Goal: Task Accomplishment & Management: Manage account settings

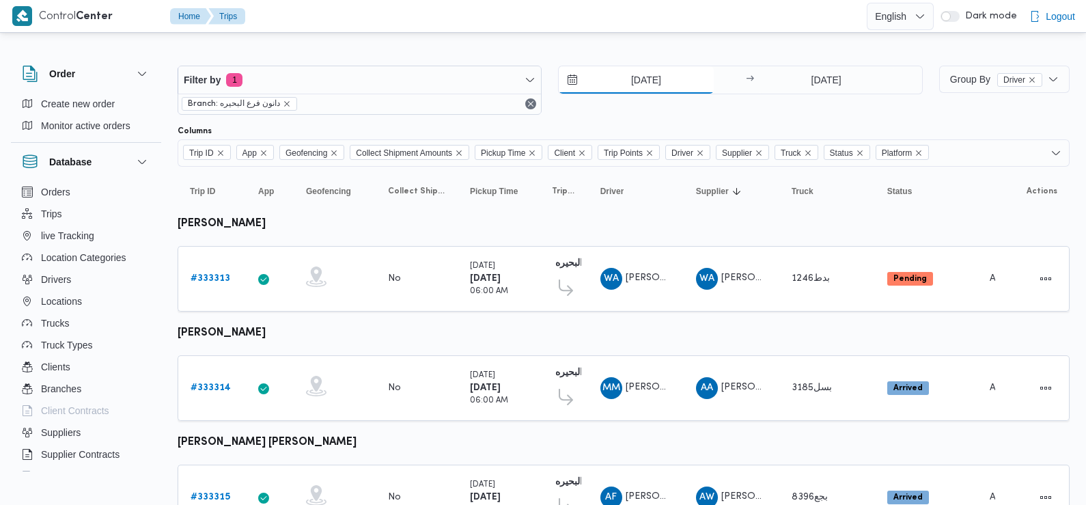
click at [646, 85] on input "26/8/2025" at bounding box center [636, 79] width 155 height 27
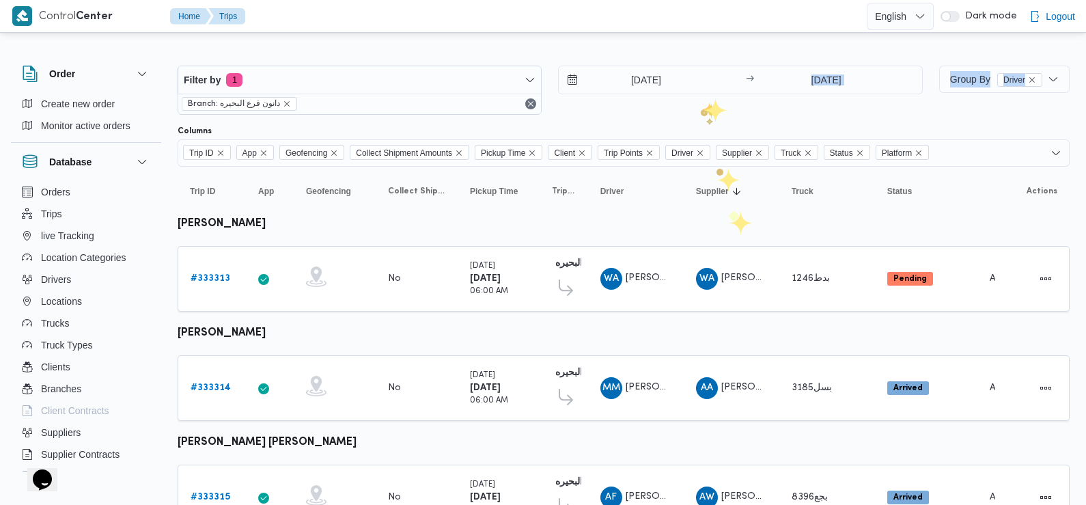
click at [701, 109] on div "26/8/2025 → 26/8/2025" at bounding box center [740, 90] width 364 height 49
click at [210, 279] on b "# 333313" at bounding box center [211, 278] width 40 height 9
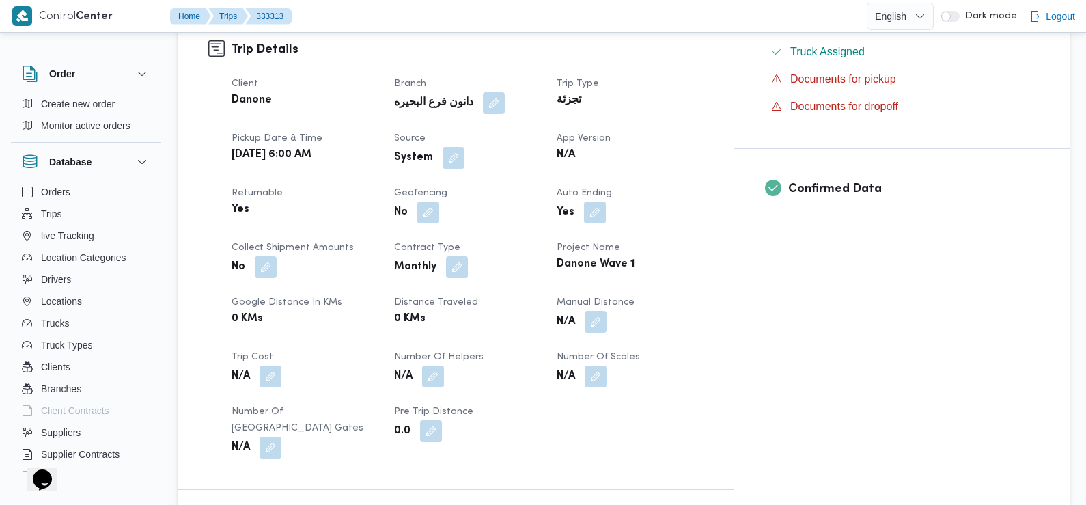
scroll to position [465, 0]
click at [465, 146] on button "button" at bounding box center [454, 157] width 22 height 22
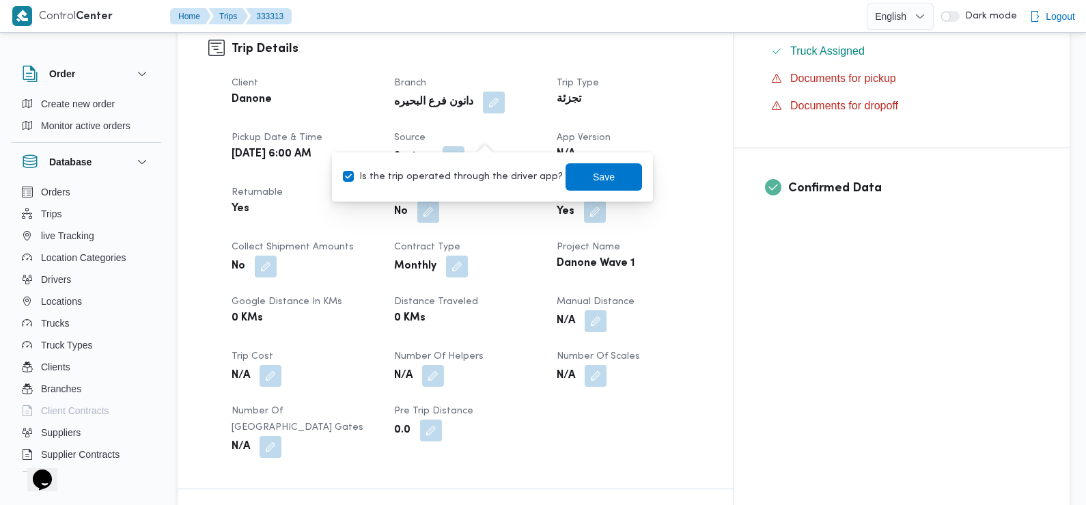
click at [495, 177] on label "Is the trip operated through the driver app?" at bounding box center [453, 177] width 220 height 16
checkbox input "false"
click at [593, 176] on span "Save" at bounding box center [604, 176] width 22 height 16
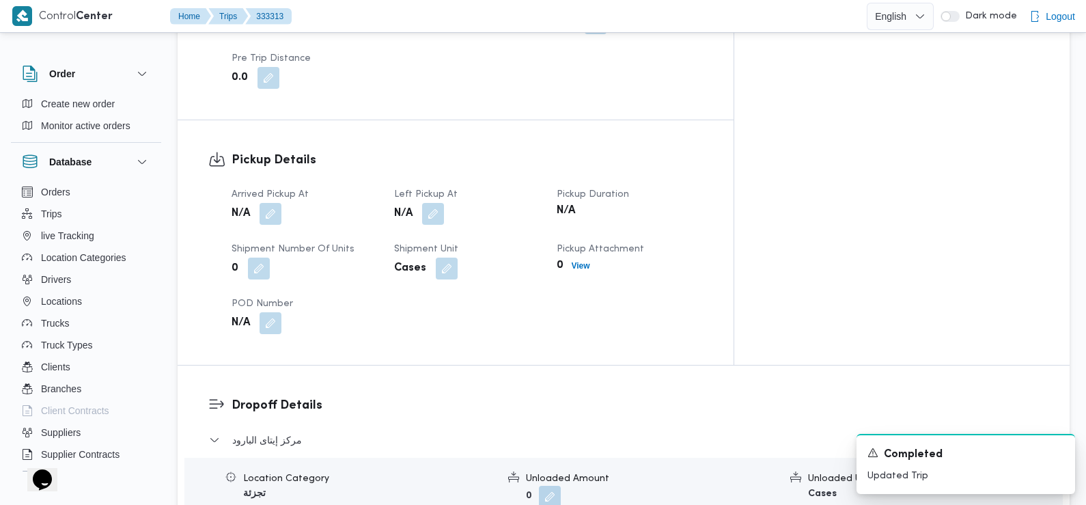
scroll to position [838, 0]
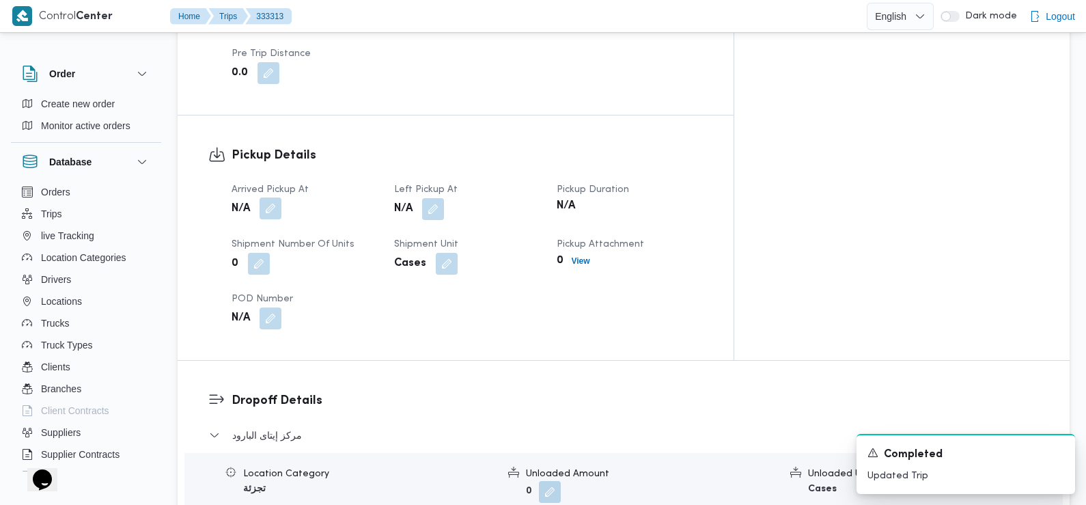
click at [277, 197] on button "button" at bounding box center [271, 208] width 22 height 22
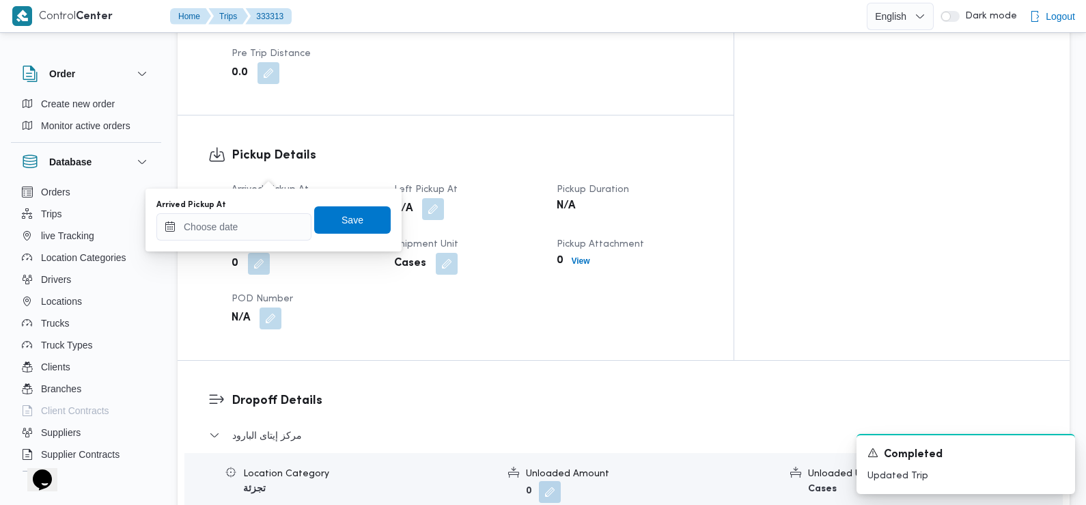
click at [278, 210] on div "Arrived Pickup At" at bounding box center [233, 220] width 155 height 41
click at [273, 231] on input "Arrived Pickup At" at bounding box center [233, 226] width 155 height 27
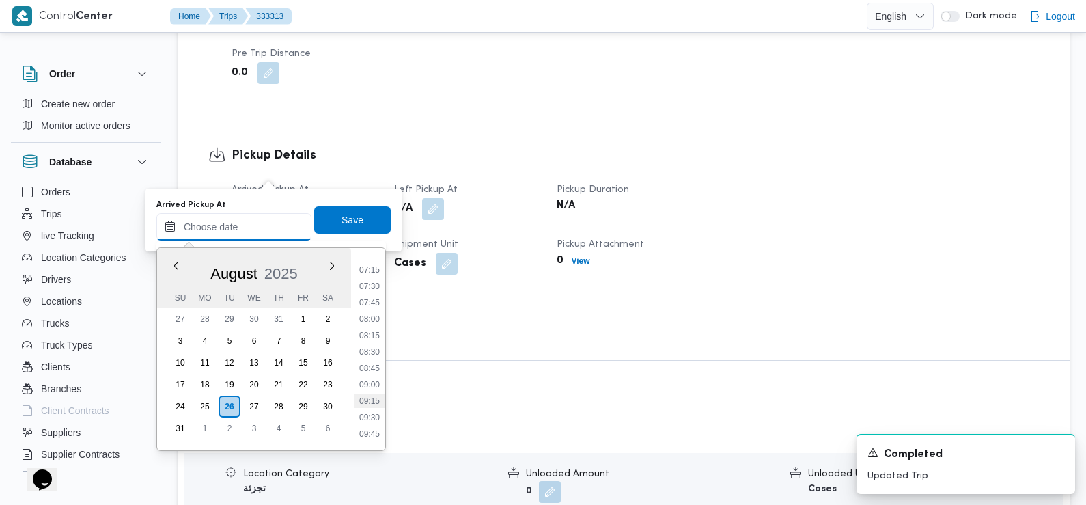
scroll to position [471, 0]
click at [368, 288] on li "07:30" at bounding box center [369, 287] width 31 height 14
type input "[DATE] 07:30"
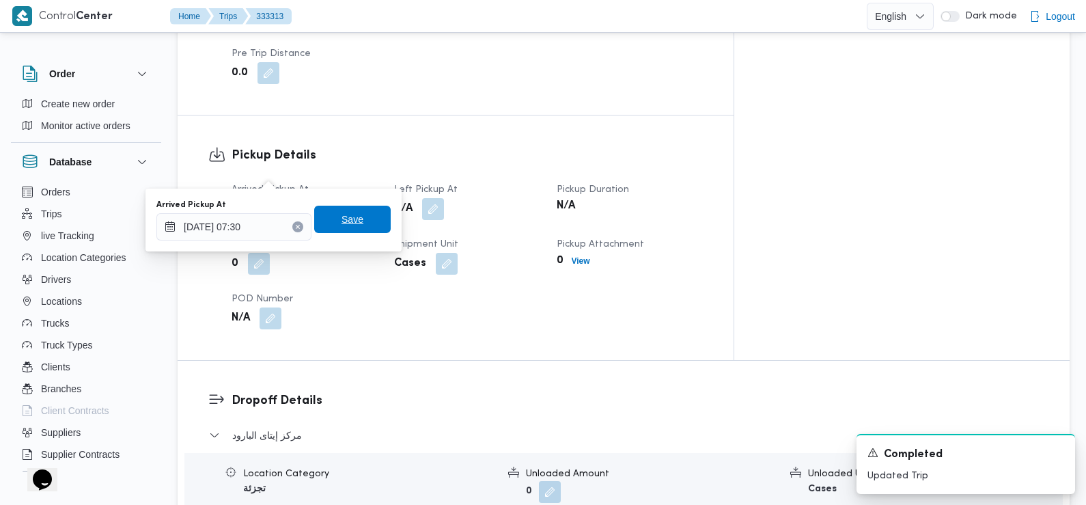
click at [344, 216] on span "Save" at bounding box center [353, 219] width 22 height 16
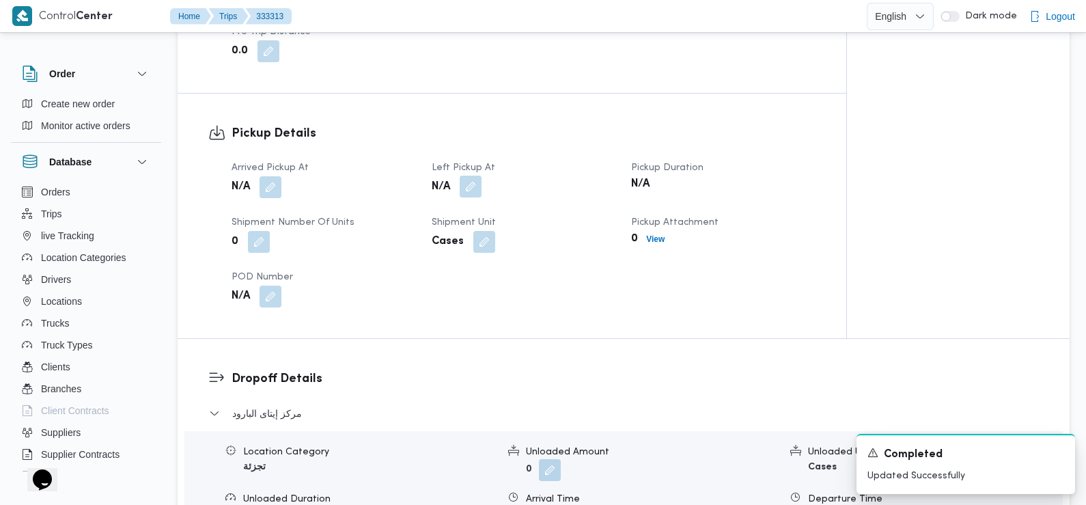
click at [474, 176] on button "button" at bounding box center [471, 187] width 22 height 22
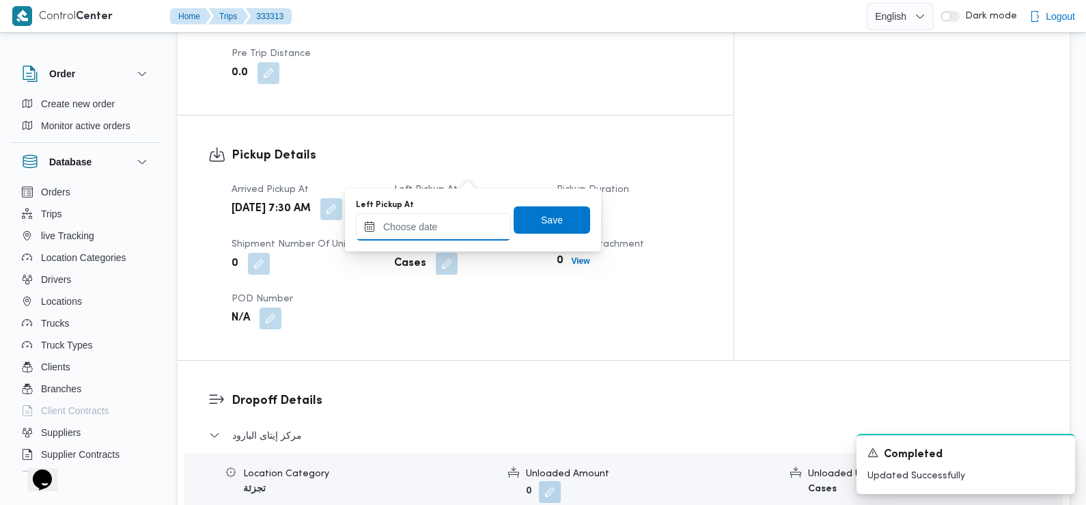
click at [459, 238] on input "Left Pickup At" at bounding box center [433, 226] width 155 height 27
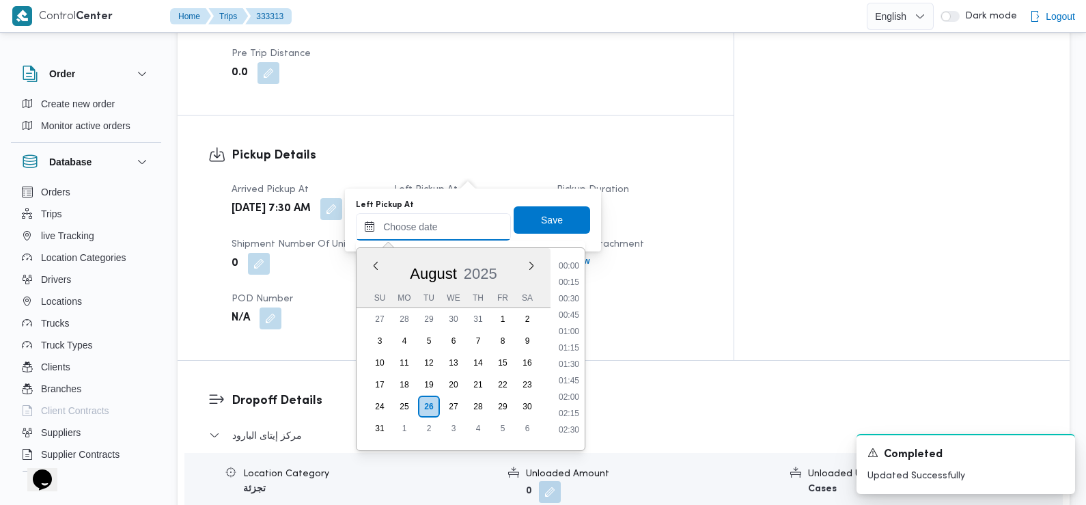
scroll to position [562, 0]
click at [573, 277] on li "08:45" at bounding box center [568, 278] width 31 height 14
type input "[DATE] 08:45"
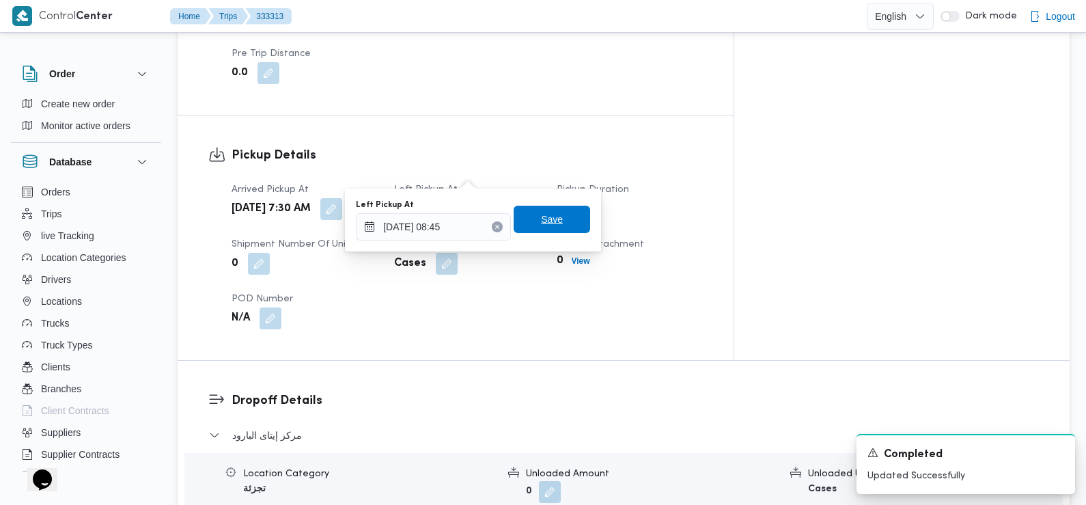
click at [552, 214] on span "Save" at bounding box center [552, 219] width 77 height 27
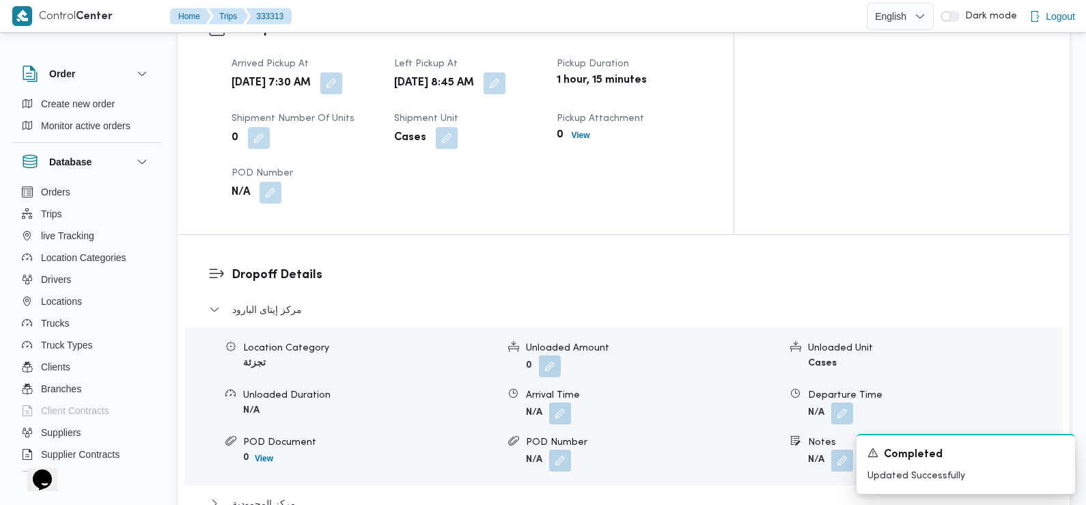
scroll to position [1011, 0]
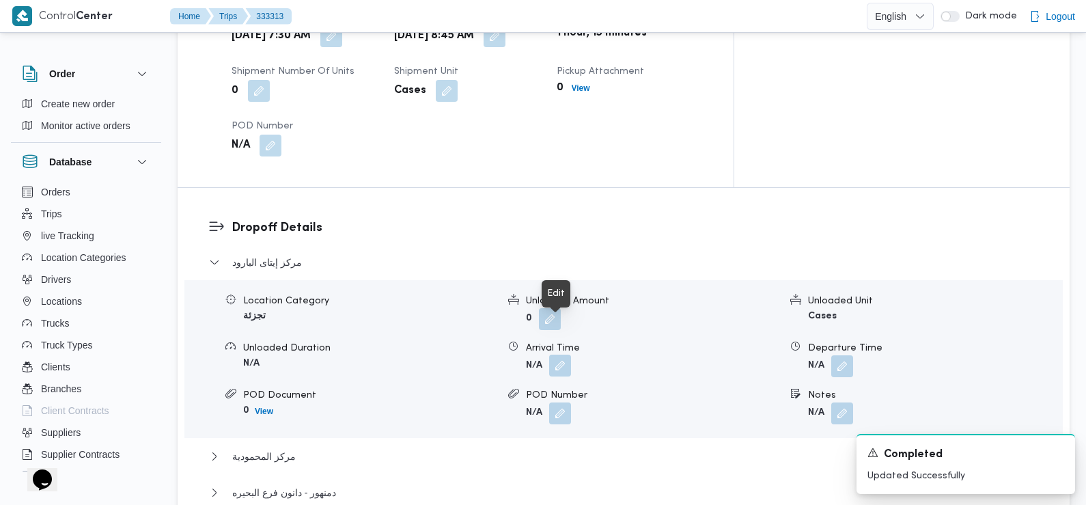
click at [564, 355] on button "button" at bounding box center [560, 366] width 22 height 22
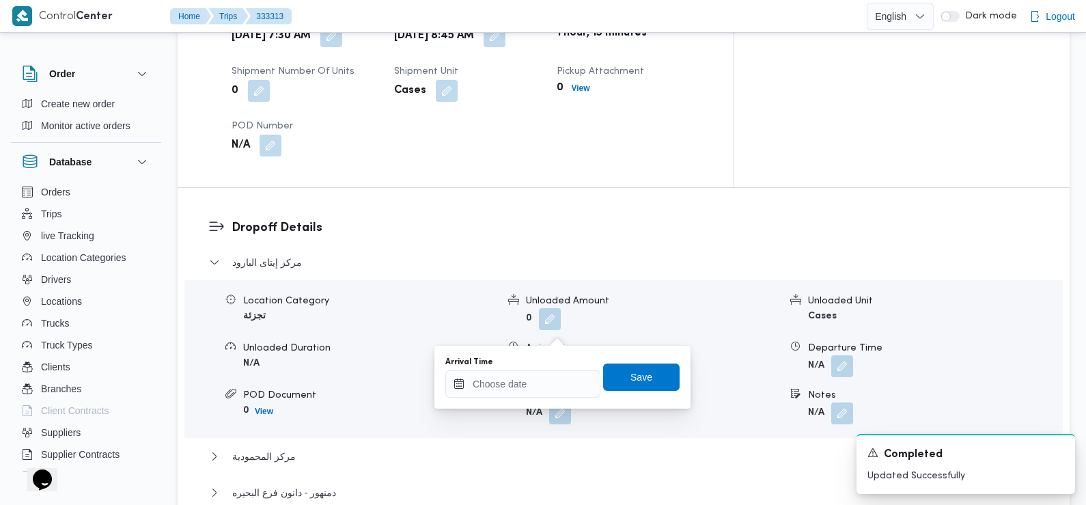
click at [545, 400] on div "You are in a dialog. To close this dialog, hit escape. Arrival Time Save" at bounding box center [563, 377] width 256 height 63
click at [537, 382] on input "Arrival Time" at bounding box center [523, 383] width 155 height 27
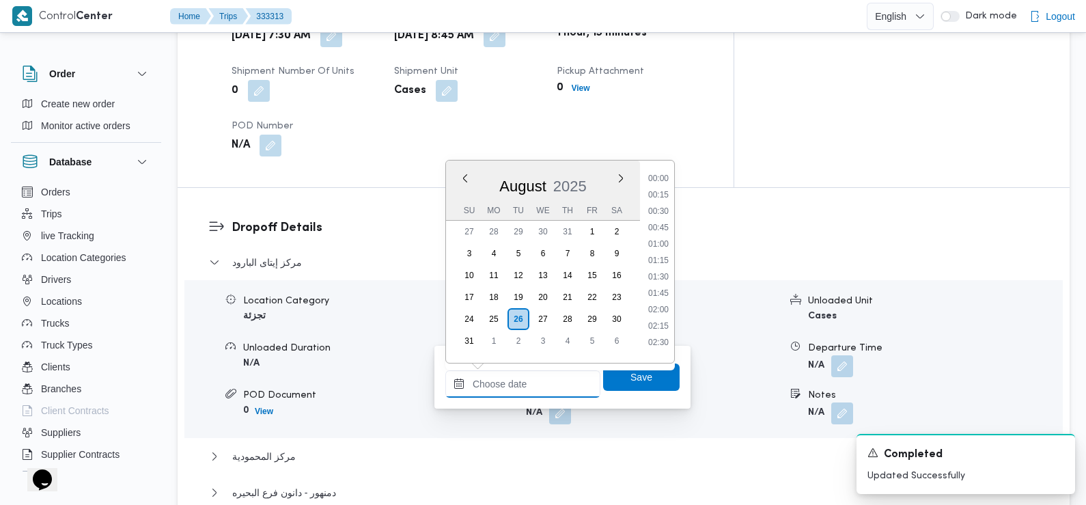
scroll to position [562, 0]
click at [661, 210] on li "09:00" at bounding box center [658, 207] width 31 height 14
type input "26/08/2025 09:00"
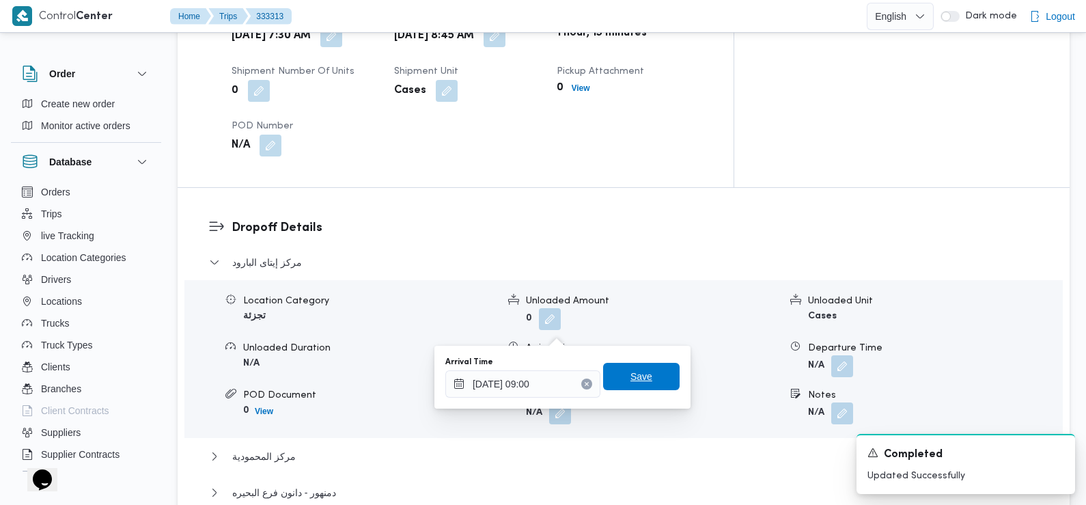
click at [631, 374] on span "Save" at bounding box center [642, 376] width 22 height 16
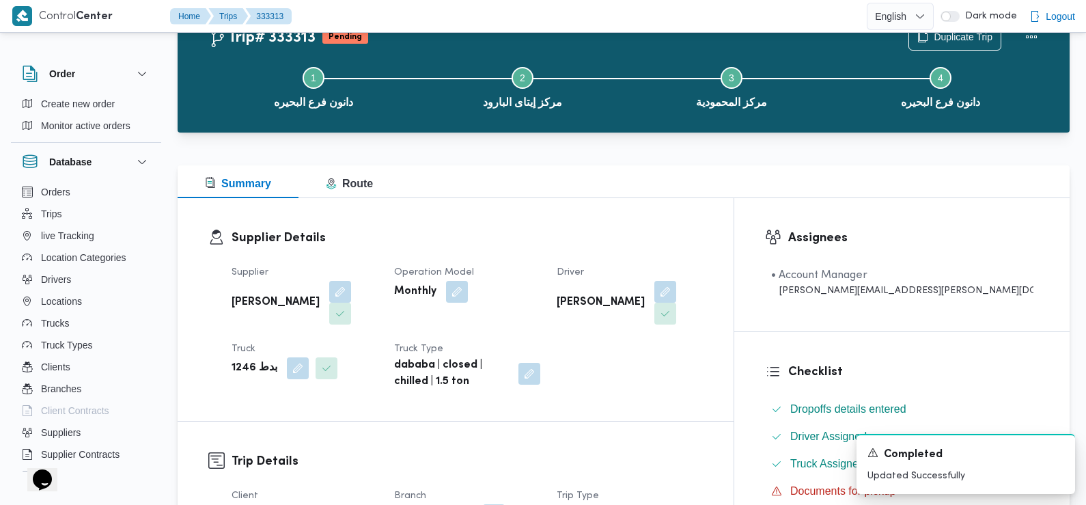
scroll to position [0, 0]
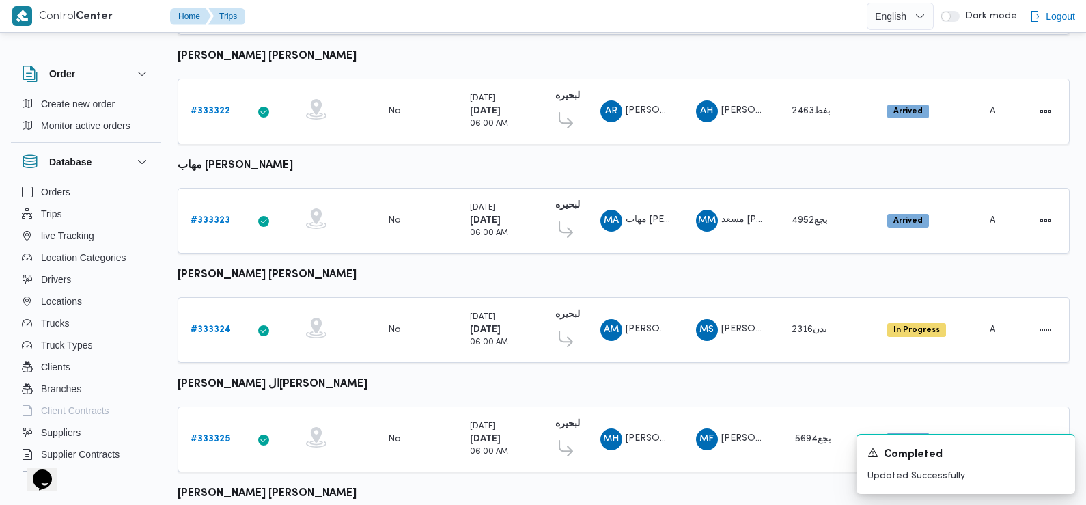
scroll to position [1148, 0]
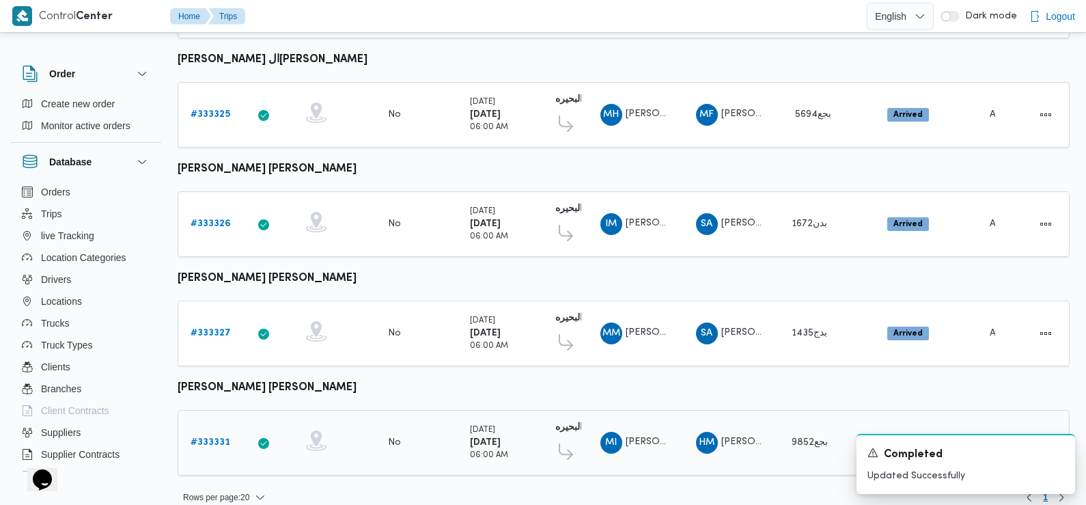
click at [213, 438] on b "# 333331" at bounding box center [211, 442] width 40 height 9
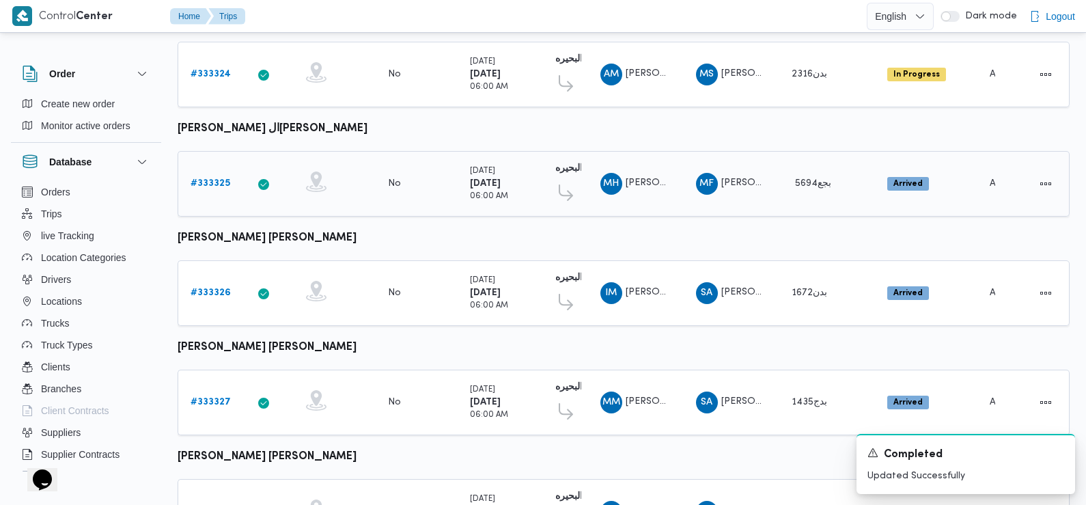
scroll to position [1148, 0]
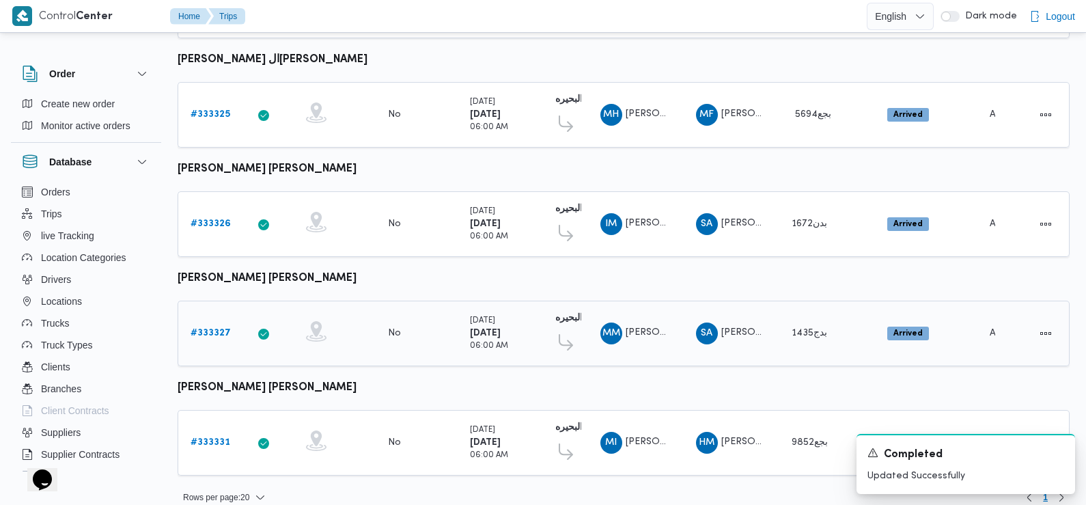
click at [214, 329] on b "# 333327" at bounding box center [211, 333] width 40 height 9
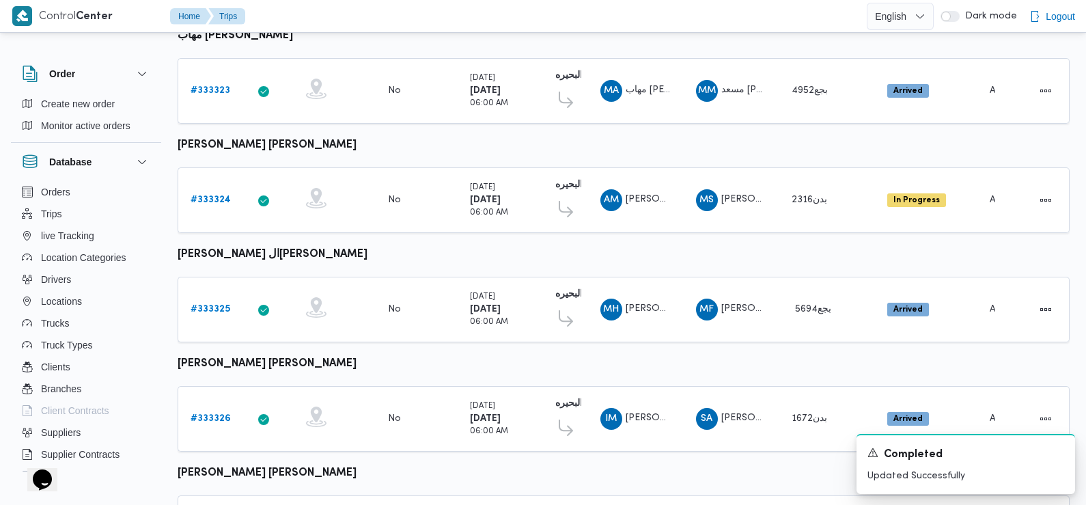
scroll to position [1148, 0]
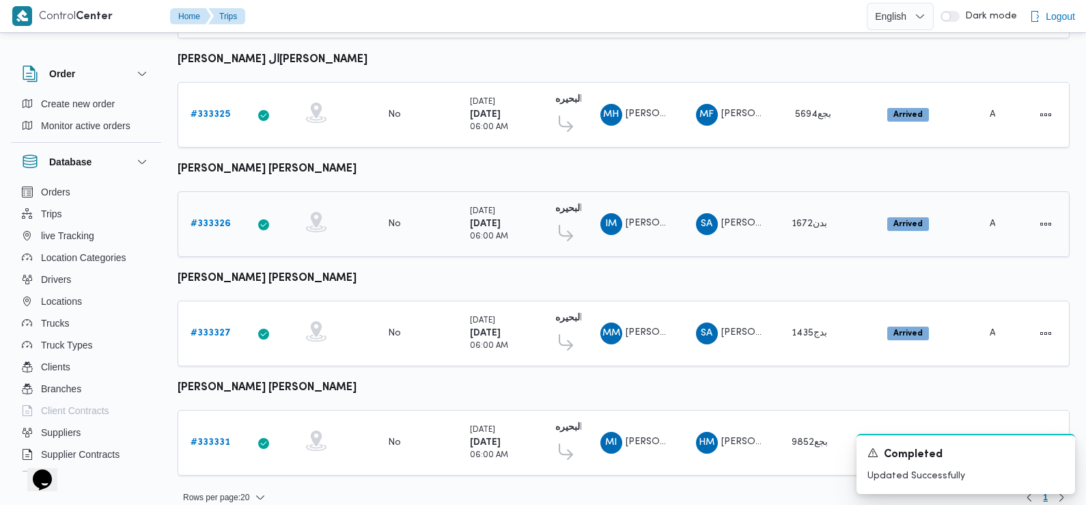
click at [208, 219] on b "# 333326" at bounding box center [211, 223] width 40 height 9
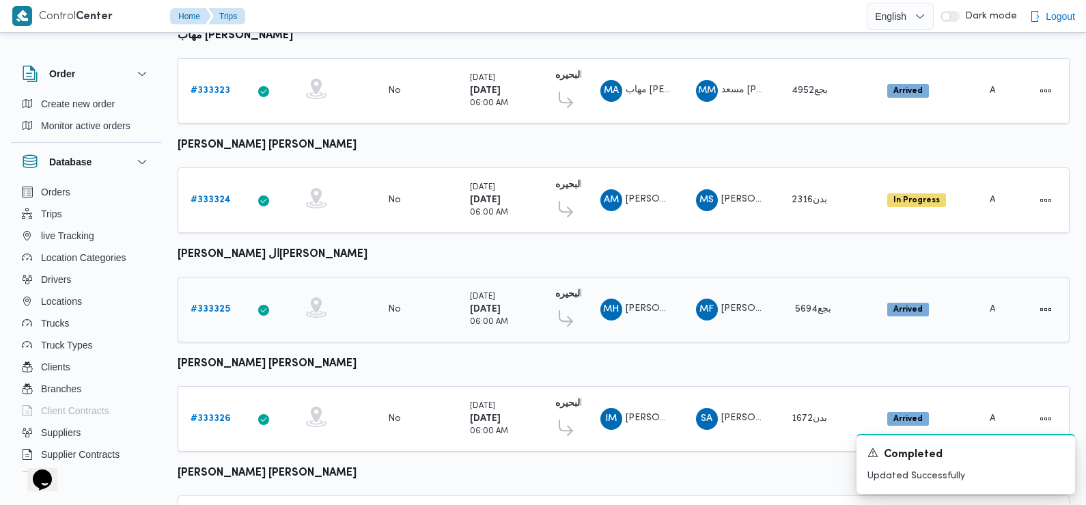
scroll to position [1148, 0]
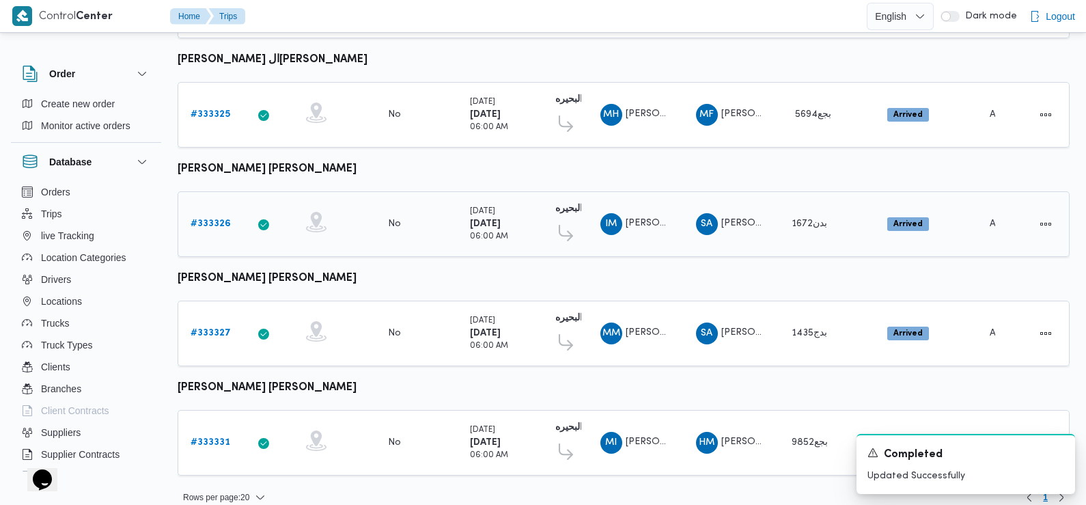
click at [223, 219] on b "# 333326" at bounding box center [211, 223] width 40 height 9
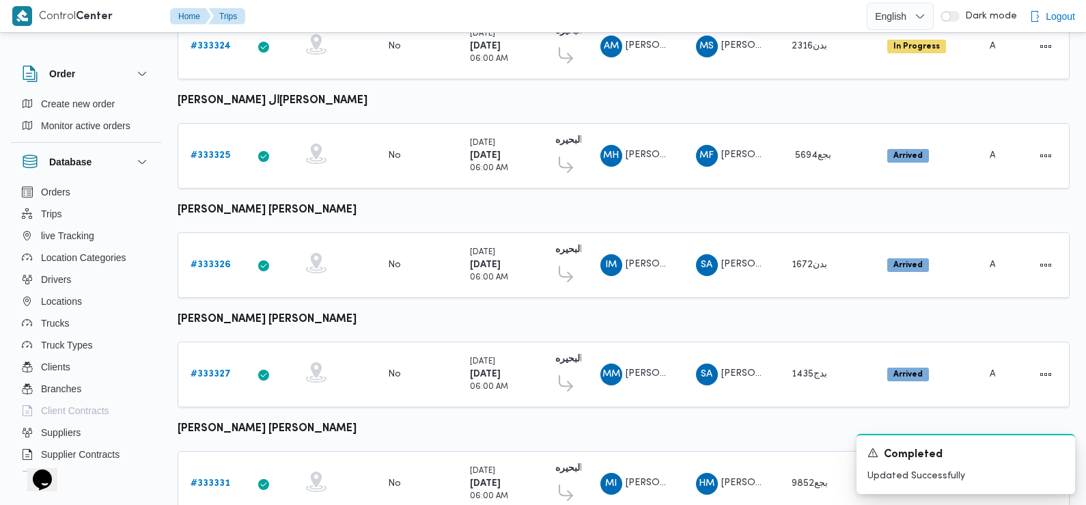
scroll to position [1011, 0]
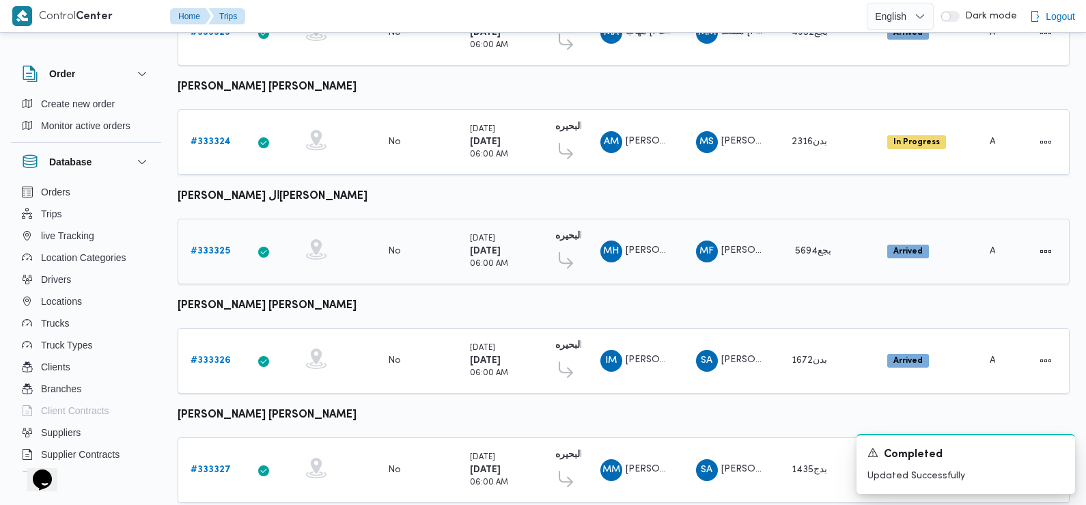
click at [213, 247] on b "# 333325" at bounding box center [211, 251] width 40 height 9
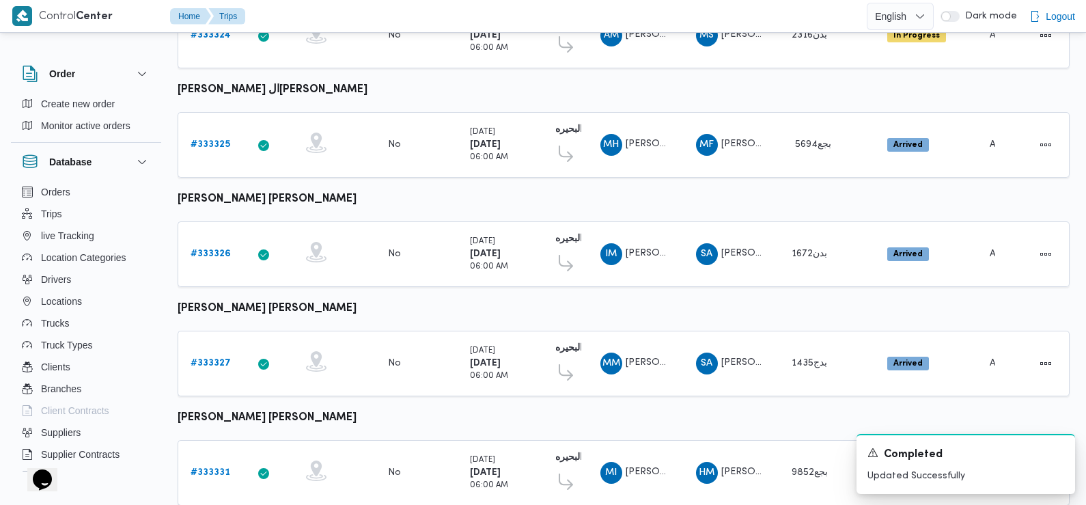
scroll to position [1148, 0]
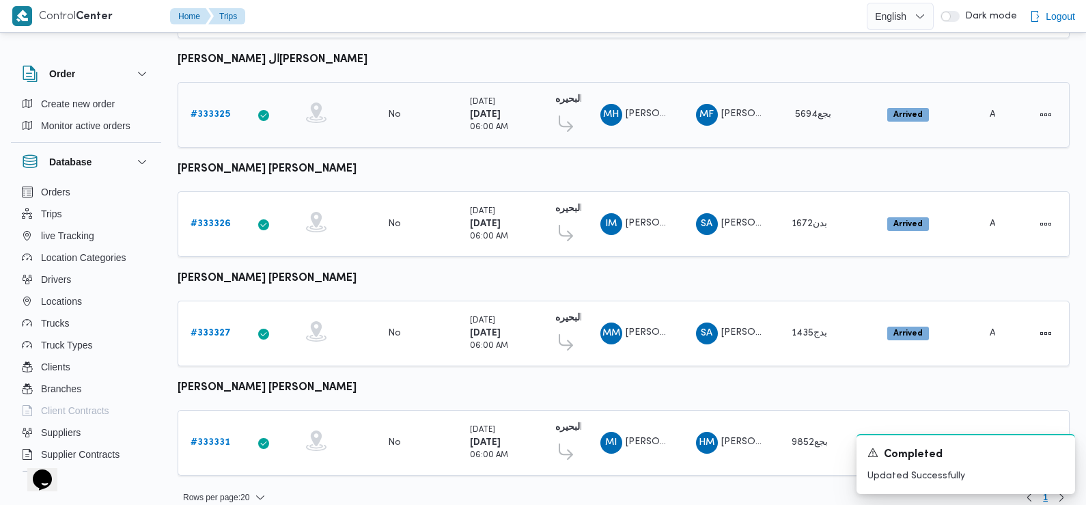
click at [206, 110] on b "# 333325" at bounding box center [211, 114] width 40 height 9
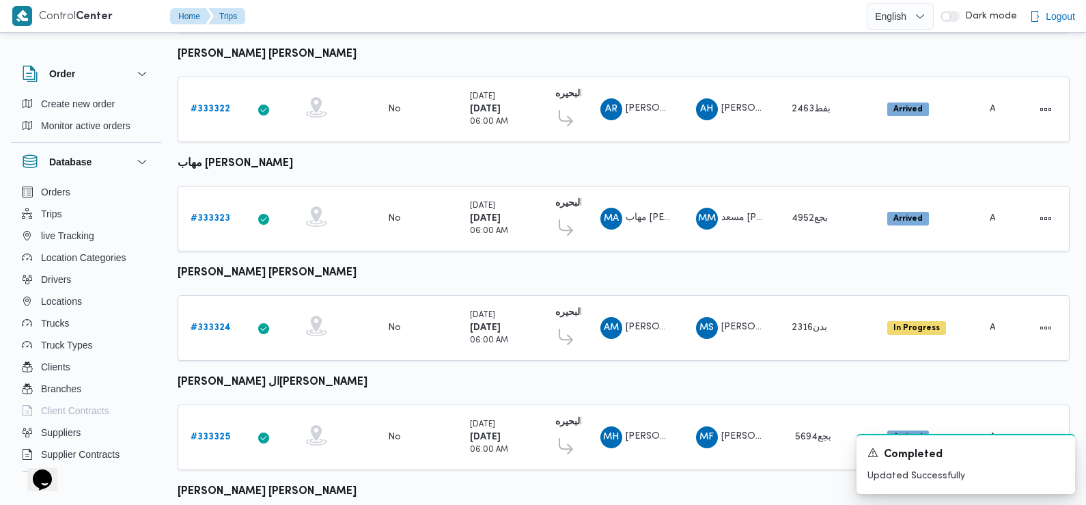
scroll to position [825, 0]
click at [218, 324] on b "# 333324" at bounding box center [211, 328] width 40 height 9
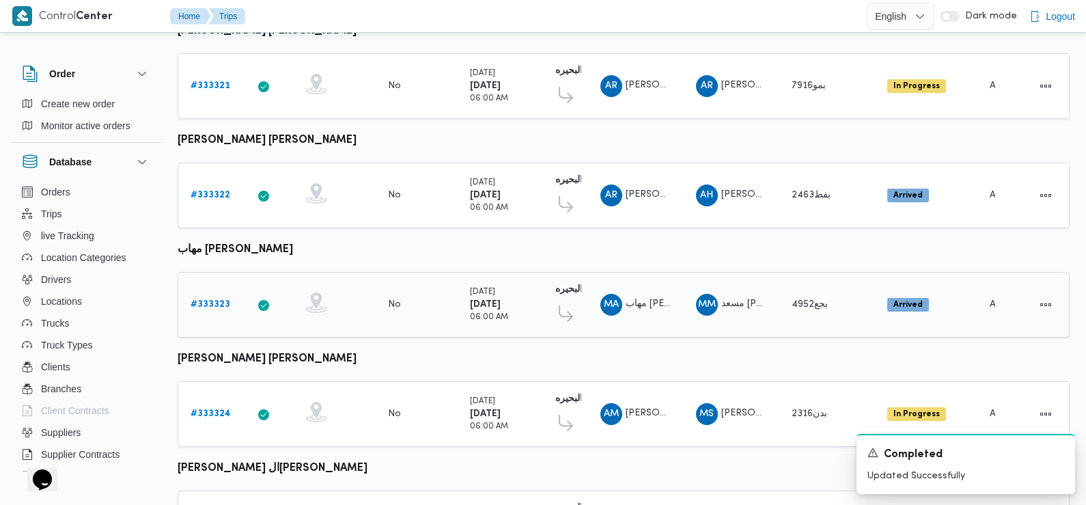
click at [219, 300] on b "# 333323" at bounding box center [211, 304] width 40 height 9
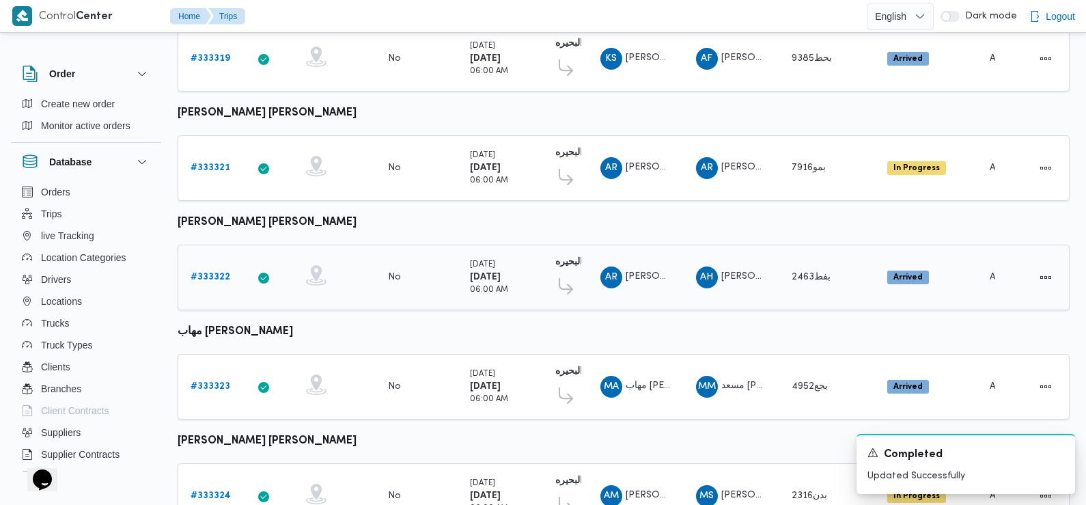
click at [213, 273] on b "# 333322" at bounding box center [211, 277] width 40 height 9
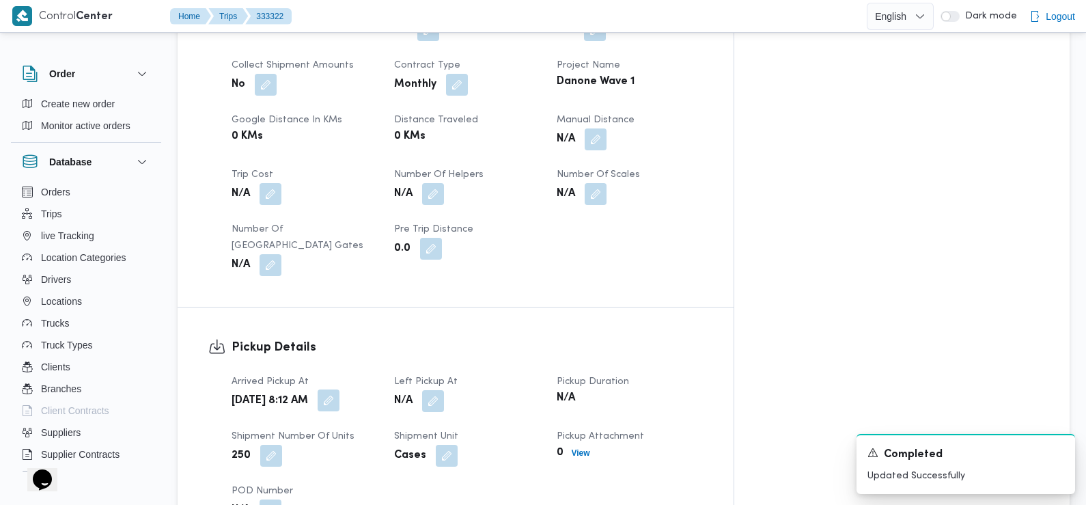
click at [340, 389] on button "button" at bounding box center [329, 400] width 22 height 22
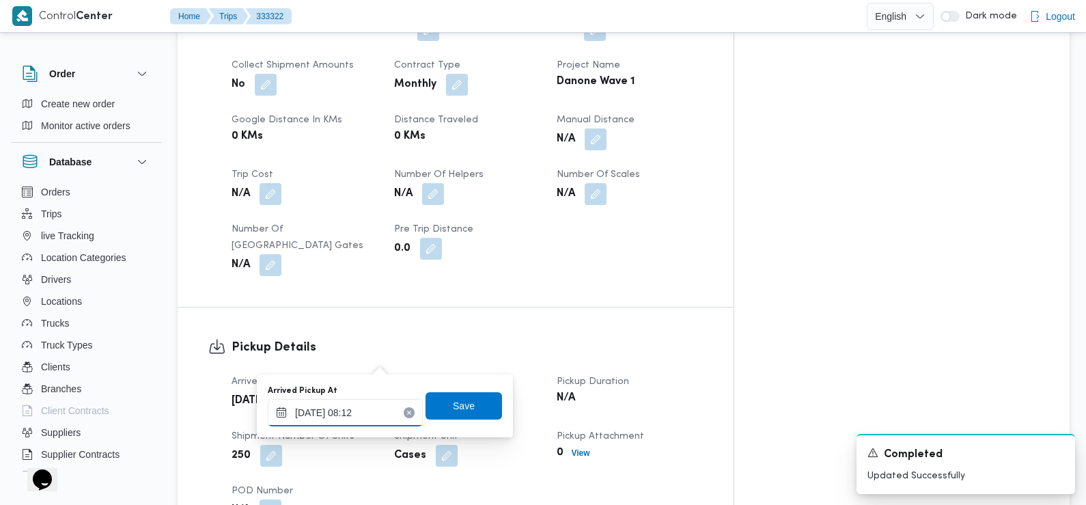
click at [373, 421] on input "26/08/2025 08:12" at bounding box center [345, 412] width 155 height 27
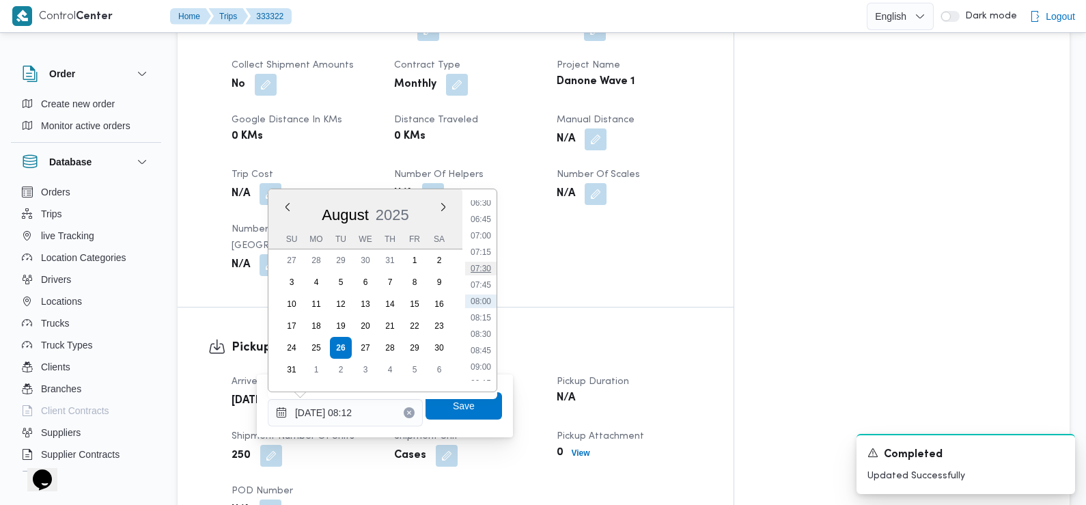
click at [487, 269] on li "07:30" at bounding box center [480, 269] width 31 height 14
type input "[DATE] 07:30"
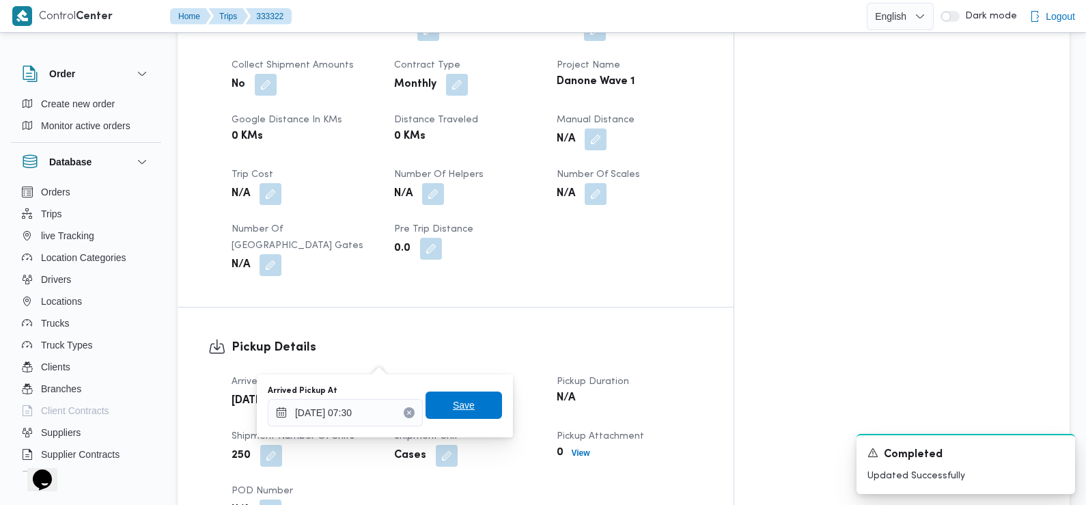
click at [458, 408] on span "Save" at bounding box center [464, 405] width 22 height 16
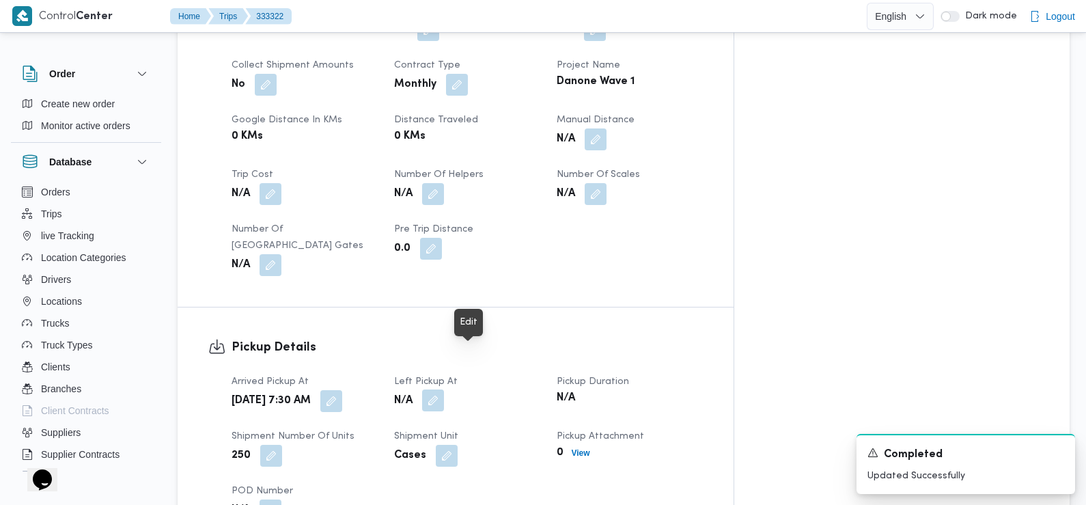
click at [444, 389] on button "button" at bounding box center [433, 400] width 22 height 22
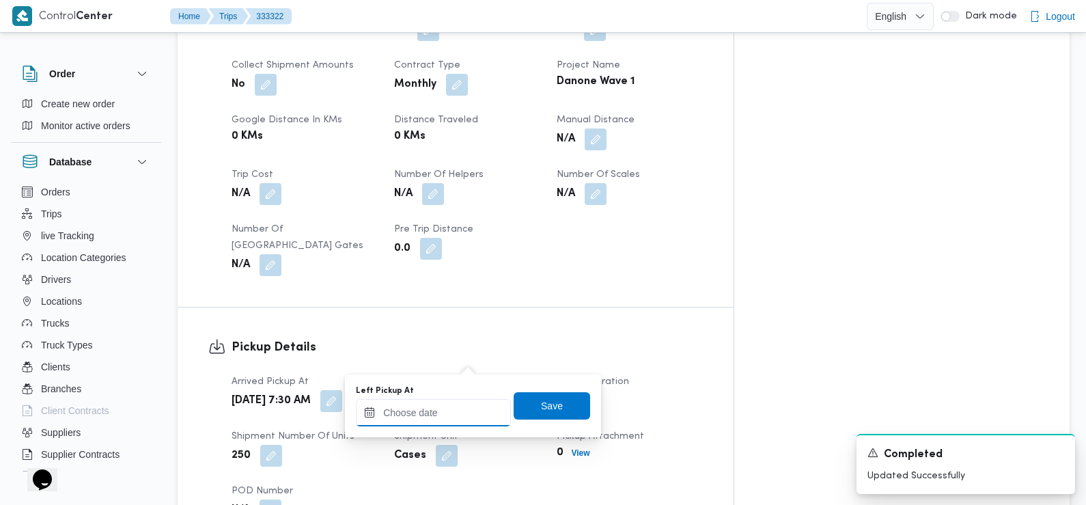
click at [460, 411] on input "Left Pickup At" at bounding box center [433, 412] width 155 height 27
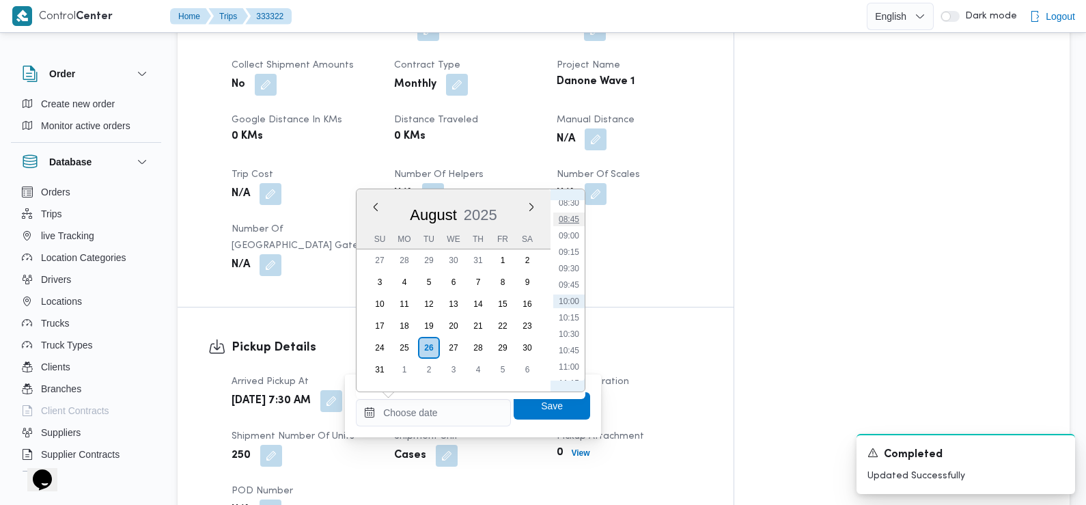
click at [570, 219] on li "08:45" at bounding box center [568, 220] width 31 height 14
type input "[DATE] 08:45"
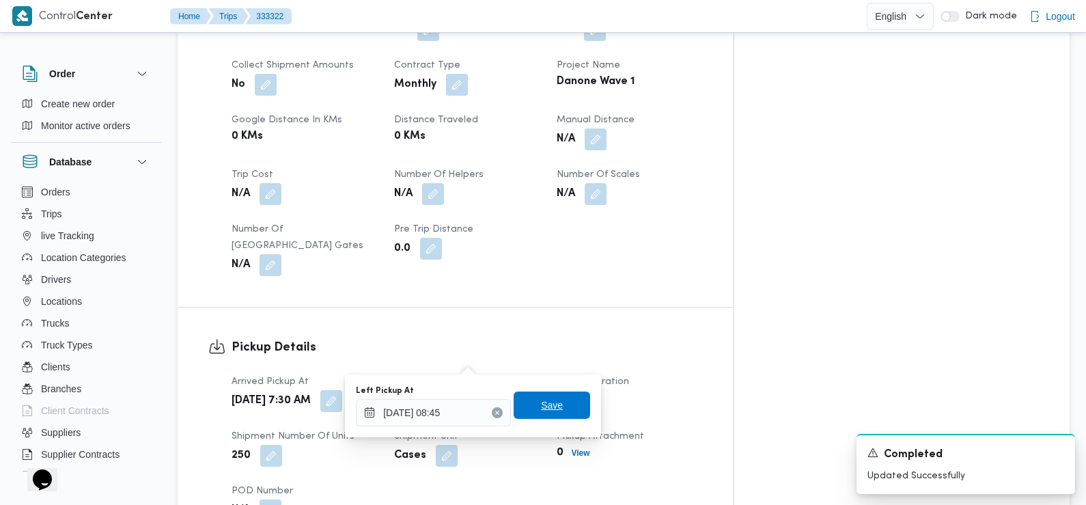
click at [548, 410] on span "Save" at bounding box center [552, 405] width 22 height 16
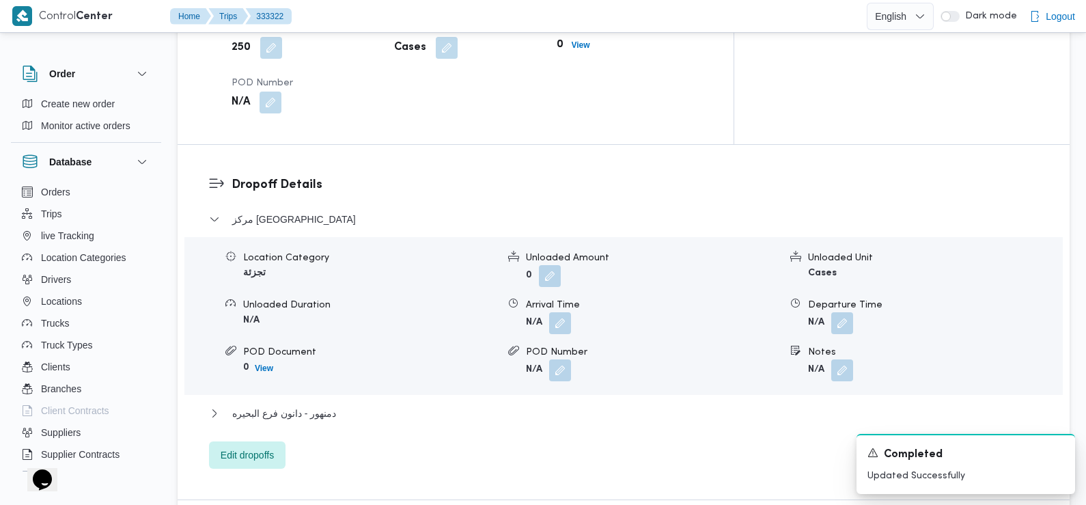
scroll to position [1067, 0]
click at [564, 310] on button "button" at bounding box center [560, 321] width 22 height 22
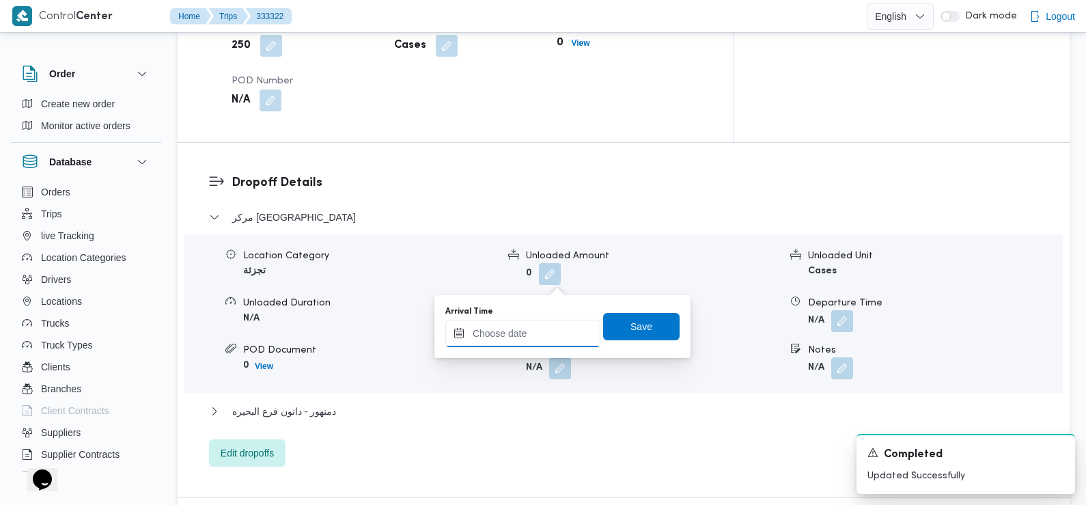
click at [545, 337] on input "Arrival Time" at bounding box center [523, 333] width 155 height 27
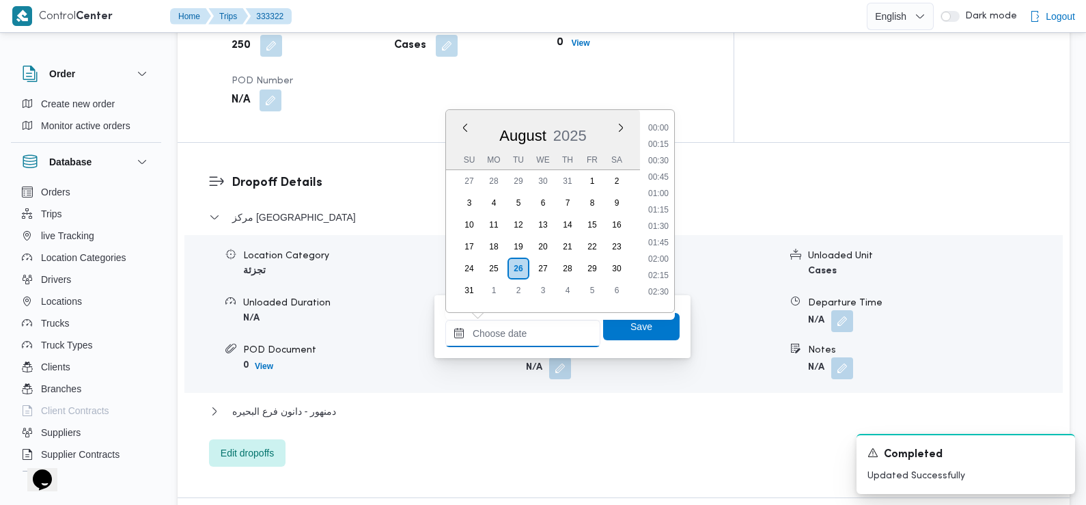
scroll to position [562, 0]
click at [661, 191] on li "09:30" at bounding box center [658, 189] width 31 height 14
type input "[DATE] 09:30"
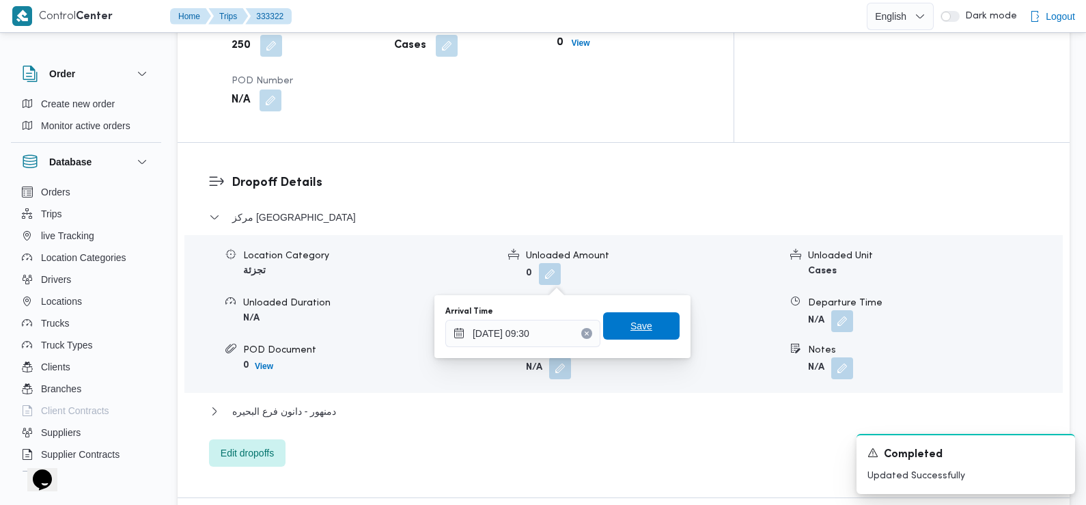
click at [627, 338] on span "Save" at bounding box center [641, 325] width 77 height 27
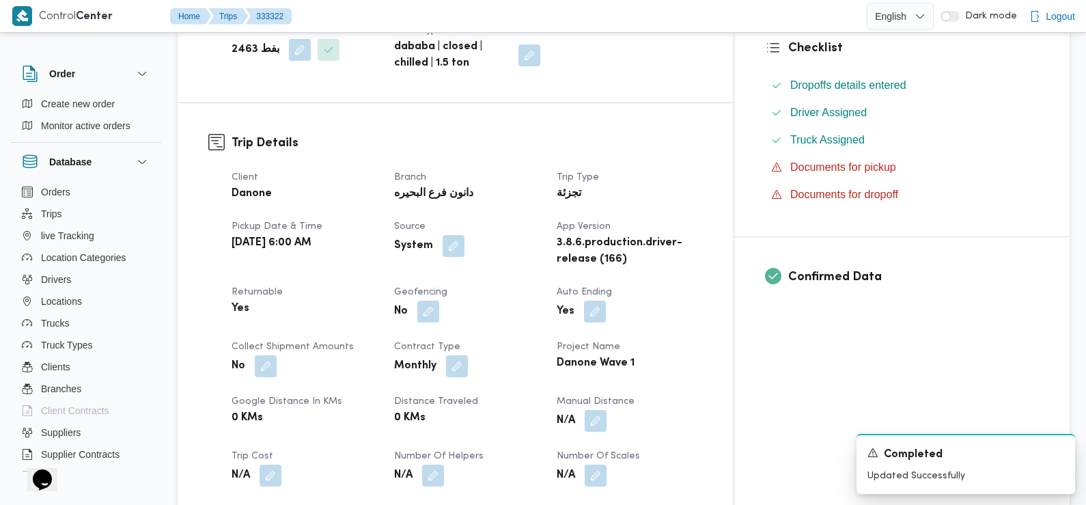
scroll to position [0, 0]
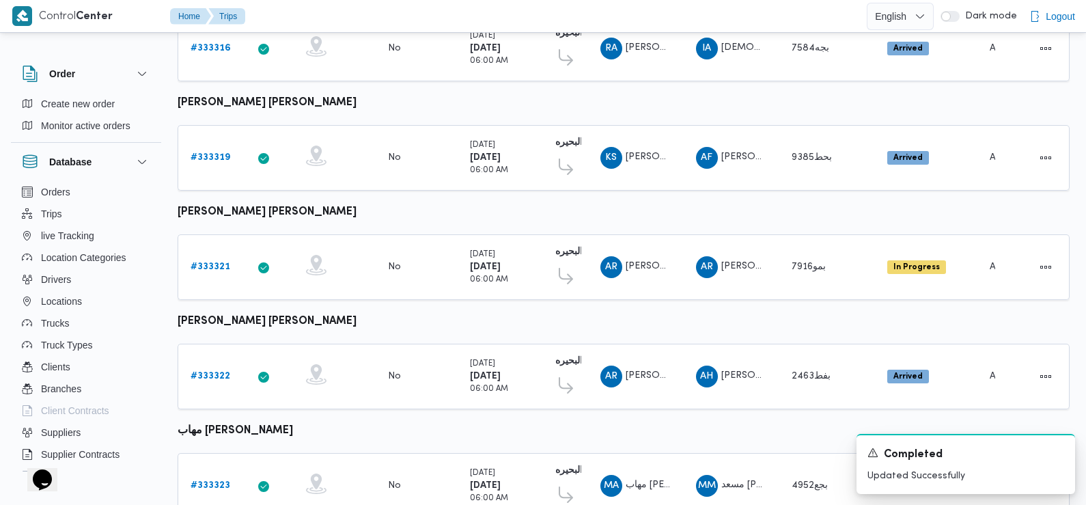
scroll to position [538, 0]
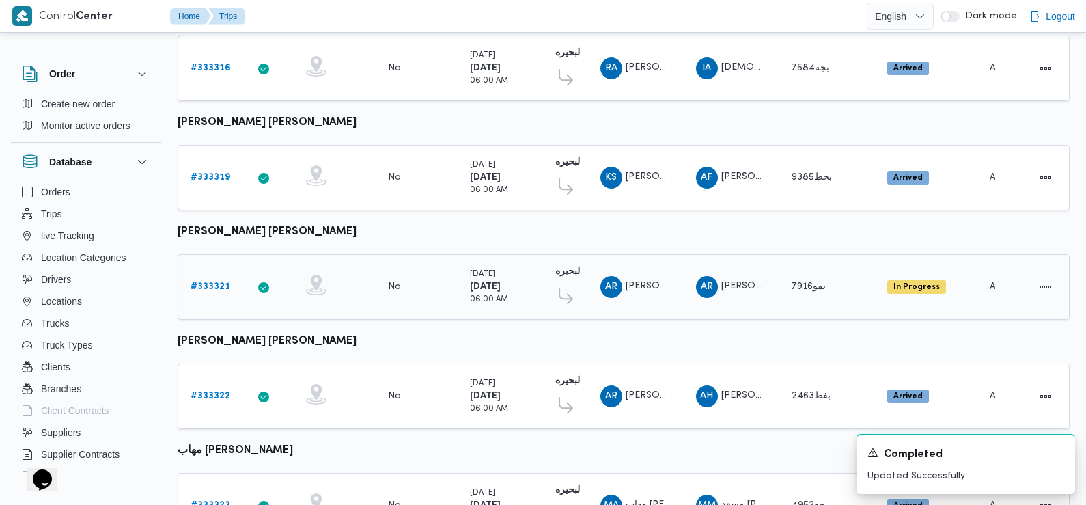
click at [209, 282] on b "# 333321" at bounding box center [211, 286] width 40 height 9
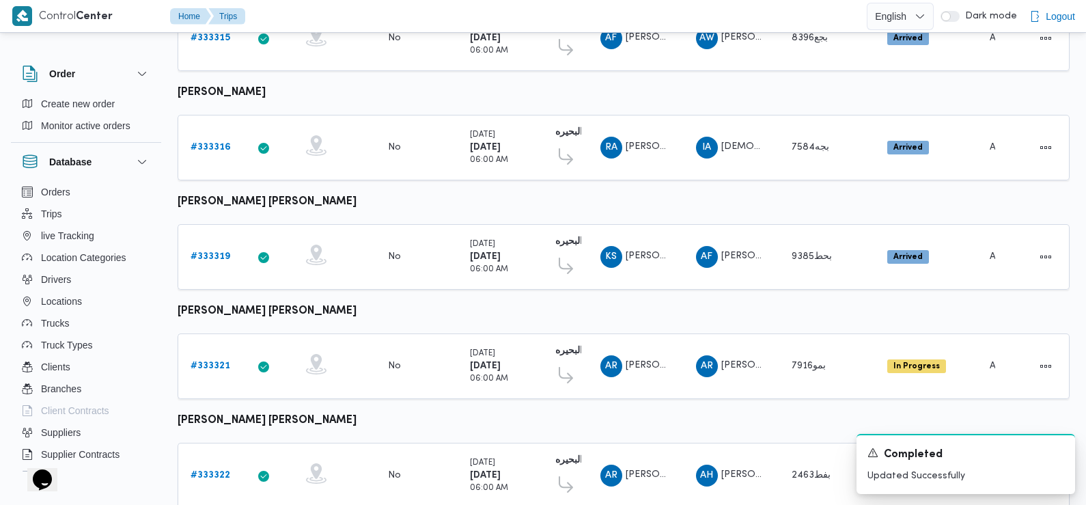
scroll to position [458, 0]
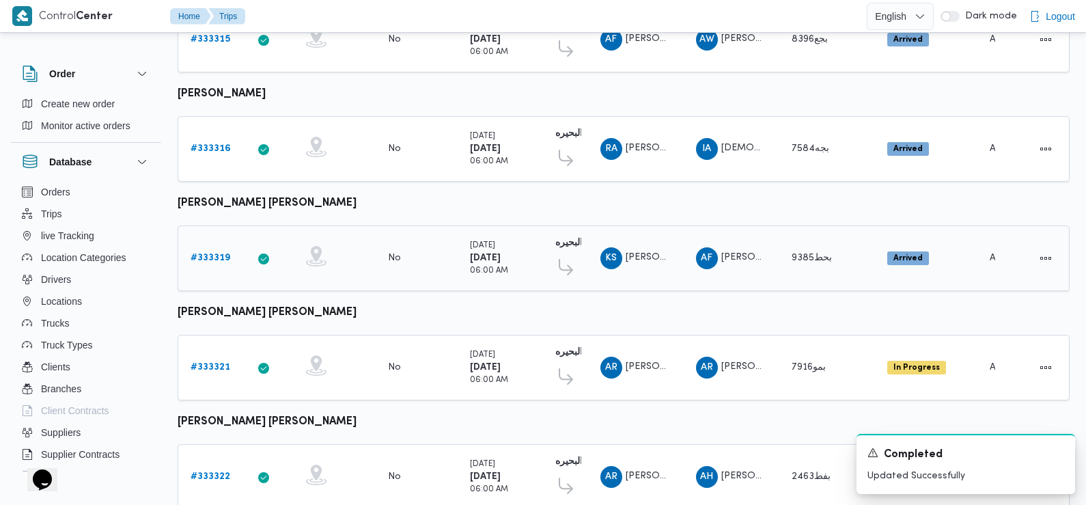
click at [207, 254] on b "# 333319" at bounding box center [211, 258] width 40 height 9
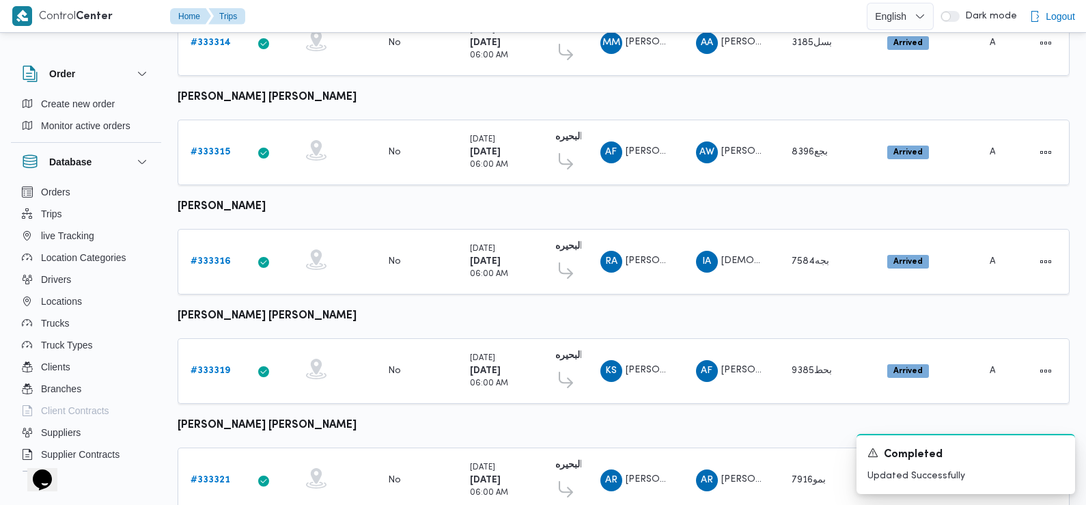
scroll to position [327, 0]
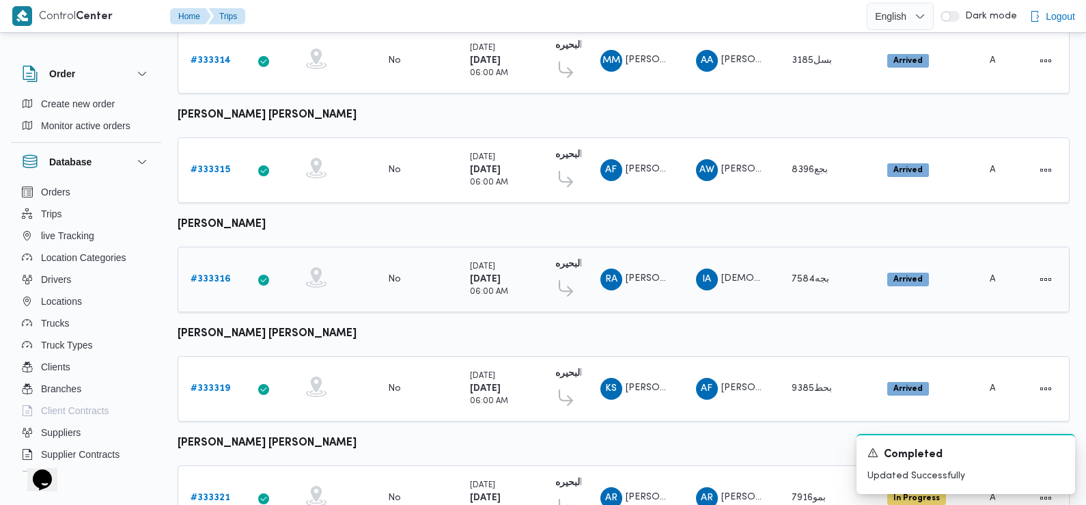
click at [220, 275] on b "# 333316" at bounding box center [211, 279] width 40 height 9
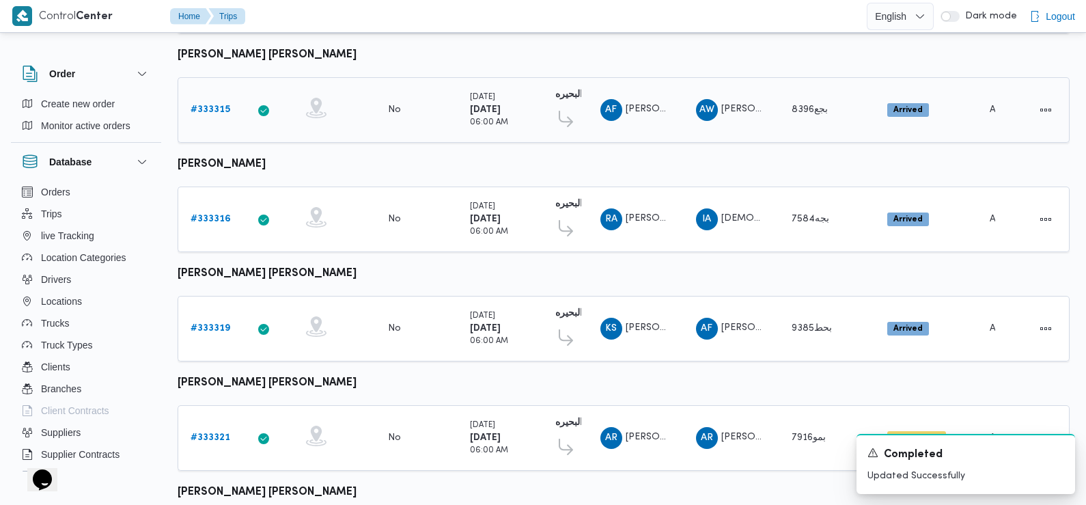
click at [212, 111] on b "# 333315" at bounding box center [211, 109] width 40 height 9
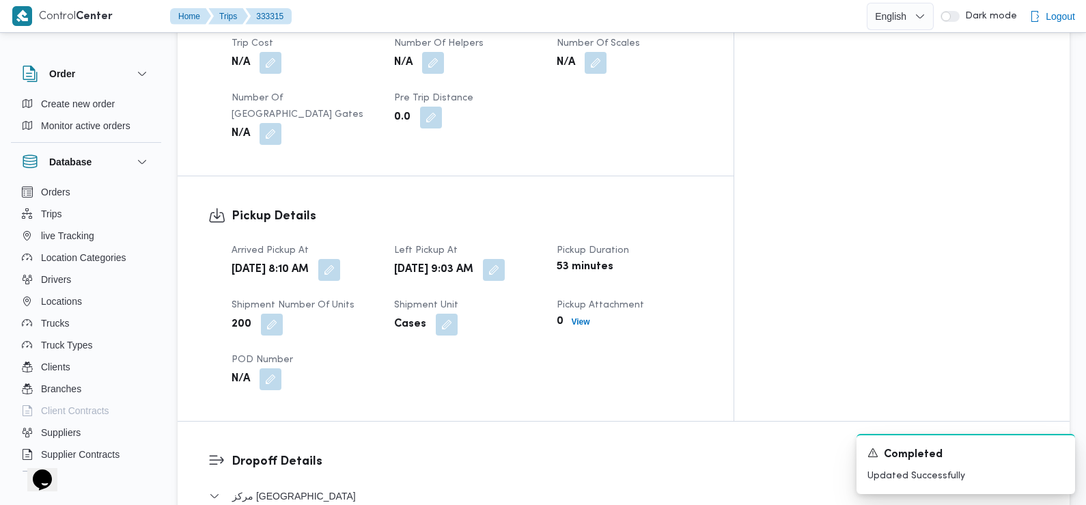
scroll to position [784, 0]
click at [340, 258] on button "button" at bounding box center [329, 269] width 22 height 22
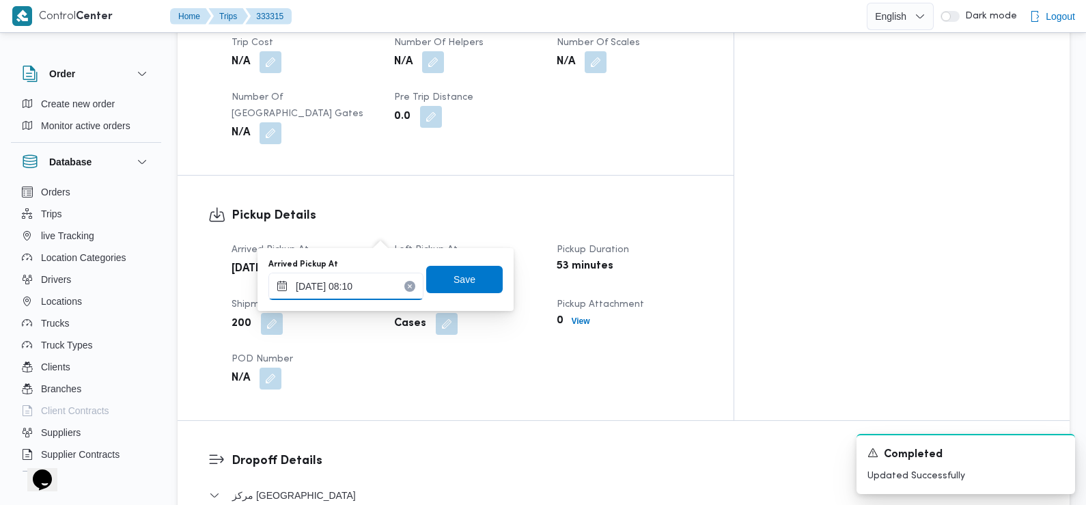
click at [381, 287] on input "26/08/2025 08:10" at bounding box center [346, 286] width 155 height 27
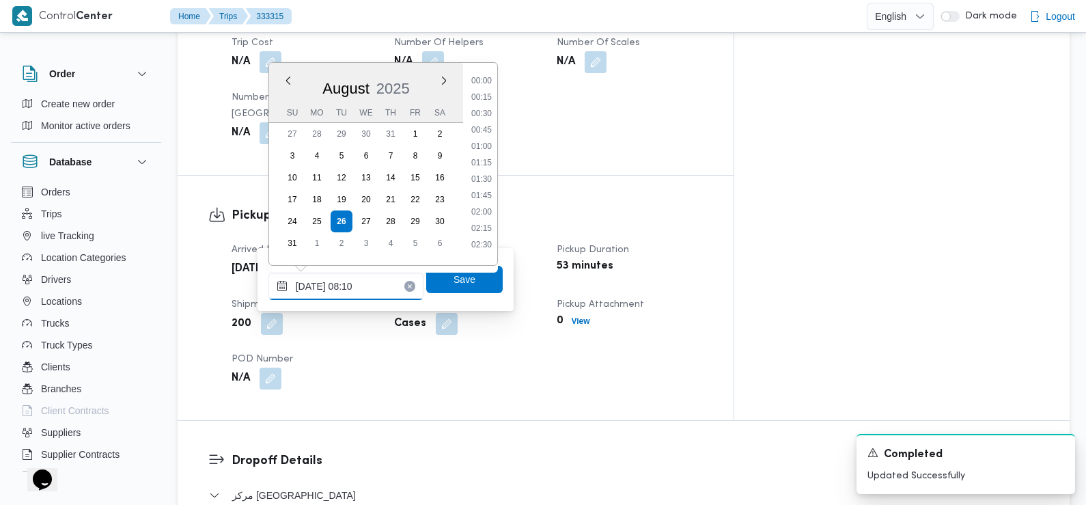
scroll to position [430, 0]
click at [489, 143] on li "07:30" at bounding box center [481, 142] width 31 height 14
type input "[DATE] 07:30"
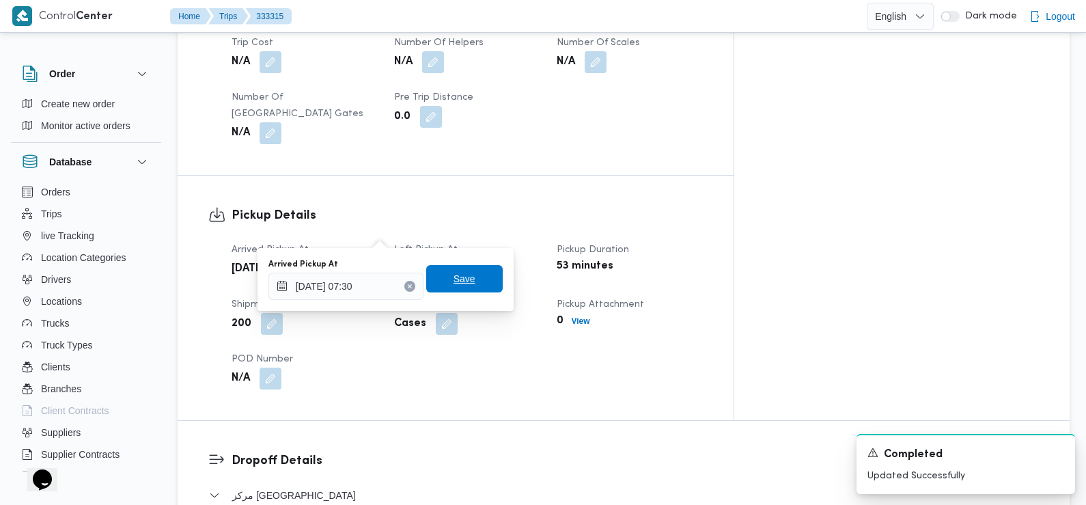
click at [458, 282] on span "Save" at bounding box center [465, 279] width 22 height 16
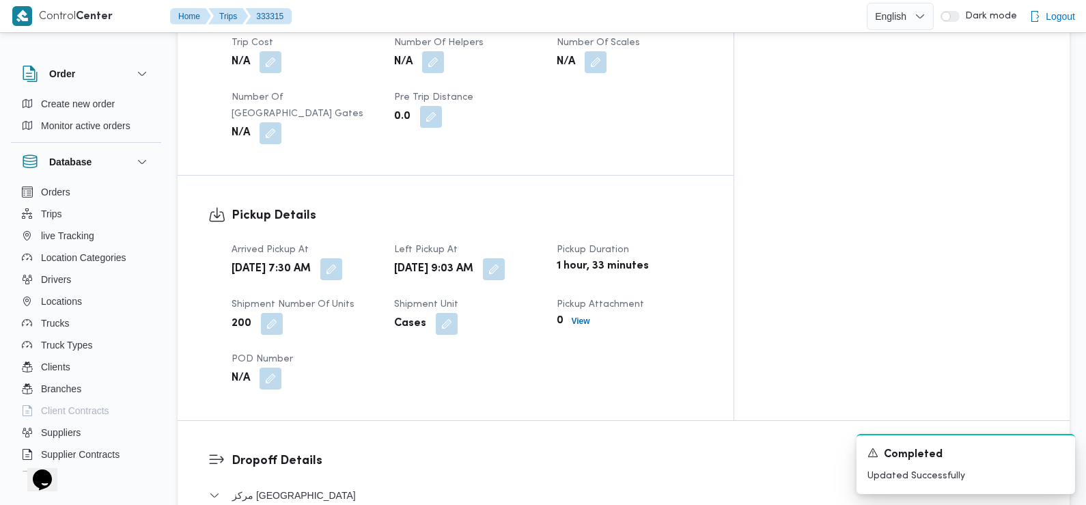
click at [379, 366] on div "N/A" at bounding box center [304, 378] width 149 height 25
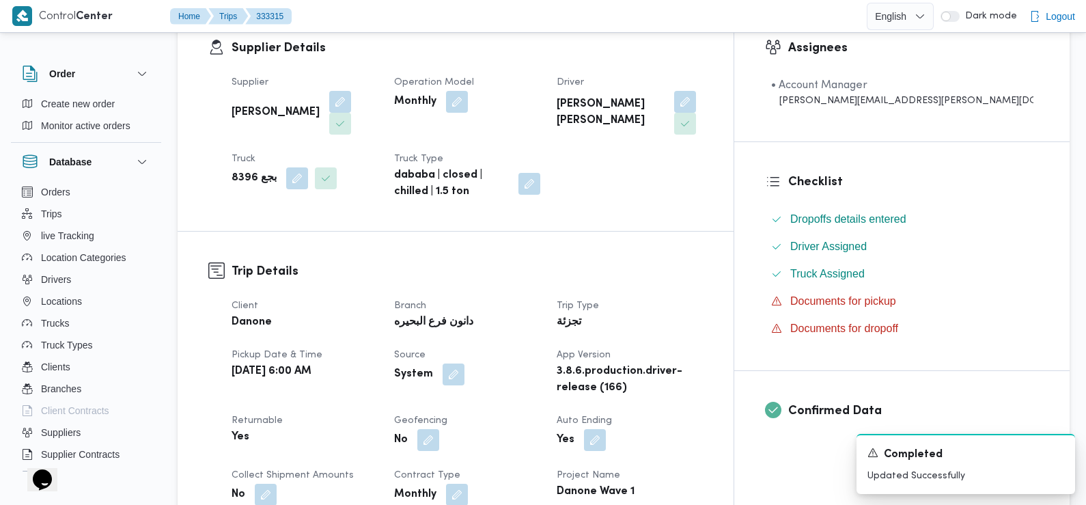
scroll to position [0, 0]
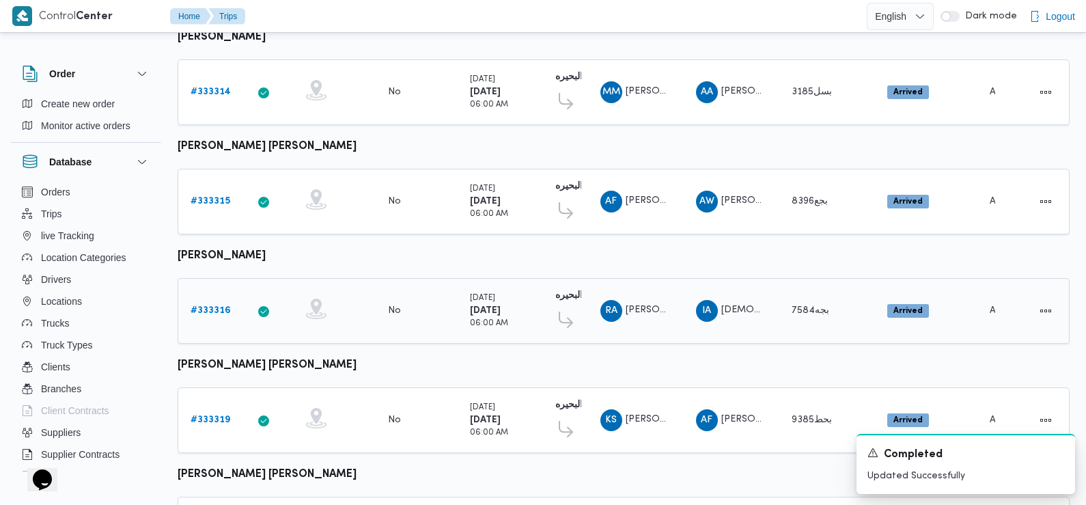
scroll to position [275, 0]
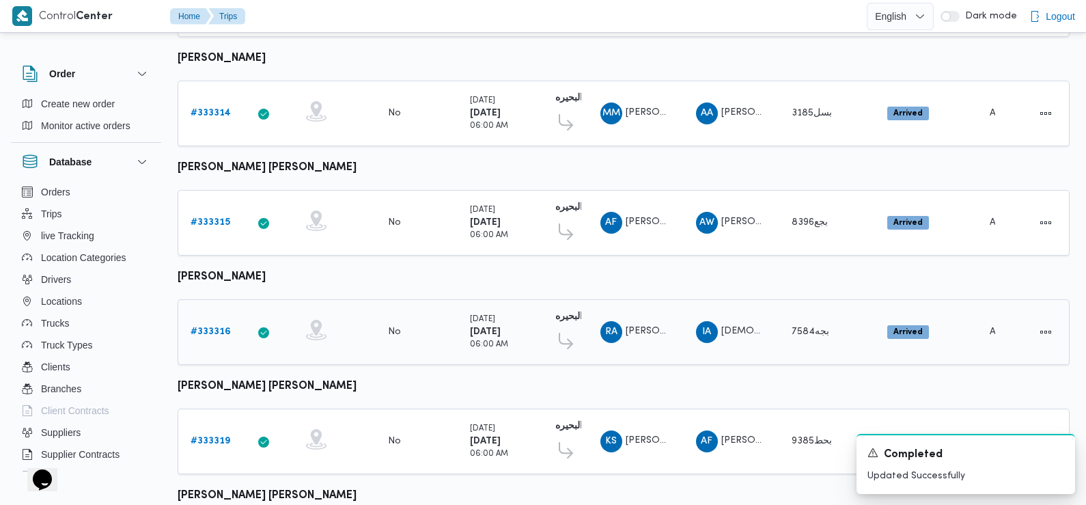
click at [210, 327] on b "# 333316" at bounding box center [211, 331] width 40 height 9
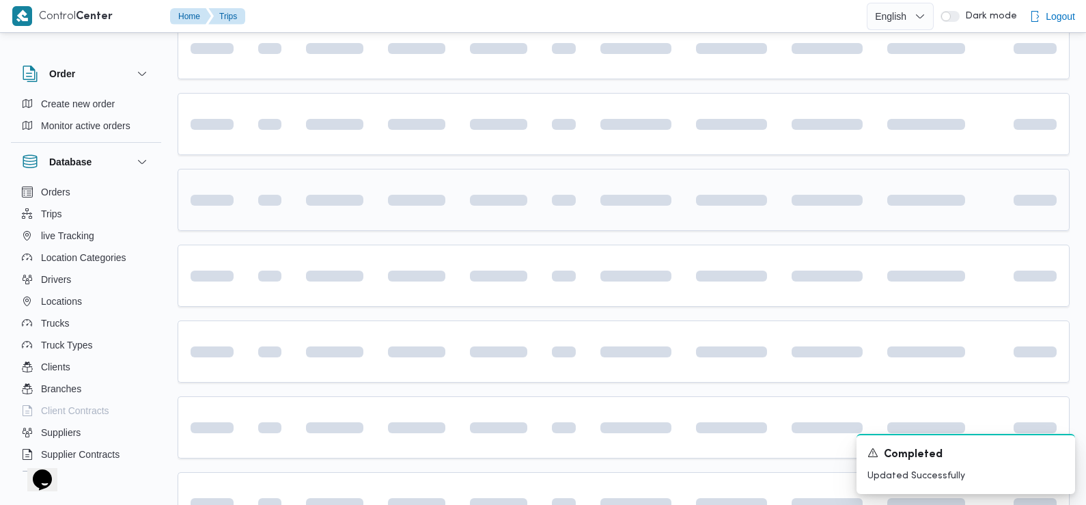
scroll to position [305, 0]
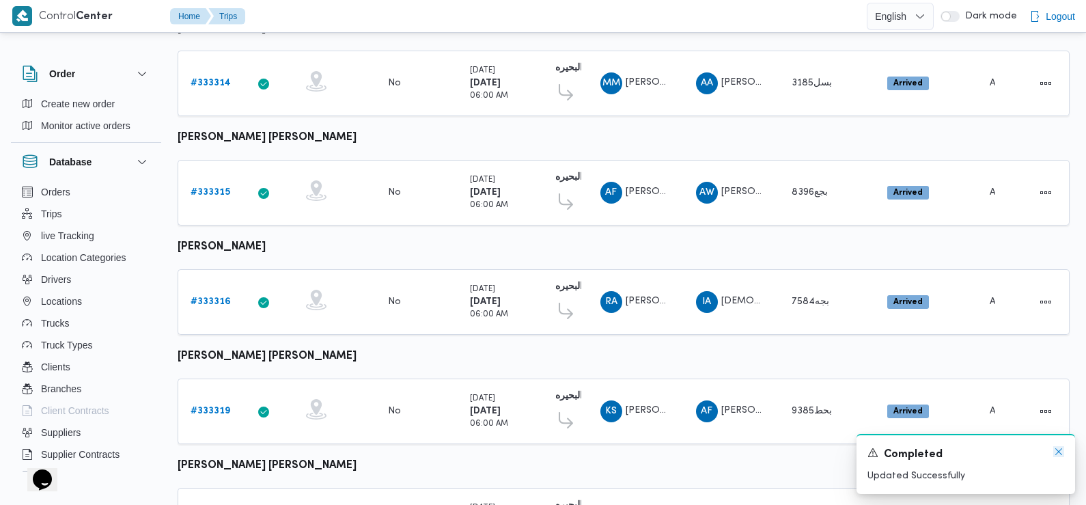
click at [1062, 448] on icon "Dismiss toast" at bounding box center [1059, 451] width 11 height 11
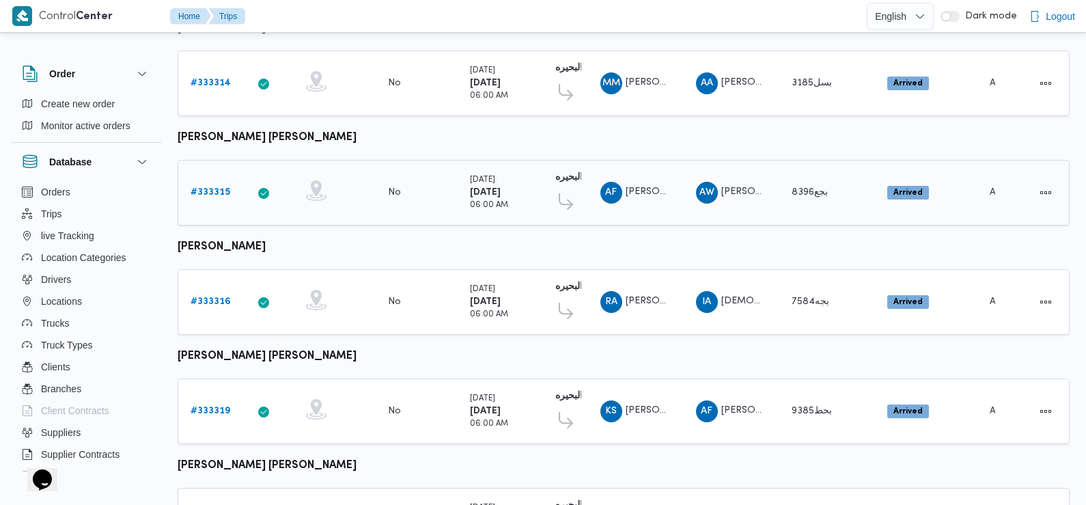
click at [212, 188] on b "# 333315" at bounding box center [211, 192] width 40 height 9
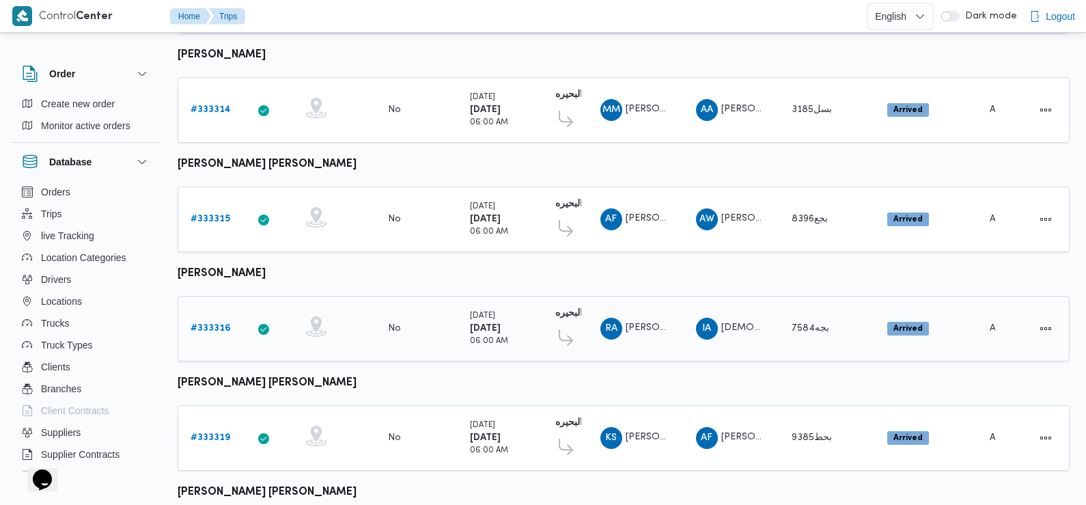
scroll to position [269, 0]
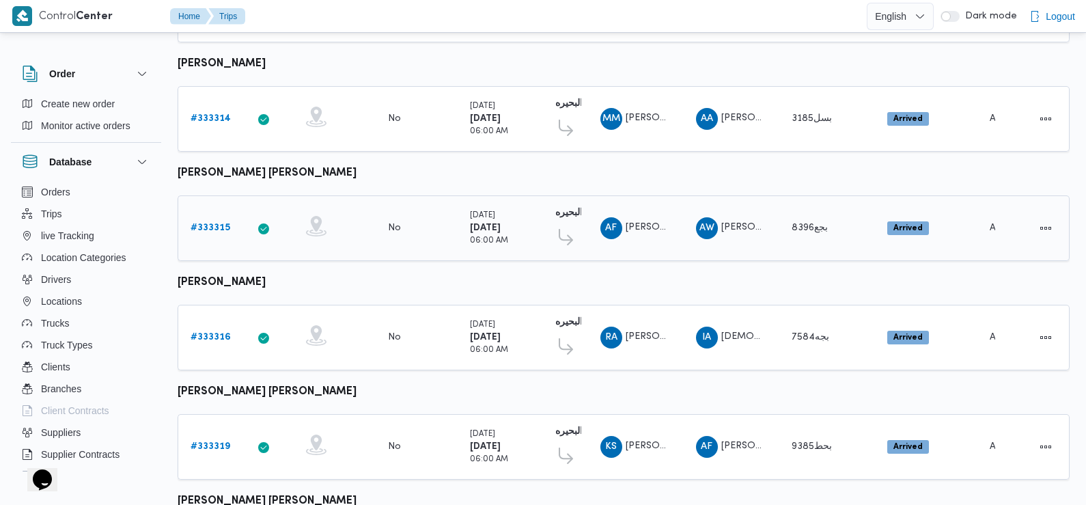
click at [218, 223] on b "# 333315" at bounding box center [211, 227] width 40 height 9
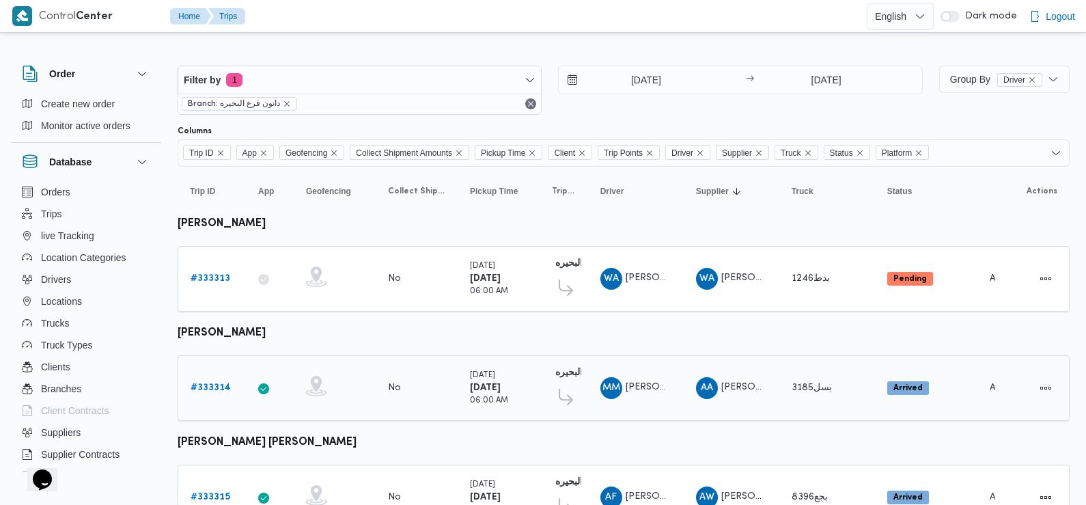
click at [220, 389] on b "# 333314" at bounding box center [211, 387] width 40 height 9
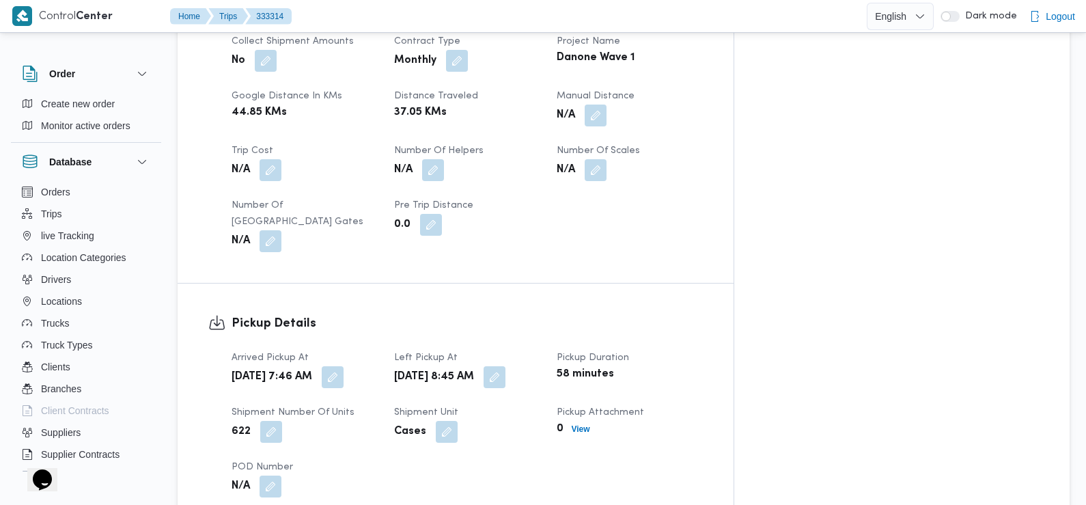
scroll to position [715, 0]
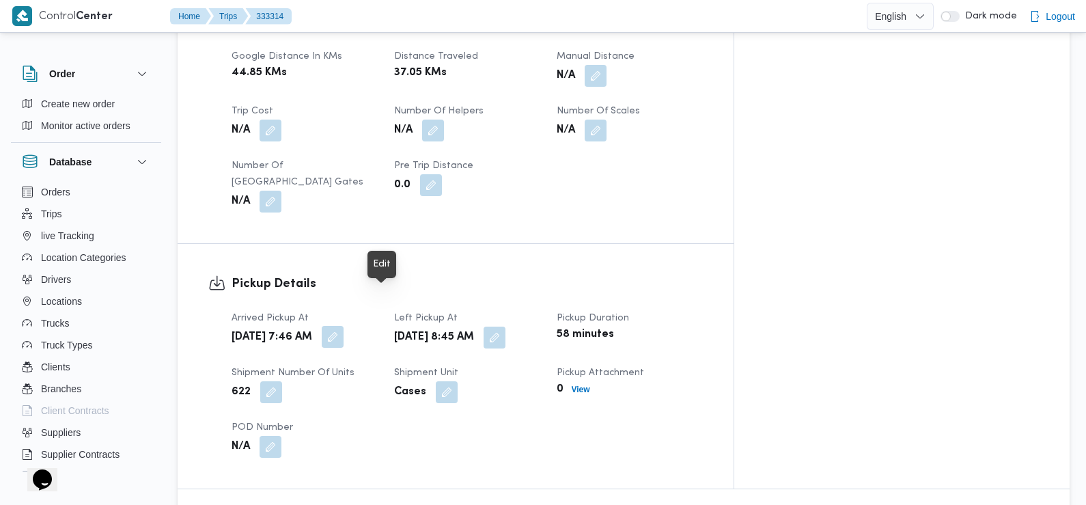
click at [344, 326] on button "button" at bounding box center [333, 337] width 22 height 22
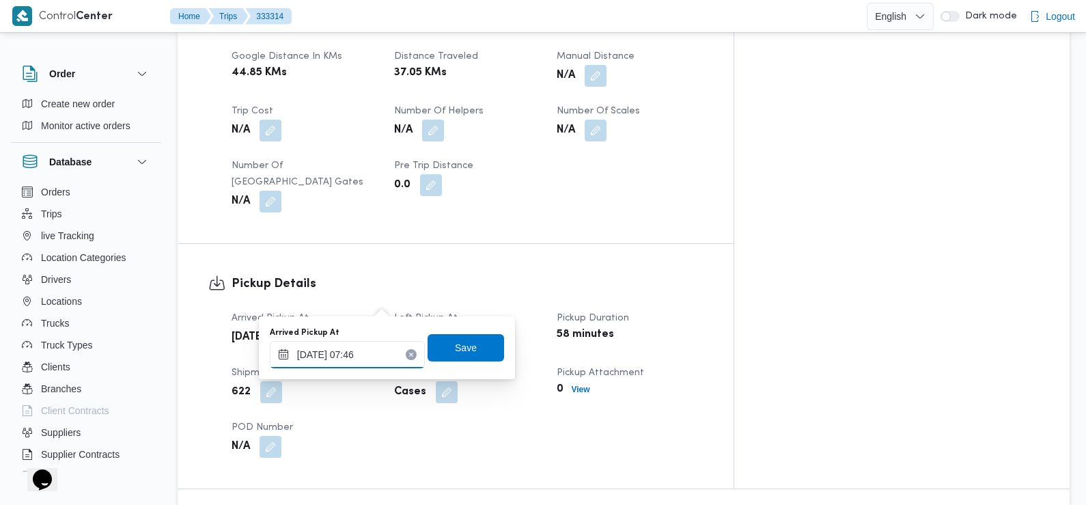
click at [357, 346] on div "26/08/2025 07:46" at bounding box center [347, 354] width 155 height 27
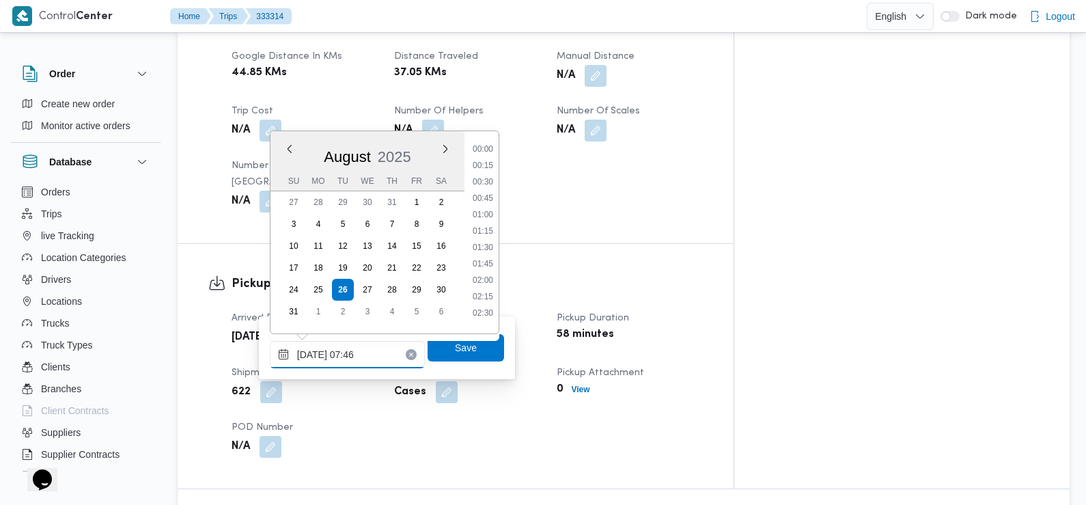
scroll to position [414, 0]
click at [489, 223] on li "07:30" at bounding box center [482, 227] width 31 height 14
type input "26/08/2025 07:30"
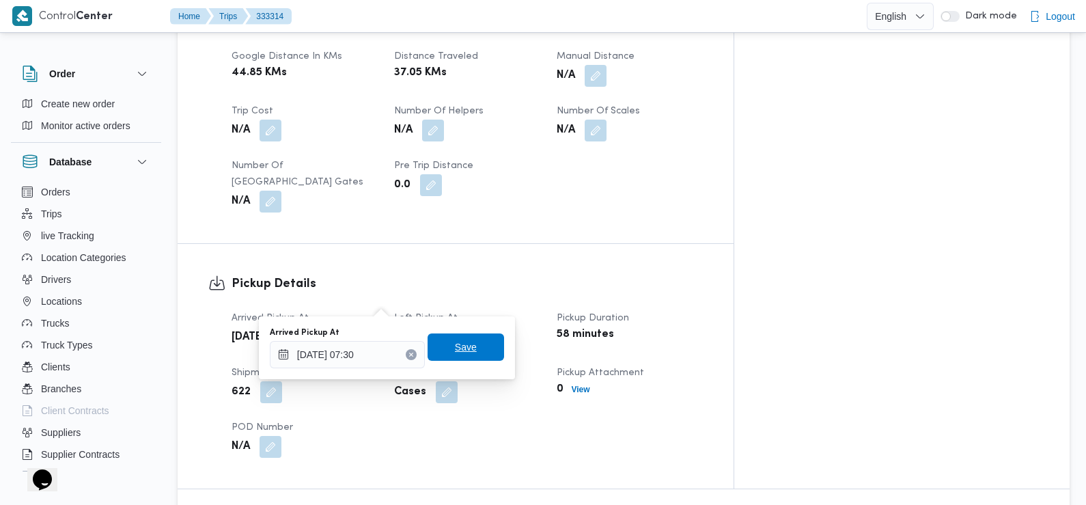
click at [454, 357] on span "Save" at bounding box center [466, 346] width 77 height 27
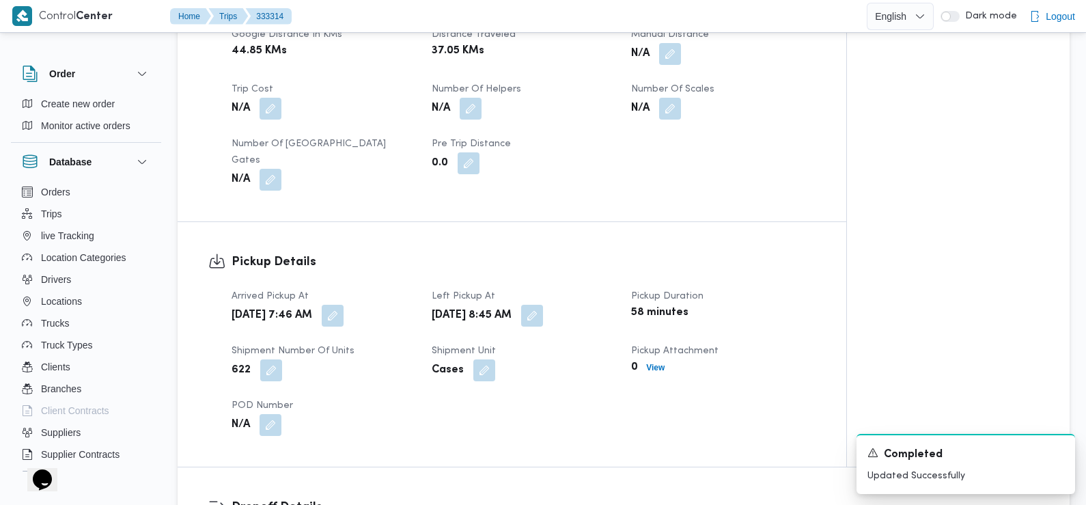
click at [398, 288] on dt "Arrived Pickup At" at bounding box center [324, 296] width 184 height 16
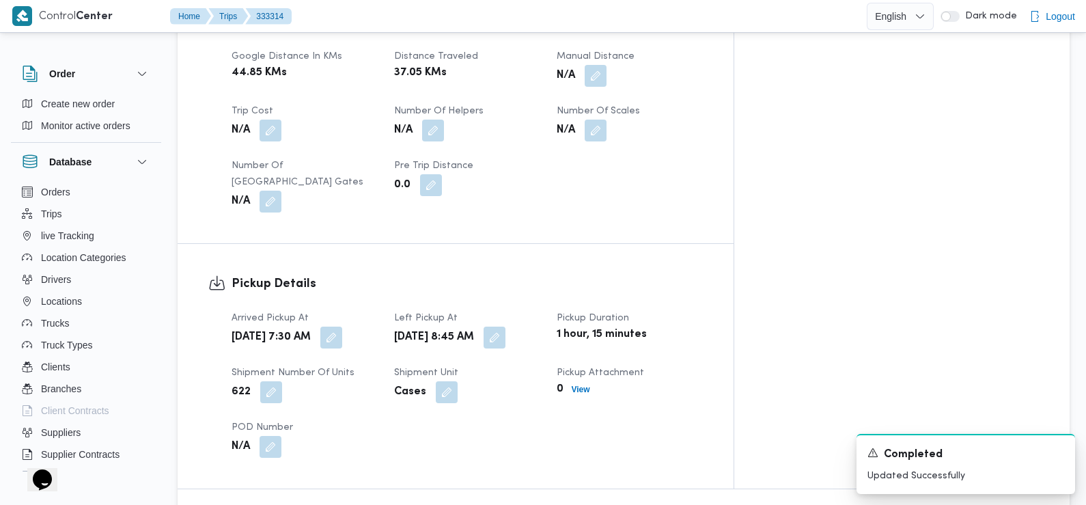
scroll to position [0, 0]
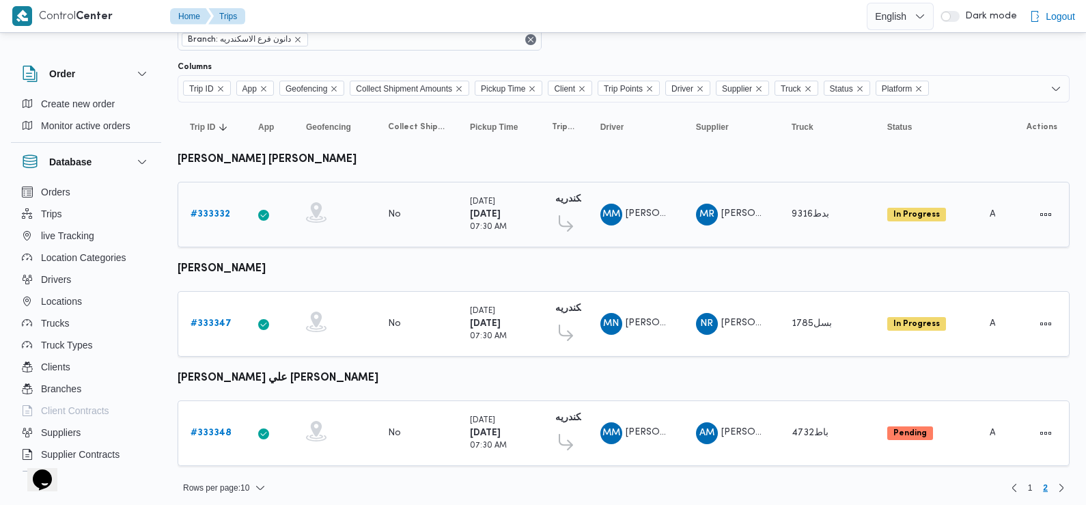
scroll to position [68, 0]
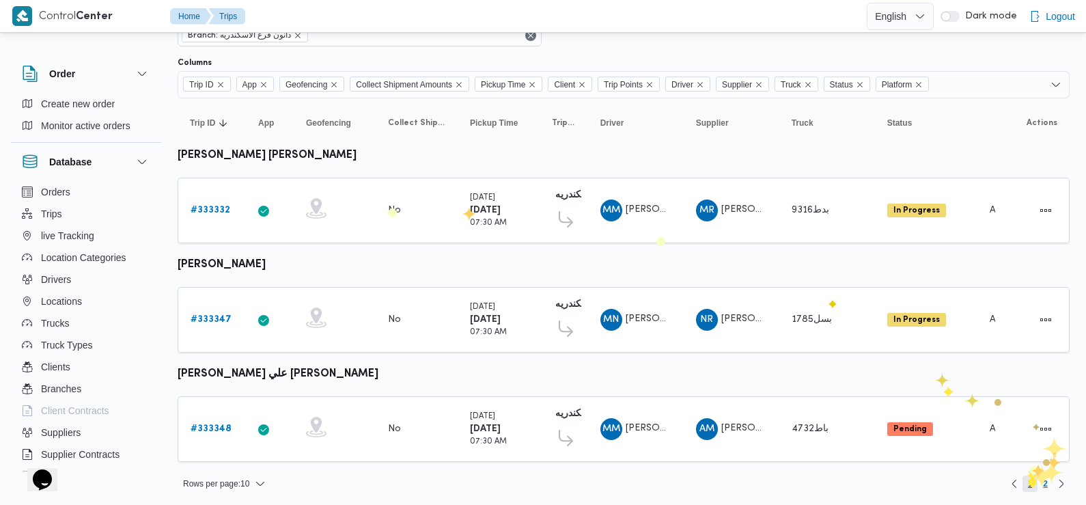
click at [1028, 479] on span "1" at bounding box center [1031, 484] width 16 height 16
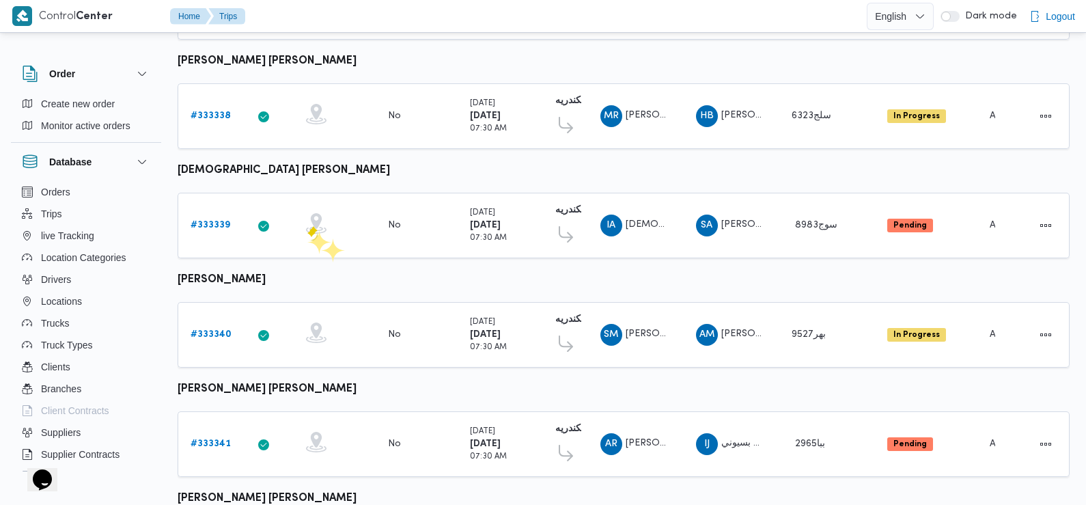
scroll to position [824, 0]
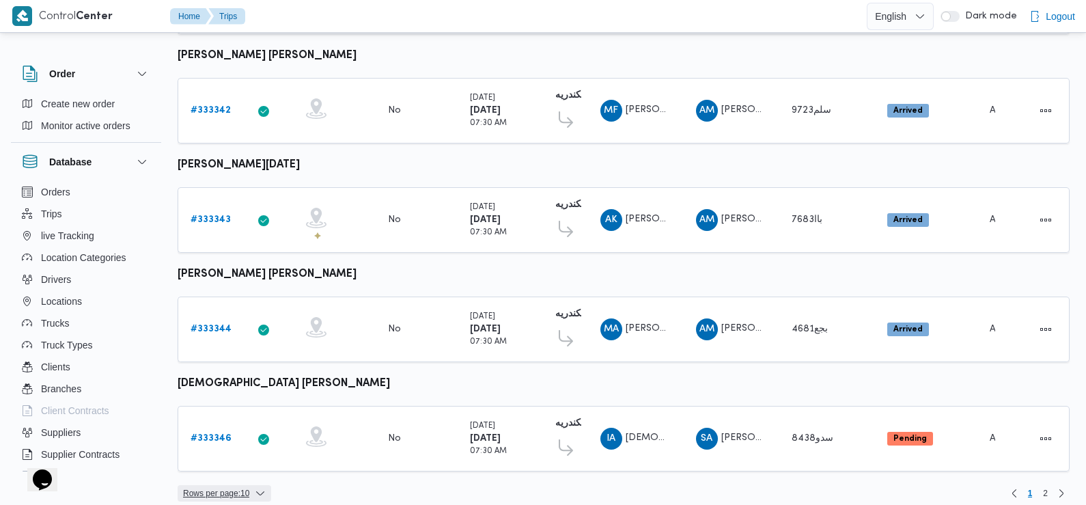
click at [235, 485] on span "Rows per page : 10" at bounding box center [216, 493] width 66 height 16
click at [232, 449] on span "20 rows" at bounding box center [242, 446] width 44 height 11
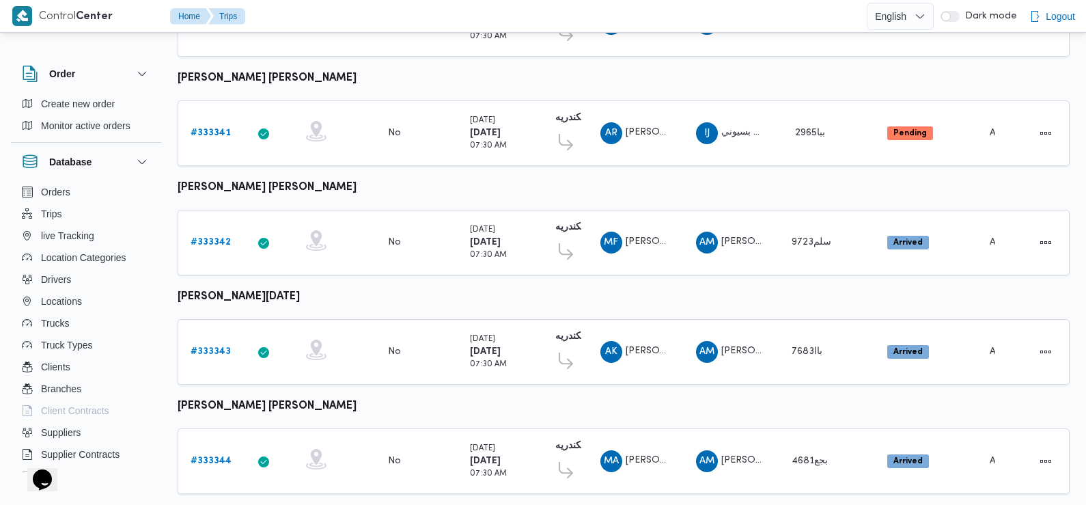
scroll to position [1148, 0]
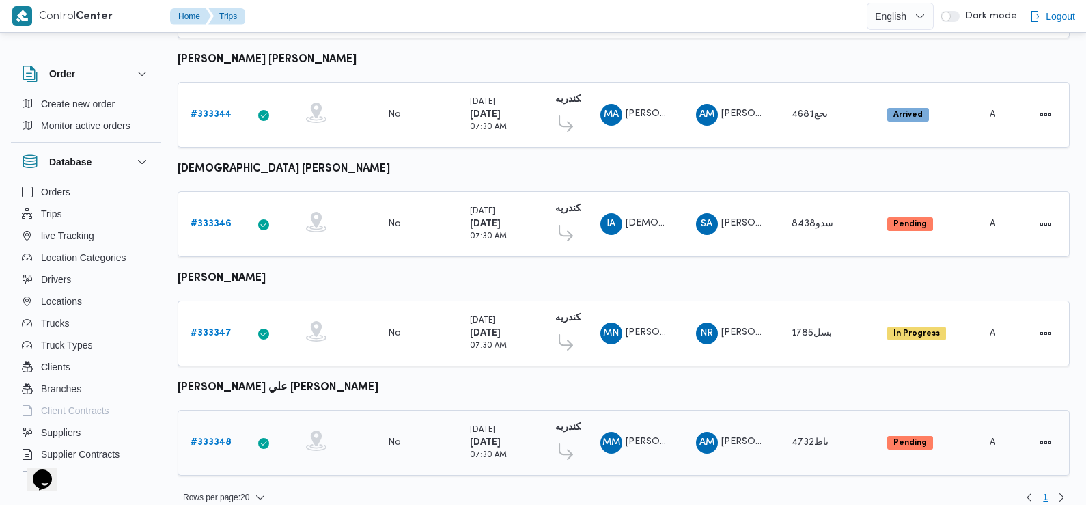
click at [214, 438] on b "# 333348" at bounding box center [211, 442] width 41 height 9
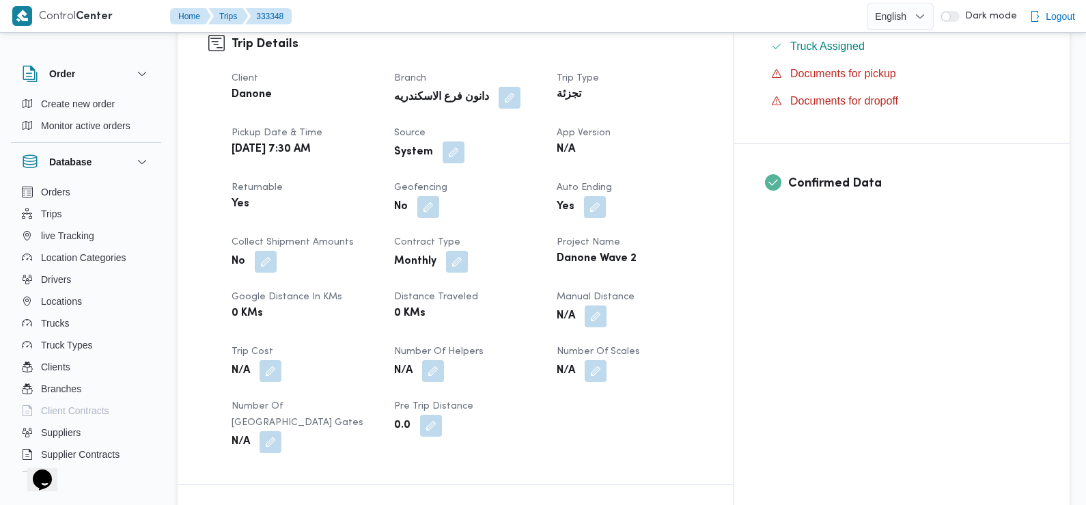
scroll to position [474, 0]
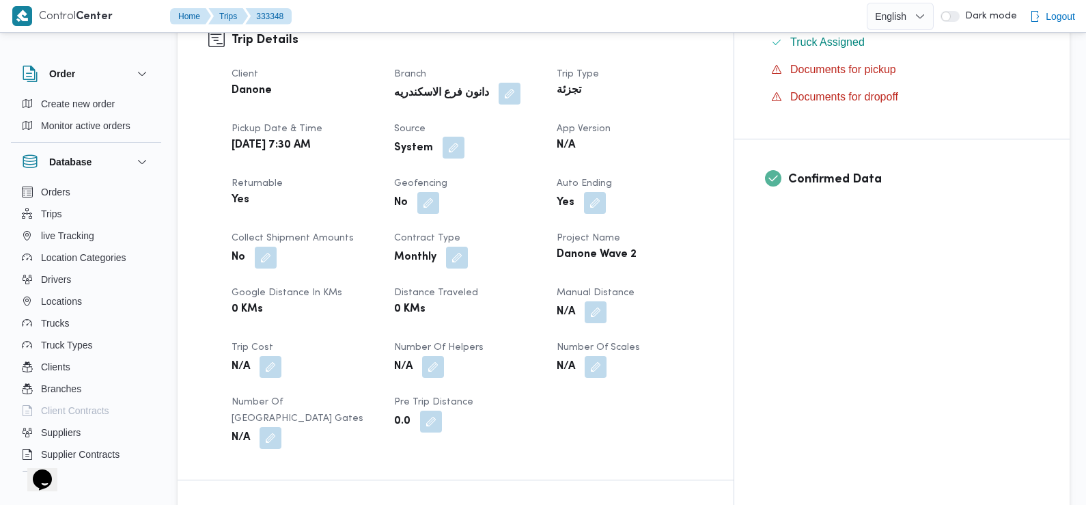
click at [465, 148] on button "button" at bounding box center [454, 148] width 22 height 22
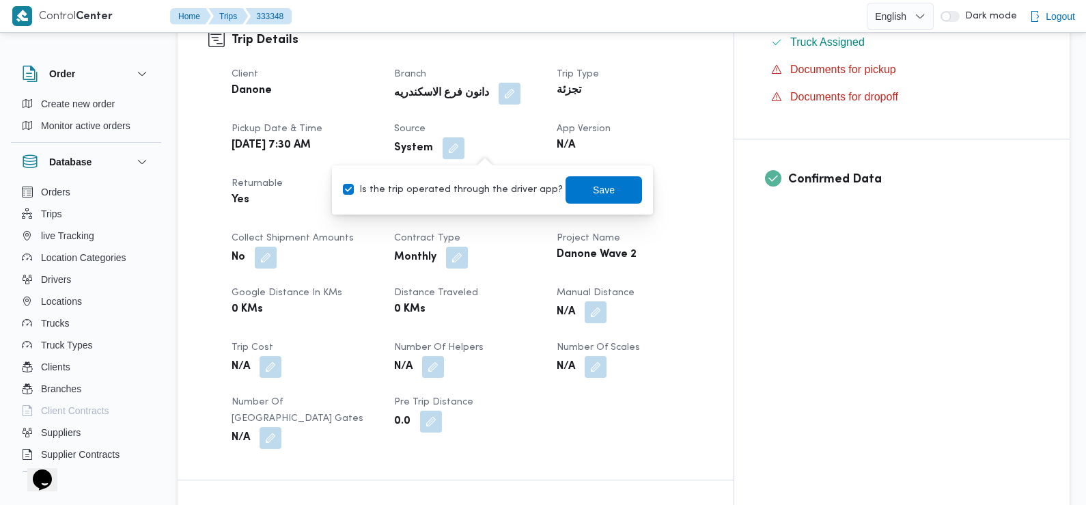
click at [474, 188] on label "Is the trip operated through the driver app?" at bounding box center [453, 190] width 220 height 16
checkbox input "false"
click at [593, 186] on span "Save" at bounding box center [604, 189] width 22 height 16
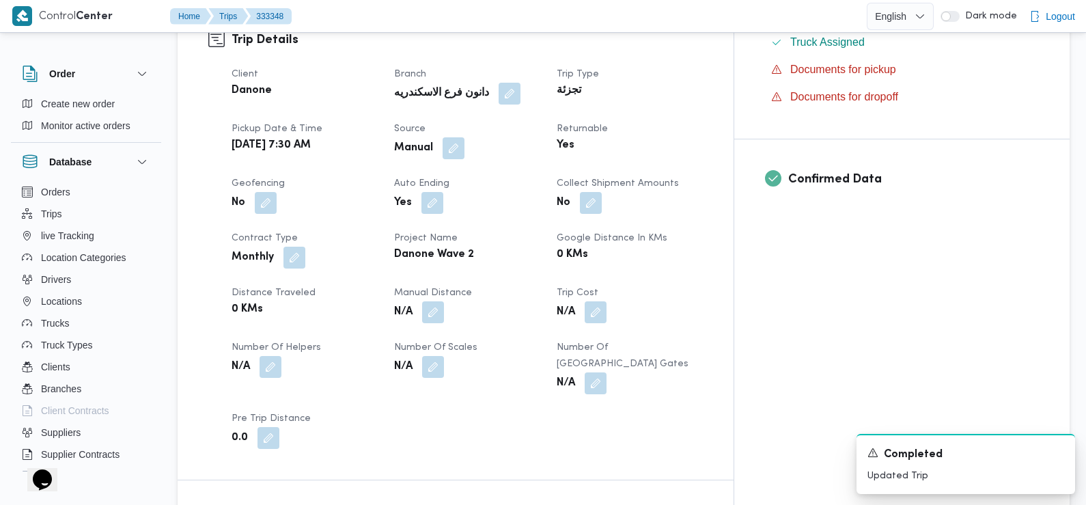
click at [379, 305] on div "0 KMs" at bounding box center [304, 309] width 149 height 19
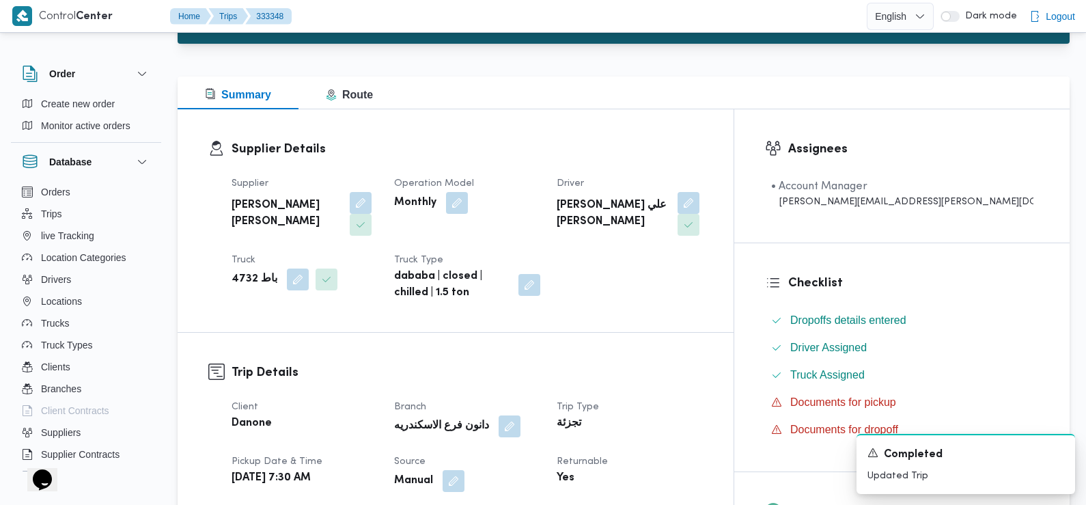
scroll to position [0, 0]
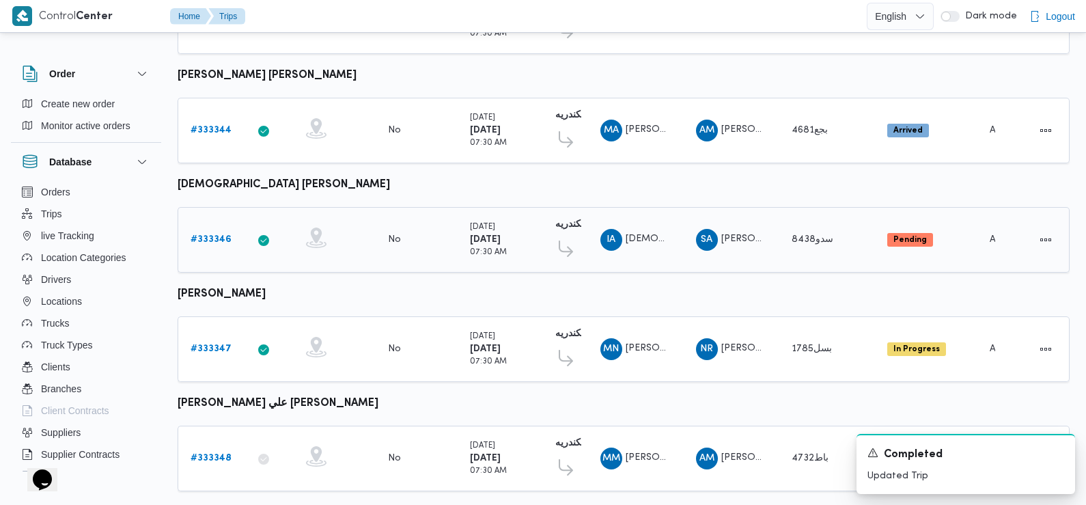
scroll to position [1148, 0]
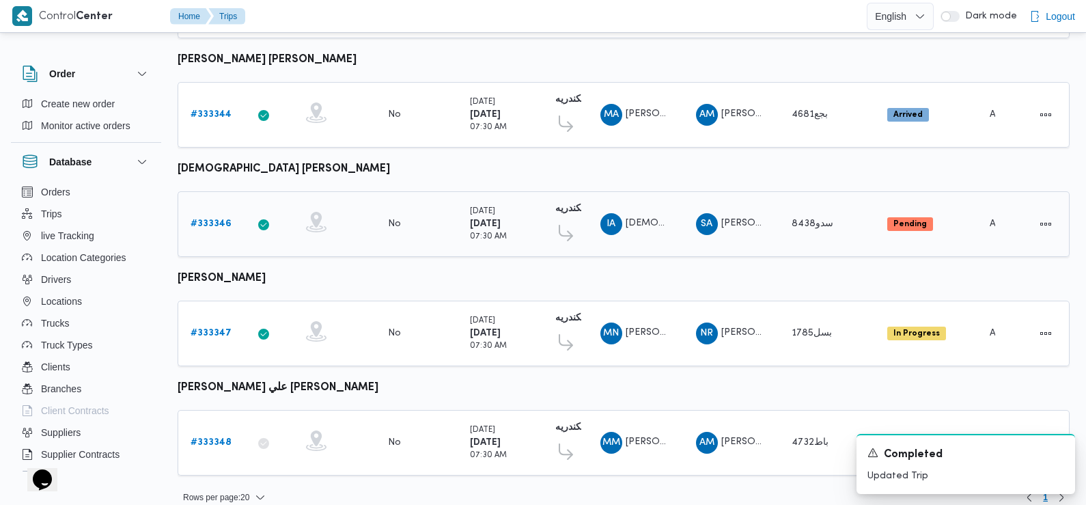
click at [217, 219] on b "# 333346" at bounding box center [211, 223] width 41 height 9
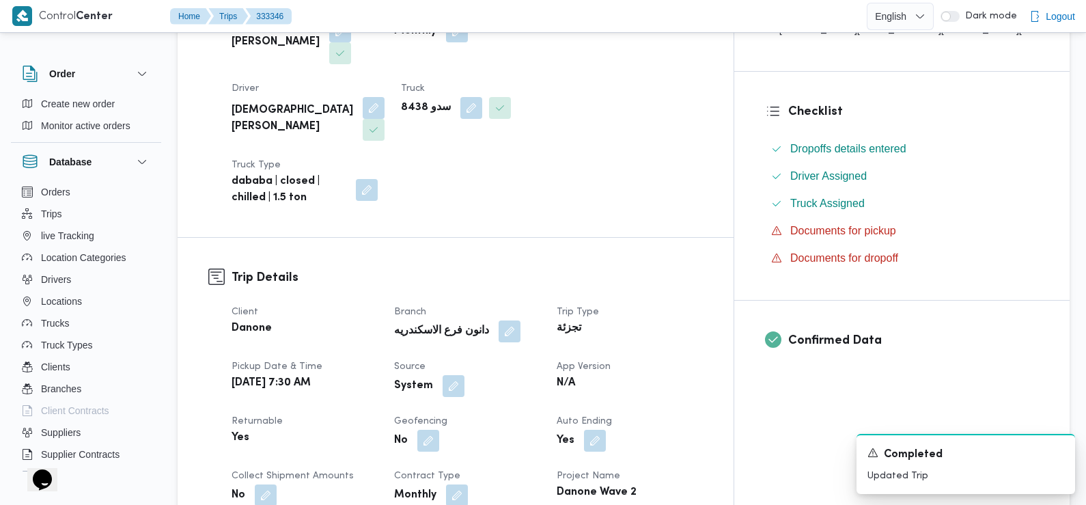
scroll to position [351, 0]
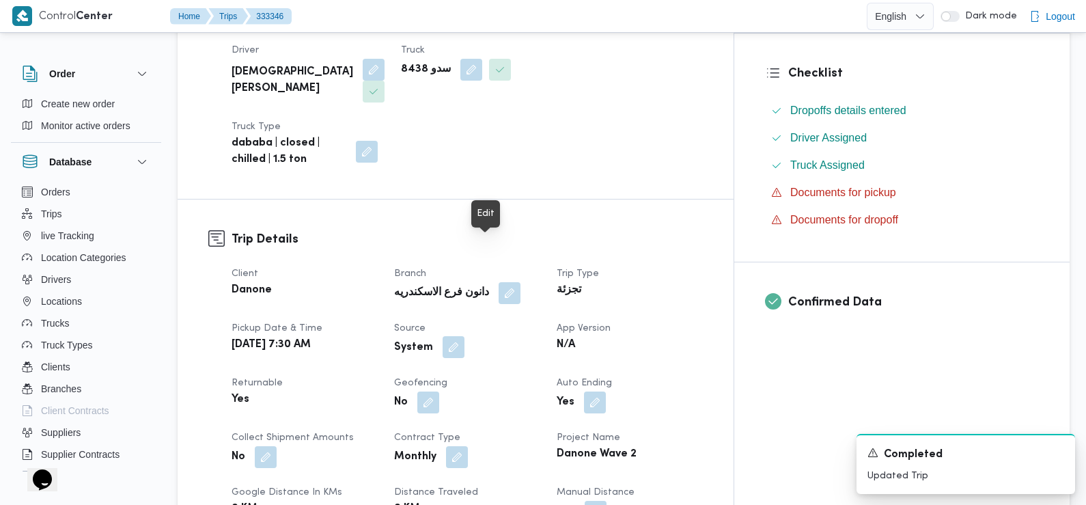
click at [465, 336] on button "button" at bounding box center [454, 347] width 22 height 22
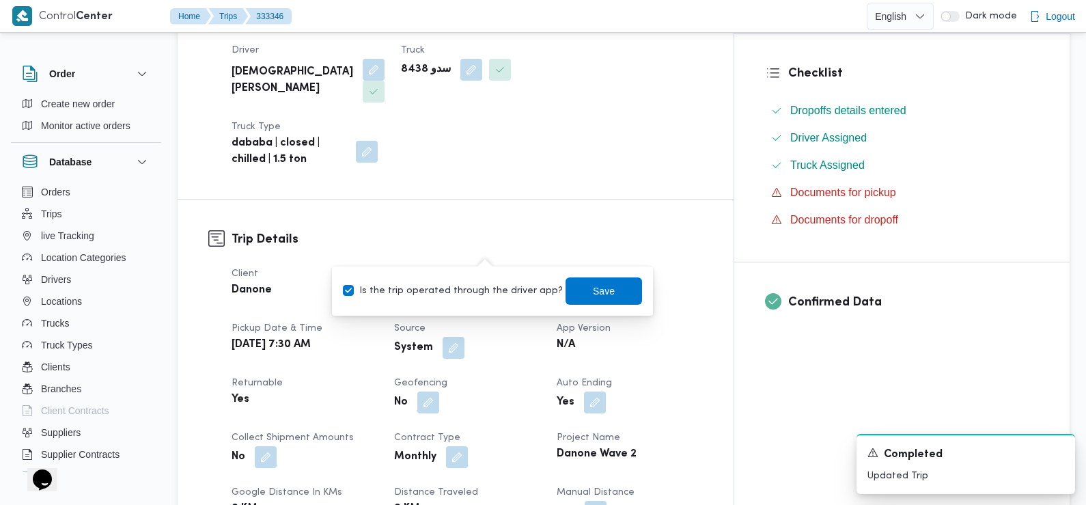
click at [489, 294] on label "Is the trip operated through the driver app?" at bounding box center [453, 291] width 220 height 16
checkbox input "false"
click at [569, 293] on span "Save" at bounding box center [604, 290] width 77 height 27
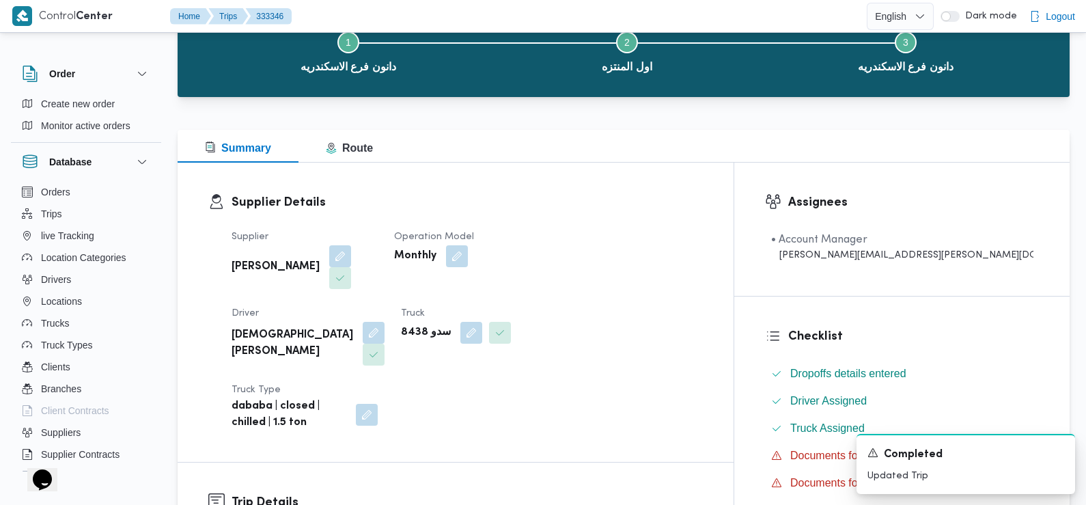
scroll to position [0, 0]
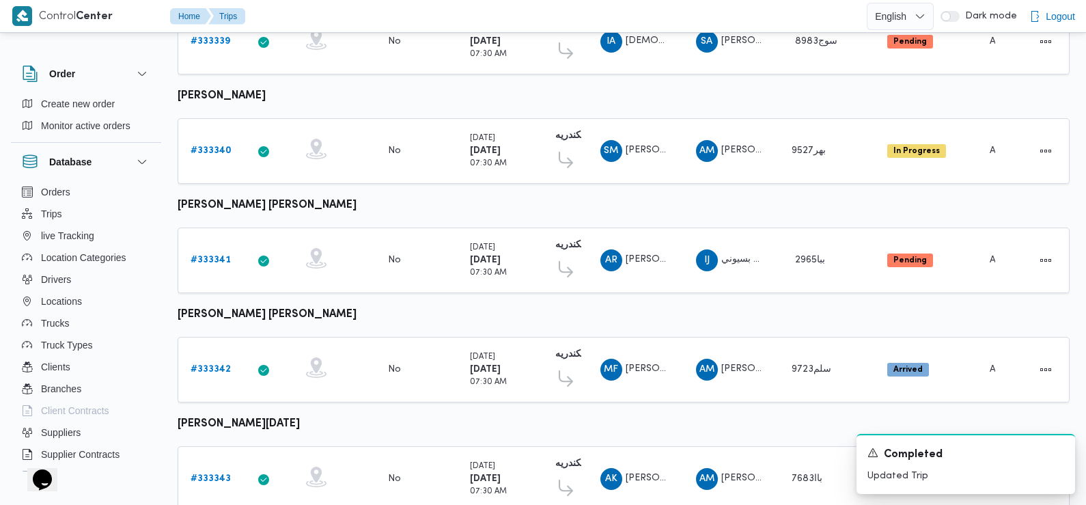
scroll to position [671, 0]
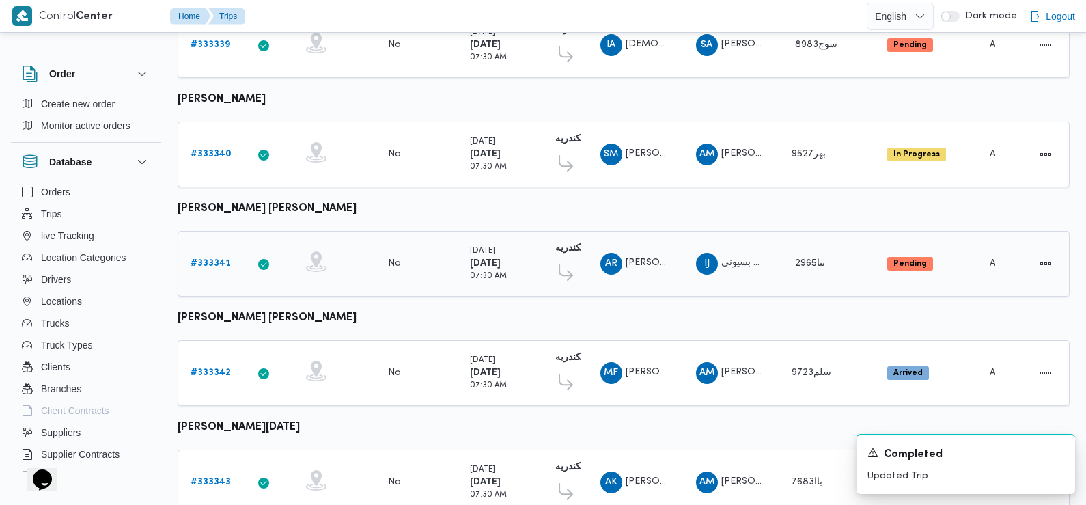
click at [221, 259] on b "# 333341" at bounding box center [211, 263] width 40 height 9
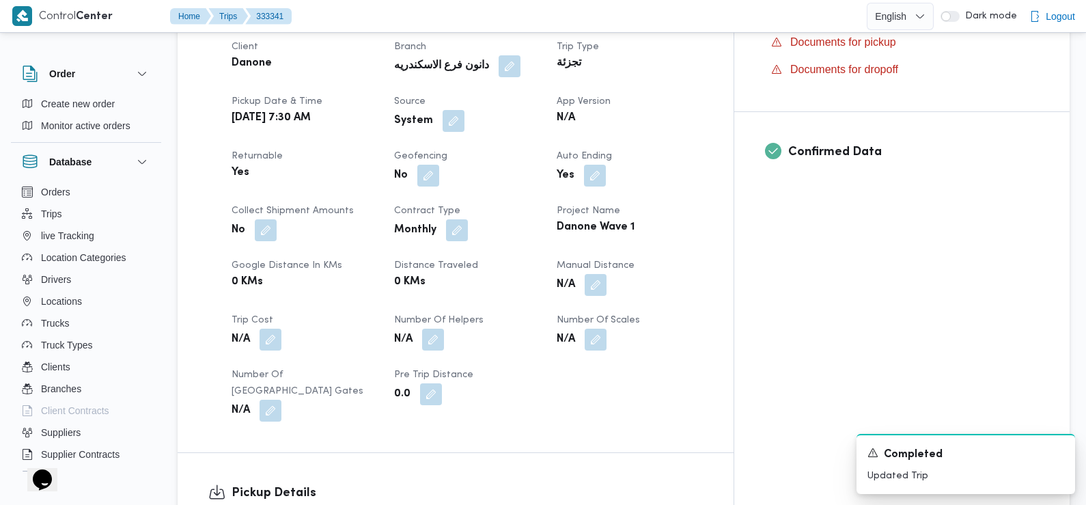
scroll to position [497, 0]
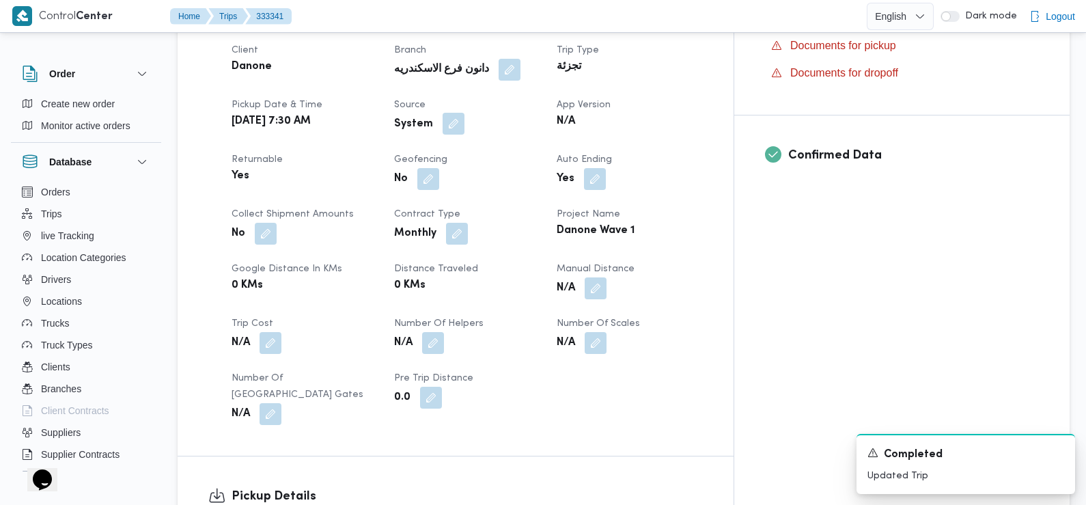
drag, startPoint x: 482, startPoint y: 100, endPoint x: 482, endPoint y: 107, distance: 7.5
click at [465, 113] on button "button" at bounding box center [454, 124] width 22 height 22
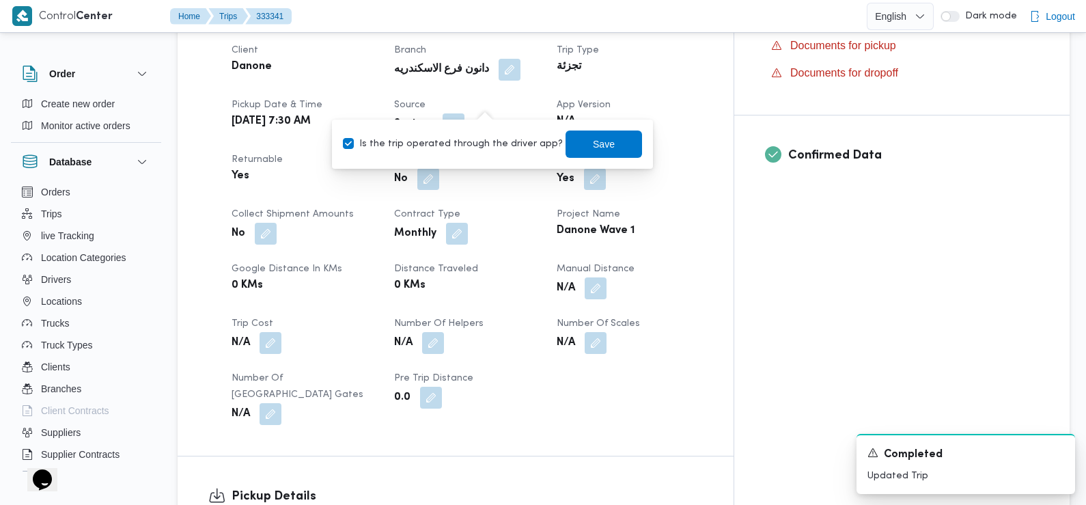
click at [478, 140] on label "Is the trip operated through the driver app?" at bounding box center [453, 144] width 220 height 16
checkbox input "false"
click at [590, 133] on span "Save" at bounding box center [604, 143] width 77 height 27
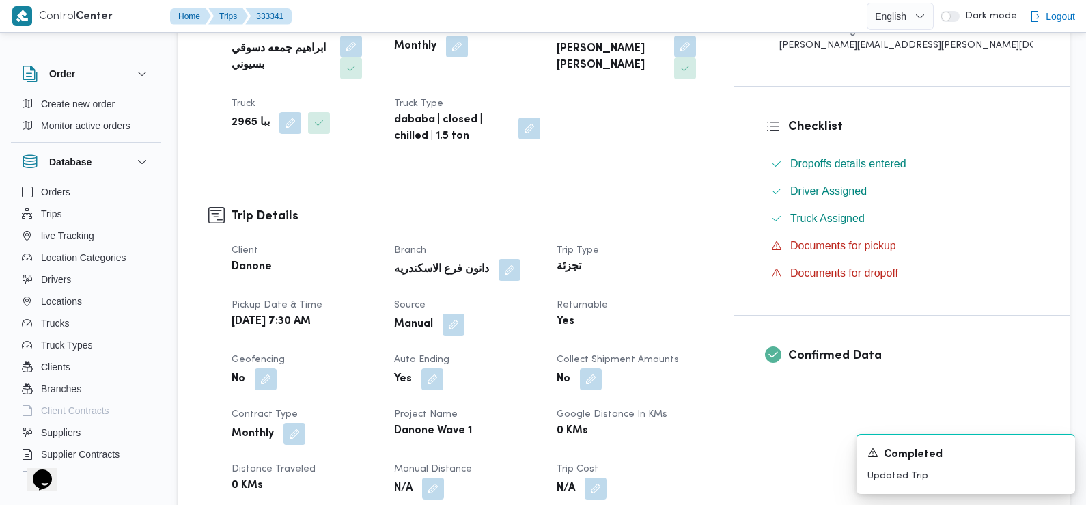
scroll to position [0, 0]
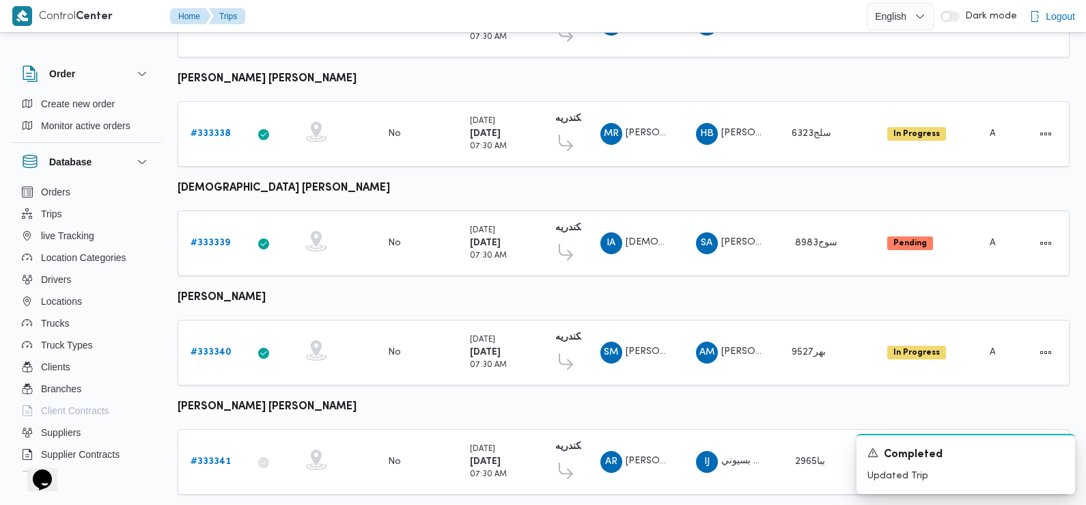
scroll to position [443, 0]
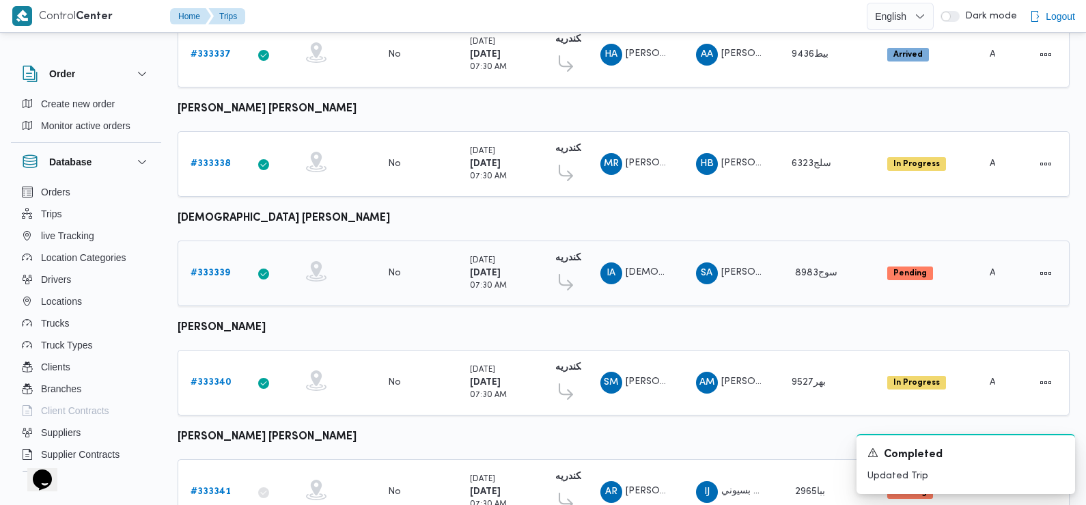
click at [206, 269] on b "# 333339" at bounding box center [211, 273] width 40 height 9
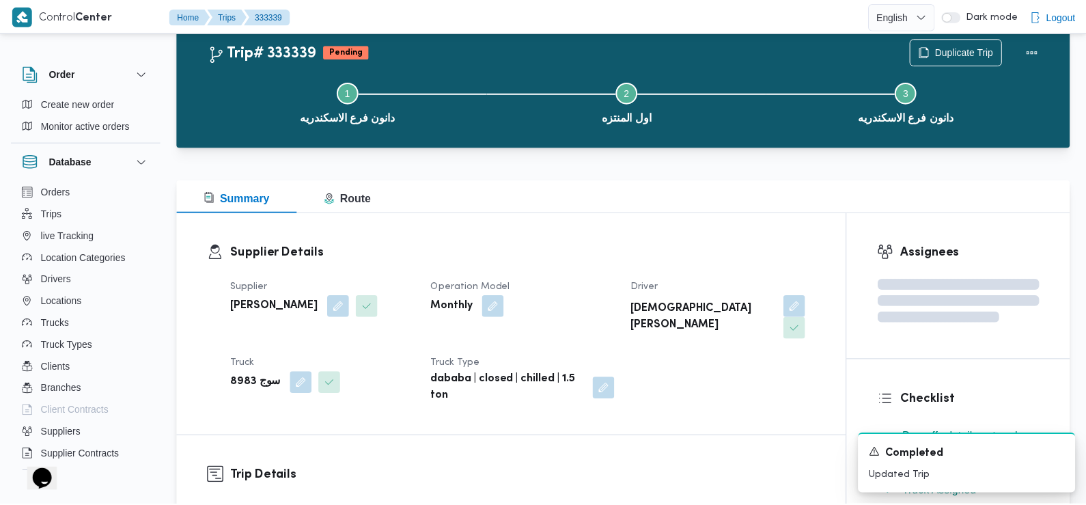
scroll to position [443, 0]
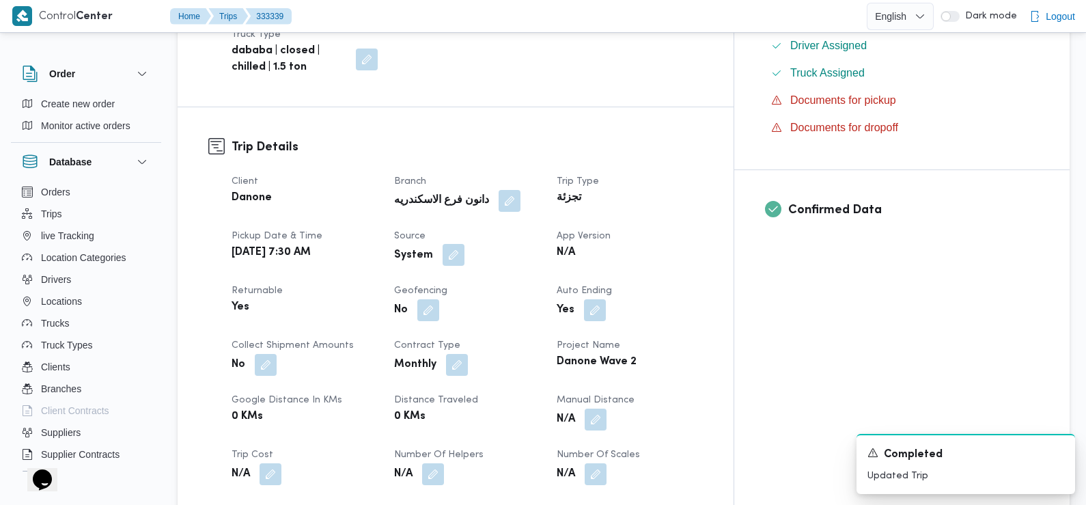
click at [465, 244] on button "button" at bounding box center [454, 255] width 22 height 22
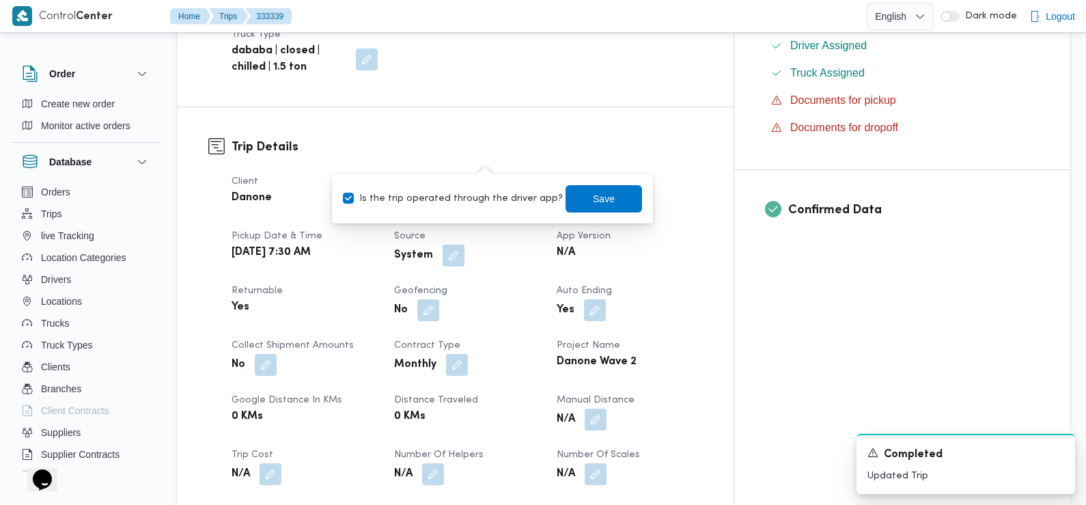
click at [487, 187] on div "Is the trip operated through the driver app? Save" at bounding box center [493, 199] width 302 height 30
click at [487, 198] on label "Is the trip operated through the driver app?" at bounding box center [453, 199] width 220 height 16
checkbox input "false"
click at [593, 192] on span "Save" at bounding box center [604, 198] width 22 height 16
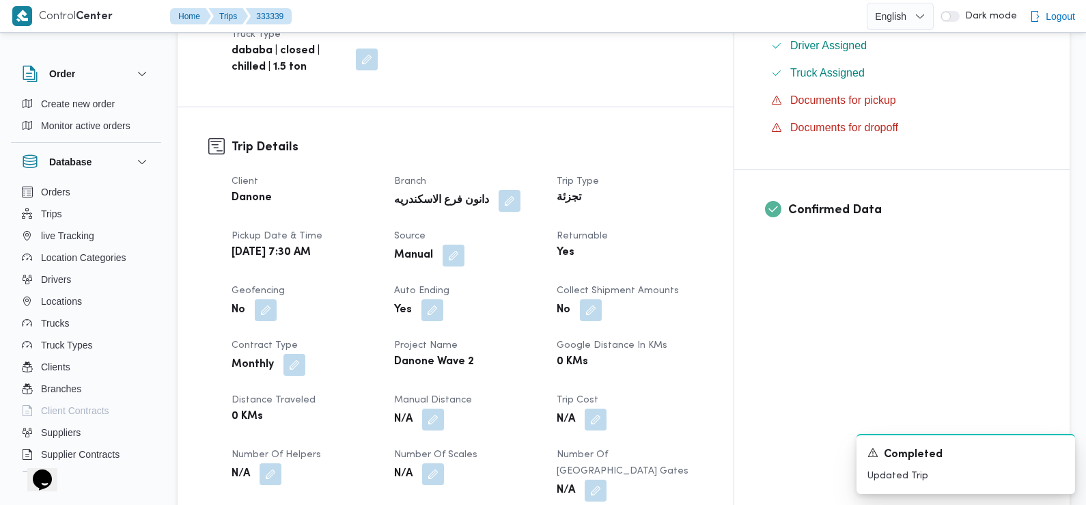
click at [379, 298] on div "No" at bounding box center [304, 310] width 149 height 25
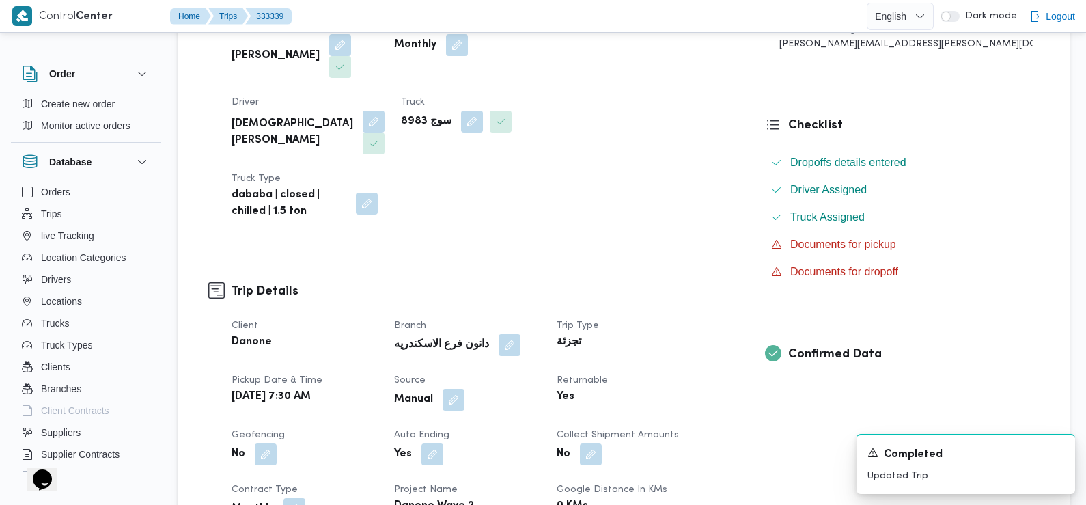
scroll to position [0, 0]
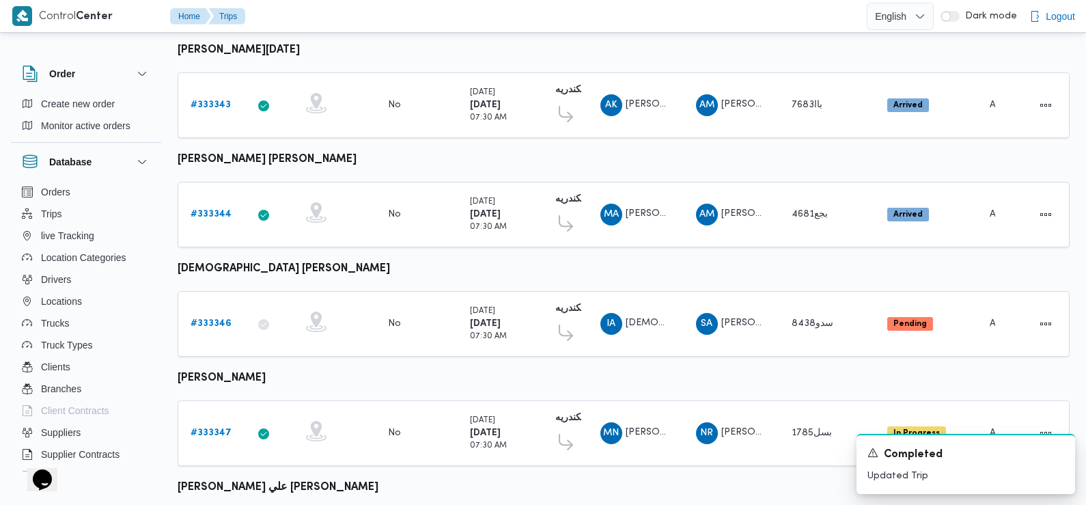
scroll to position [1148, 0]
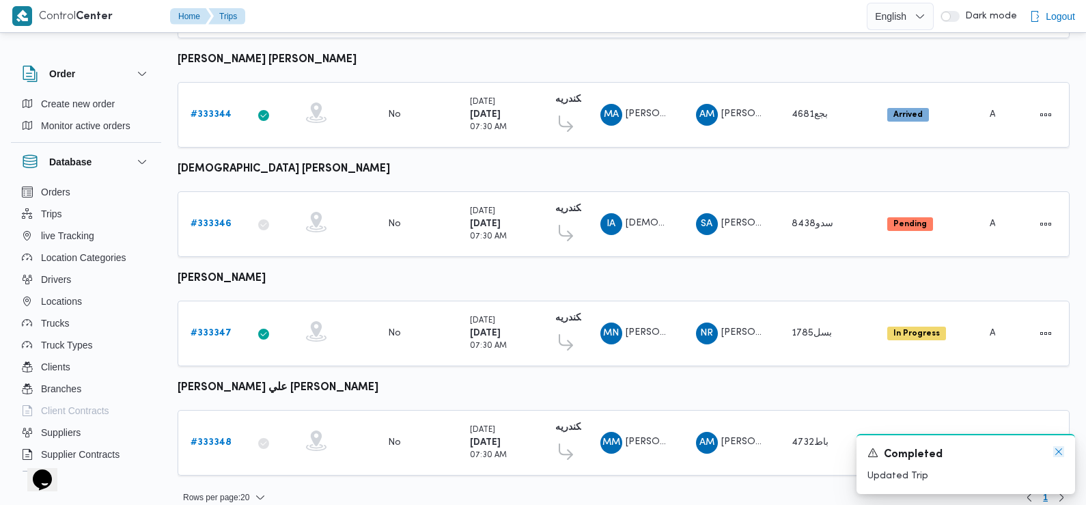
click at [1061, 454] on icon "Dismiss toast" at bounding box center [1059, 451] width 11 height 11
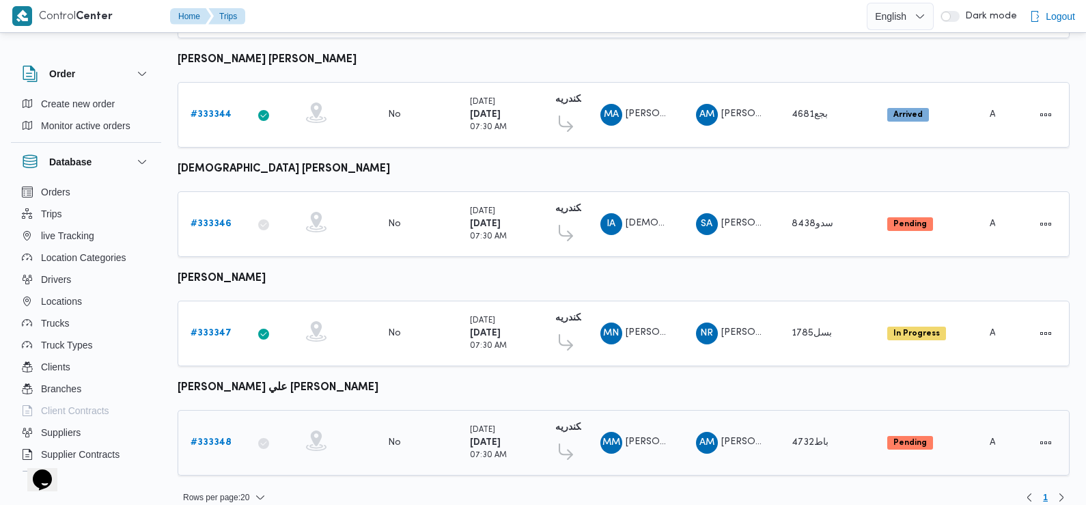
click at [200, 438] on b "# 333348" at bounding box center [211, 442] width 41 height 9
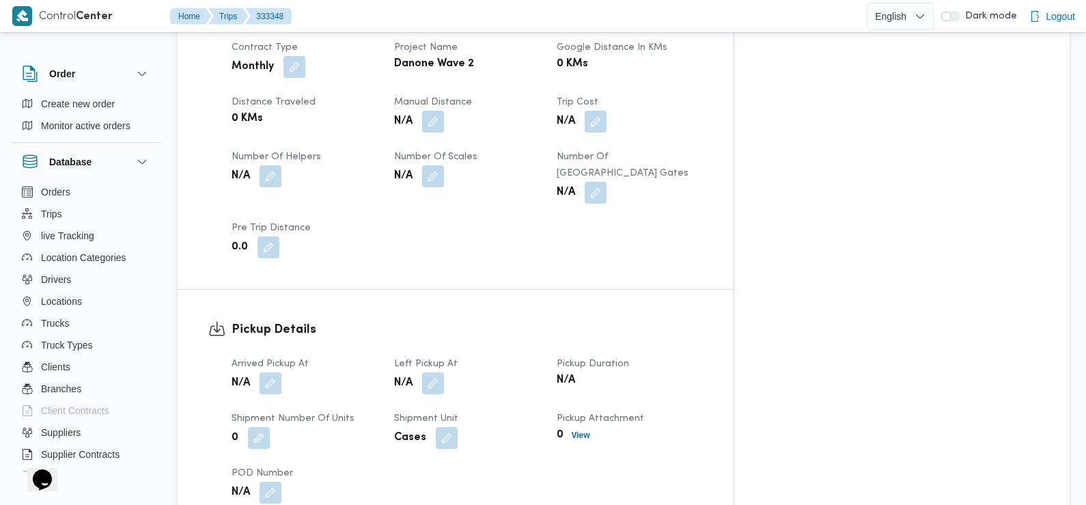
scroll to position [702, 0]
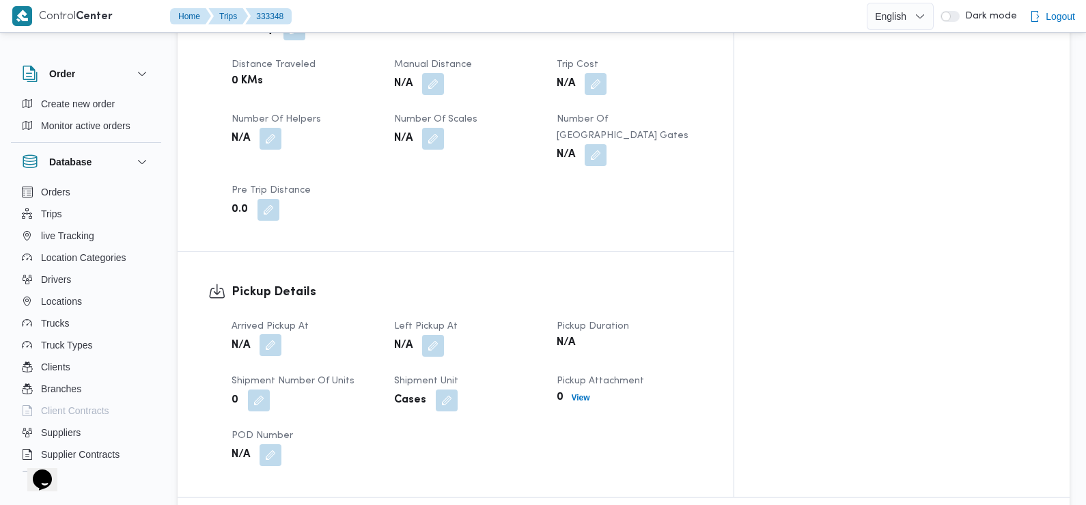
click at [272, 334] on button "button" at bounding box center [271, 345] width 22 height 22
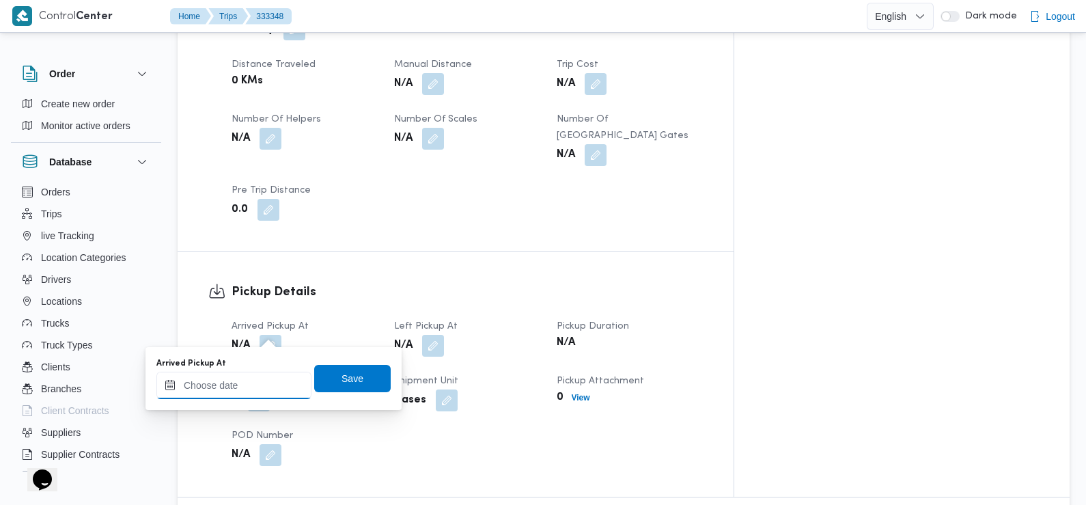
click at [266, 379] on input "Arrived Pickup At" at bounding box center [233, 385] width 155 height 27
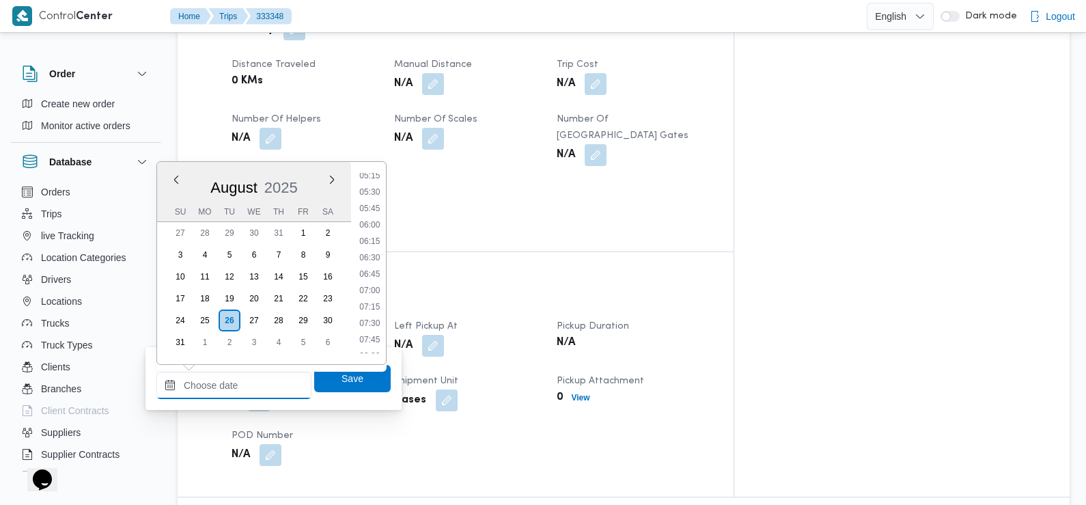
scroll to position [355, 0]
click at [374, 320] on li "07:30" at bounding box center [369, 317] width 31 height 14
type input "[DATE] 07:30"
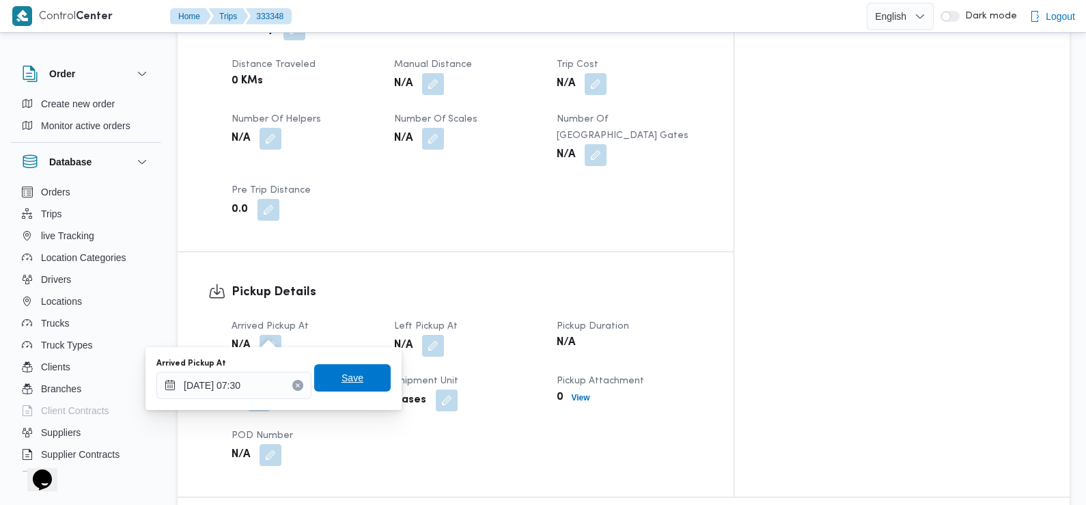
click at [368, 382] on span "Save" at bounding box center [352, 377] width 77 height 27
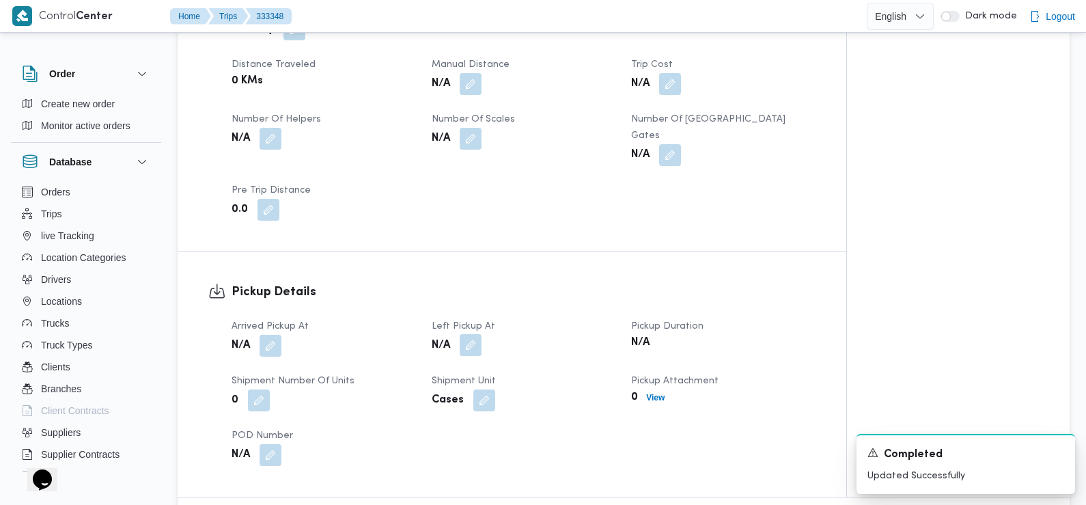
click at [475, 334] on button "button" at bounding box center [471, 345] width 22 height 22
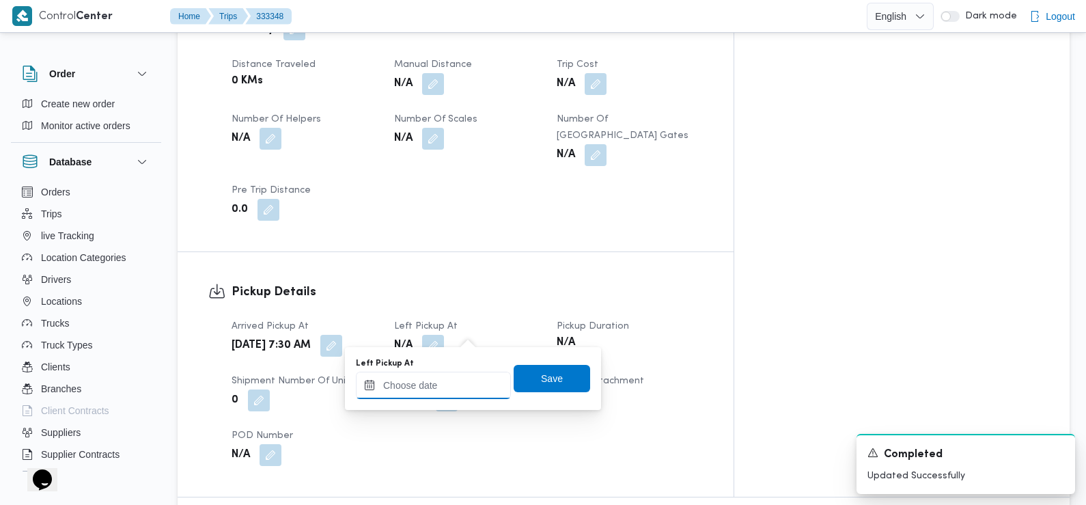
click at [467, 383] on input "Left Pickup At" at bounding box center [433, 385] width 155 height 27
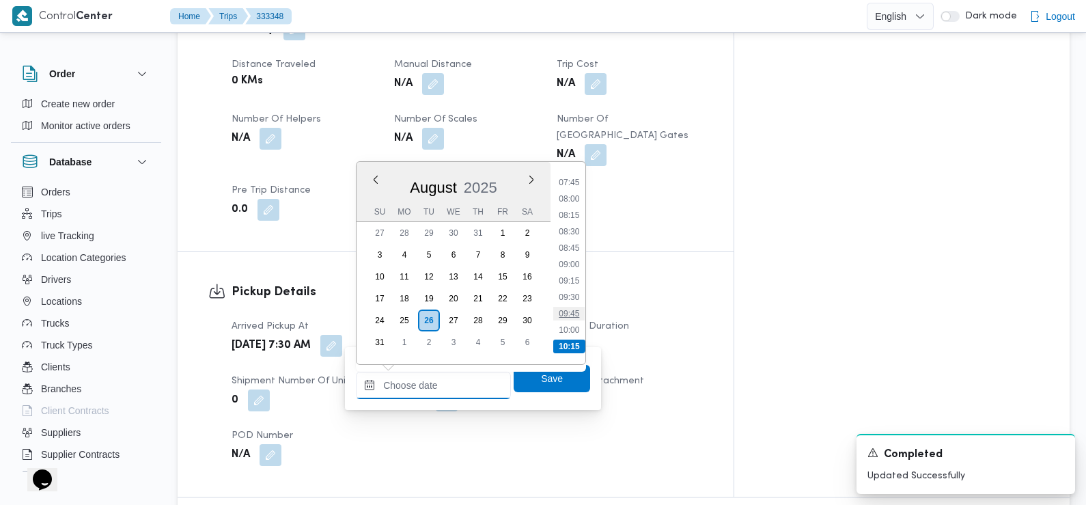
scroll to position [505, 0]
click at [573, 252] on li "08:45" at bounding box center [569, 249] width 31 height 14
type input "[DATE] 08:45"
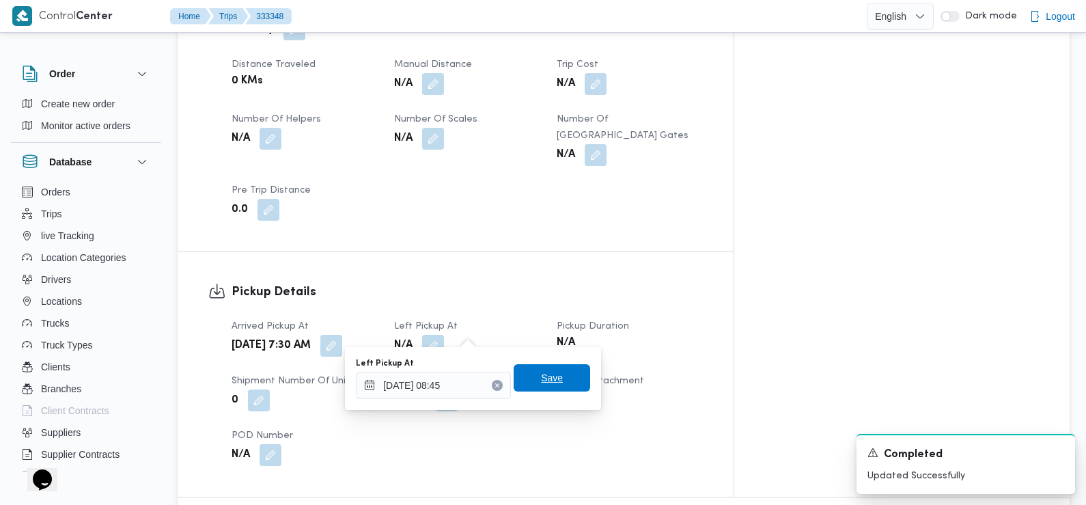
click at [550, 379] on span "Save" at bounding box center [552, 378] width 22 height 16
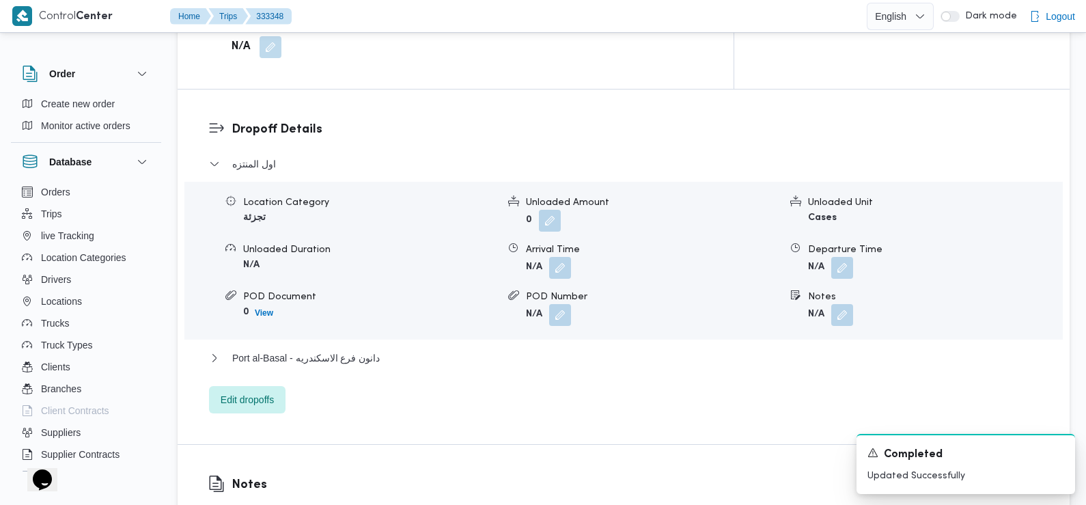
scroll to position [1112, 0]
click at [557, 254] on button "button" at bounding box center [560, 265] width 22 height 22
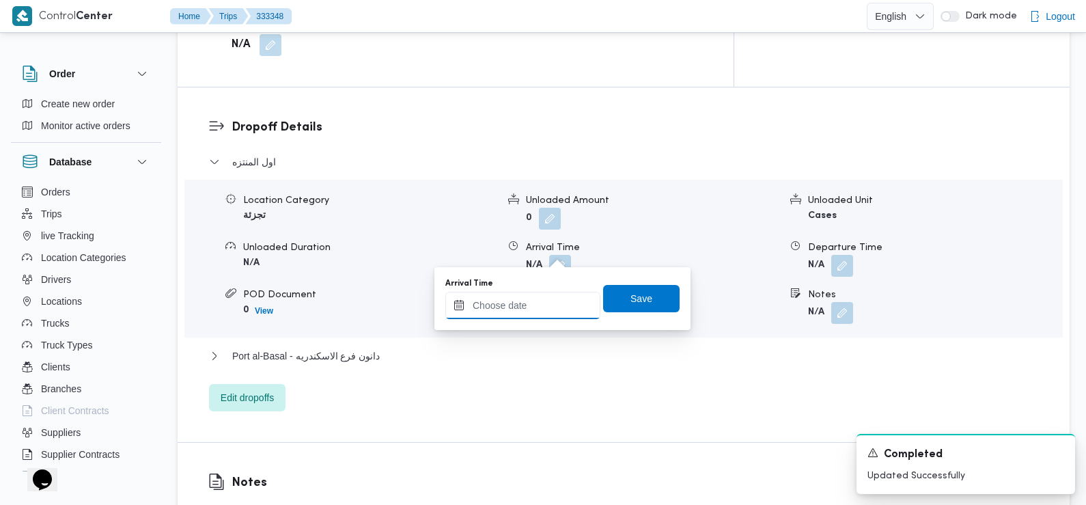
click at [553, 305] on input "Arrival Time" at bounding box center [523, 305] width 155 height 27
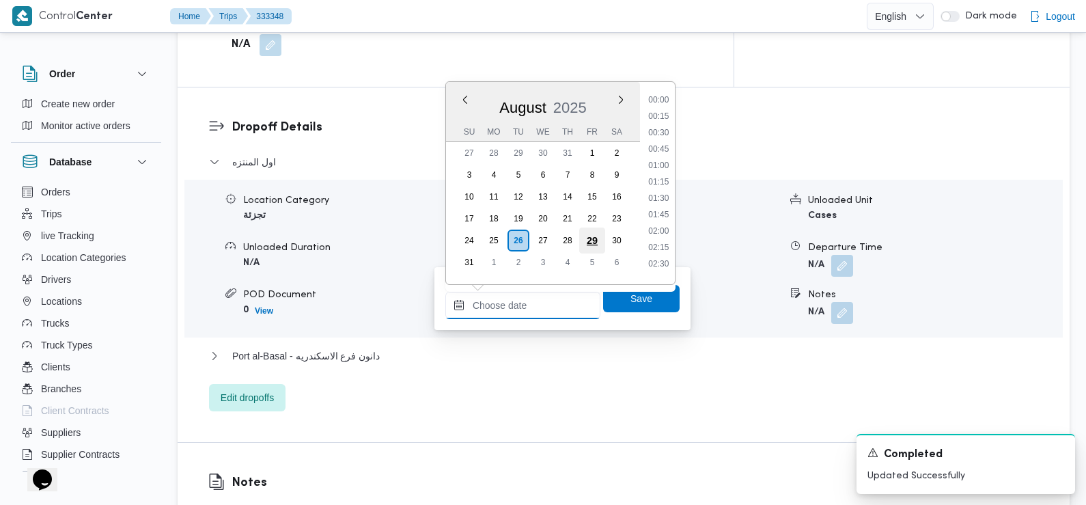
scroll to position [578, 0]
click at [663, 114] on li "09:00" at bounding box center [658, 112] width 31 height 14
type input "26/08/2025 09:00"
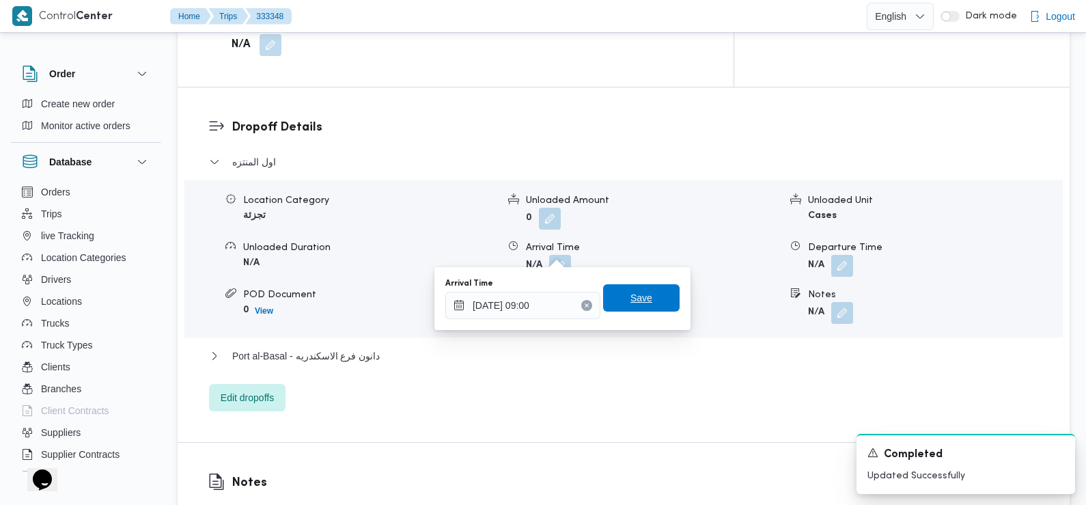
click at [646, 299] on span "Save" at bounding box center [641, 297] width 77 height 27
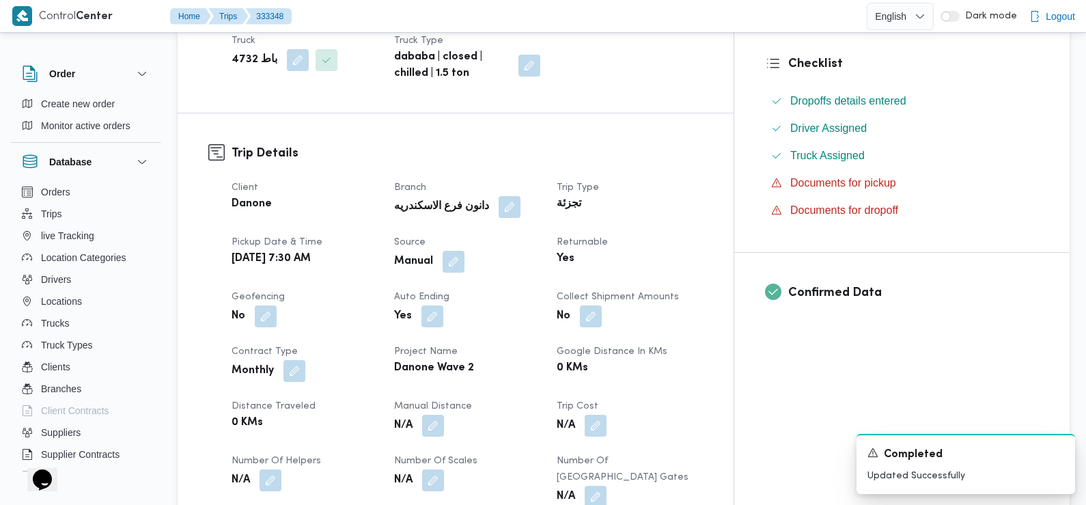
scroll to position [0, 0]
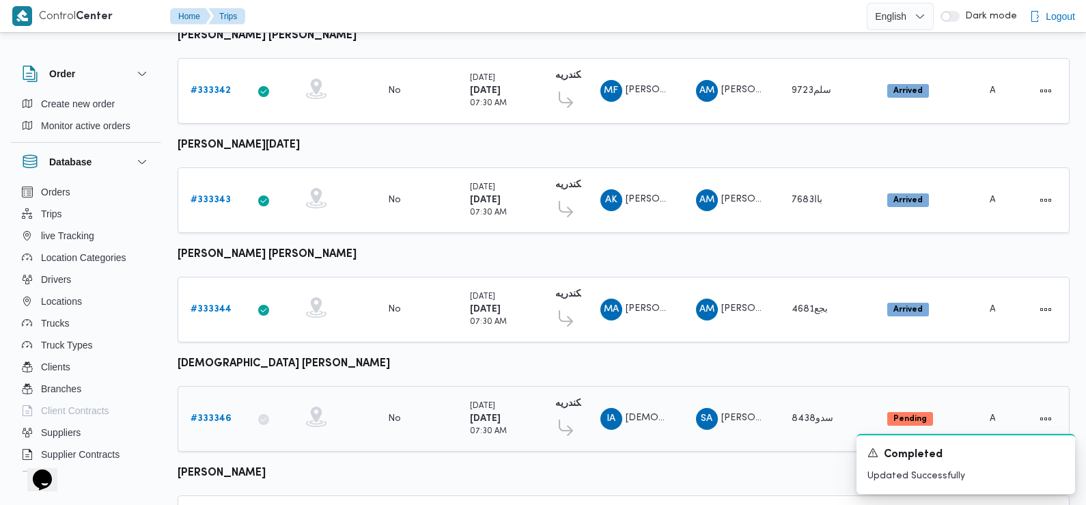
scroll to position [1148, 0]
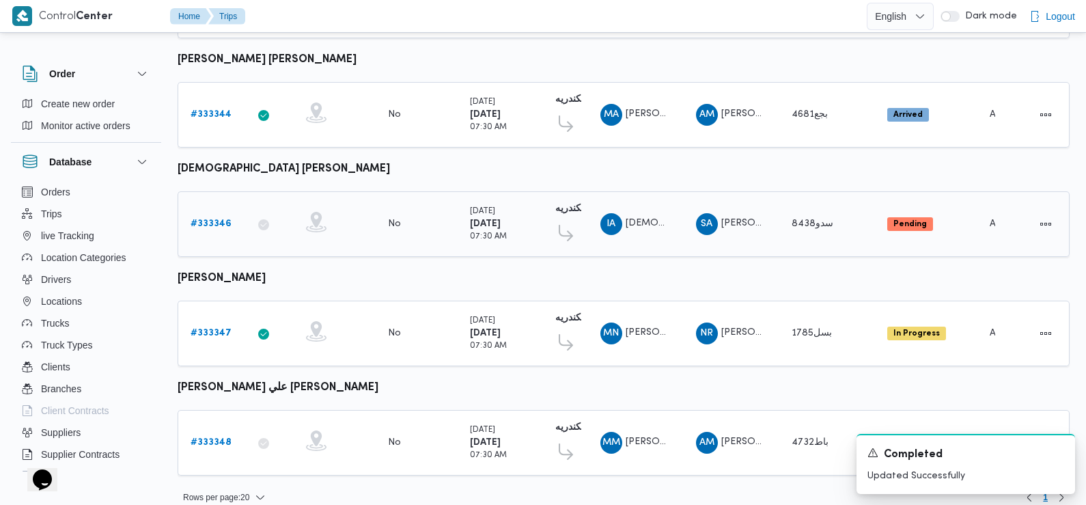
click at [216, 219] on b "# 333346" at bounding box center [211, 223] width 41 height 9
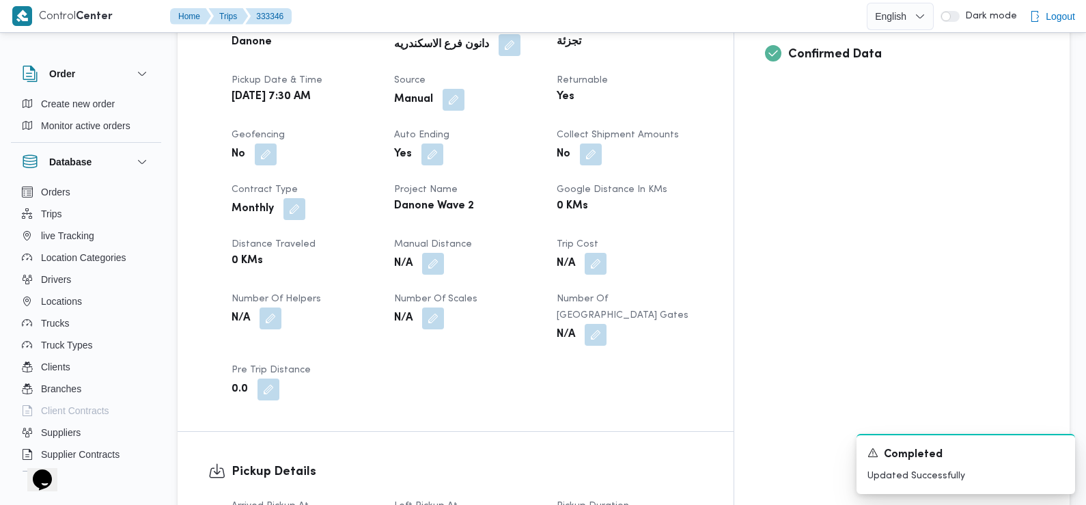
scroll to position [610, 0]
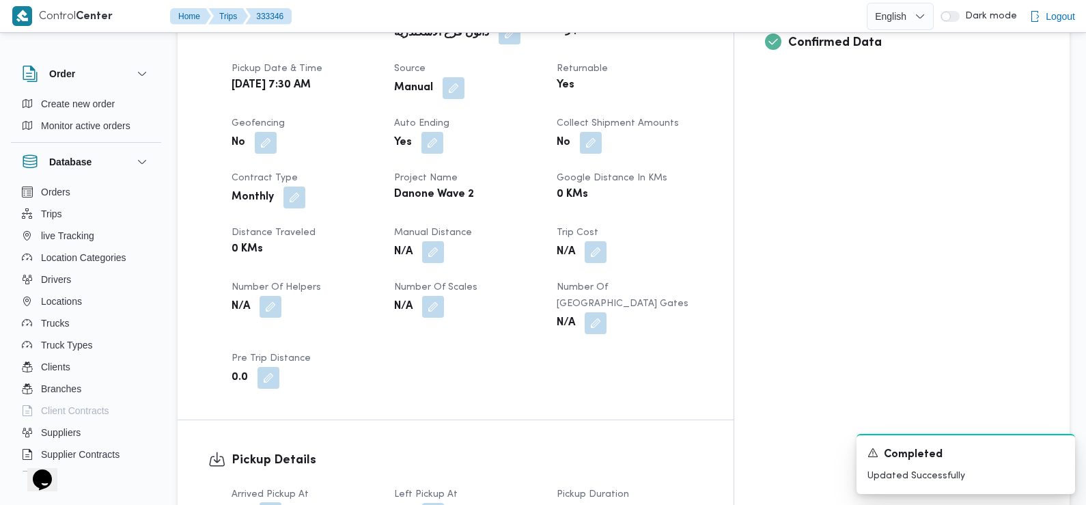
click at [279, 502] on button "button" at bounding box center [271, 513] width 22 height 22
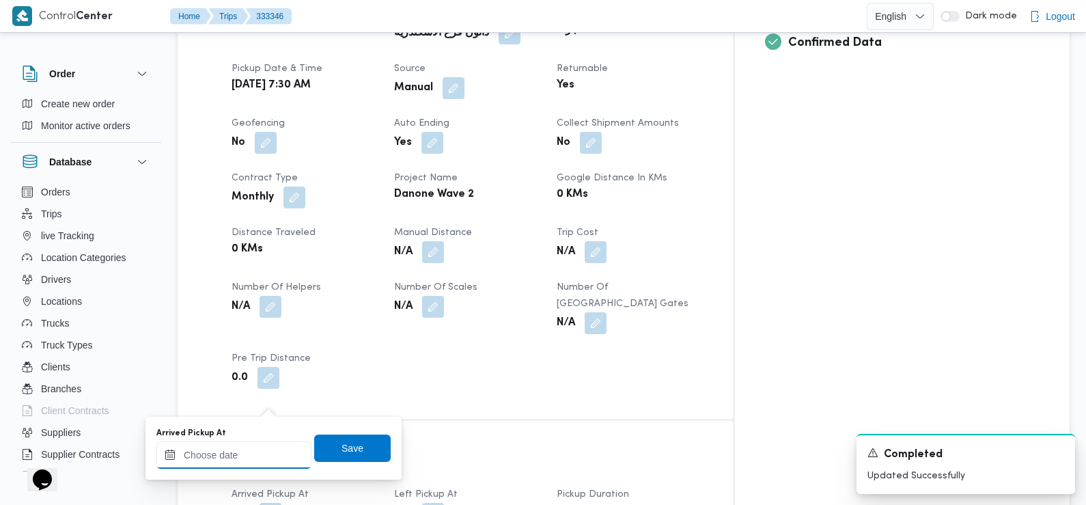
click at [269, 455] on input "Arrived Pickup At" at bounding box center [233, 454] width 155 height 27
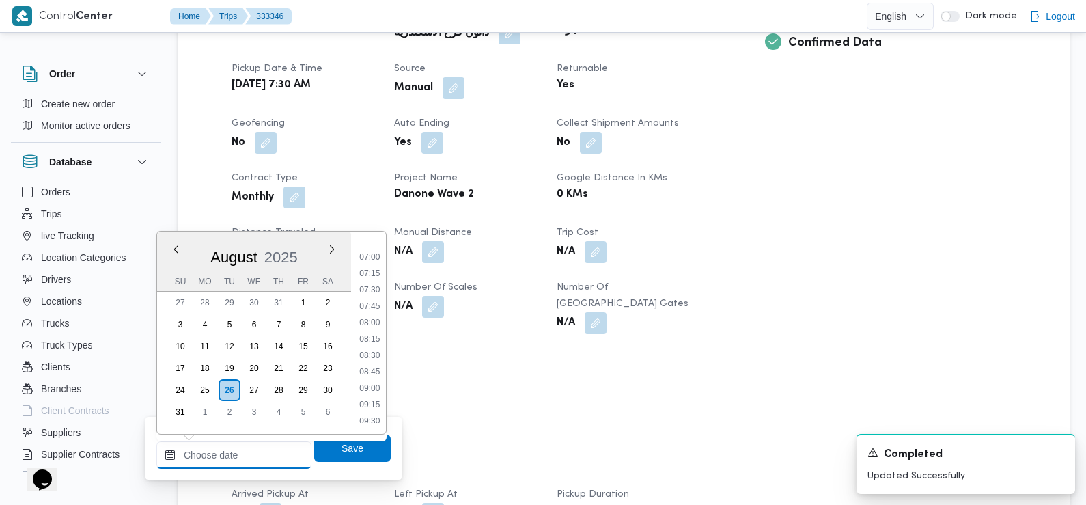
scroll to position [450, 0]
click at [375, 290] on li "07:30" at bounding box center [369, 291] width 31 height 14
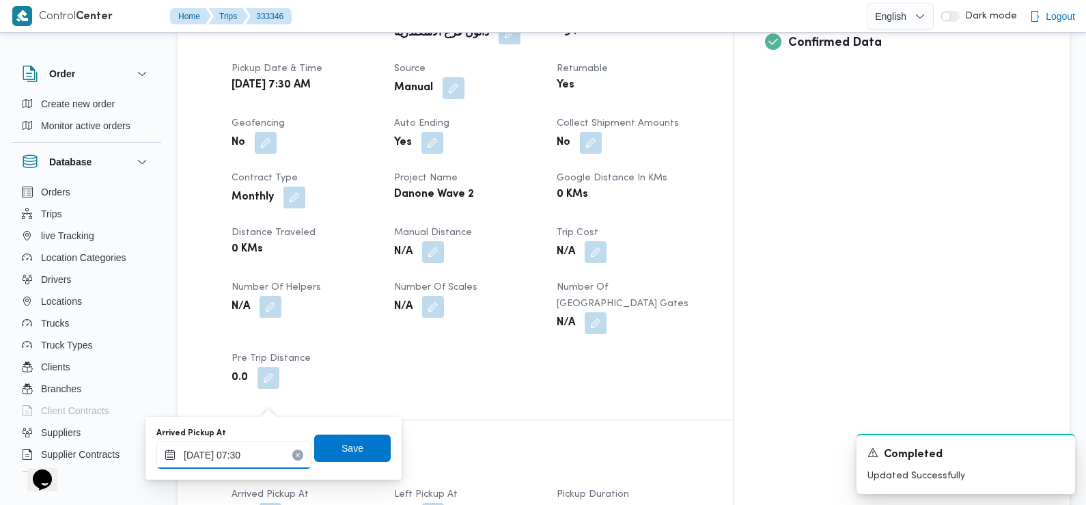
type input "[DATE] 07:30"
click at [356, 452] on span "Save" at bounding box center [352, 447] width 77 height 27
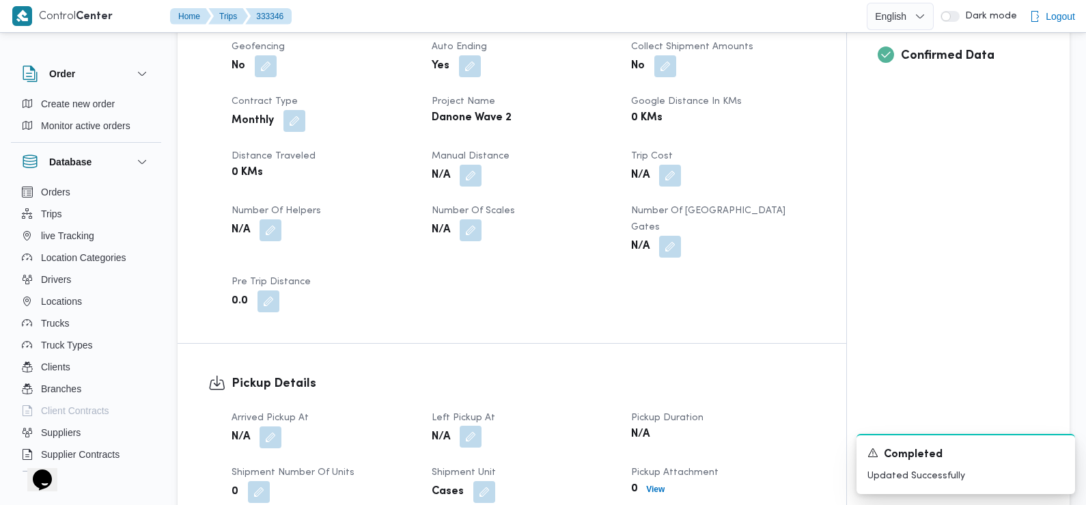
click at [471, 426] on button "button" at bounding box center [471, 437] width 22 height 22
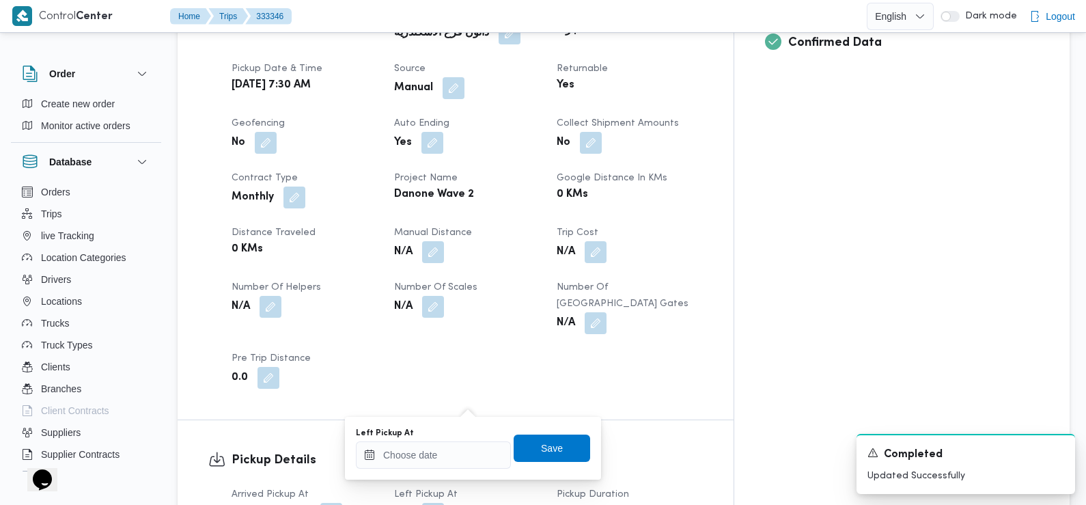
click at [465, 434] on div "Left Pickup At" at bounding box center [433, 433] width 155 height 11
click at [465, 446] on div at bounding box center [433, 454] width 155 height 27
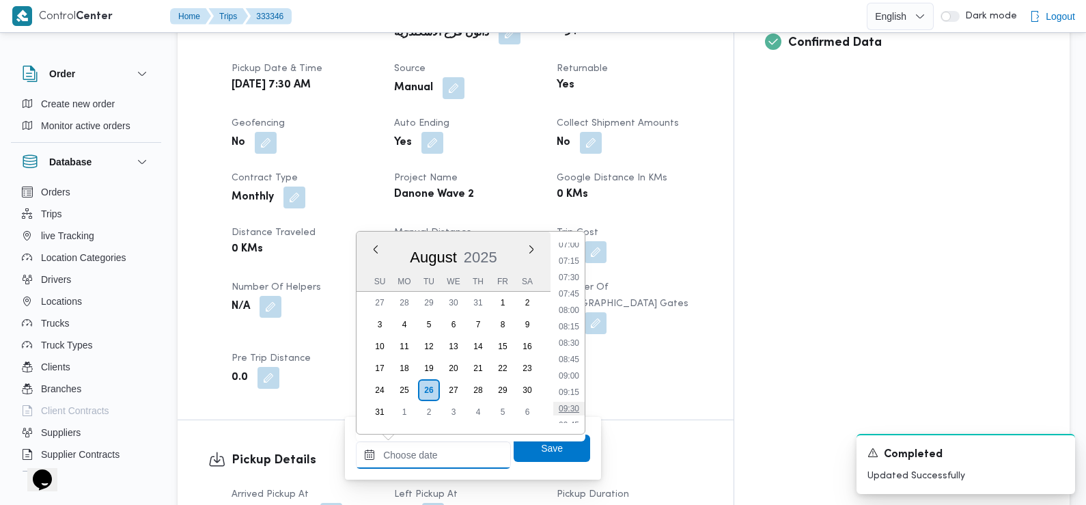
scroll to position [441, 0]
click at [571, 382] on li "08:45" at bounding box center [568, 382] width 31 height 14
type input "26/08/2025 08:45"
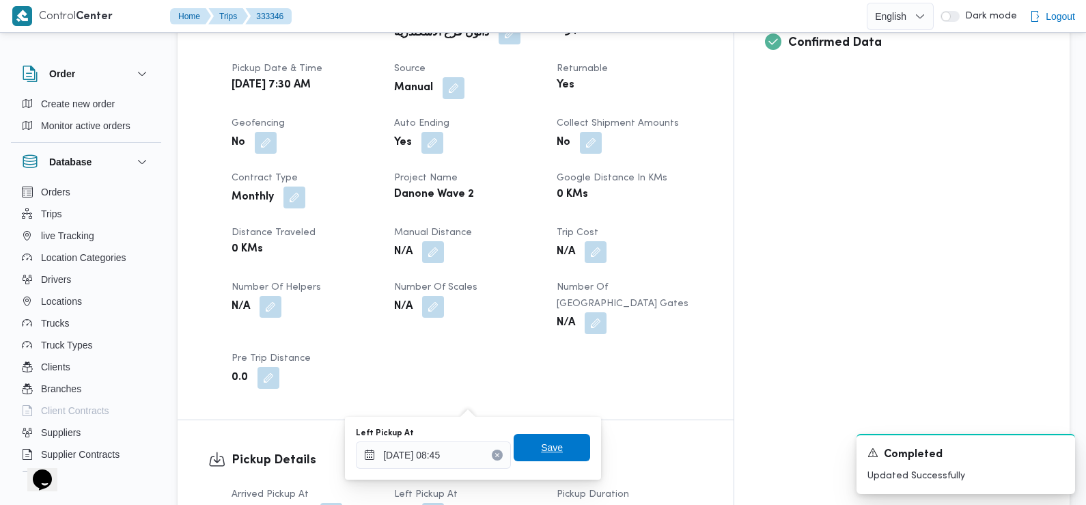
click at [557, 461] on span "Save" at bounding box center [552, 447] width 77 height 27
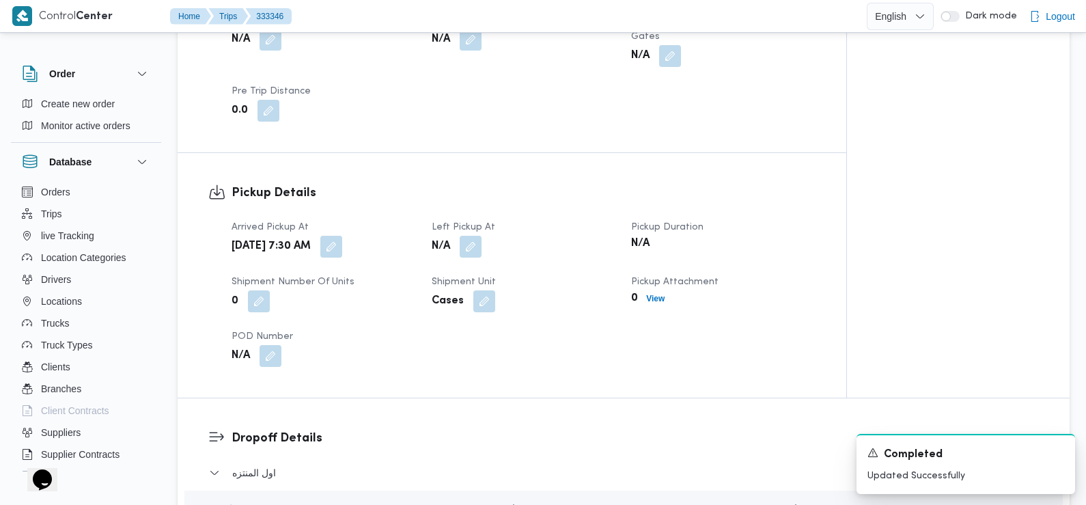
scroll to position [875, 0]
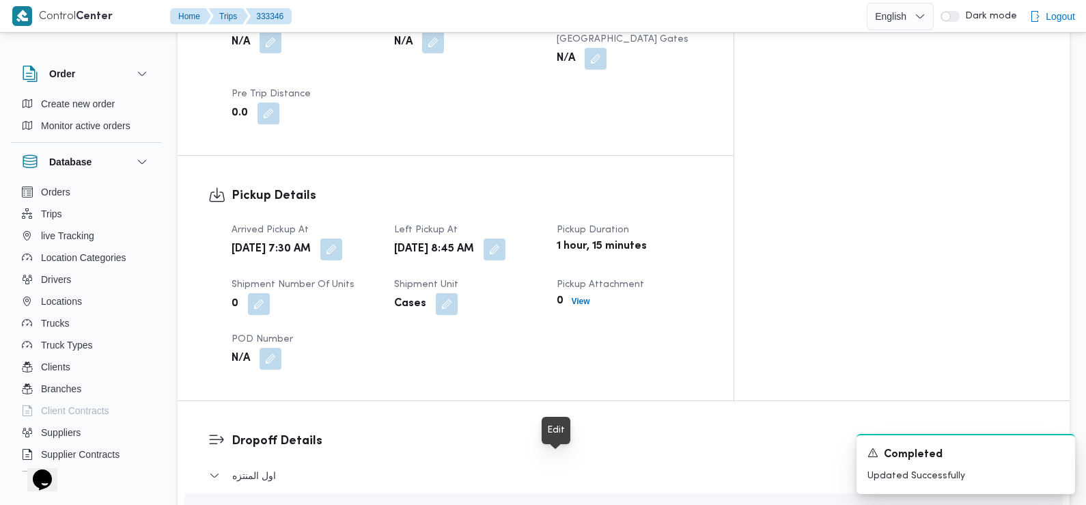
drag, startPoint x: 563, startPoint y: 467, endPoint x: 554, endPoint y: 467, distance: 8.9
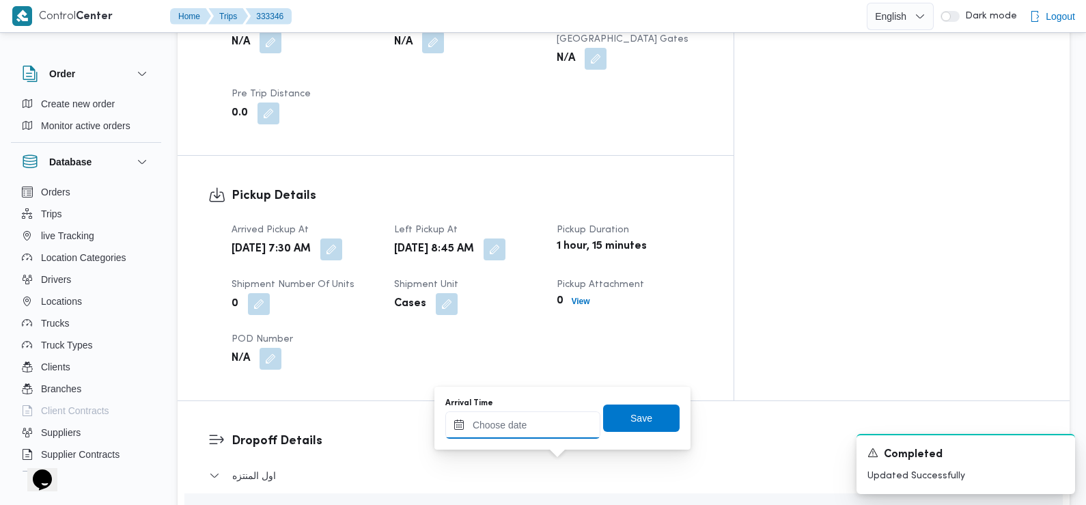
click at [538, 426] on input "Arrival Time" at bounding box center [523, 424] width 155 height 27
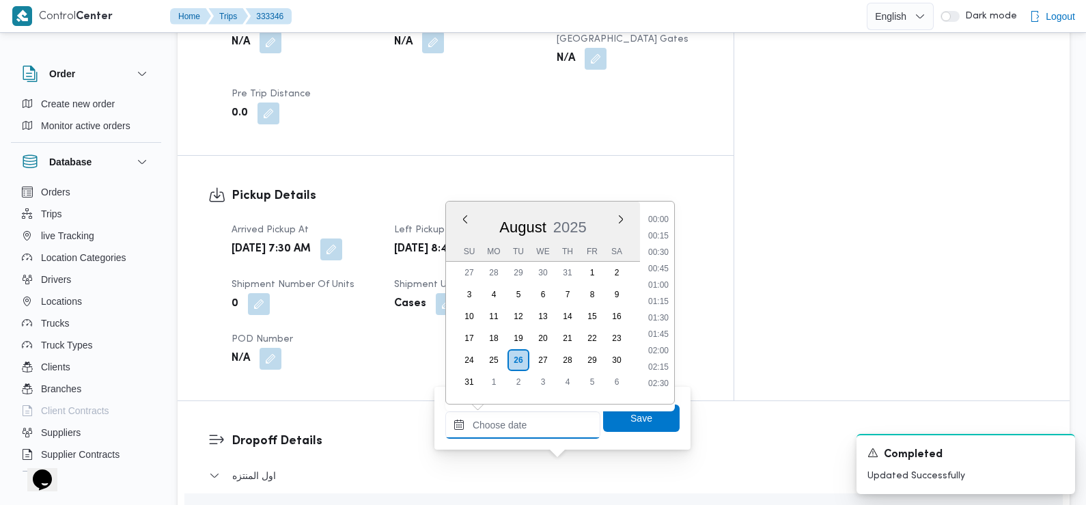
scroll to position [578, 0]
click at [663, 231] on li "09:00" at bounding box center [658, 232] width 31 height 14
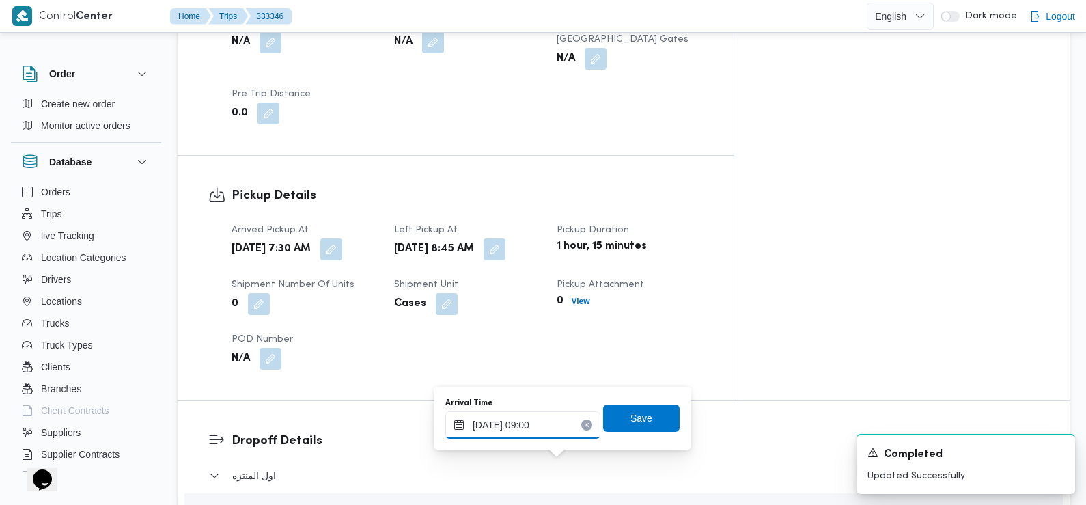
type input "[DATE] 09:00"
click at [631, 417] on span "Save" at bounding box center [642, 417] width 22 height 16
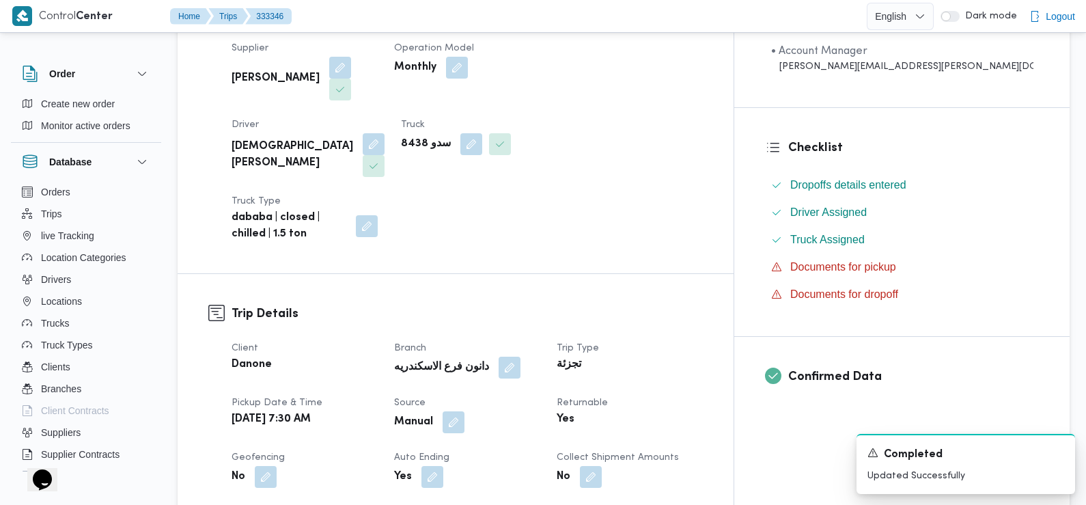
scroll to position [0, 0]
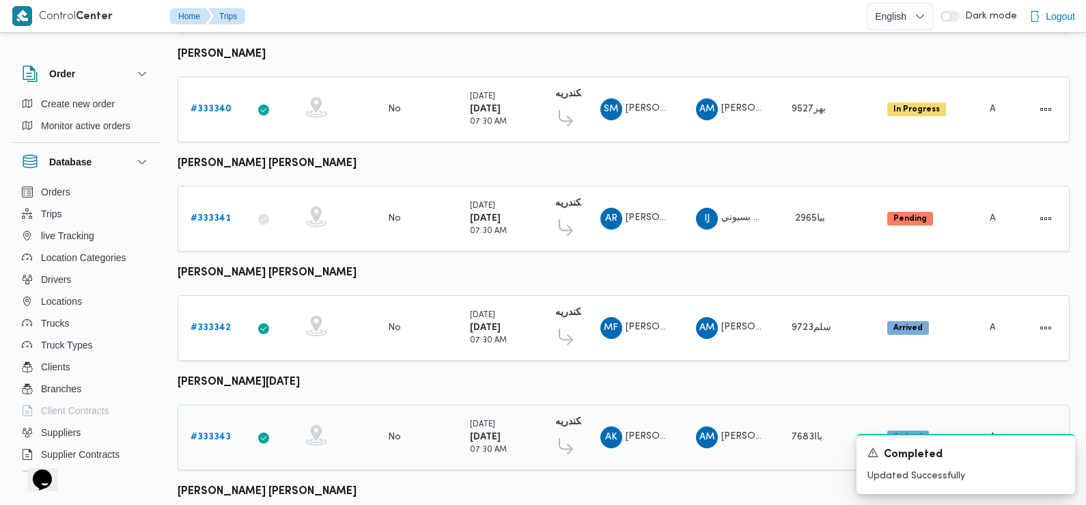
scroll to position [707, 0]
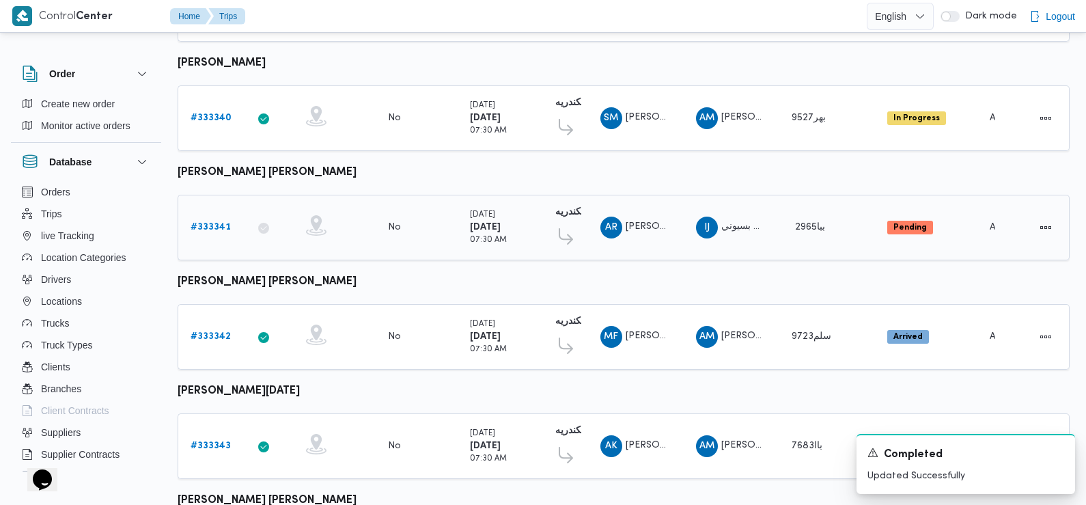
click at [215, 219] on link "# 333341" at bounding box center [211, 227] width 40 height 16
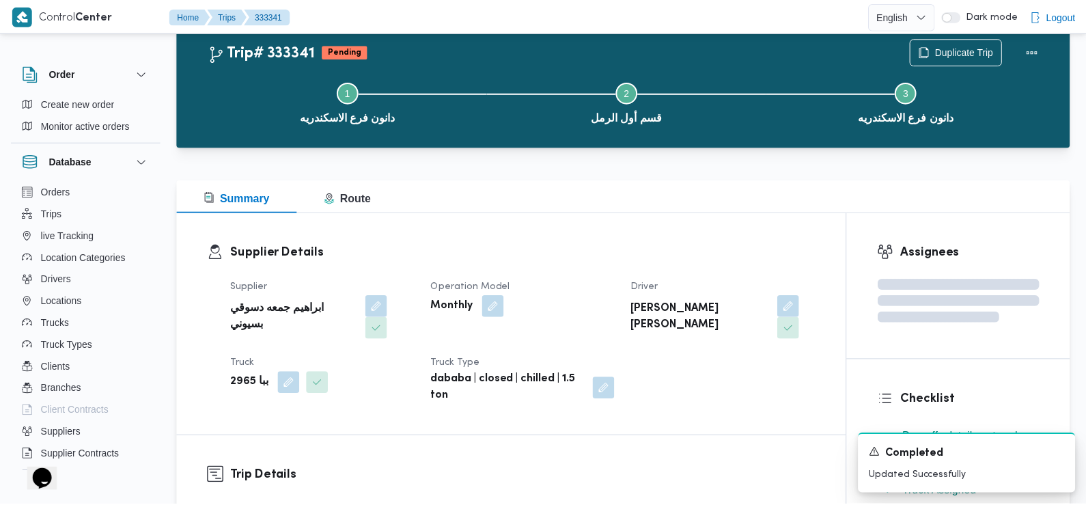
scroll to position [707, 0]
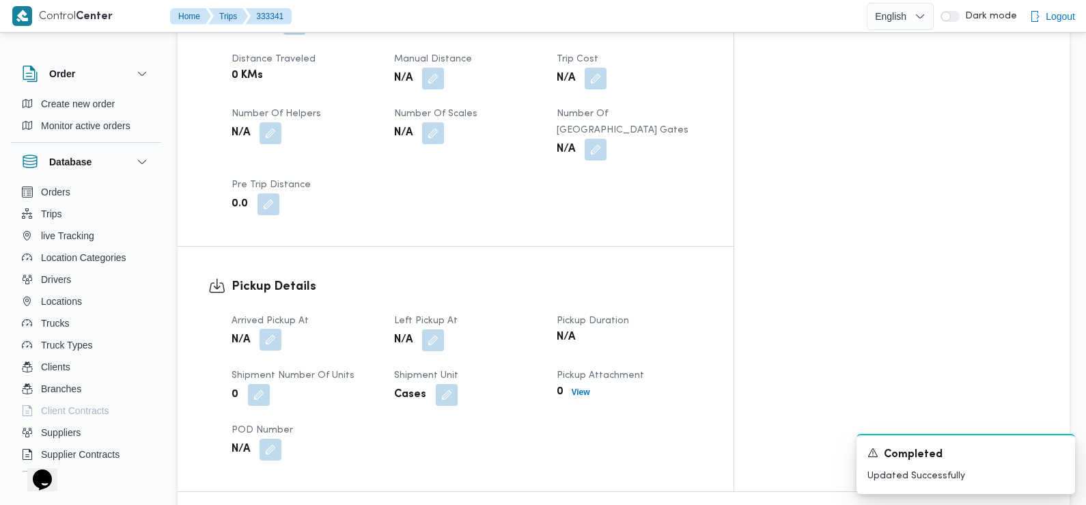
click at [266, 329] on button "button" at bounding box center [271, 340] width 22 height 22
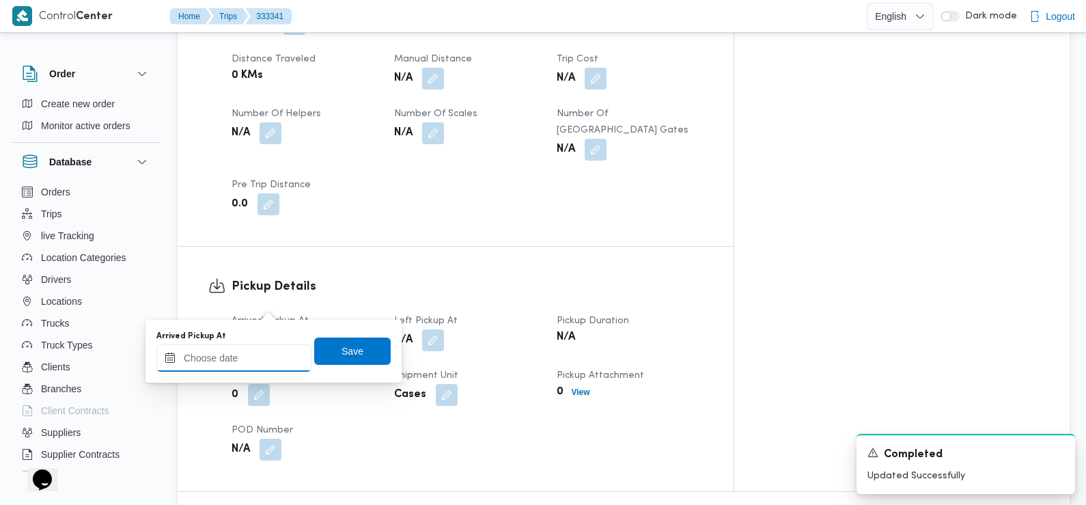
click at [258, 364] on input "Arrived Pickup At" at bounding box center [233, 357] width 155 height 27
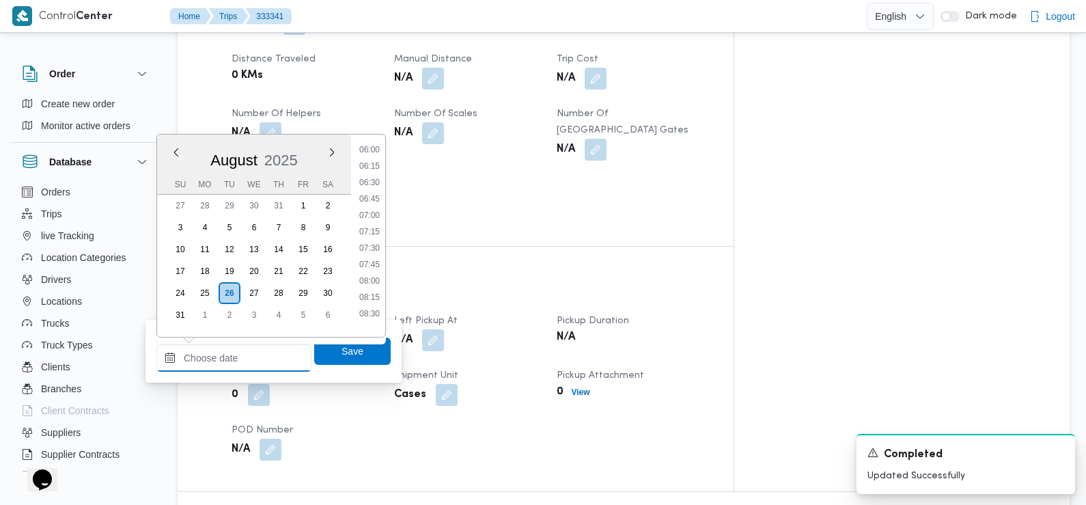
scroll to position [396, 0]
click at [372, 249] on li "07:30" at bounding box center [369, 249] width 31 height 14
type input "26/08/2025 07:30"
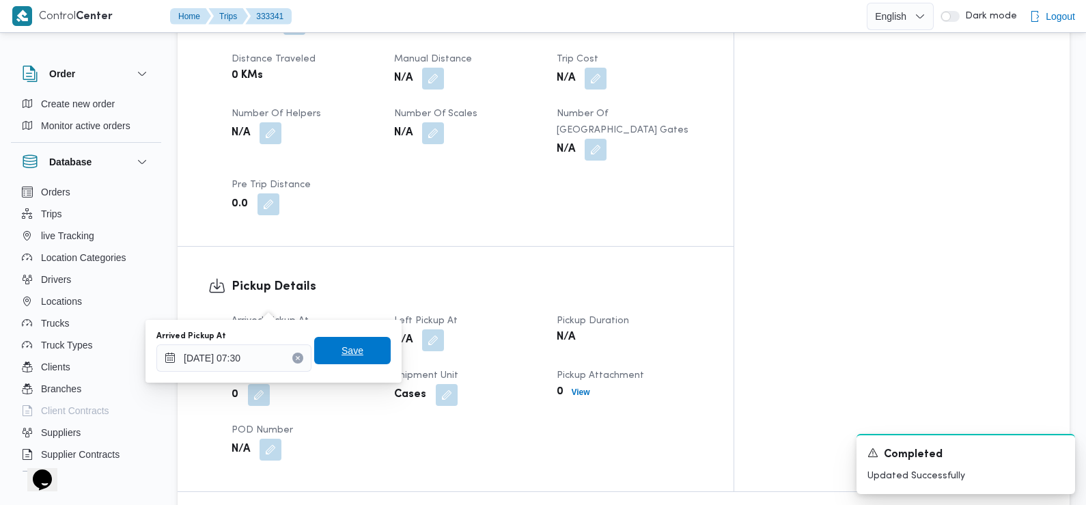
click at [363, 353] on span "Save" at bounding box center [352, 350] width 77 height 27
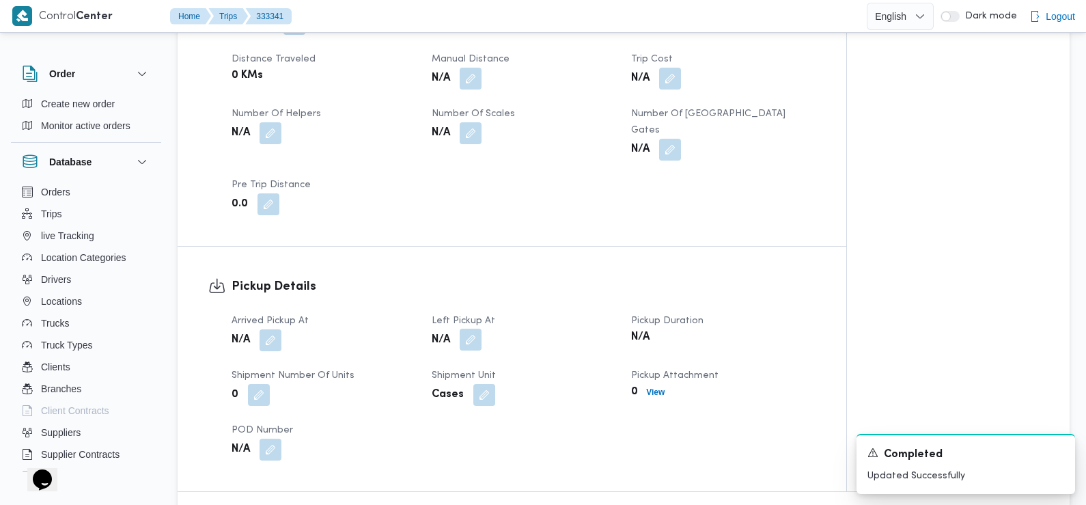
click at [476, 329] on button "button" at bounding box center [471, 340] width 22 height 22
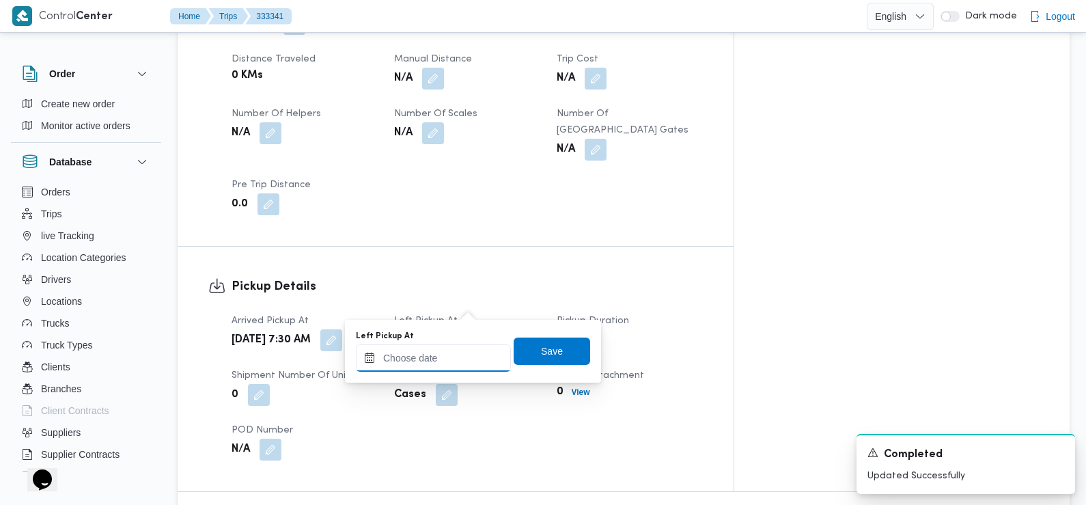
click at [462, 352] on input "Left Pickup At" at bounding box center [433, 357] width 155 height 27
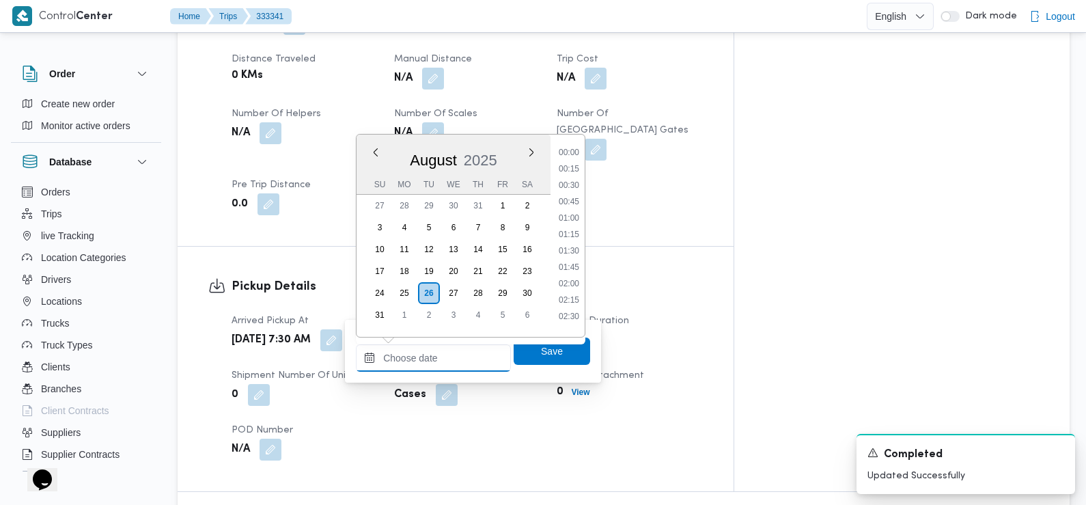
scroll to position [578, 0]
click at [575, 196] on li "09:30" at bounding box center [568, 198] width 31 height 14
type input "26/08/2025 09:30"
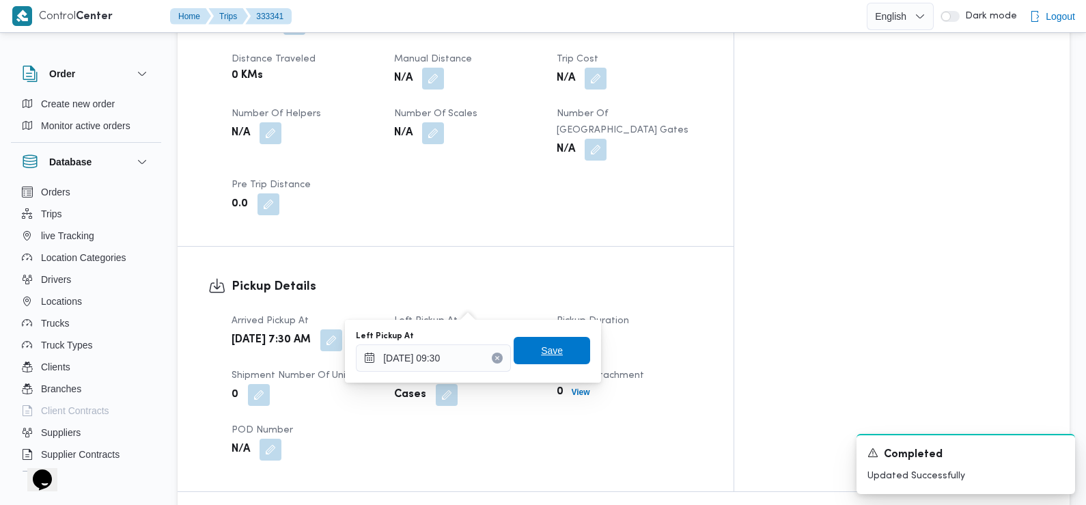
click at [550, 344] on span "Save" at bounding box center [552, 350] width 22 height 16
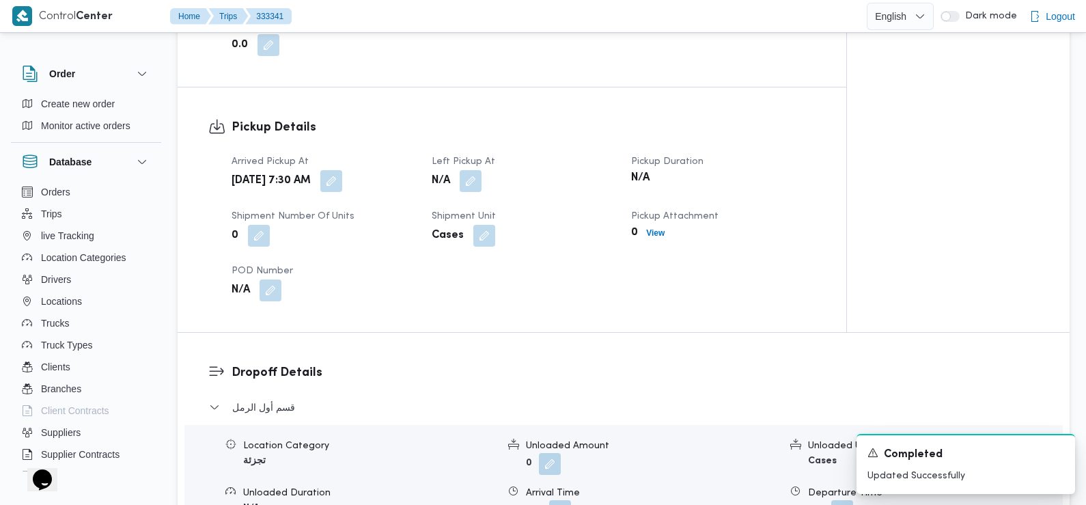
scroll to position [1003, 0]
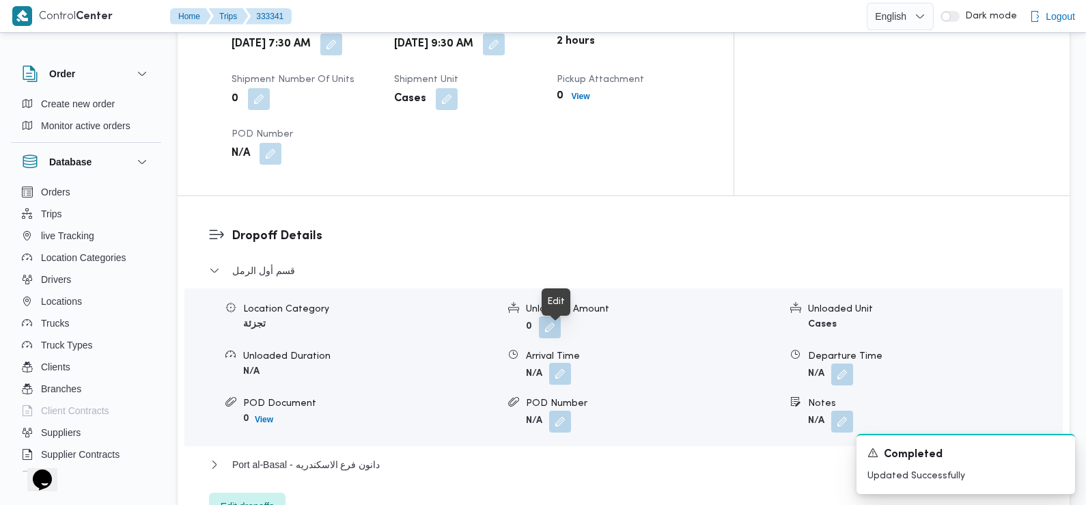
click at [560, 363] on button "button" at bounding box center [560, 374] width 22 height 22
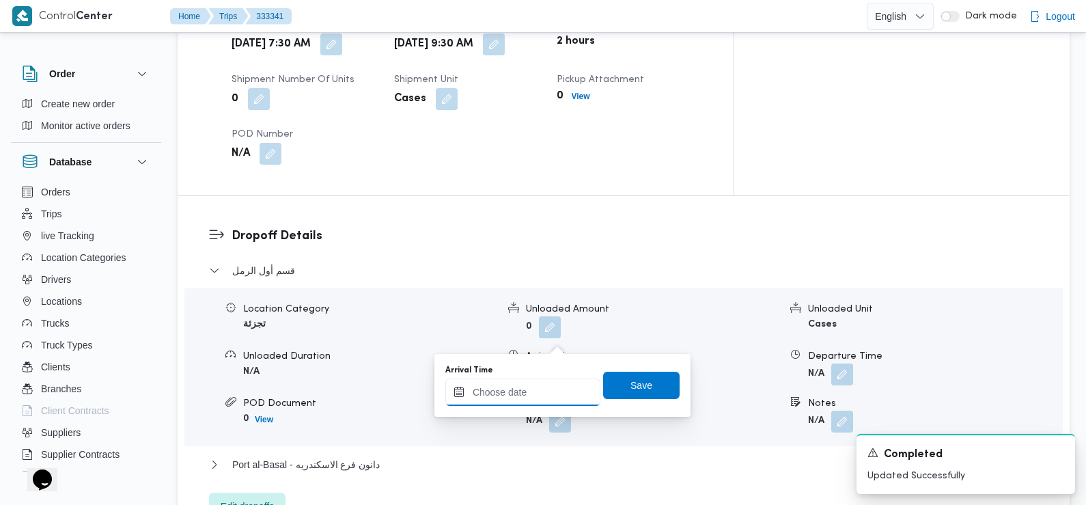
click at [547, 394] on input "Arrival Time" at bounding box center [523, 392] width 155 height 27
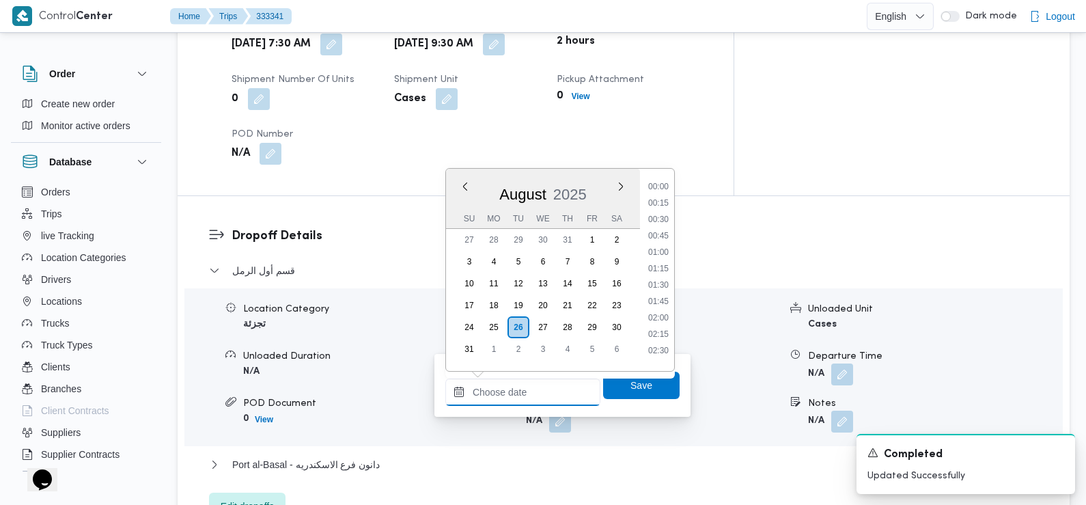
scroll to position [578, 0]
click at [666, 233] on li "09:30" at bounding box center [658, 232] width 31 height 14
type input "26/08/2025 09:30"
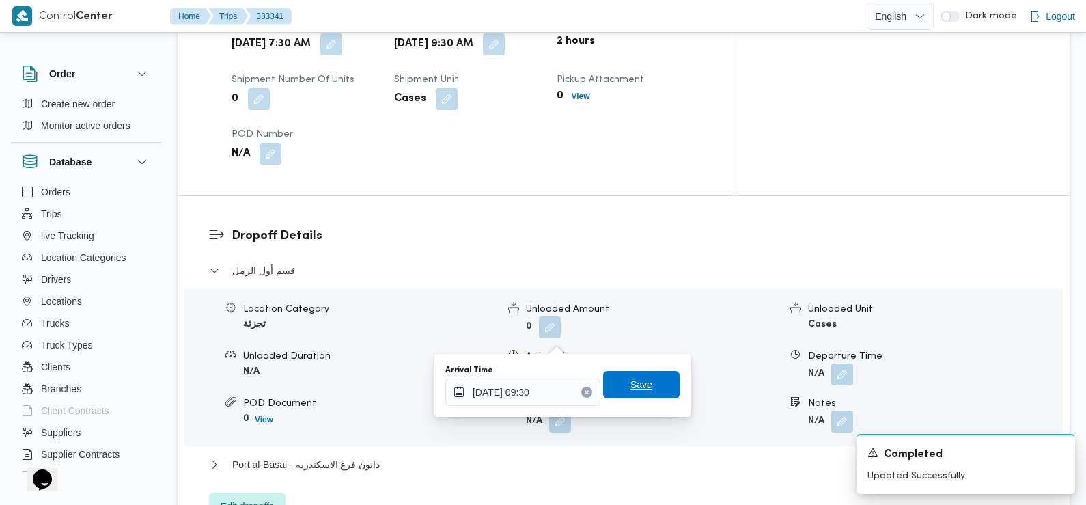
click at [631, 381] on span "Save" at bounding box center [642, 384] width 22 height 16
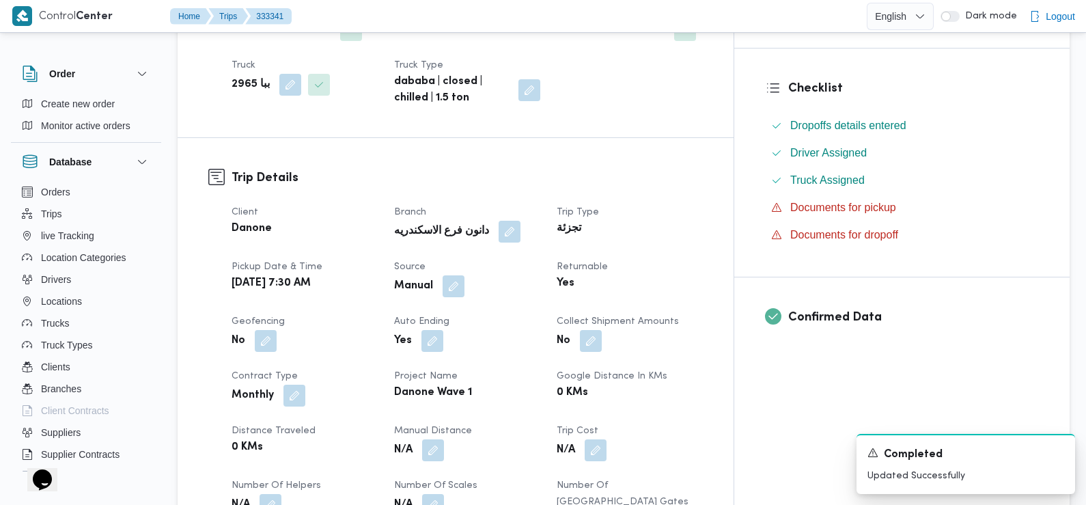
scroll to position [0, 0]
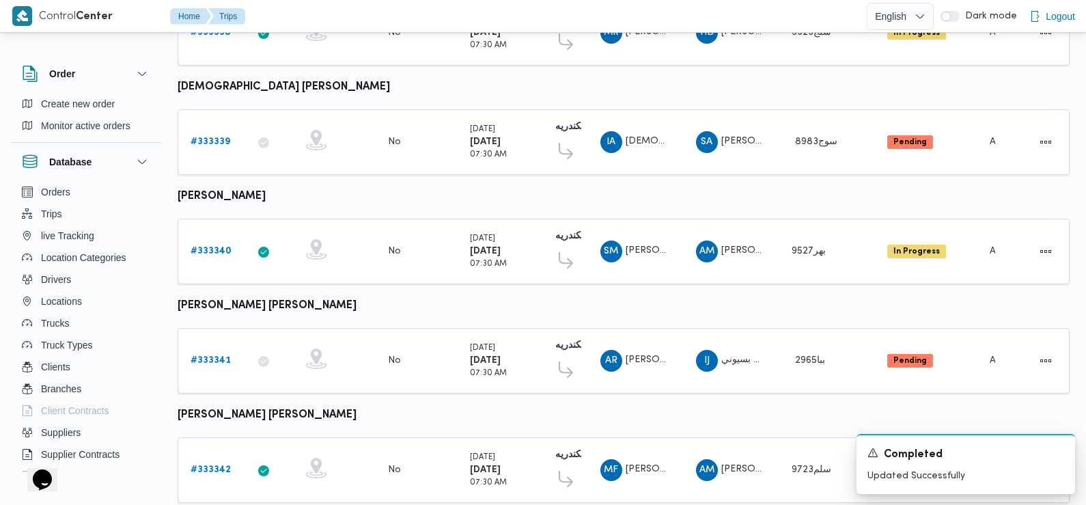
scroll to position [564, 0]
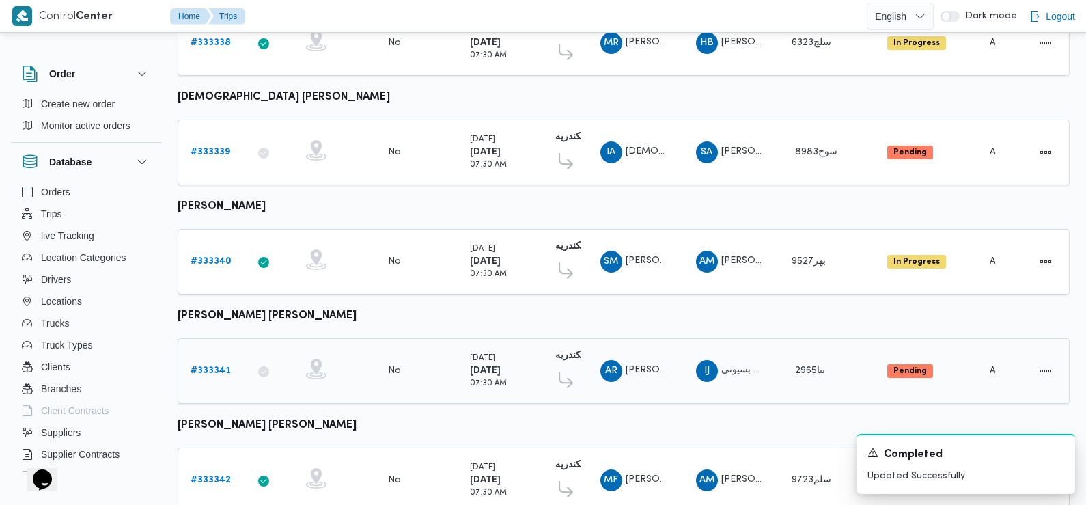
click at [207, 366] on b "# 333341" at bounding box center [211, 370] width 40 height 9
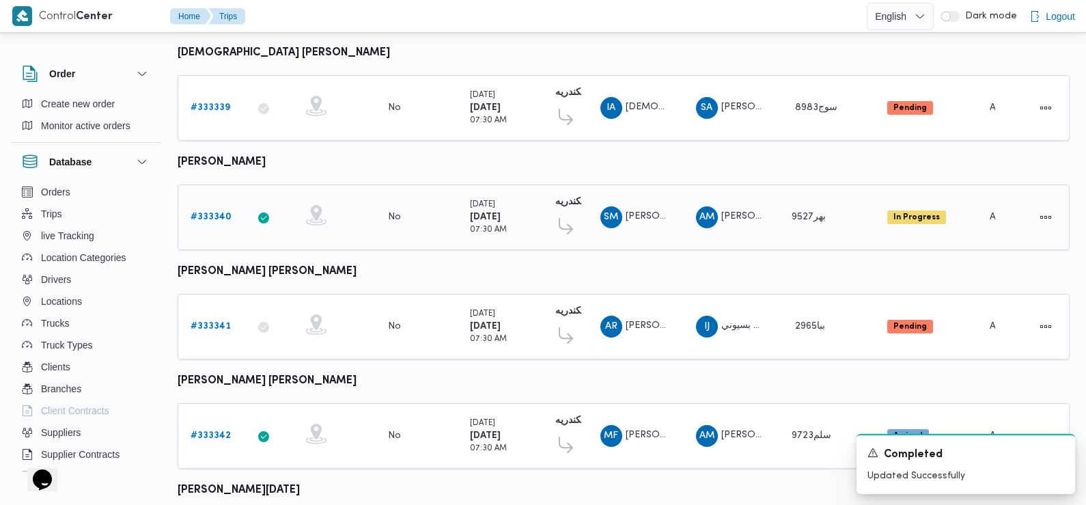
click at [213, 213] on b "# 333340" at bounding box center [211, 217] width 41 height 9
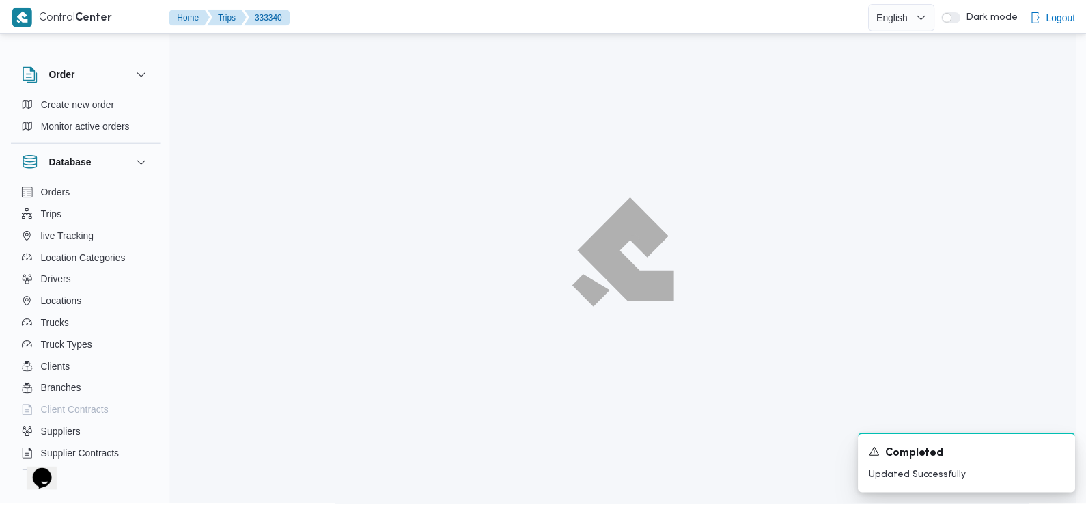
scroll to position [608, 0]
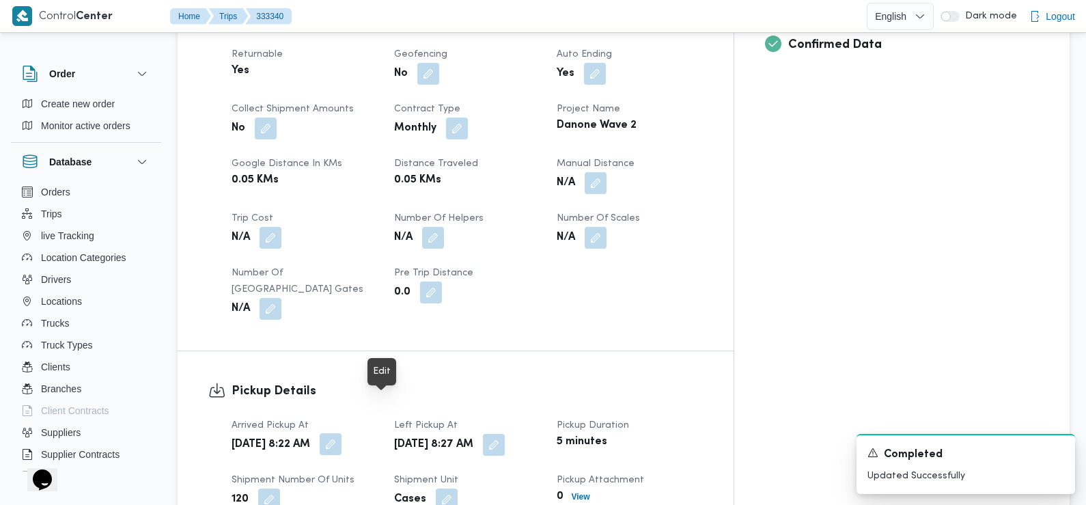
click at [342, 433] on button "button" at bounding box center [331, 444] width 22 height 22
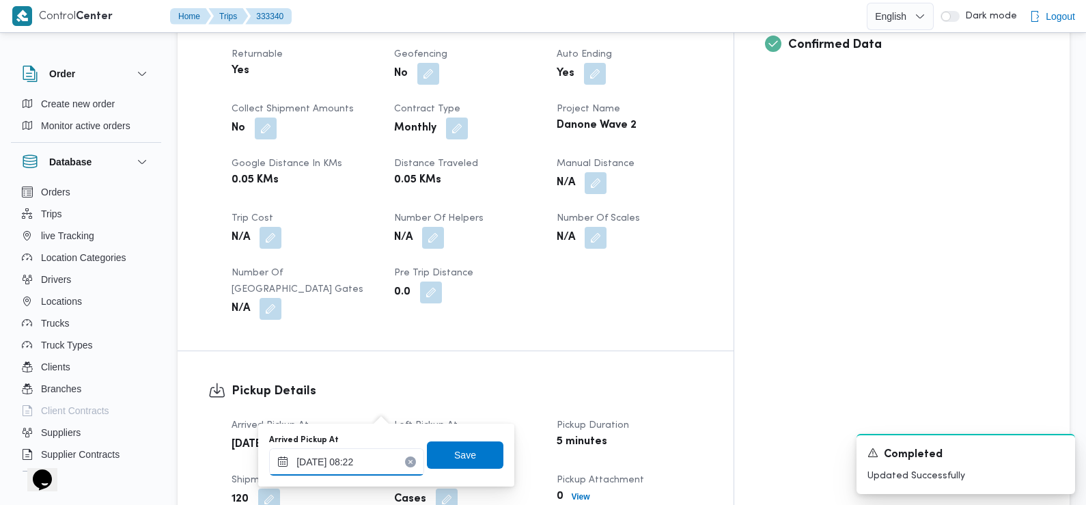
click at [368, 461] on input "26/08/2025 08:22" at bounding box center [346, 461] width 155 height 27
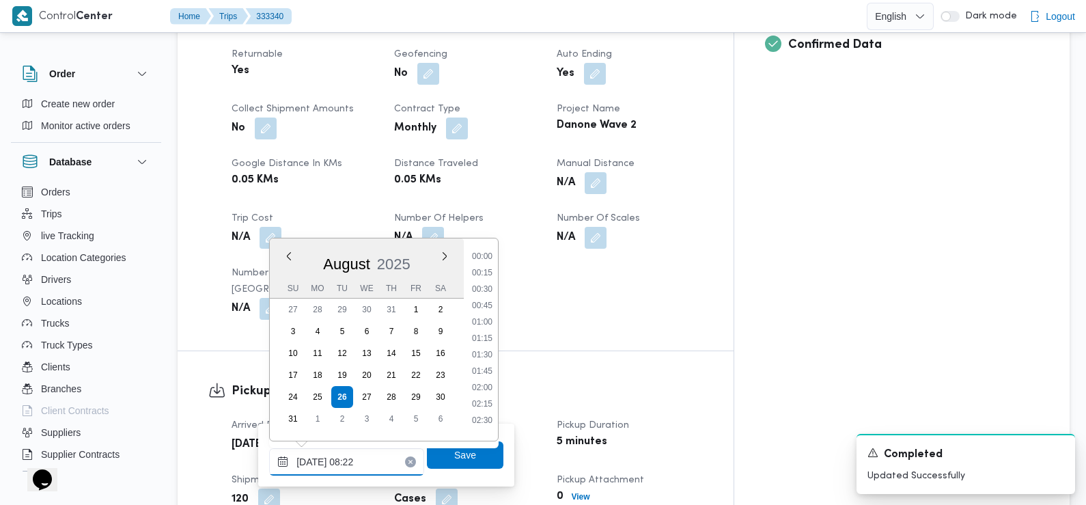
scroll to position [447, 0]
click at [484, 303] on li "07:30" at bounding box center [482, 301] width 31 height 14
type input "[DATE] 07:30"
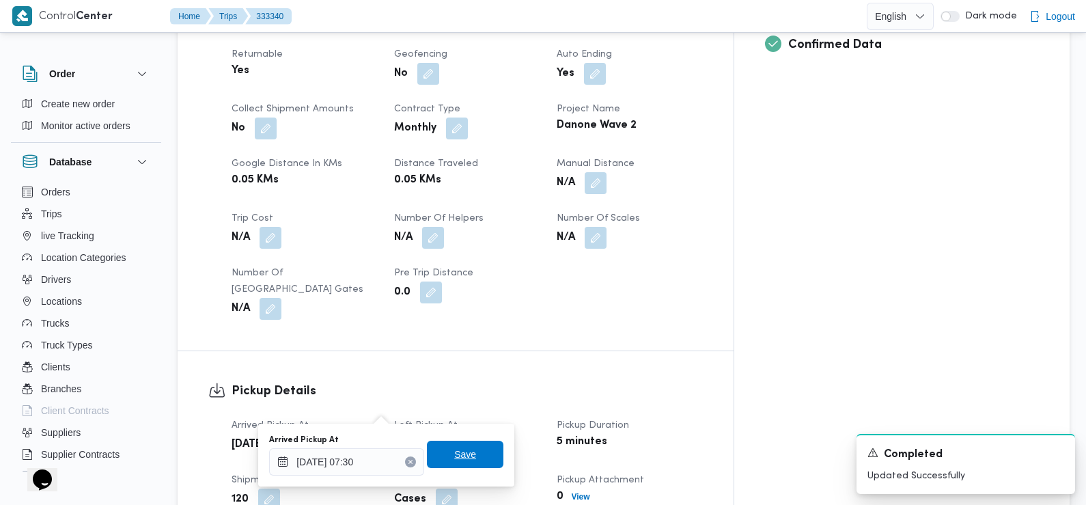
click at [454, 449] on span "Save" at bounding box center [465, 454] width 22 height 16
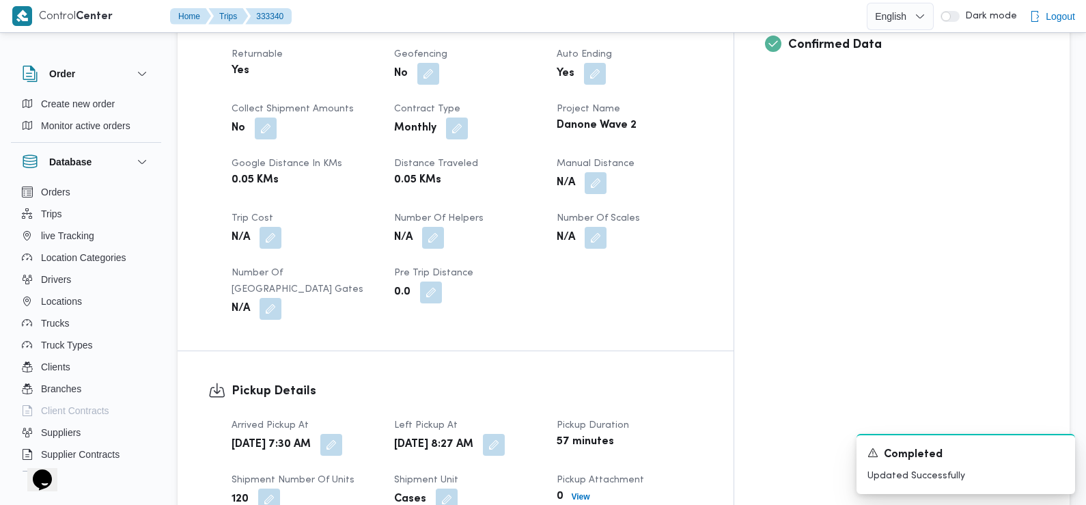
click at [385, 351] on div "Pickup Details Arrived Pickup At Tue, Aug 26, 2025 7:30 AM Left Pickup At Tue, …" at bounding box center [456, 473] width 556 height 245
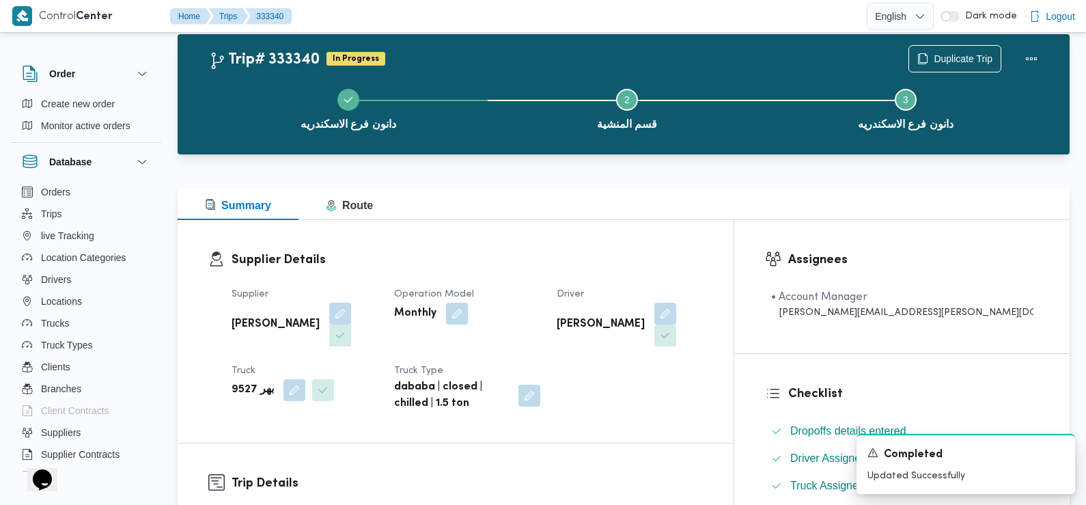
scroll to position [0, 0]
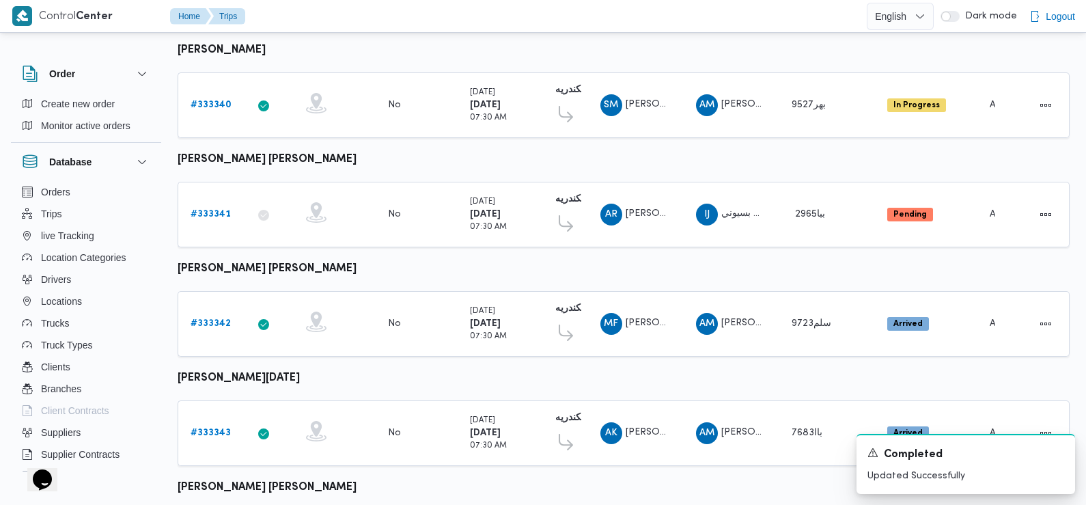
scroll to position [715, 0]
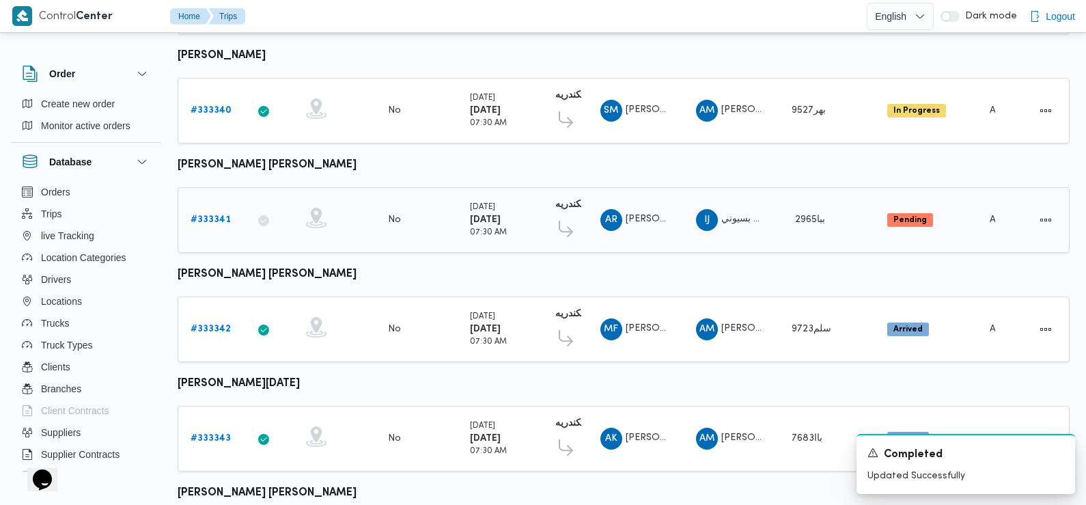
click at [210, 215] on b "# 333341" at bounding box center [211, 219] width 40 height 9
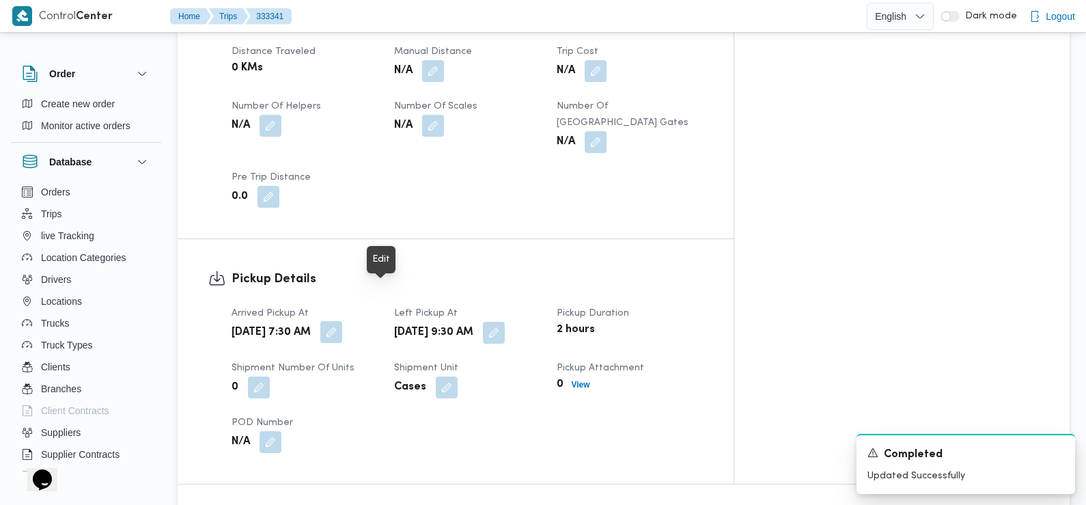
scroll to position [141, 0]
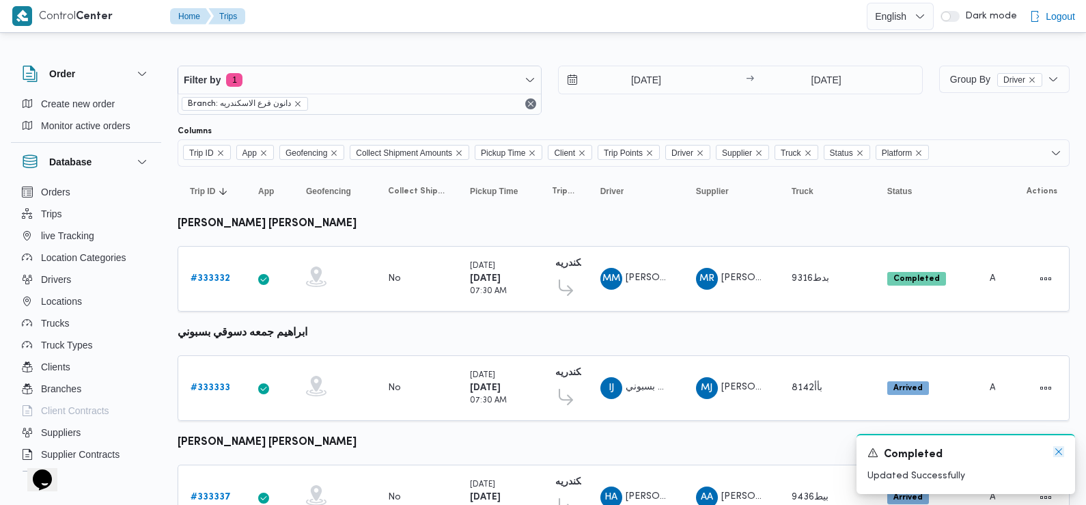
click at [1063, 452] on icon "Dismiss toast" at bounding box center [1059, 451] width 11 height 11
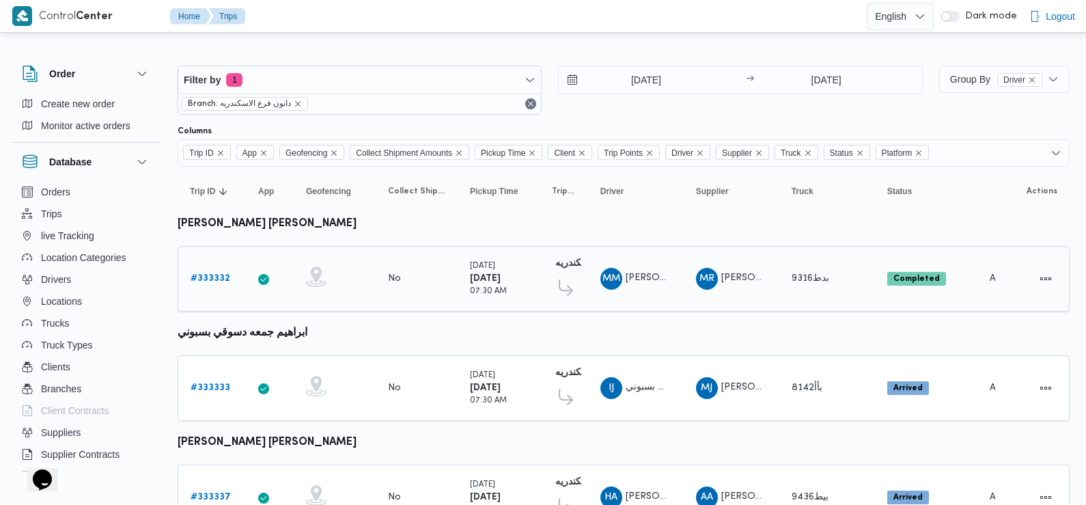
click at [218, 275] on b "# 333332" at bounding box center [211, 278] width 40 height 9
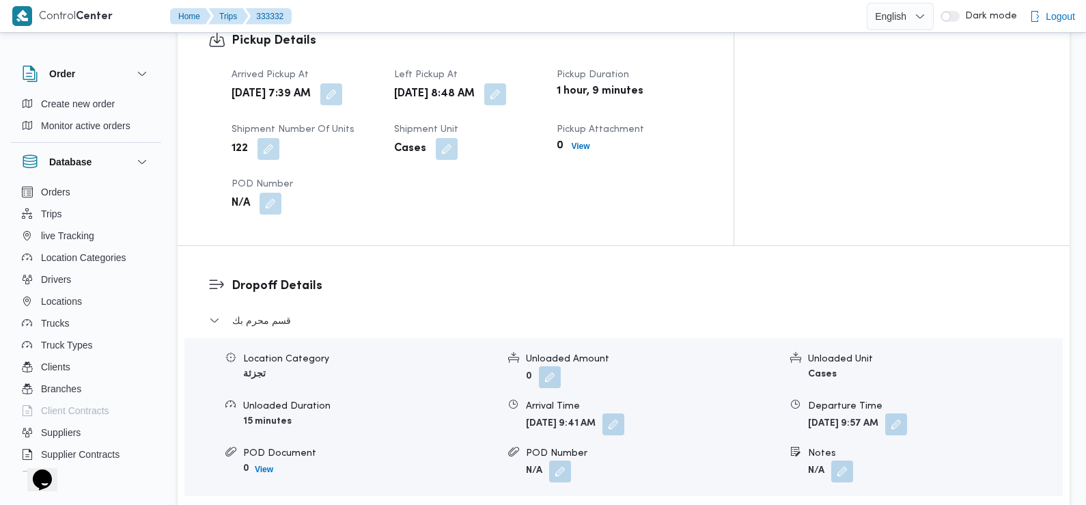
scroll to position [1047, 0]
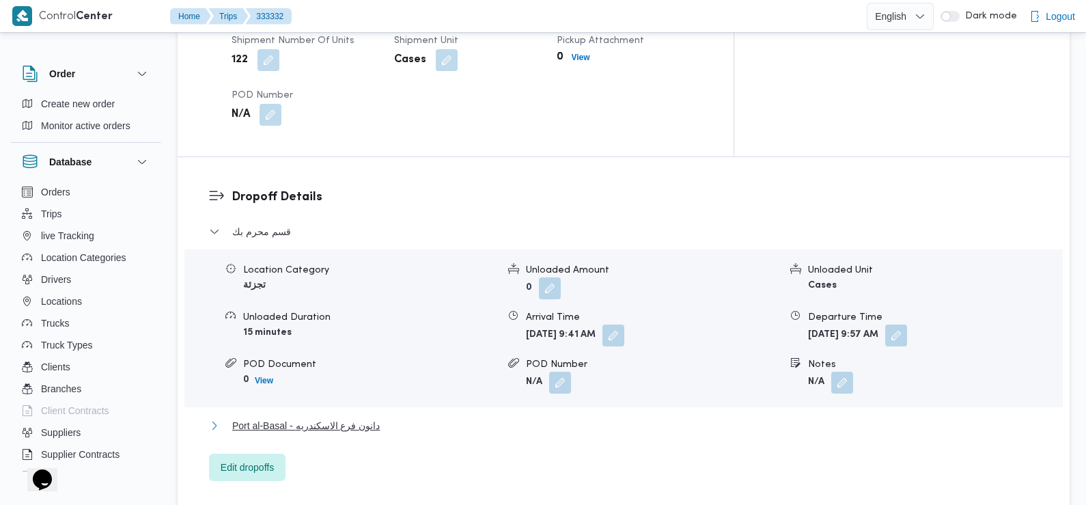
click at [299, 417] on span "Port al-Basal - دانون فرع الاسكندريه" at bounding box center [306, 425] width 148 height 16
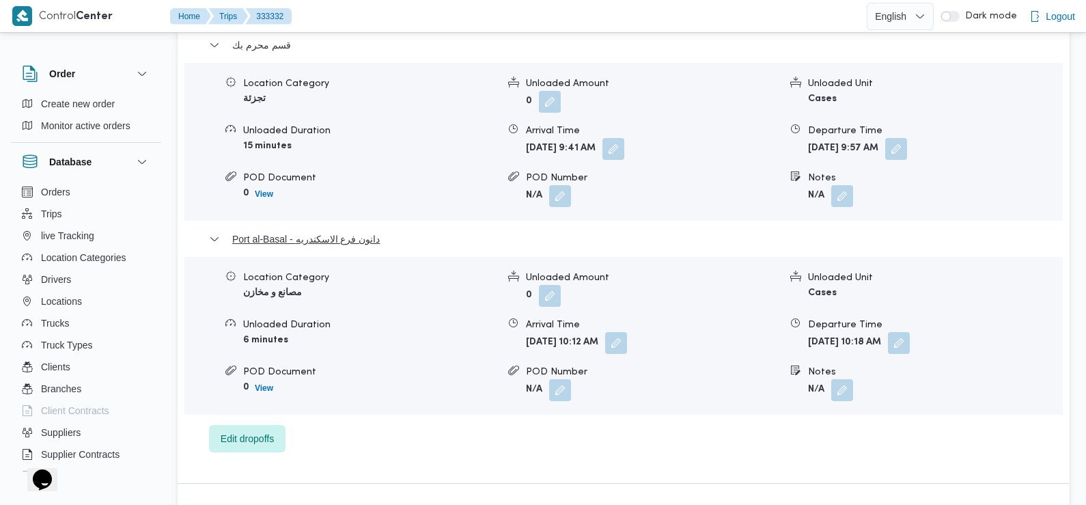
scroll to position [1276, 0]
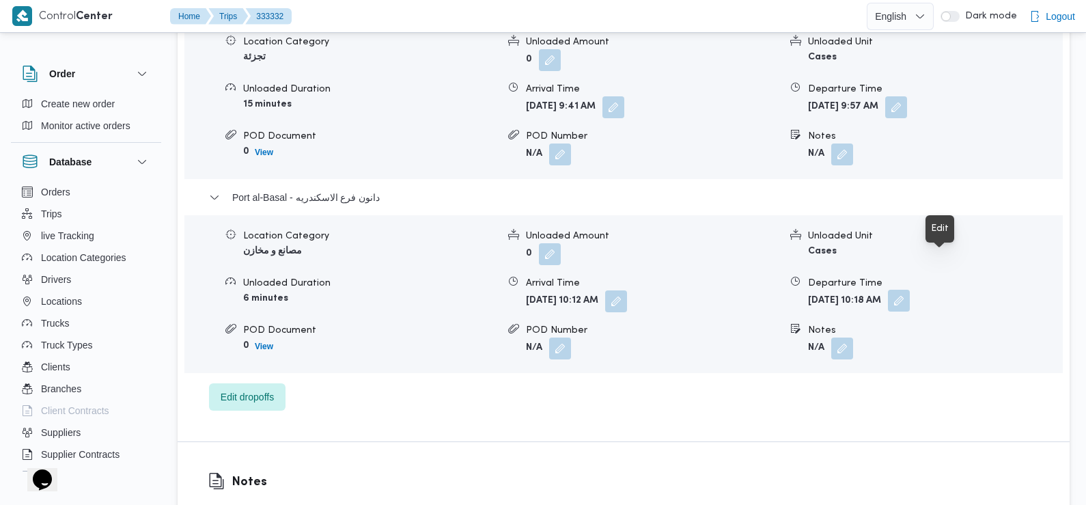
click at [910, 290] on button "button" at bounding box center [899, 301] width 22 height 22
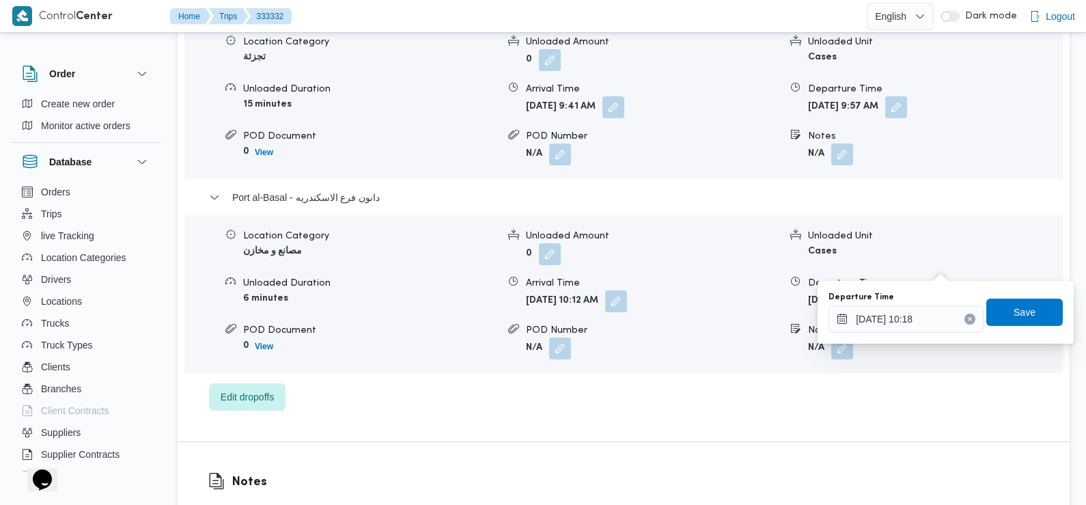
click at [968, 316] on icon "Clear input" at bounding box center [970, 318] width 5 height 5
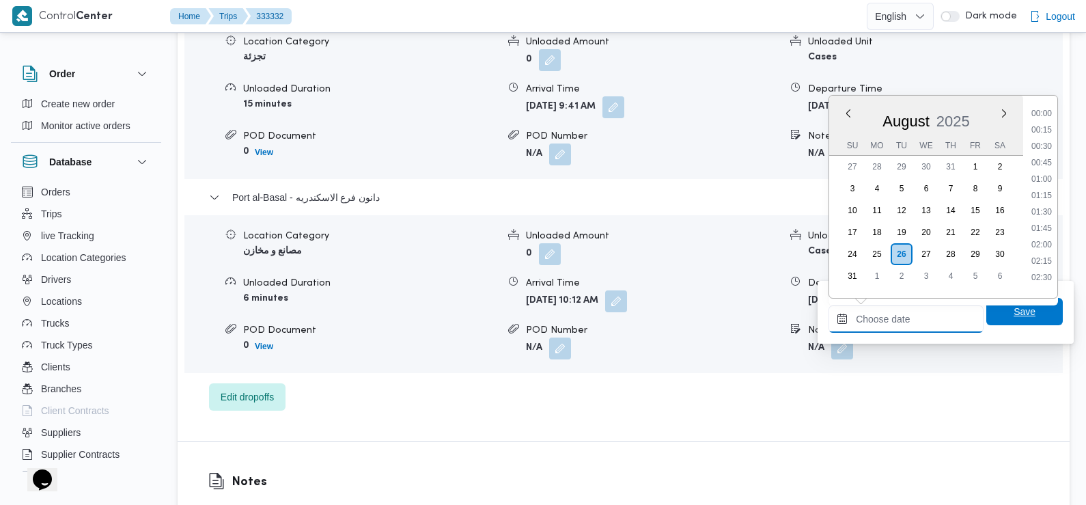
scroll to position [611, 0]
click at [1014, 314] on span "Save" at bounding box center [1025, 311] width 22 height 16
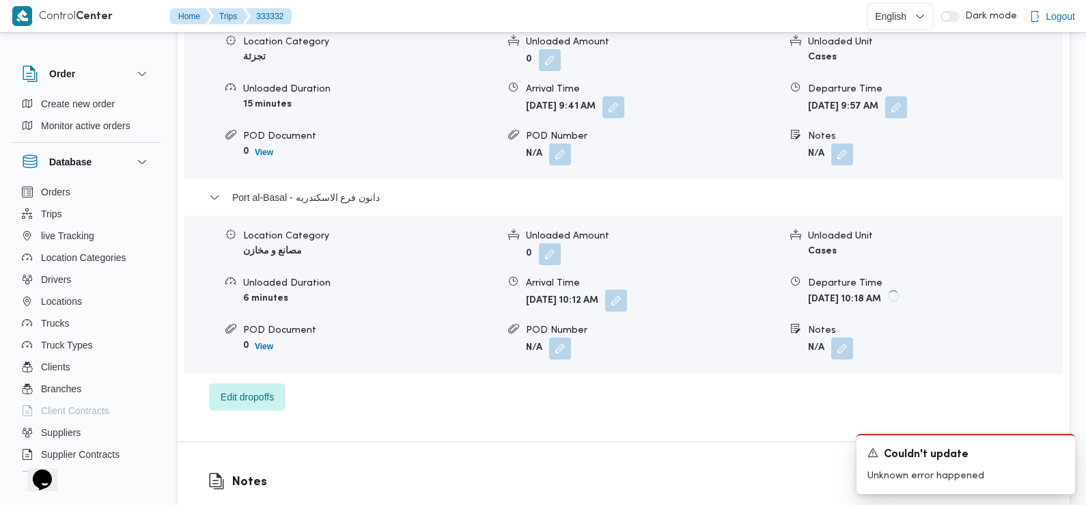
click at [627, 290] on button "button" at bounding box center [616, 301] width 22 height 22
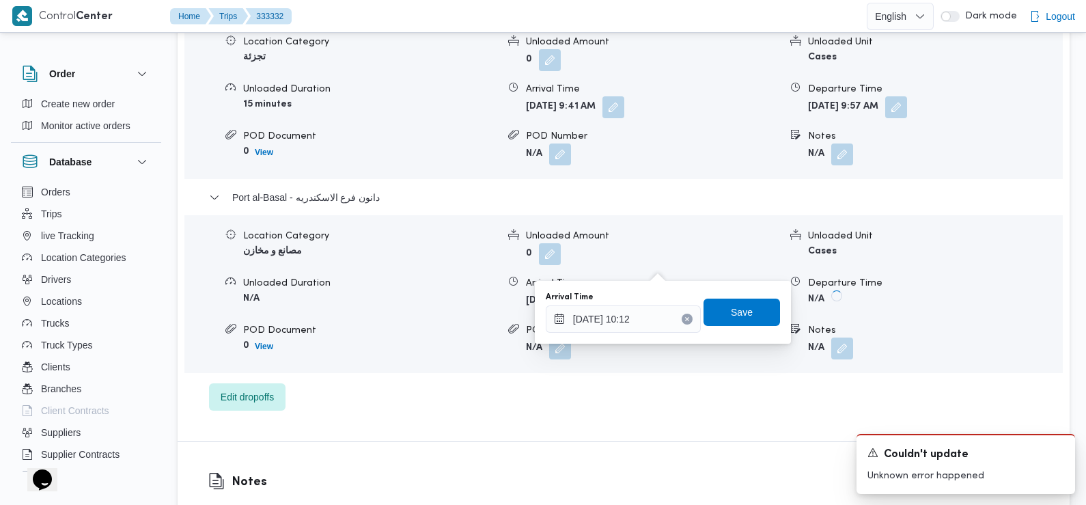
click at [685, 319] on icon "Clear input" at bounding box center [687, 318] width 5 height 5
click at [731, 312] on span "Save" at bounding box center [742, 311] width 22 height 16
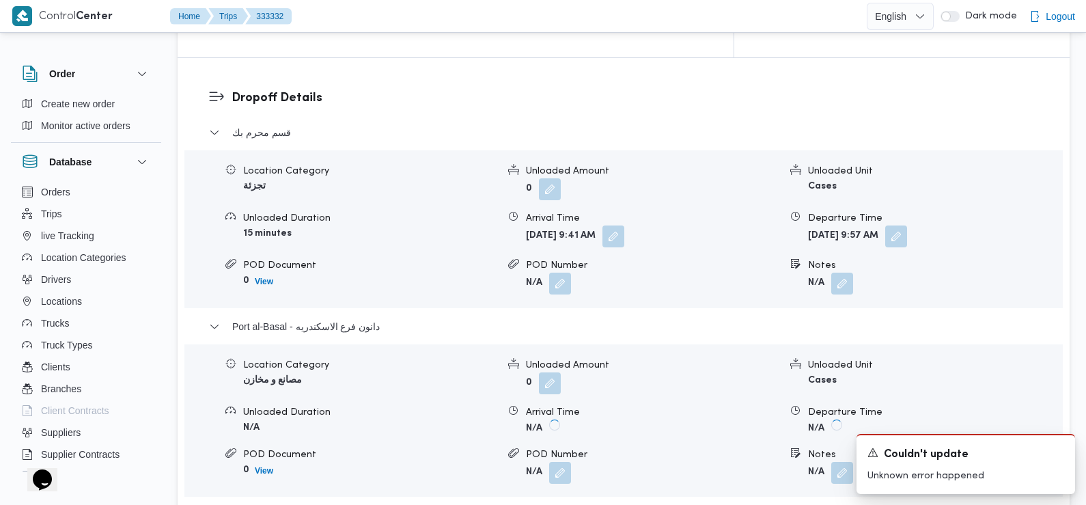
scroll to position [1080, 0]
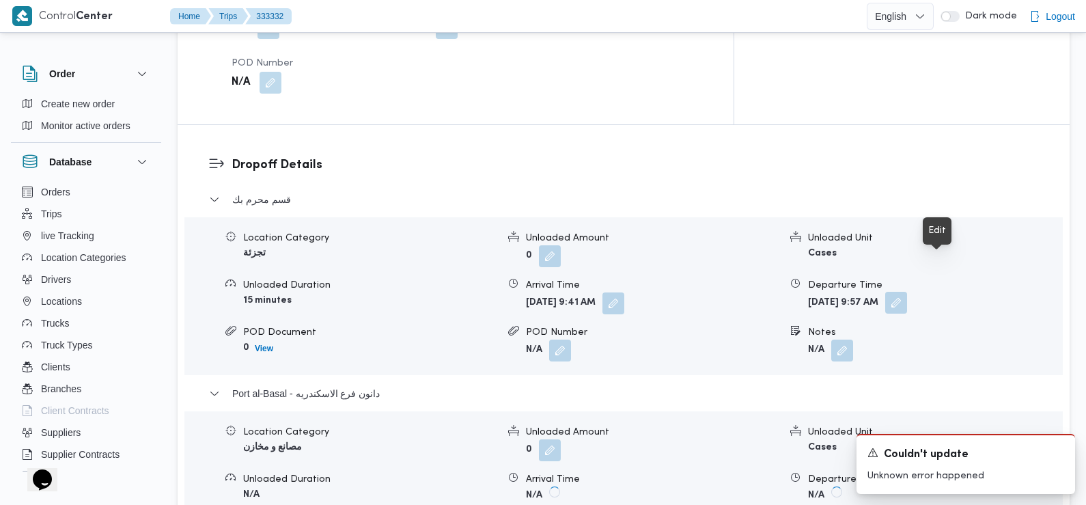
click at [907, 292] on button "button" at bounding box center [897, 303] width 22 height 22
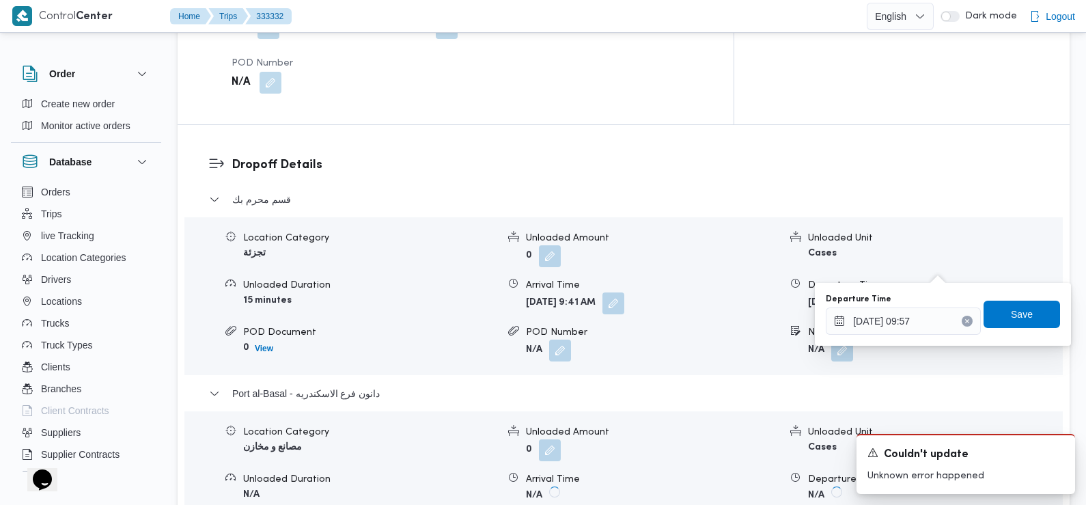
click at [962, 323] on button "Clear input" at bounding box center [967, 321] width 11 height 11
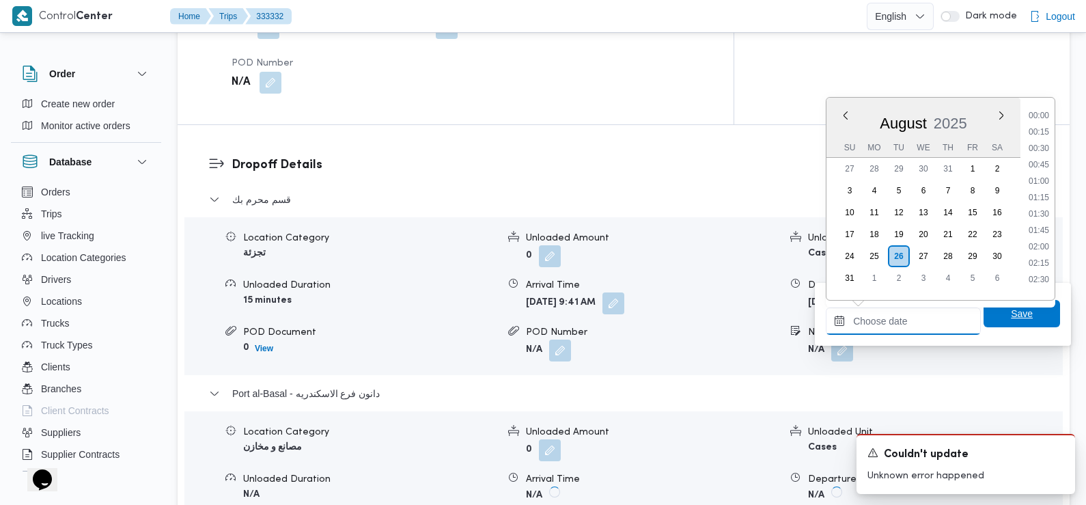
scroll to position [611, 0]
click at [988, 317] on span "Save" at bounding box center [1022, 313] width 77 height 27
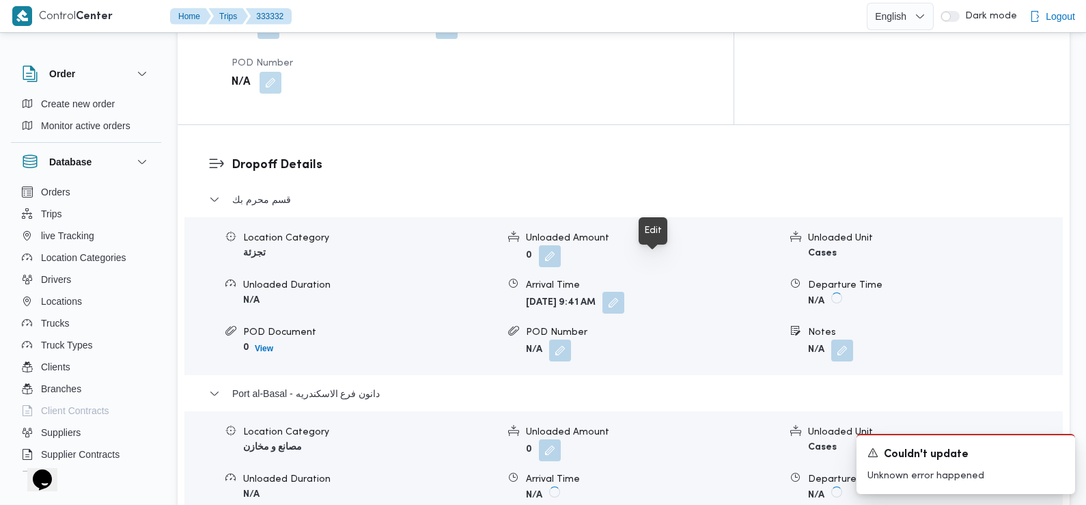
click at [625, 292] on button "button" at bounding box center [614, 303] width 22 height 22
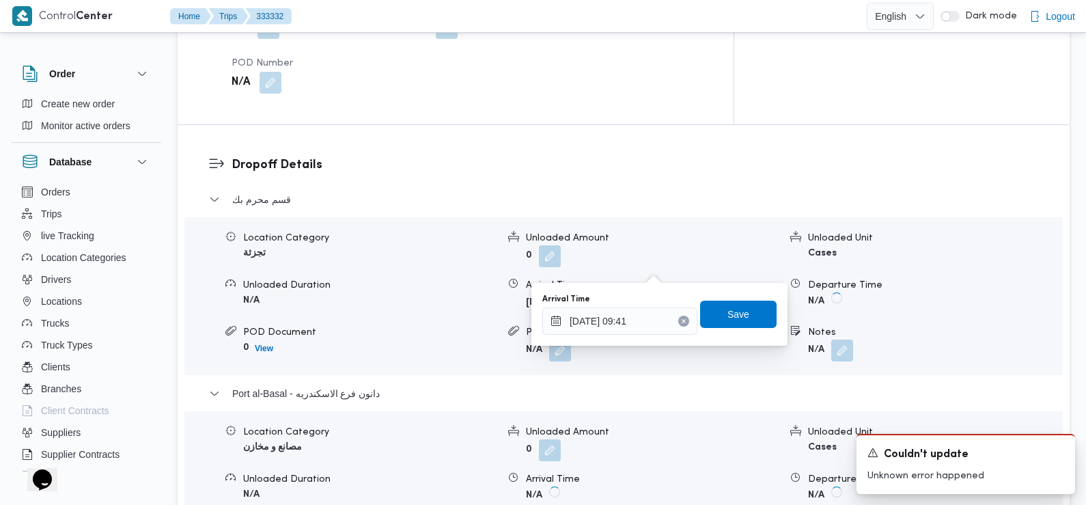
click at [681, 320] on icon "Clear input" at bounding box center [683, 320] width 5 height 5
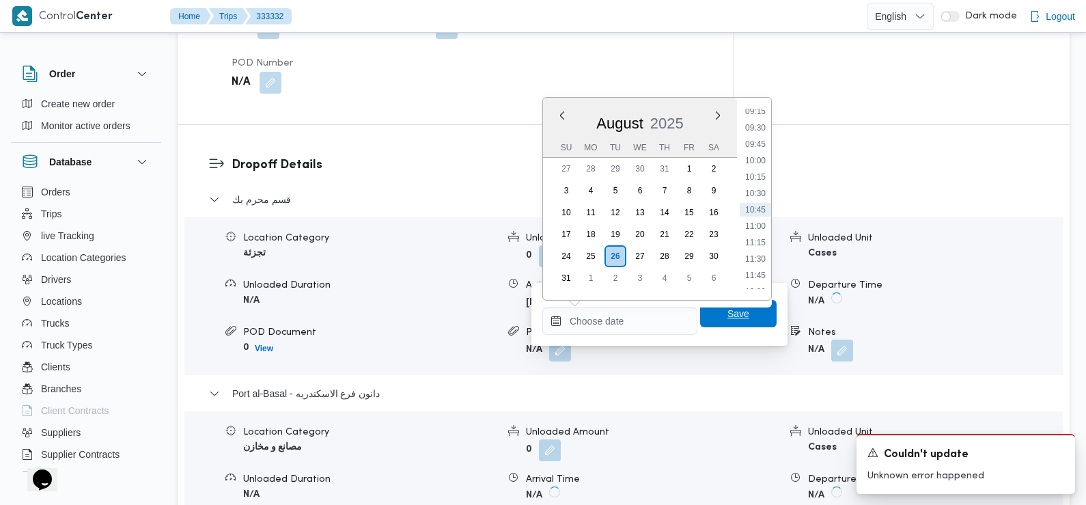
click at [715, 316] on span "Save" at bounding box center [738, 313] width 77 height 27
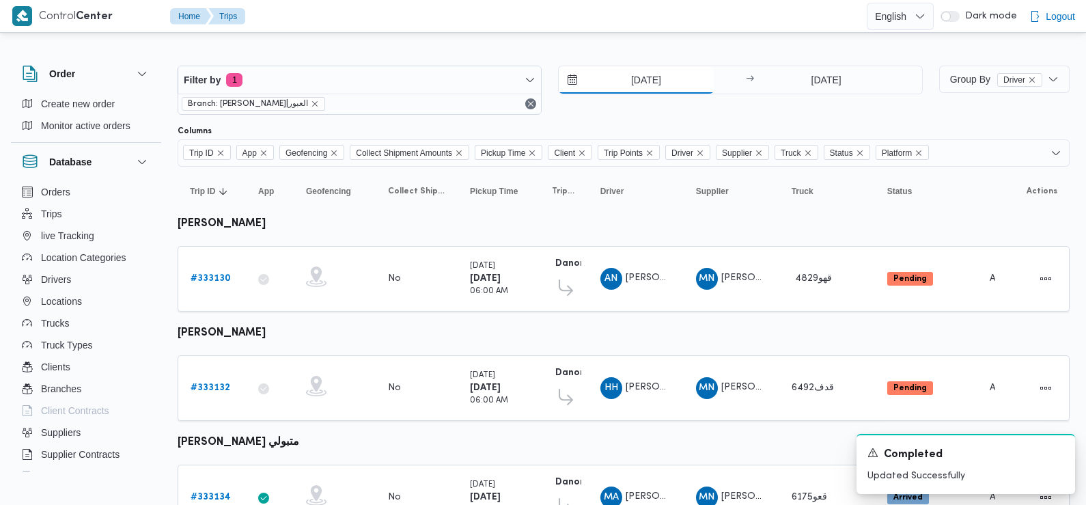
click at [632, 85] on input "25/8/2025" at bounding box center [636, 79] width 155 height 27
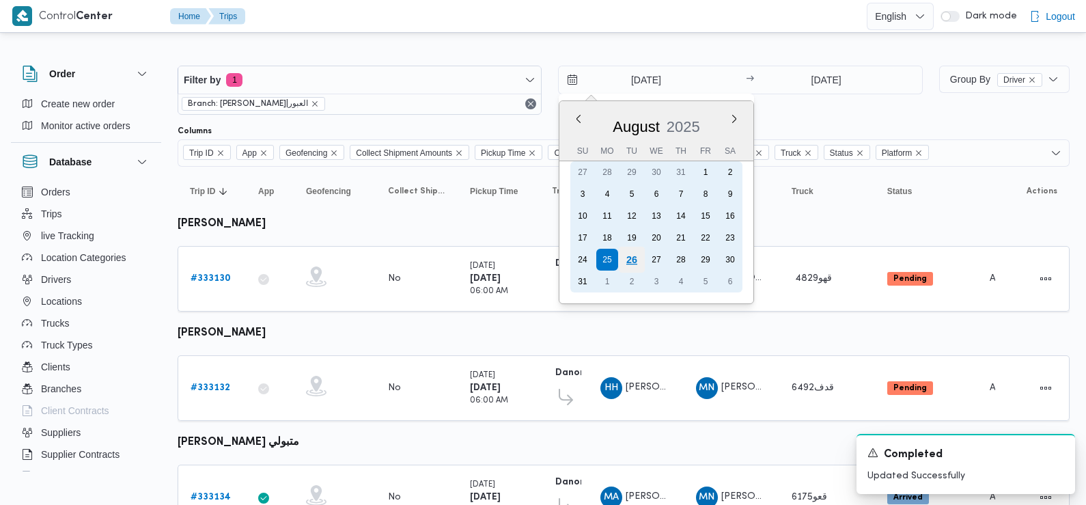
click at [635, 263] on div "26" at bounding box center [632, 260] width 26 height 26
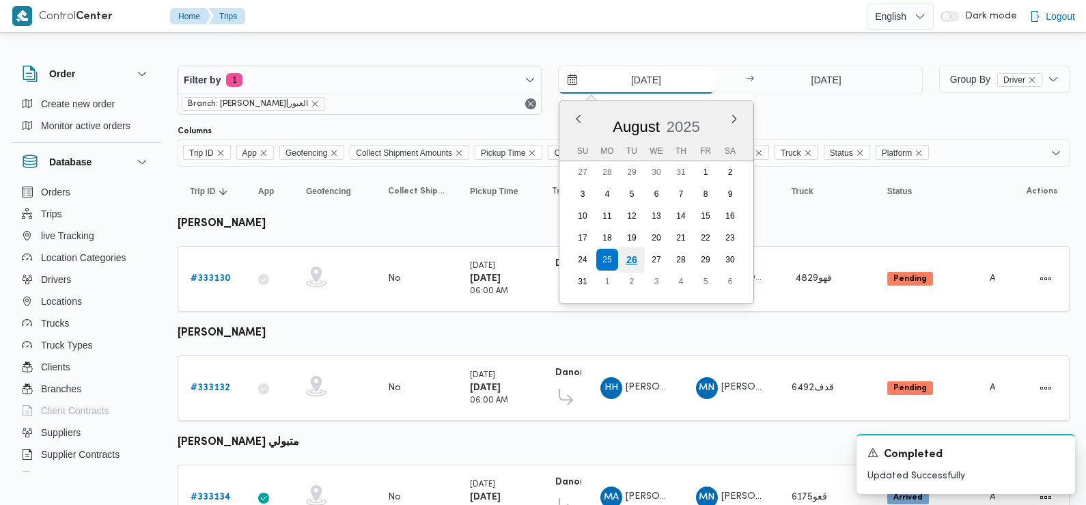
type input "26/8/2025"
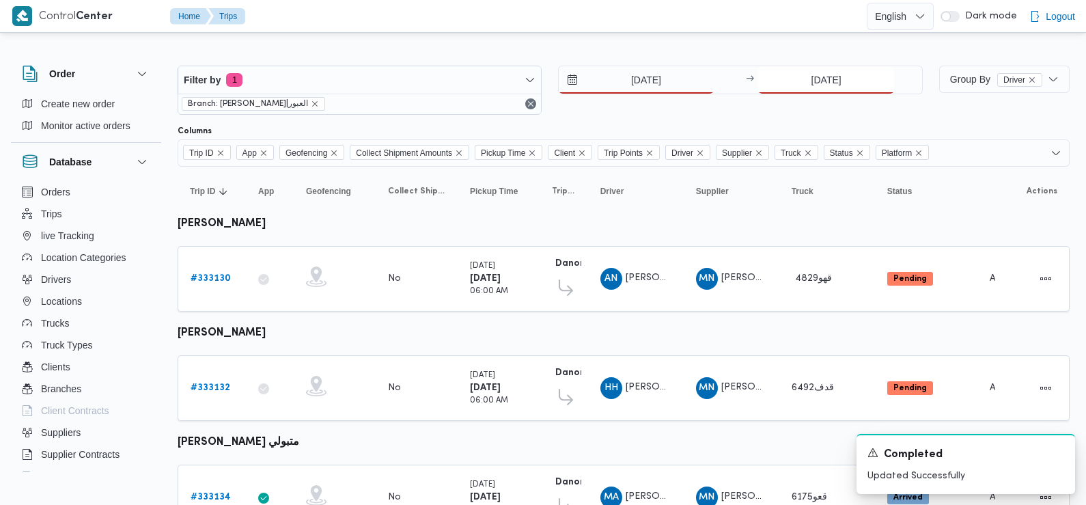
click at [814, 81] on input "25/8/2025" at bounding box center [826, 79] width 136 height 27
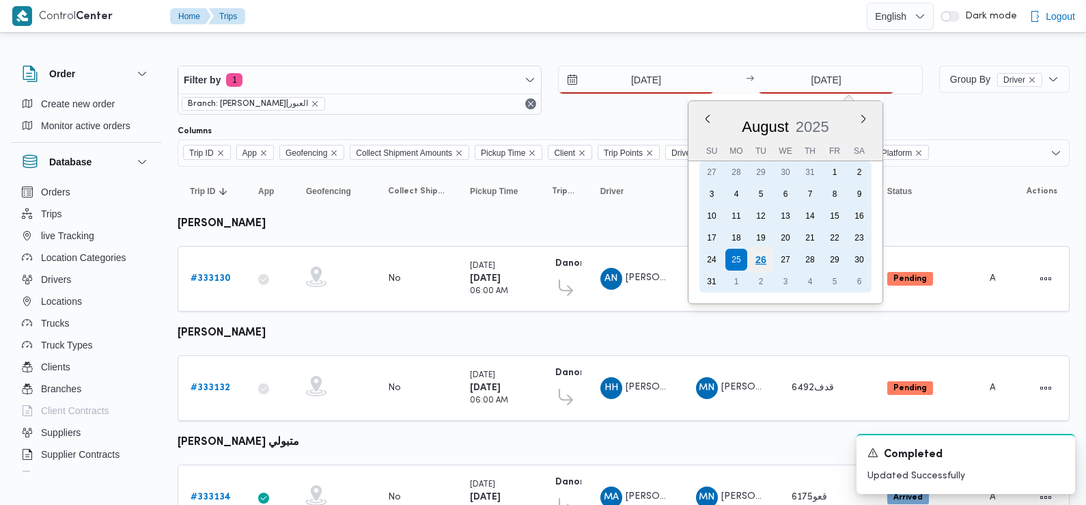
click at [764, 263] on div "26" at bounding box center [761, 260] width 26 height 26
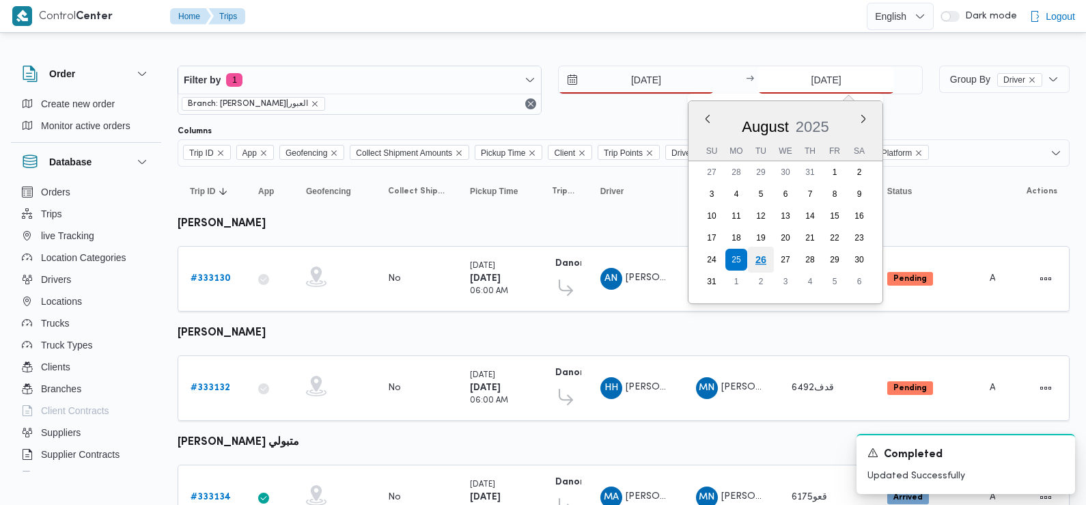
type input "26/8/2025"
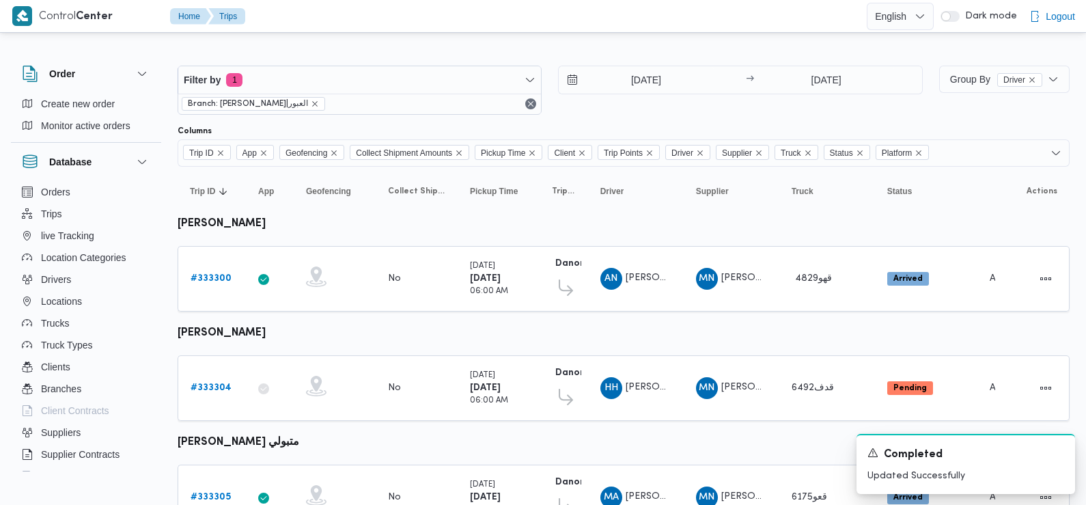
click at [663, 115] on div "Filter by 1 Branch: دانون|العبور 26/8/2025 → 26/8/2025" at bounding box center [550, 90] width 762 height 66
click at [199, 383] on b "# 333304" at bounding box center [211, 387] width 41 height 9
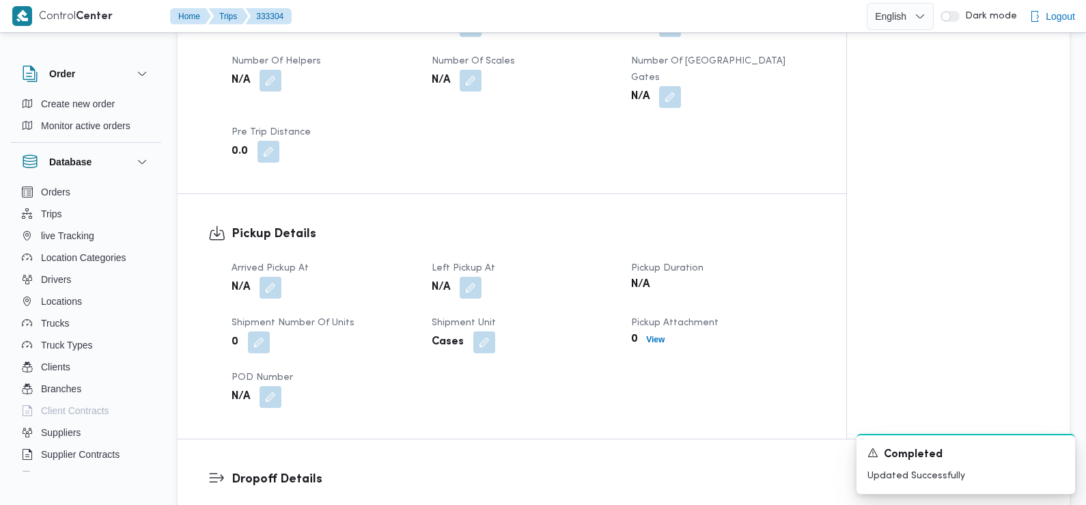
scroll to position [743, 0]
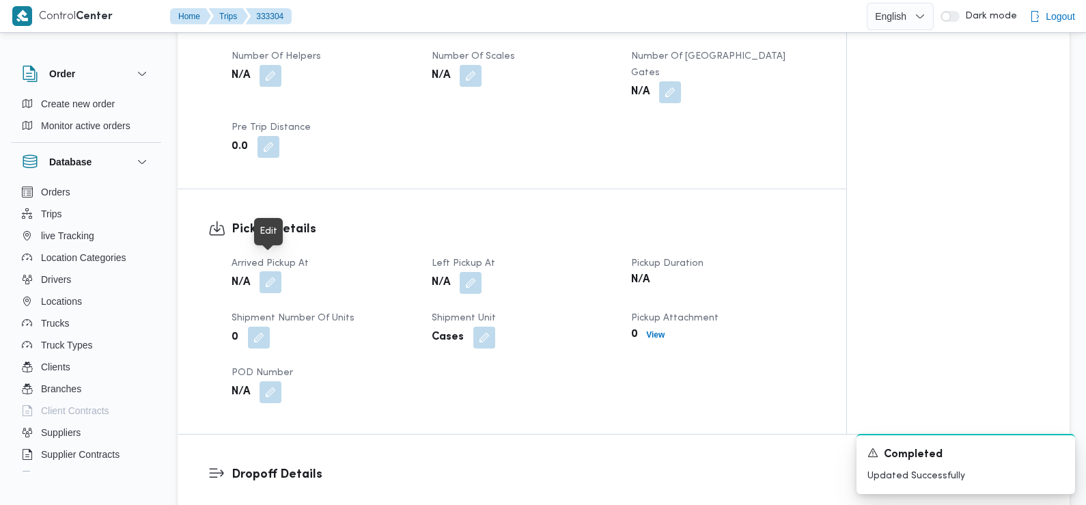
click at [270, 271] on button "button" at bounding box center [271, 282] width 22 height 22
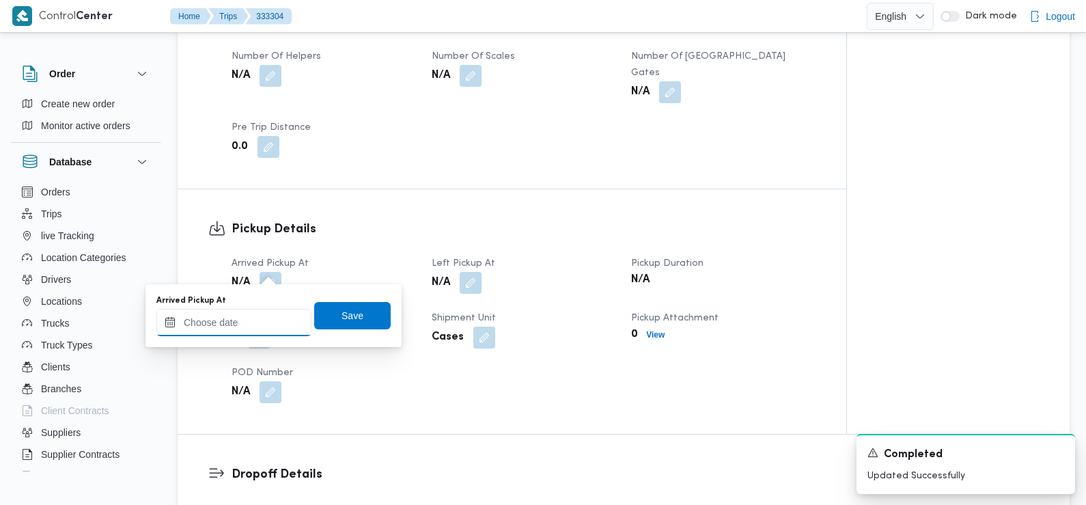
click at [256, 320] on input "Arrived Pickup At" at bounding box center [233, 322] width 155 height 27
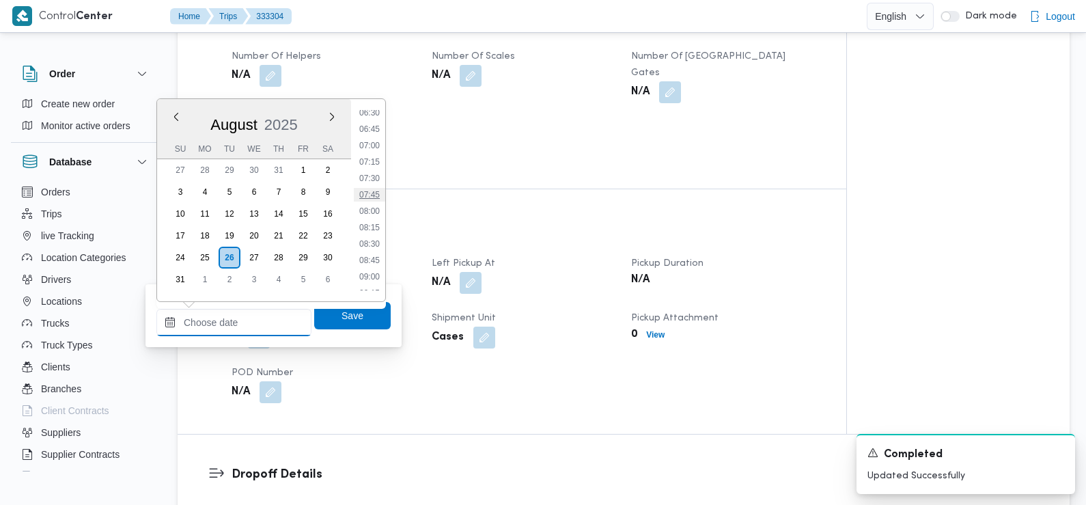
scroll to position [426, 0]
click at [373, 136] on li "06:45" at bounding box center [369, 134] width 31 height 14
type input "26/08/2025 06:45"
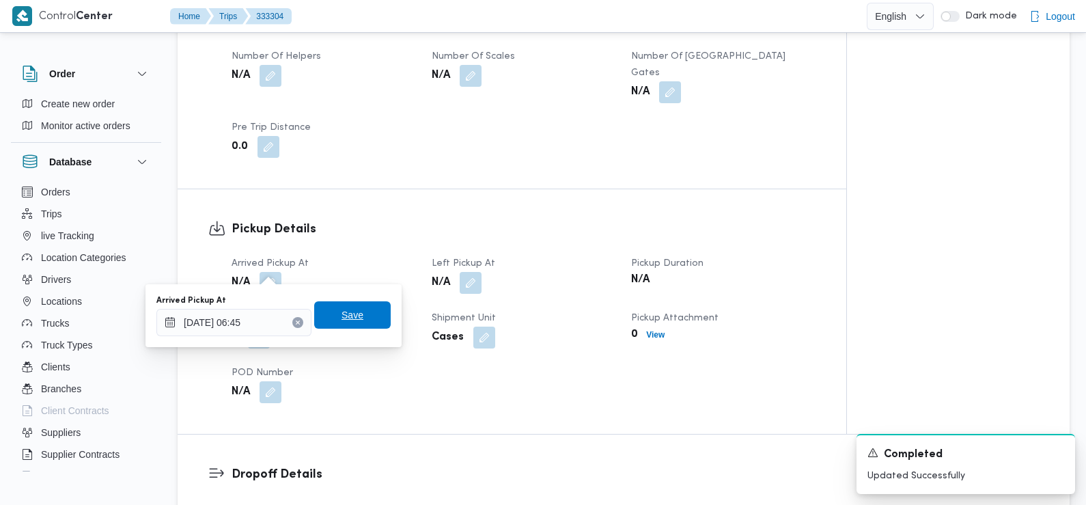
click at [342, 310] on span "Save" at bounding box center [353, 315] width 22 height 16
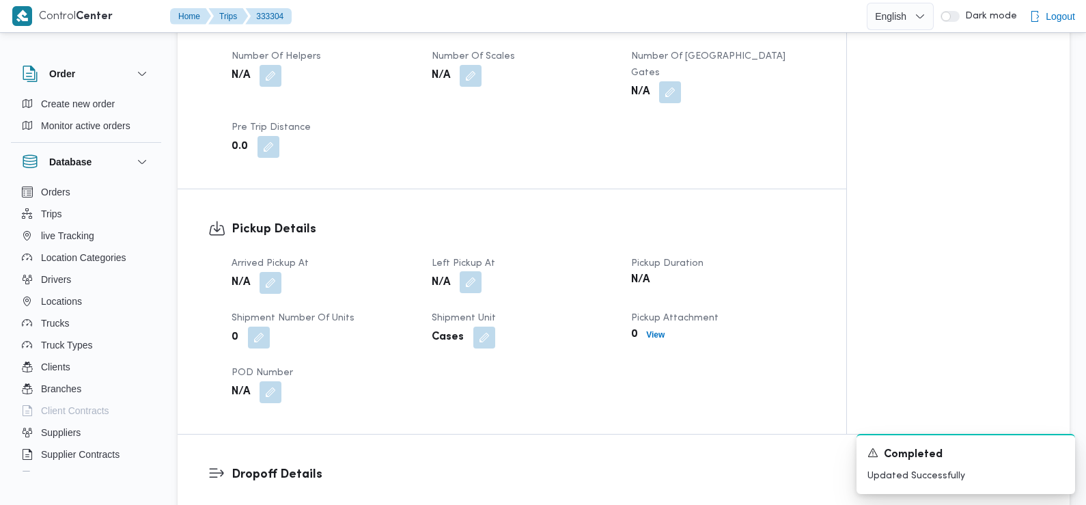
click at [472, 271] on button "button" at bounding box center [471, 282] width 22 height 22
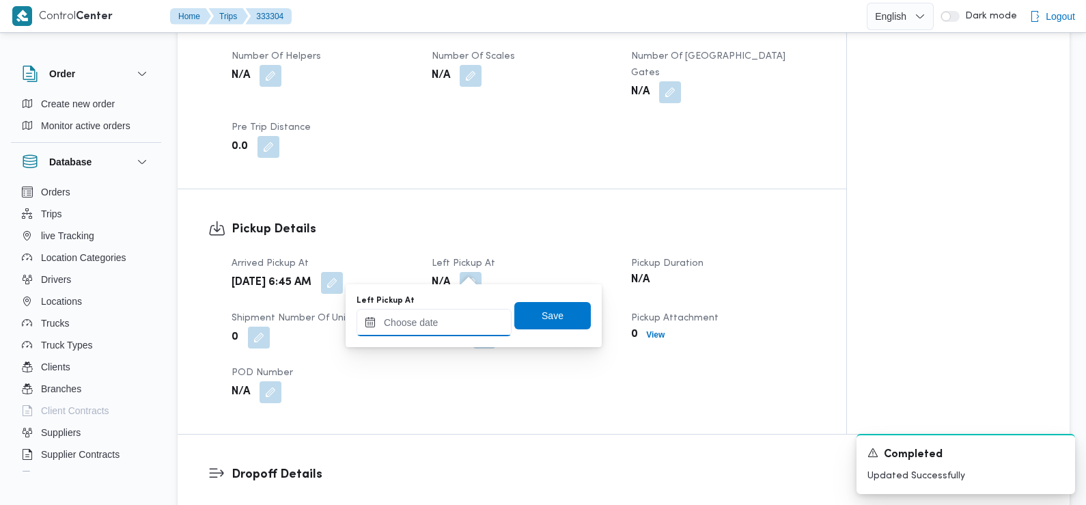
click at [464, 324] on input "Left Pickup At" at bounding box center [434, 322] width 155 height 27
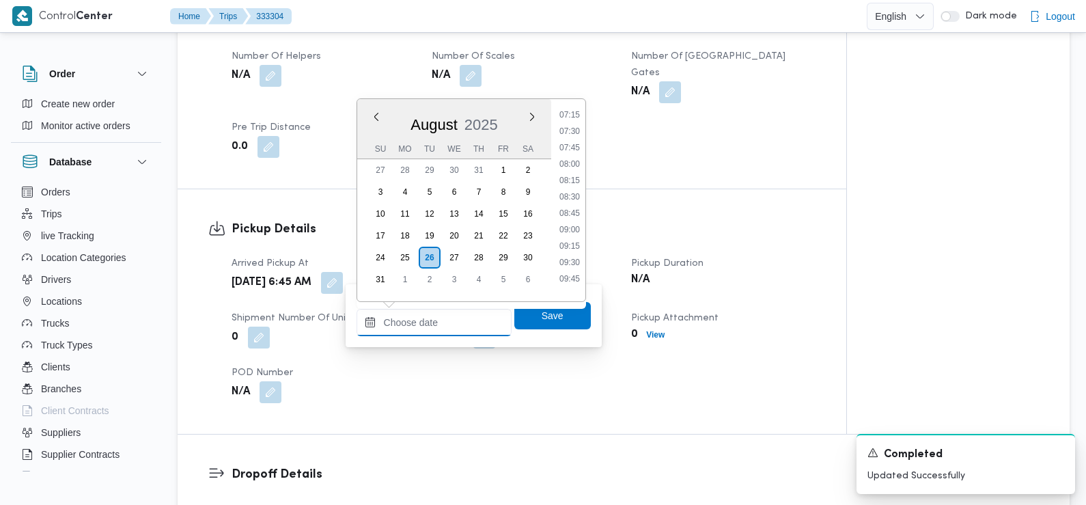
scroll to position [476, 0]
click at [572, 215] on li "08:45" at bounding box center [569, 215] width 31 height 14
type input "[DATE] 08:45"
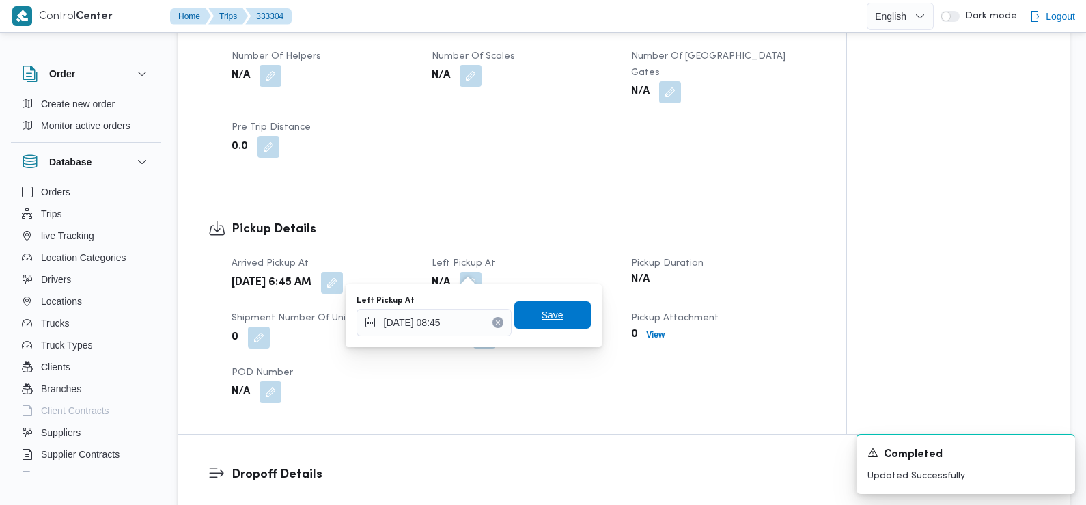
click at [558, 319] on span "Save" at bounding box center [553, 314] width 77 height 27
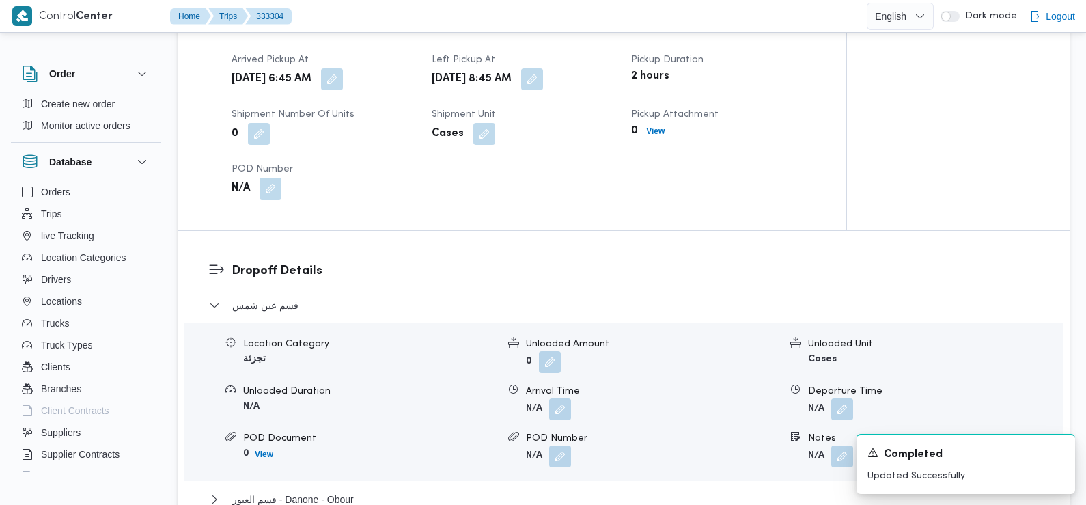
scroll to position [989, 0]
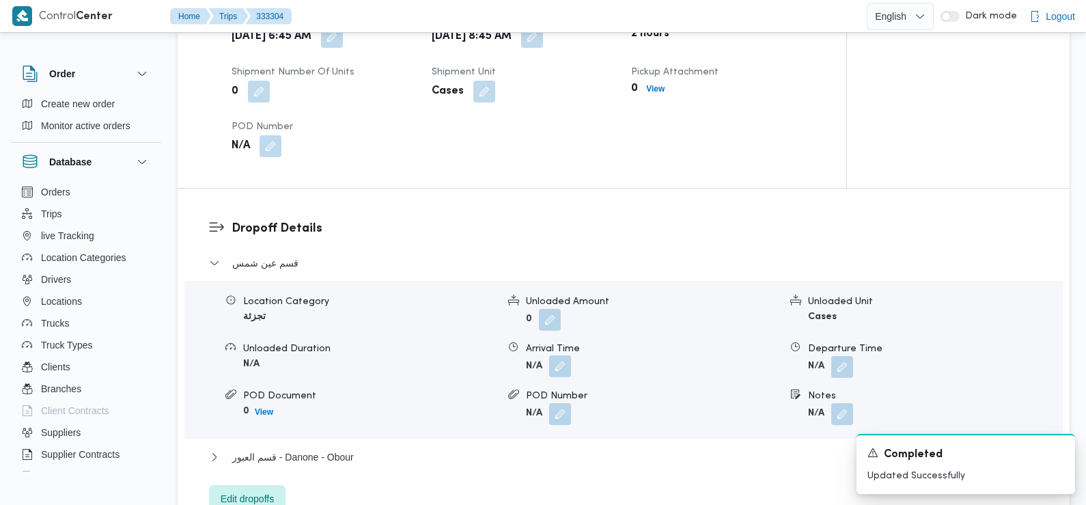
click at [559, 355] on button "button" at bounding box center [560, 366] width 22 height 22
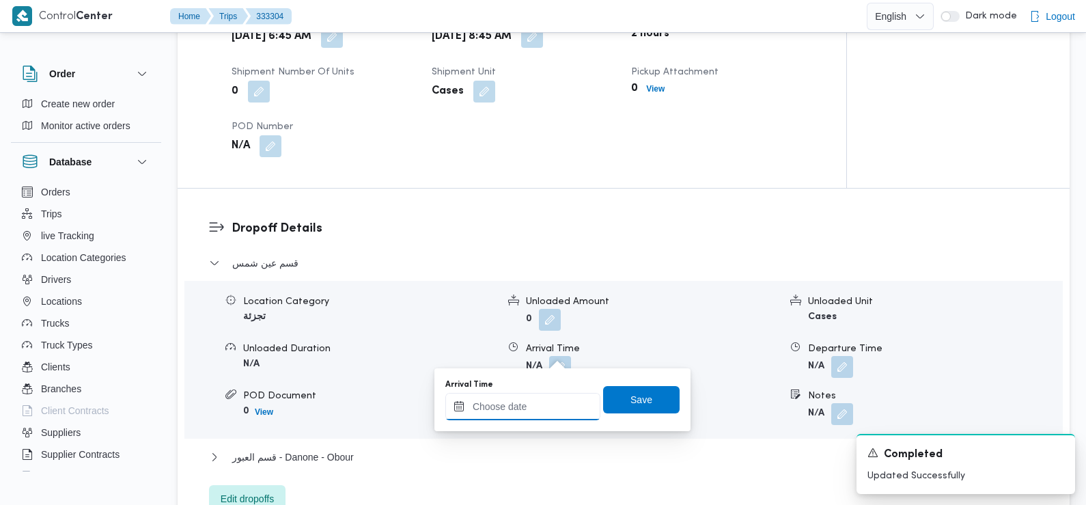
click at [549, 403] on input "Arrival Time" at bounding box center [523, 406] width 155 height 27
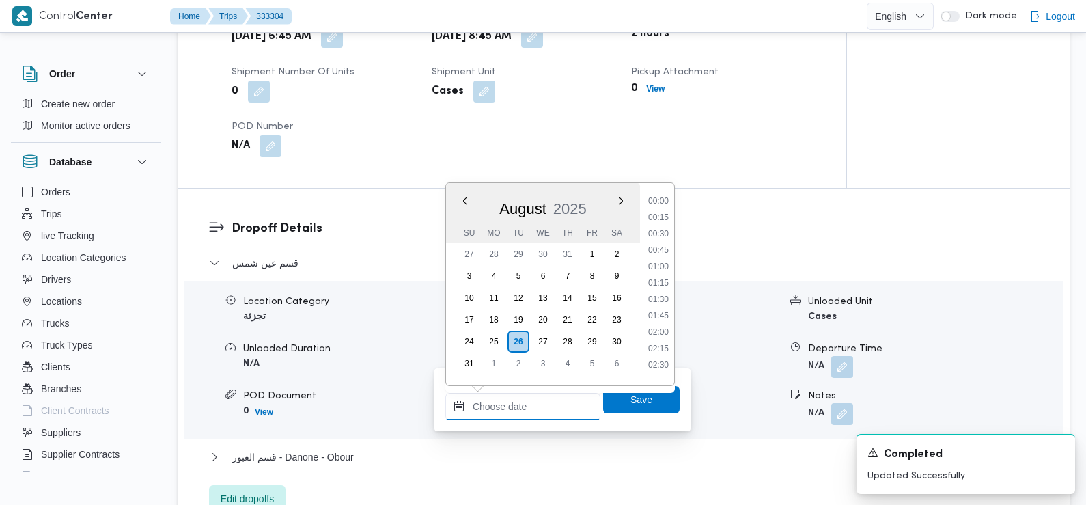
scroll to position [594, 0]
click at [663, 233] on li "09:30" at bounding box center [658, 230] width 31 height 14
type input "[DATE] 09:30"
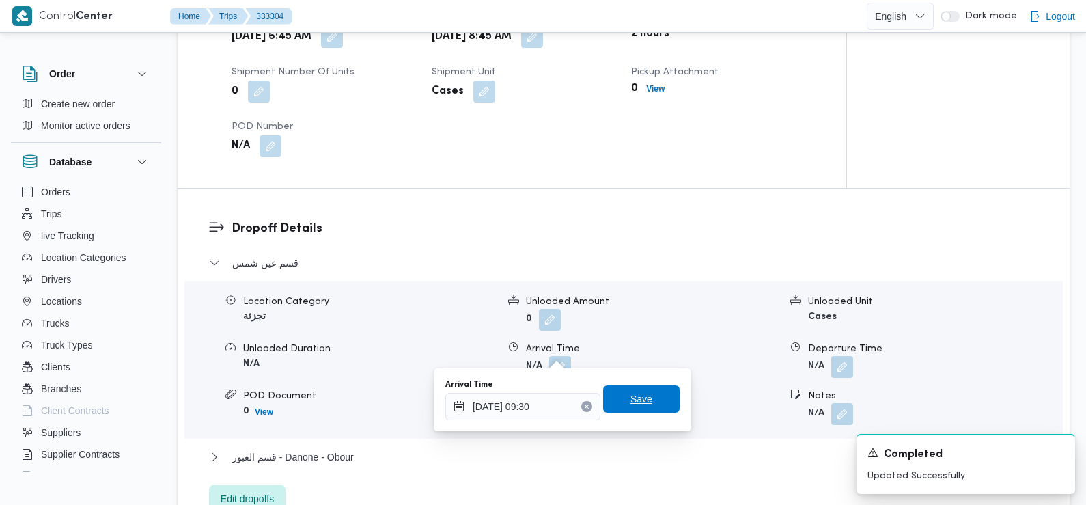
click at [648, 401] on span "Save" at bounding box center [641, 398] width 77 height 27
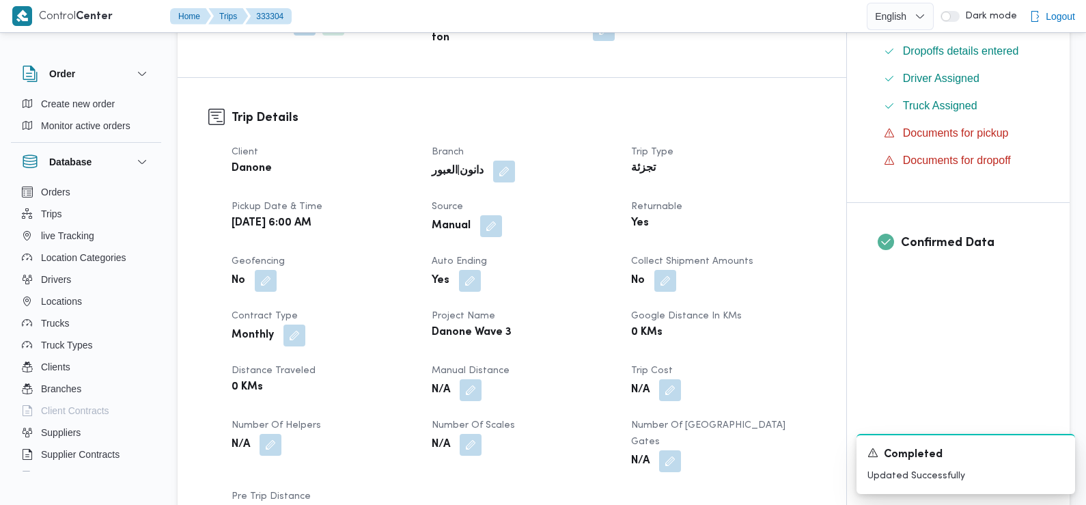
scroll to position [0, 0]
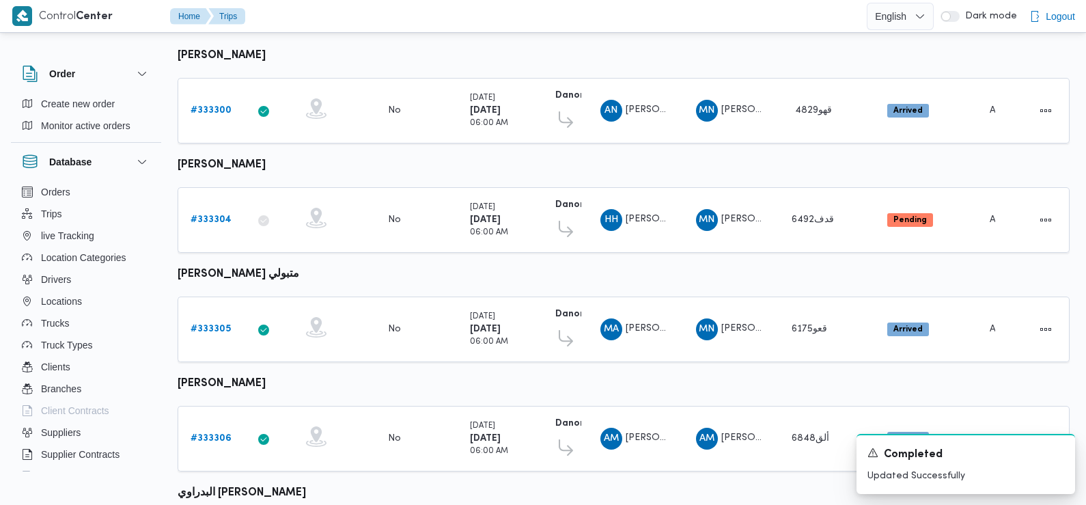
scroll to position [178, 0]
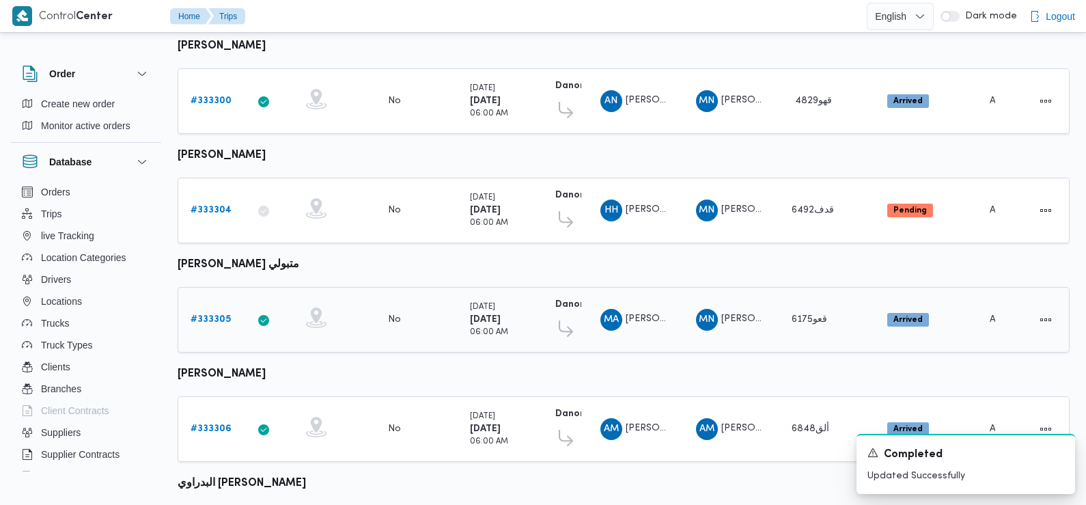
click at [217, 315] on b "# 333305" at bounding box center [211, 319] width 40 height 9
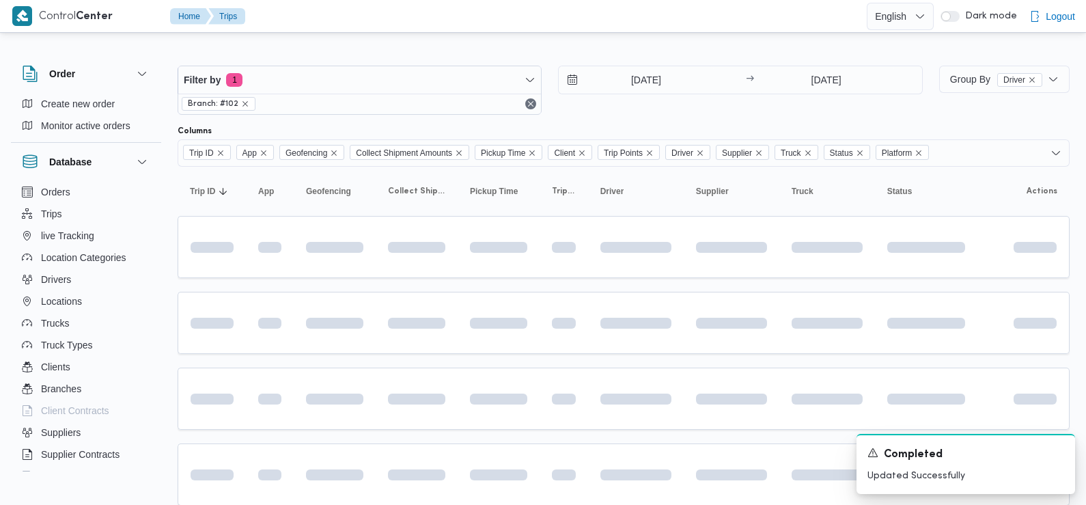
scroll to position [178, 0]
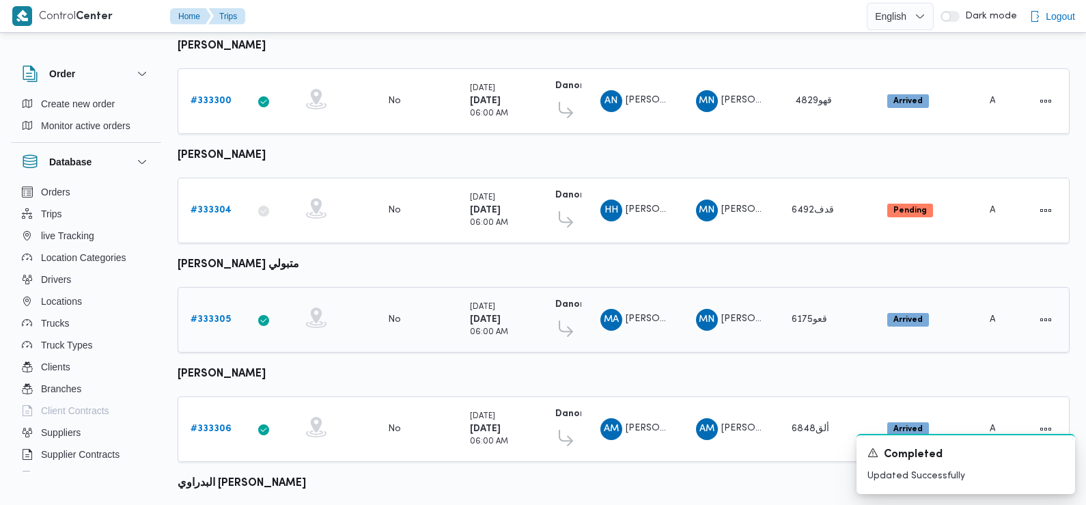
click at [220, 315] on b "# 333305" at bounding box center [211, 319] width 40 height 9
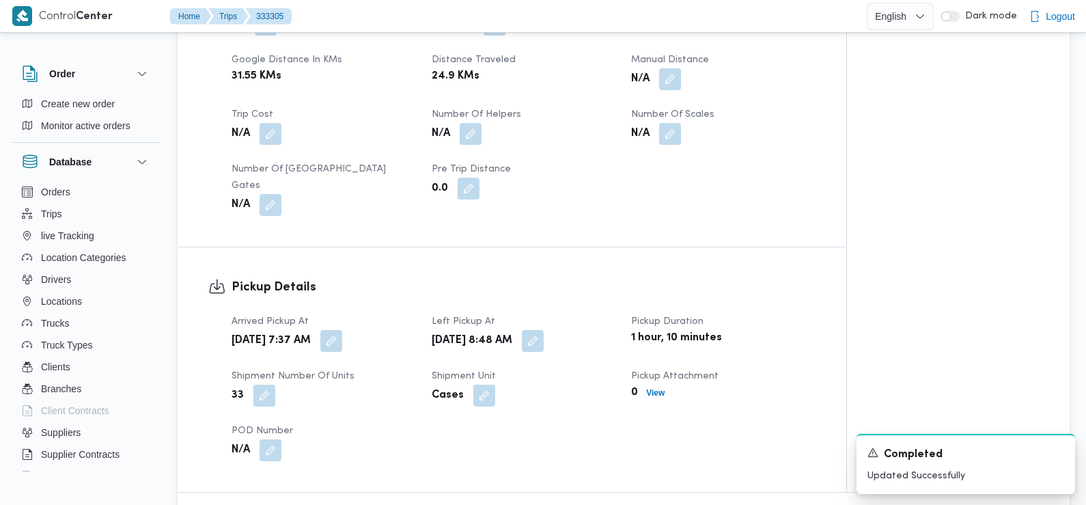
scroll to position [697, 0]
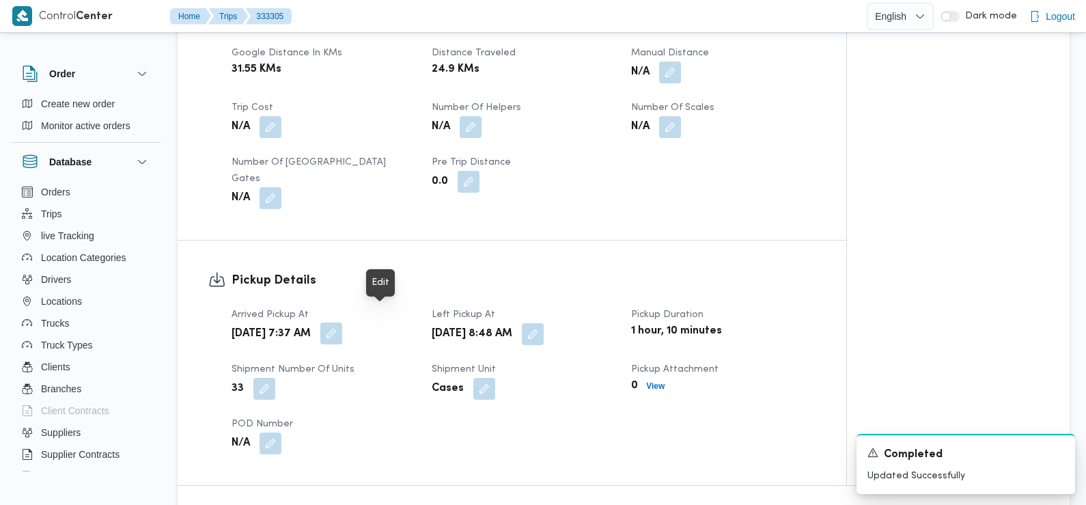
click at [342, 323] on button "button" at bounding box center [331, 334] width 22 height 22
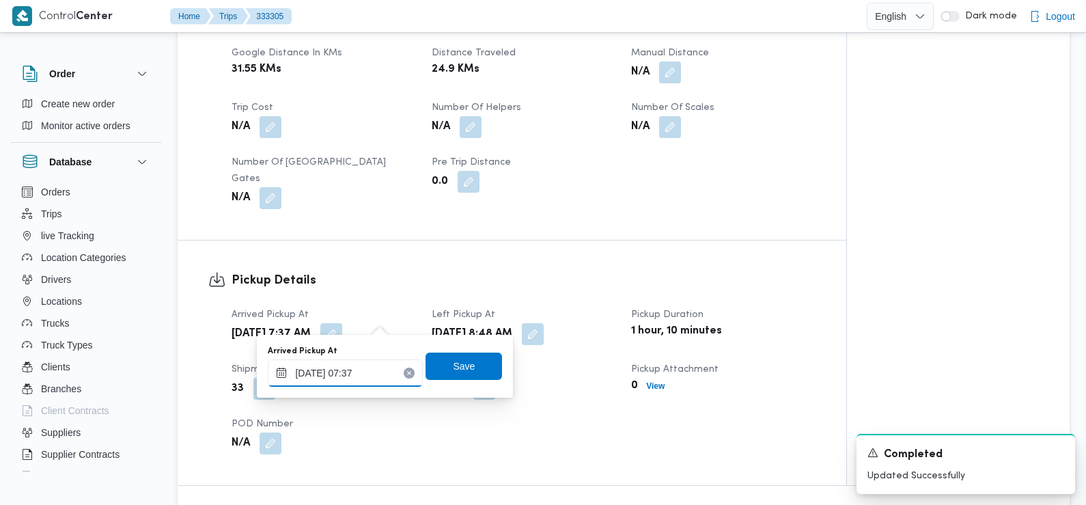
click at [360, 383] on input "26/08/2025 07:37" at bounding box center [345, 372] width 155 height 27
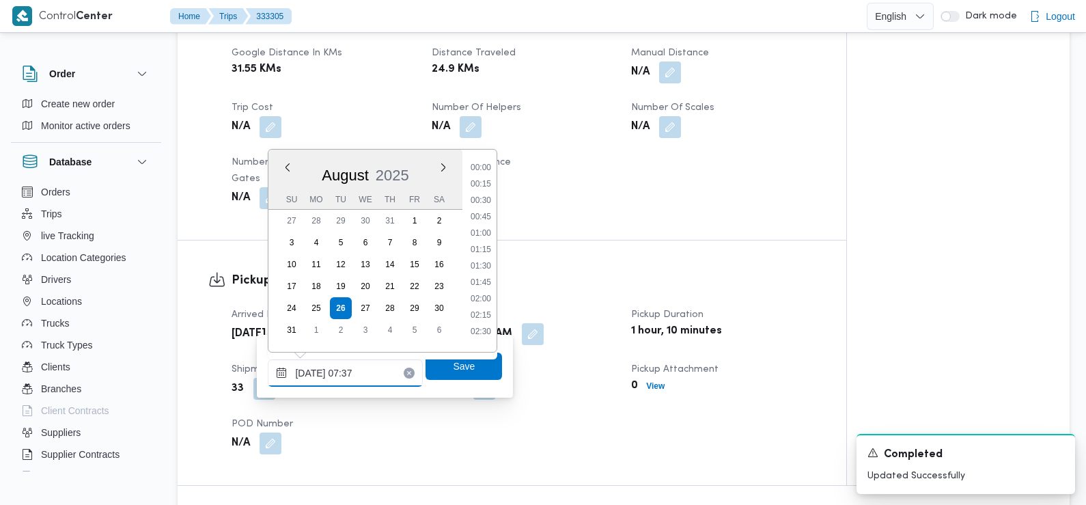
scroll to position [398, 0]
click at [532, 271] on h3 "Pickup Details" at bounding box center [524, 280] width 584 height 18
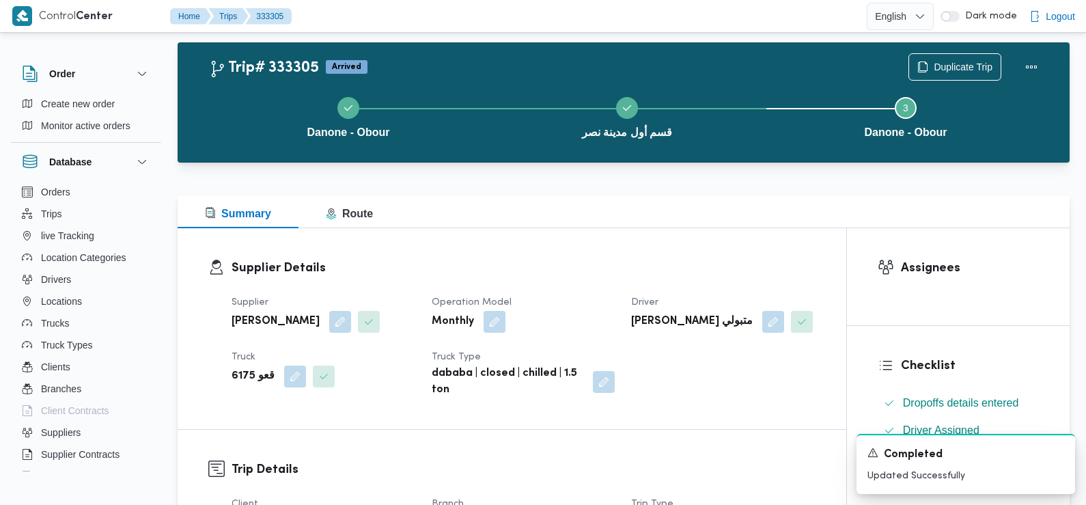
scroll to position [0, 0]
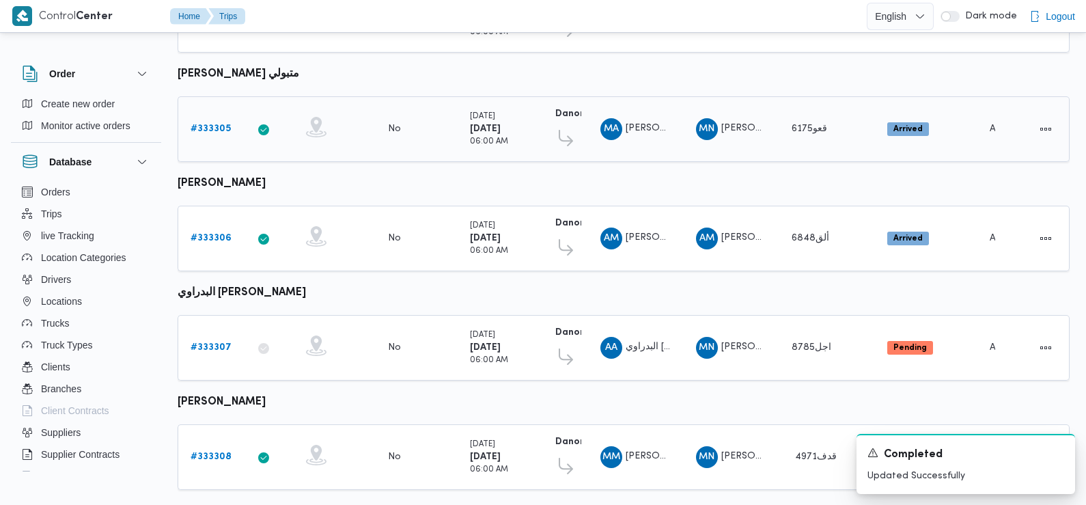
scroll to position [369, 0]
click at [214, 230] on link "# 333306" at bounding box center [211, 238] width 41 height 16
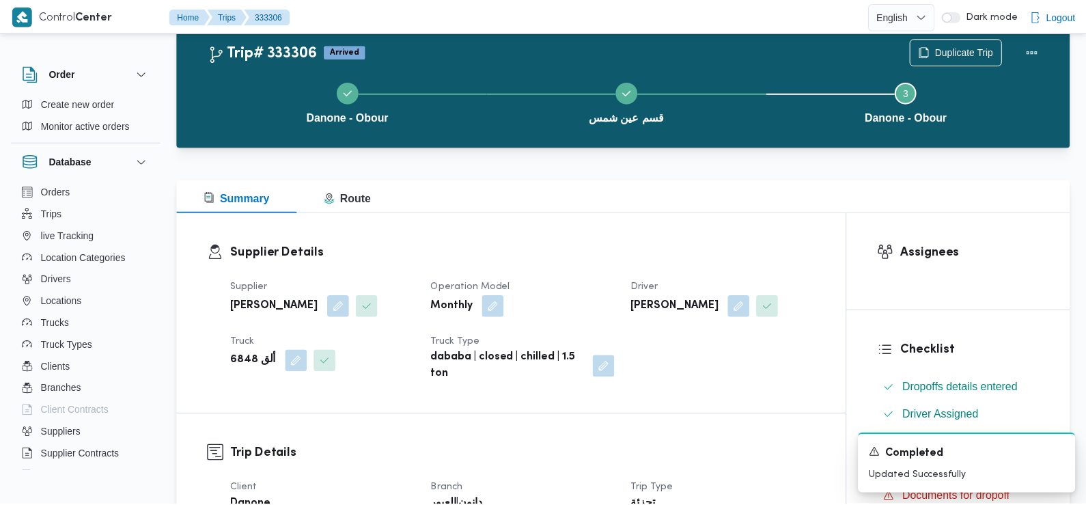
scroll to position [369, 0]
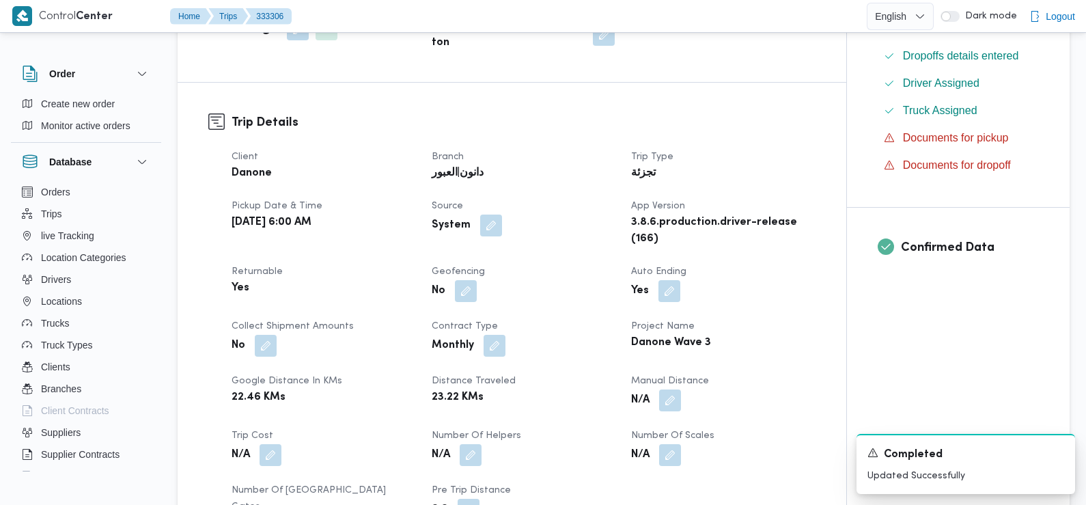
click at [373, 316] on div "Client Danone Branch دانون|العبور Trip Type تجزئة Pickup date & time Tue, Aug 2…" at bounding box center [523, 343] width 601 height 405
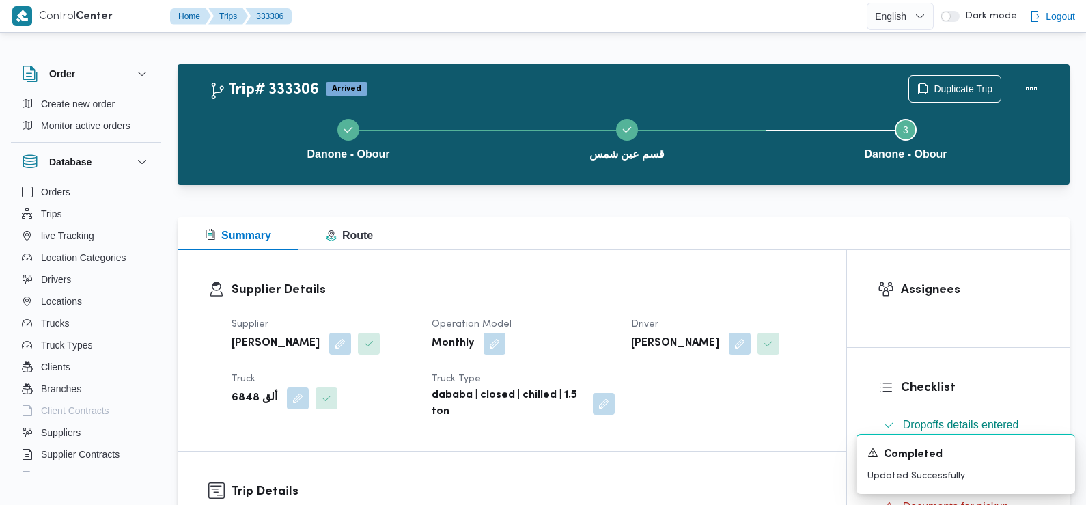
click at [373, 316] on dt "Supplier" at bounding box center [324, 324] width 184 height 16
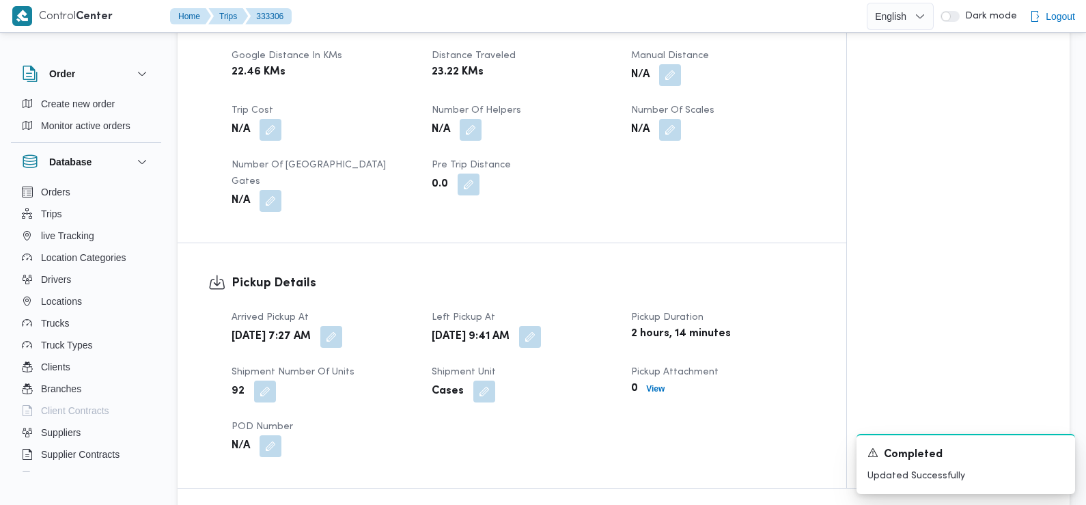
scroll to position [779, 0]
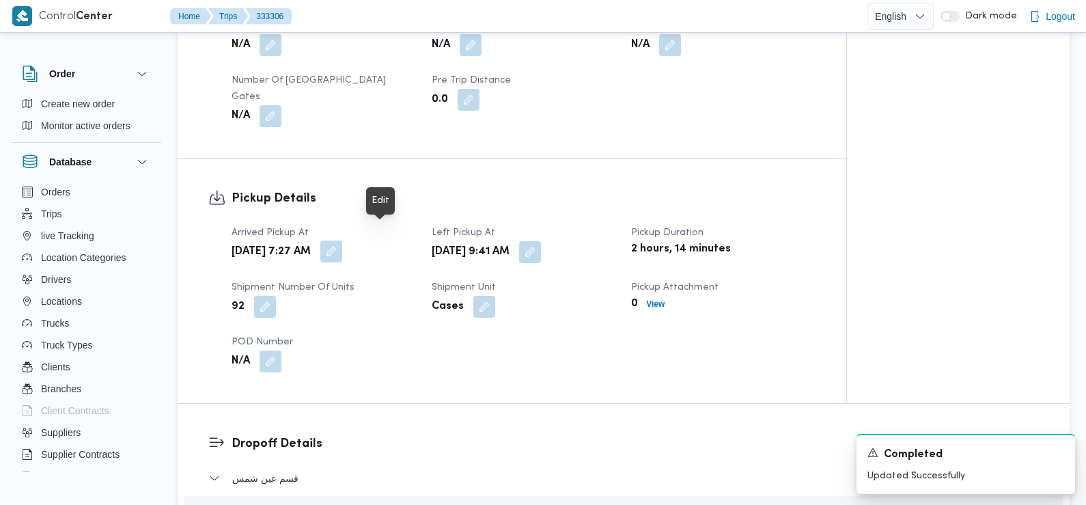
click at [342, 241] on button "button" at bounding box center [331, 252] width 22 height 22
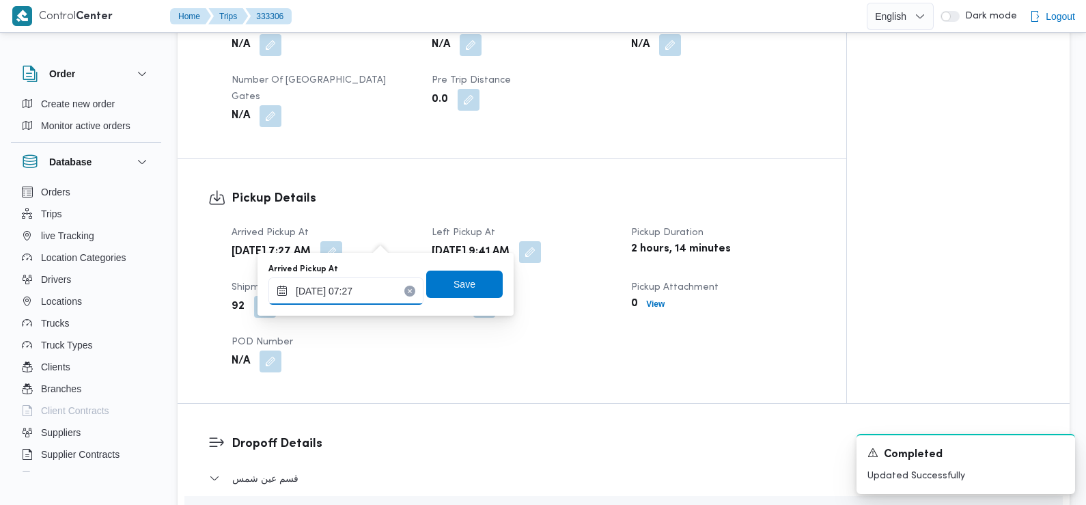
click at [367, 294] on input "26/08/2025 07:27" at bounding box center [346, 290] width 155 height 27
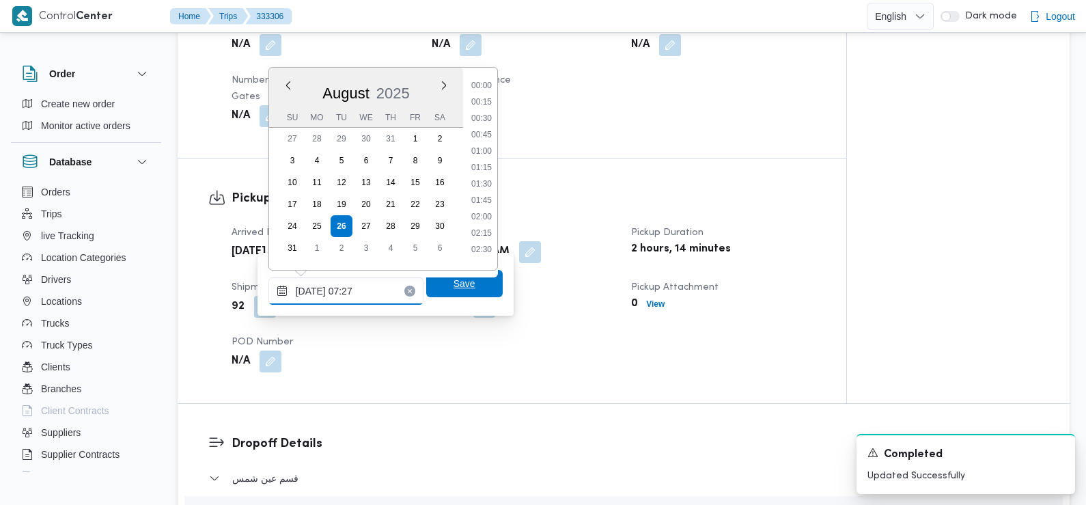
scroll to position [381, 0]
click at [486, 178] on li "07:15" at bounding box center [481, 180] width 31 height 14
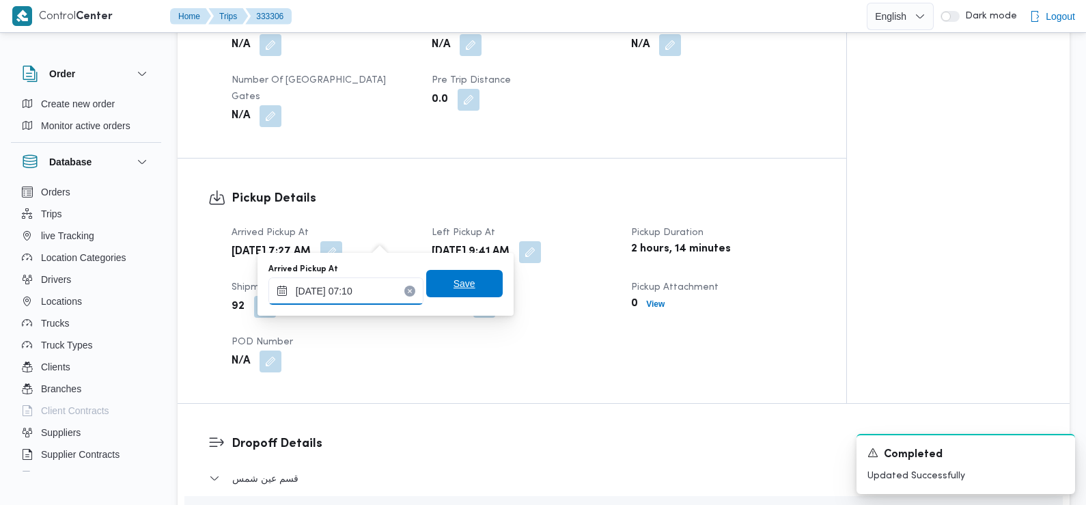
type input "26/08/2025 07:10"
click at [439, 288] on span "Save" at bounding box center [464, 283] width 77 height 27
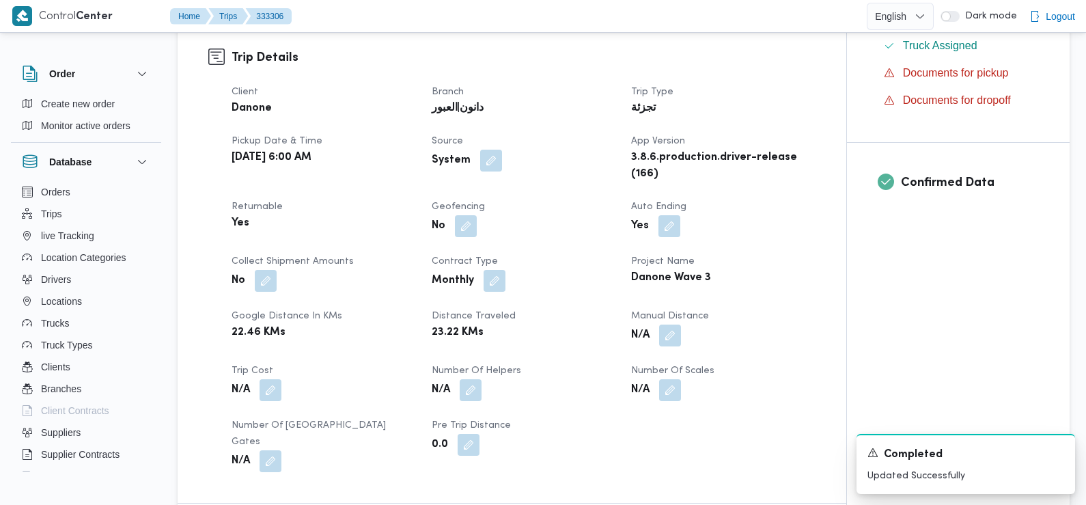
scroll to position [0, 0]
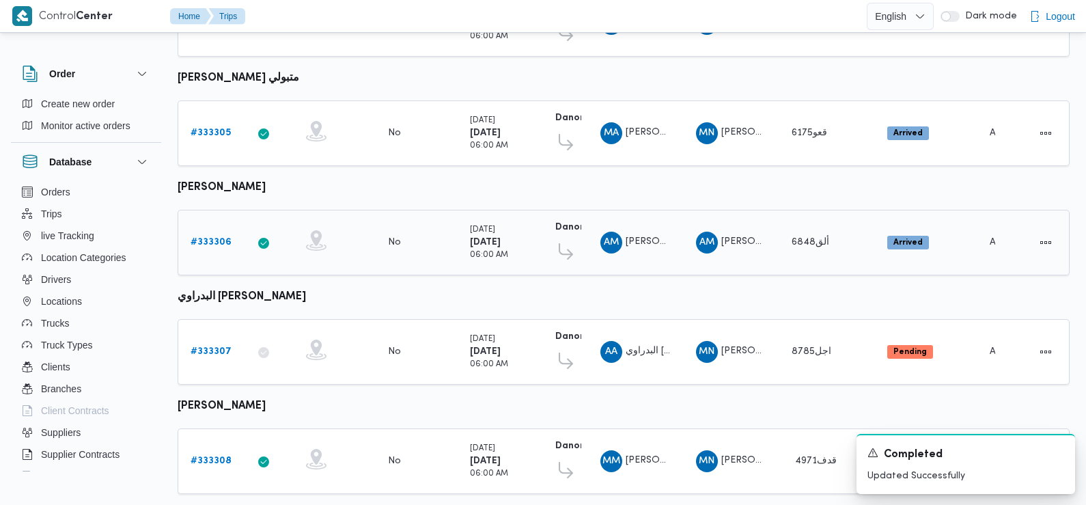
scroll to position [396, 0]
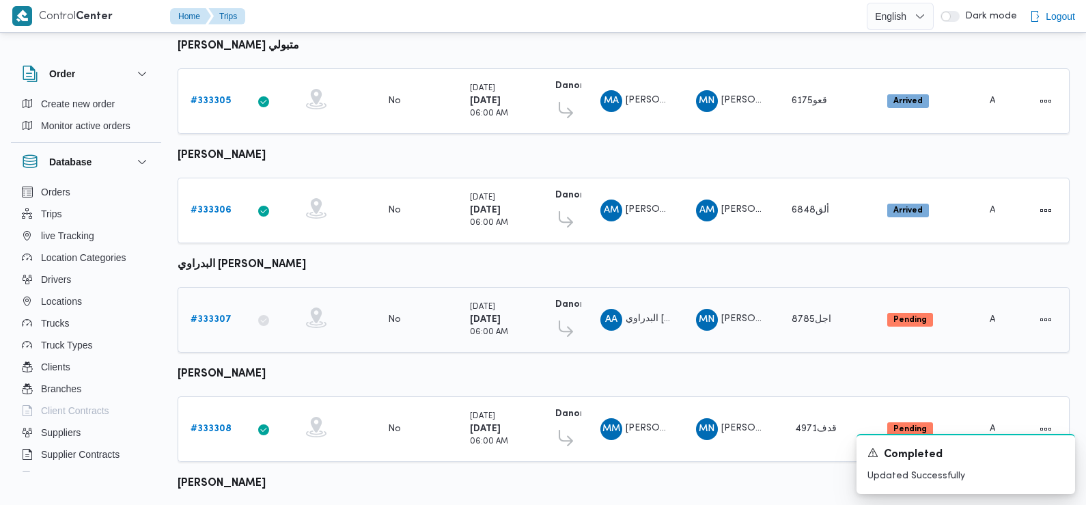
click at [207, 315] on b "# 333307" at bounding box center [211, 319] width 41 height 9
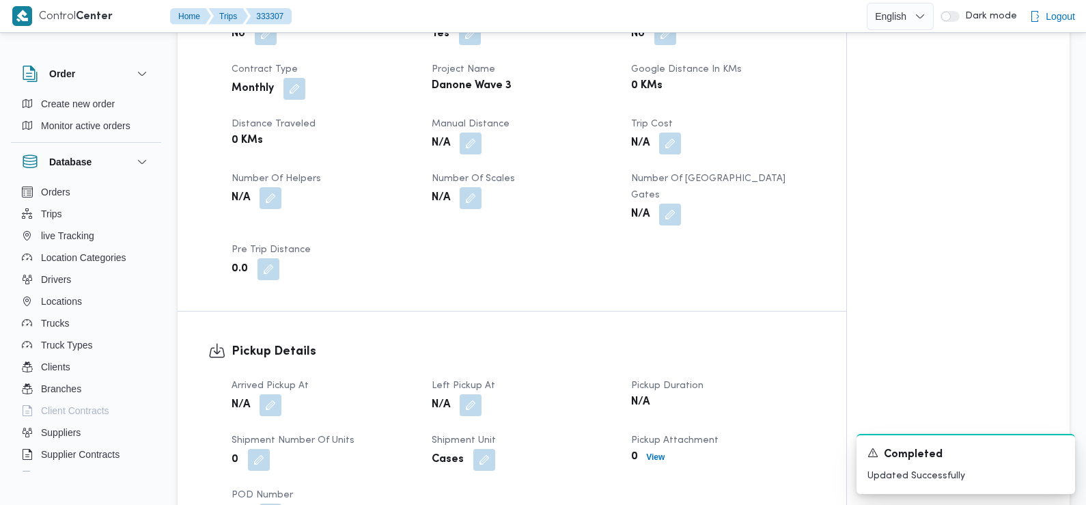
scroll to position [747, 0]
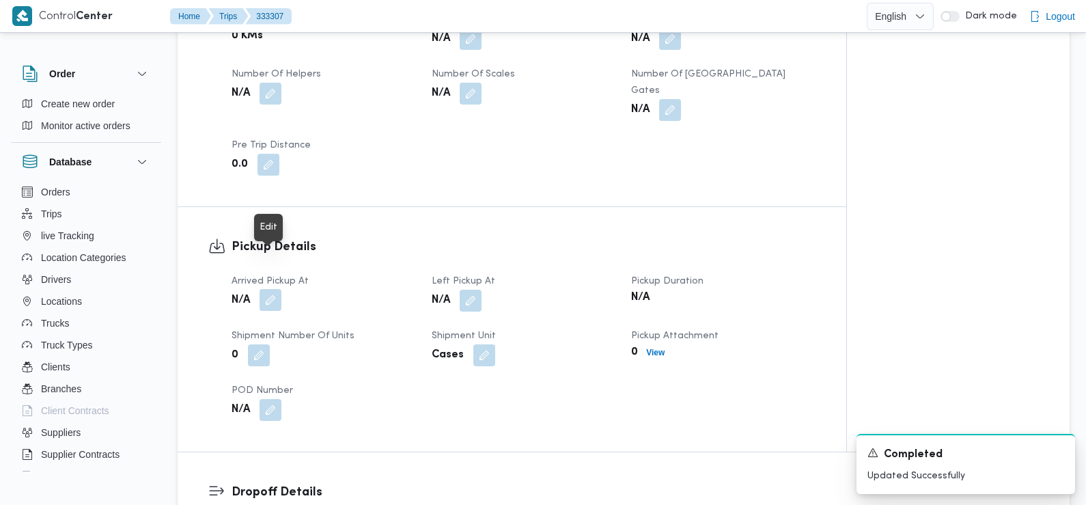
click at [271, 289] on button "button" at bounding box center [271, 300] width 22 height 22
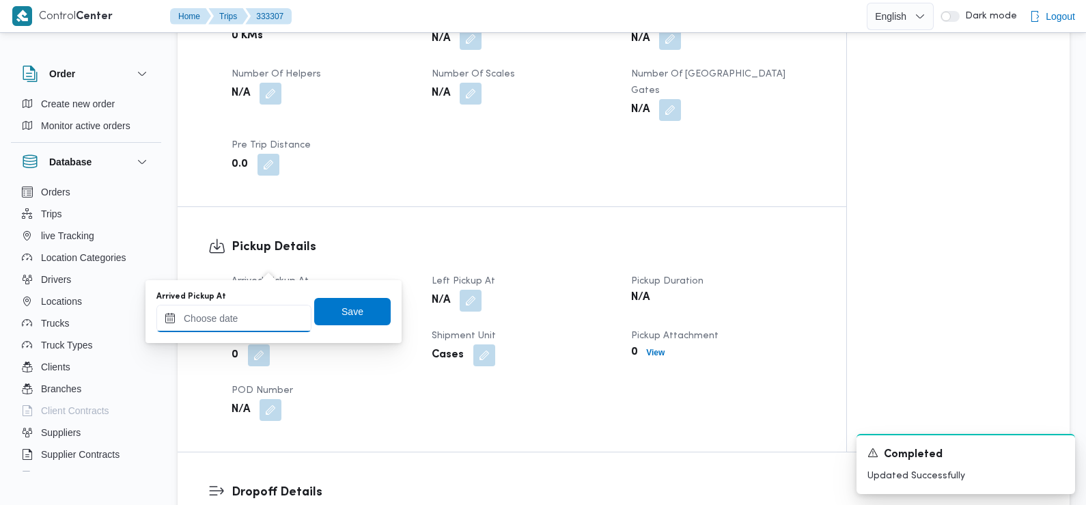
click at [263, 329] on input "Arrived Pickup At" at bounding box center [233, 318] width 155 height 27
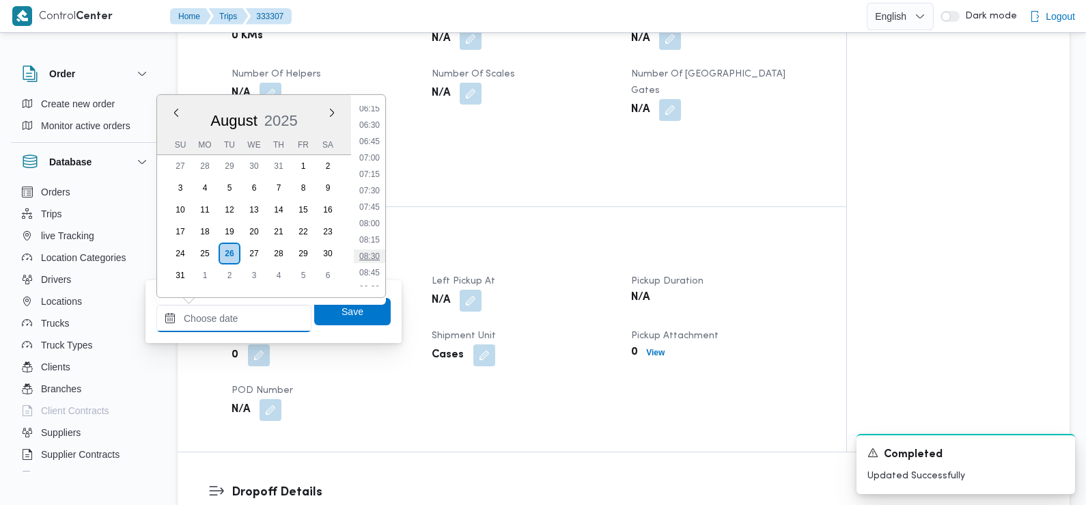
scroll to position [412, 0]
click at [374, 130] on li "06:30" at bounding box center [369, 127] width 31 height 14
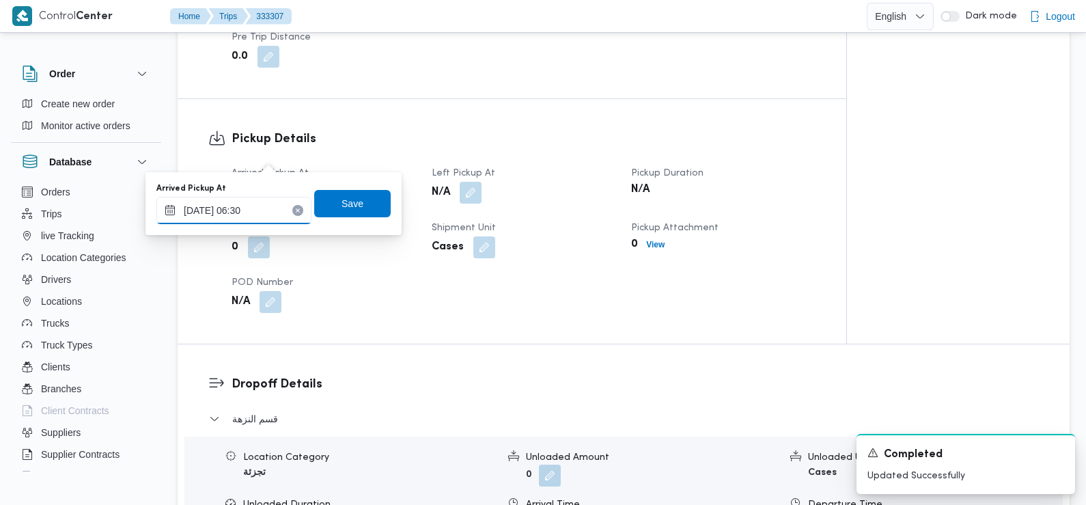
scroll to position [866, 0]
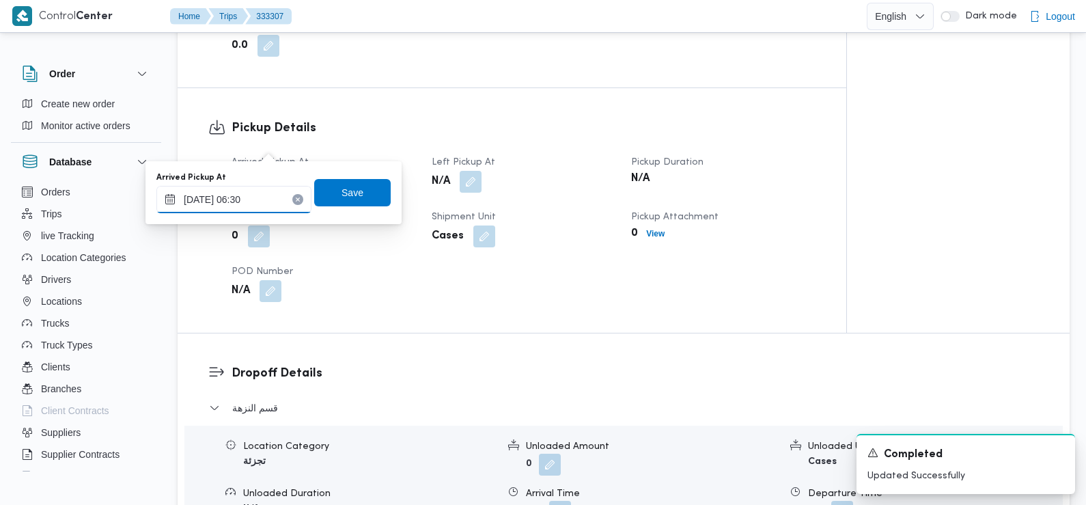
click at [258, 198] on input "26/08/2025 06:30" at bounding box center [233, 199] width 155 height 27
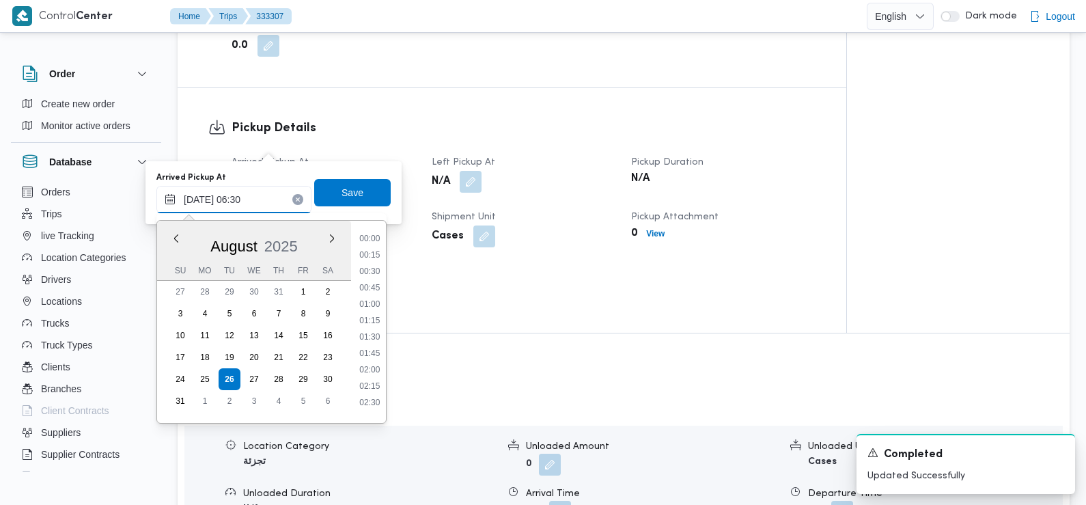
scroll to position [332, 0]
click at [368, 384] on li "07:15" at bounding box center [369, 382] width 31 height 14
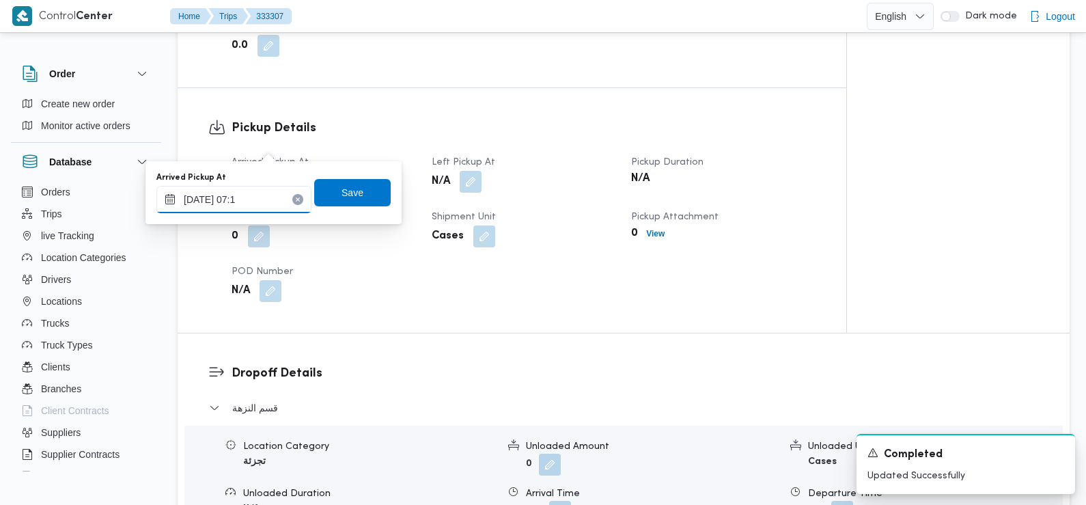
type input "26/08/2025 07:10"
click at [345, 195] on span "Save" at bounding box center [353, 192] width 22 height 16
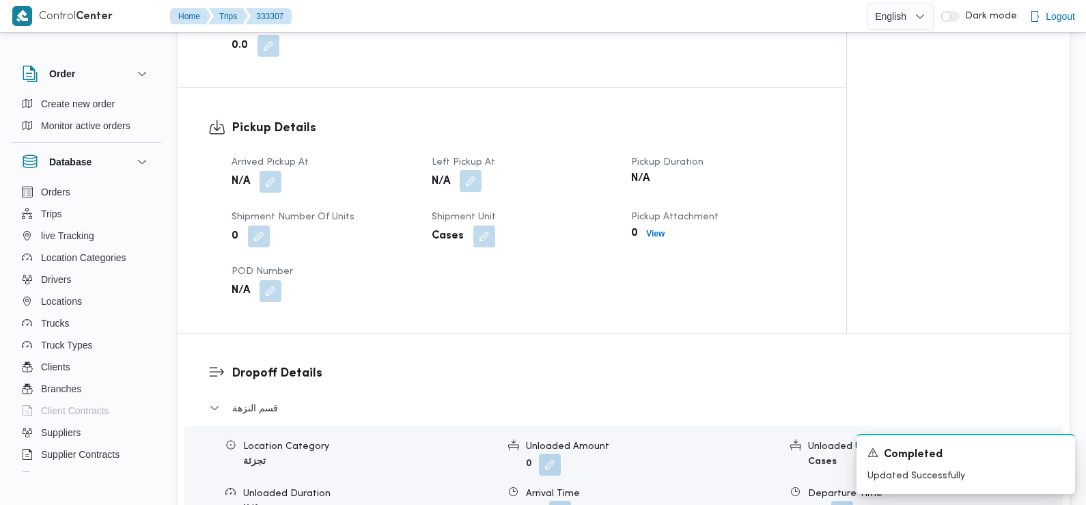
click at [471, 170] on button "button" at bounding box center [471, 181] width 22 height 22
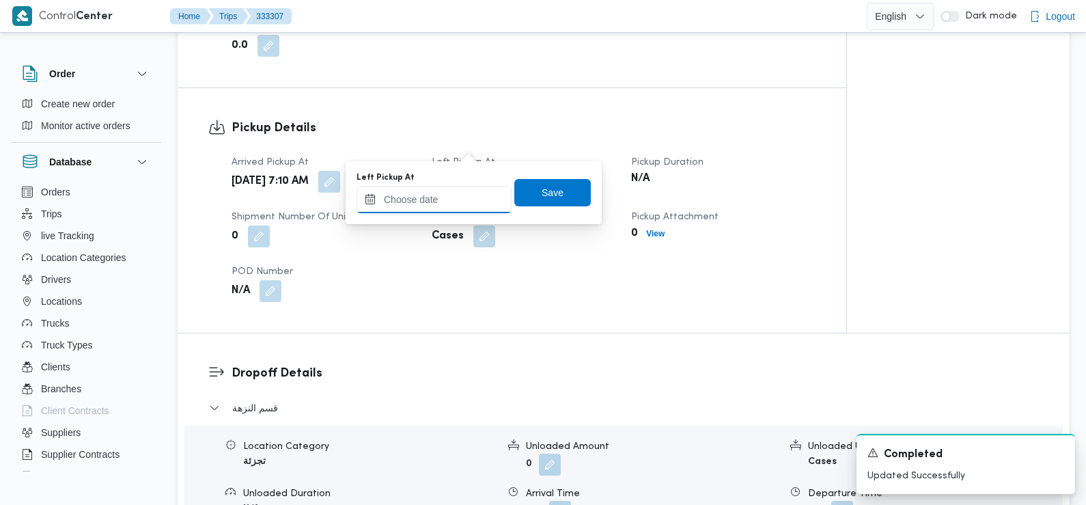
click at [440, 210] on input "Left Pickup At" at bounding box center [434, 199] width 155 height 27
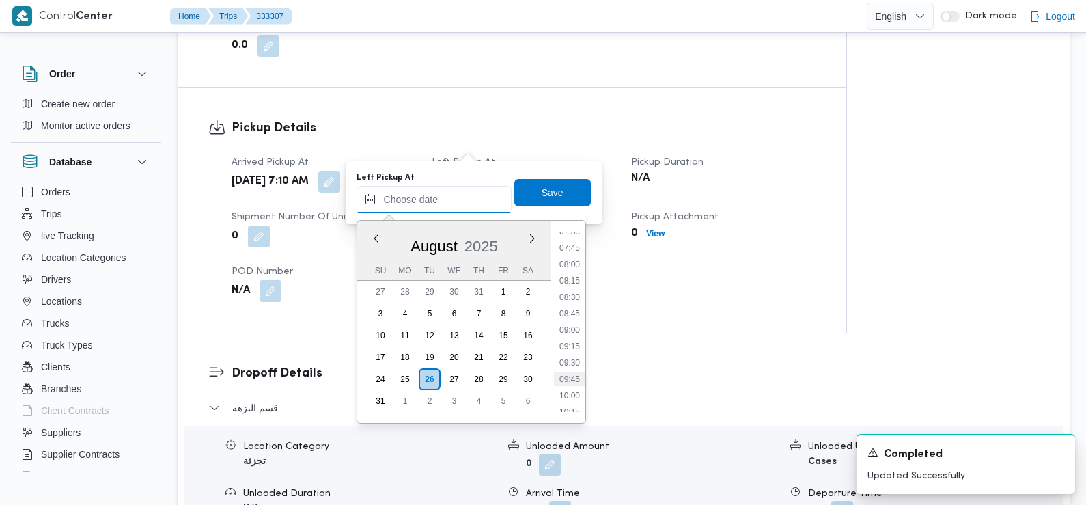
scroll to position [494, 0]
click at [575, 307] on li "08:30" at bounding box center [569, 302] width 31 height 14
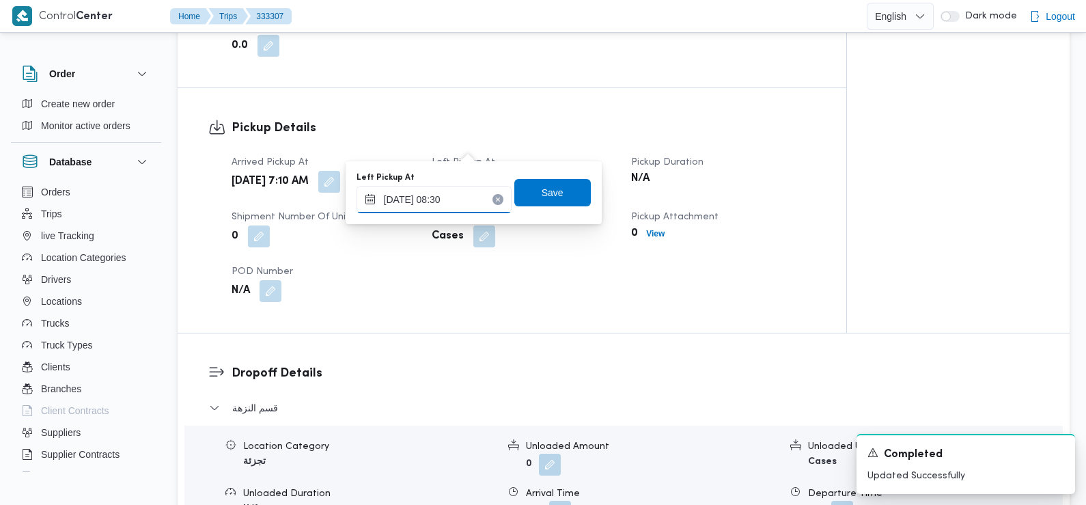
type input "26/08/2025 08:30"
click at [547, 187] on span "Save" at bounding box center [553, 192] width 22 height 16
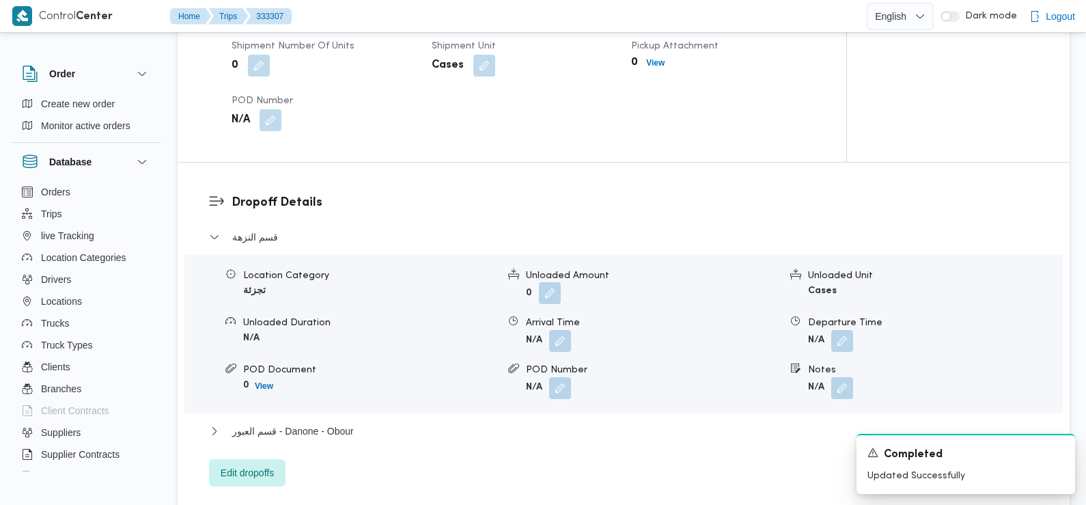
scroll to position [1052, 0]
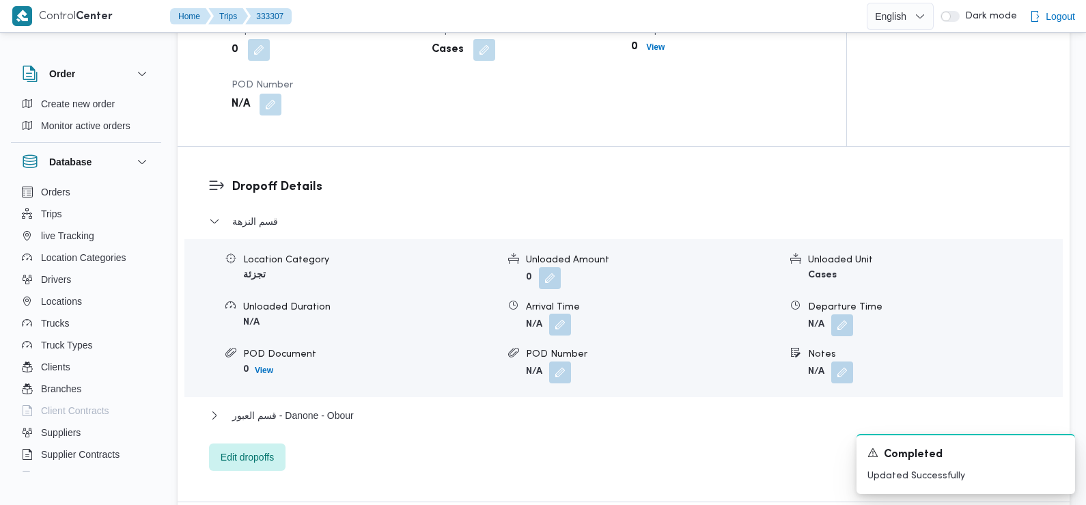
click at [560, 314] on button "button" at bounding box center [560, 325] width 22 height 22
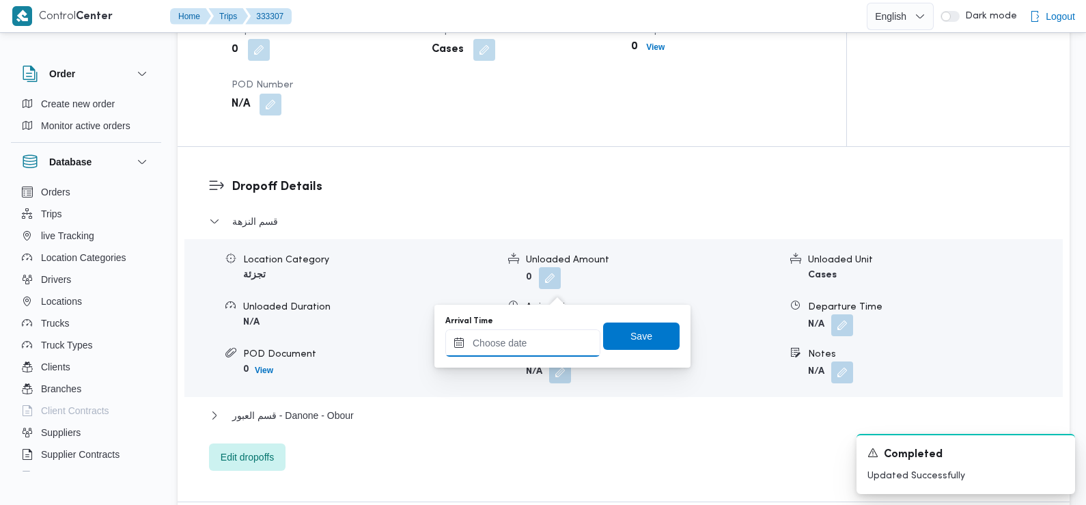
click at [550, 344] on input "Arrival Time" at bounding box center [523, 342] width 155 height 27
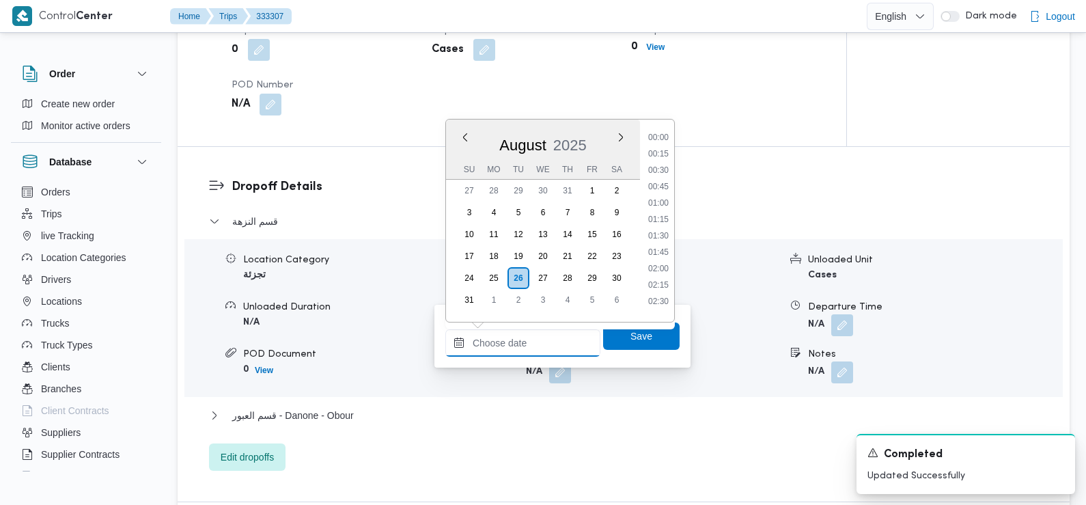
scroll to position [594, 0]
click at [661, 169] on li "09:30" at bounding box center [658, 166] width 31 height 14
type input "[DATE] 09:30"
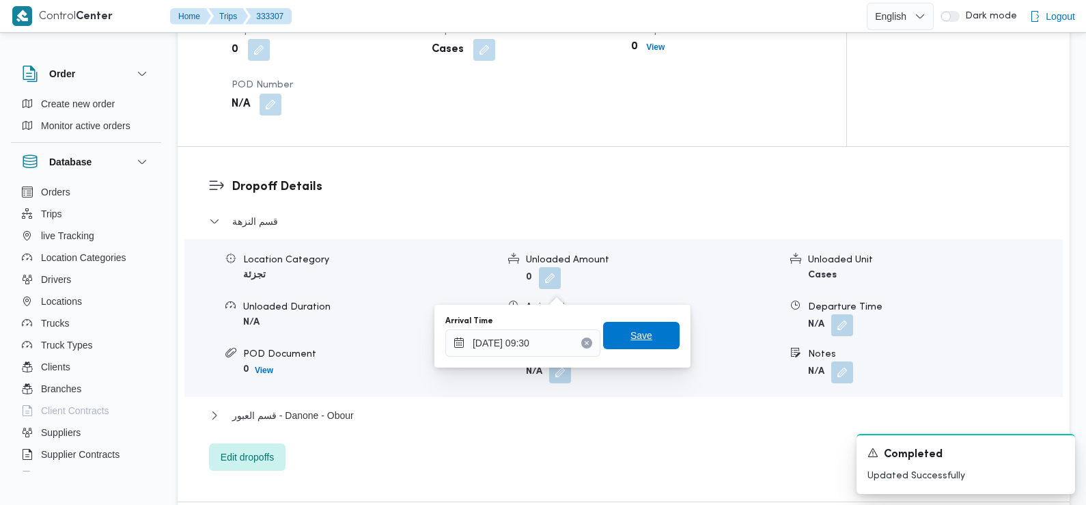
click at [643, 347] on span "Save" at bounding box center [641, 335] width 77 height 27
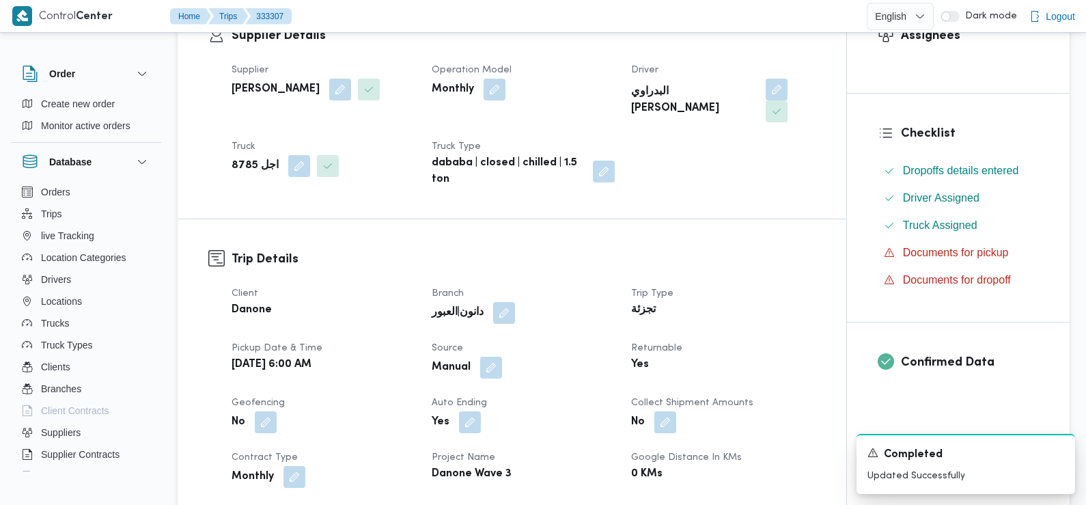
scroll to position [0, 0]
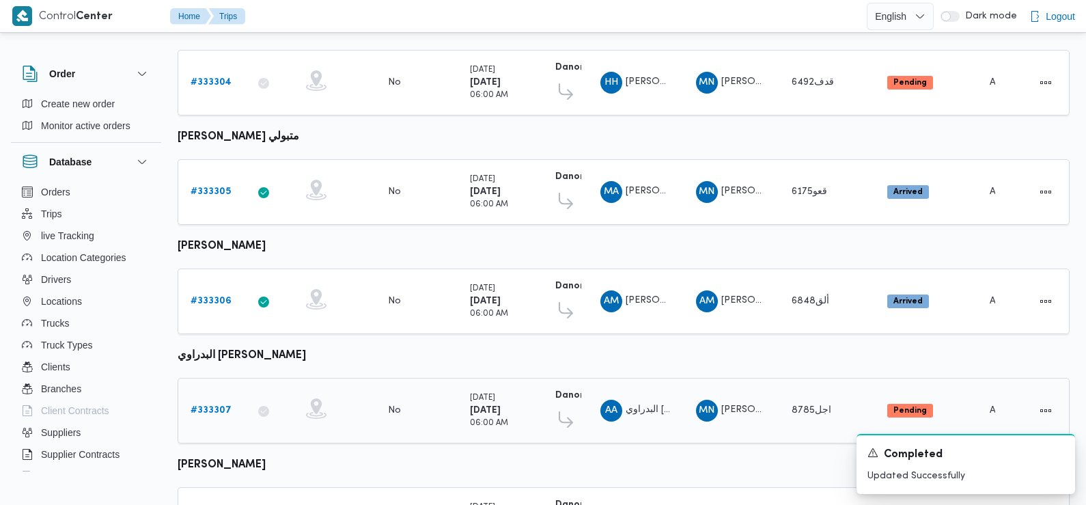
scroll to position [500, 0]
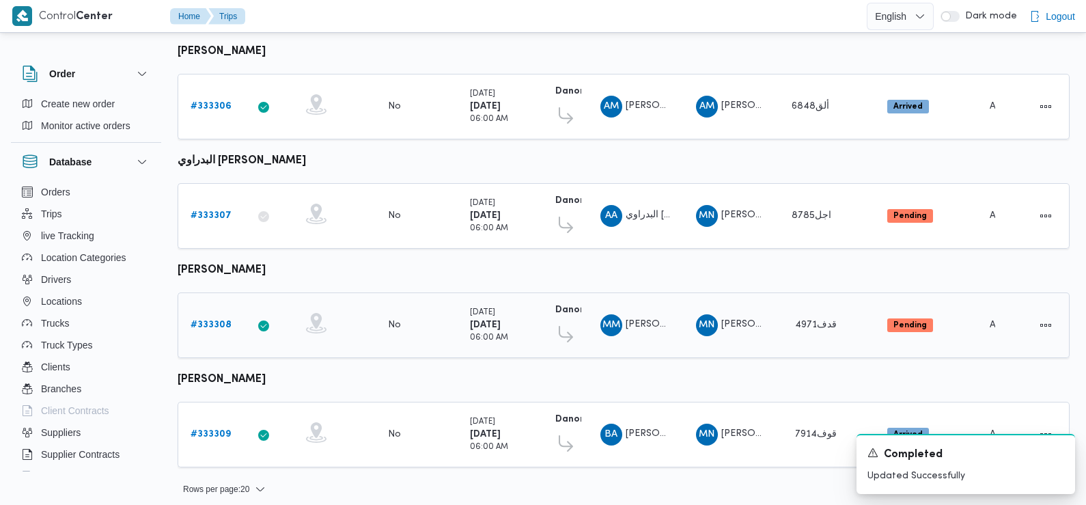
click at [204, 320] on b "# 333308" at bounding box center [211, 324] width 41 height 9
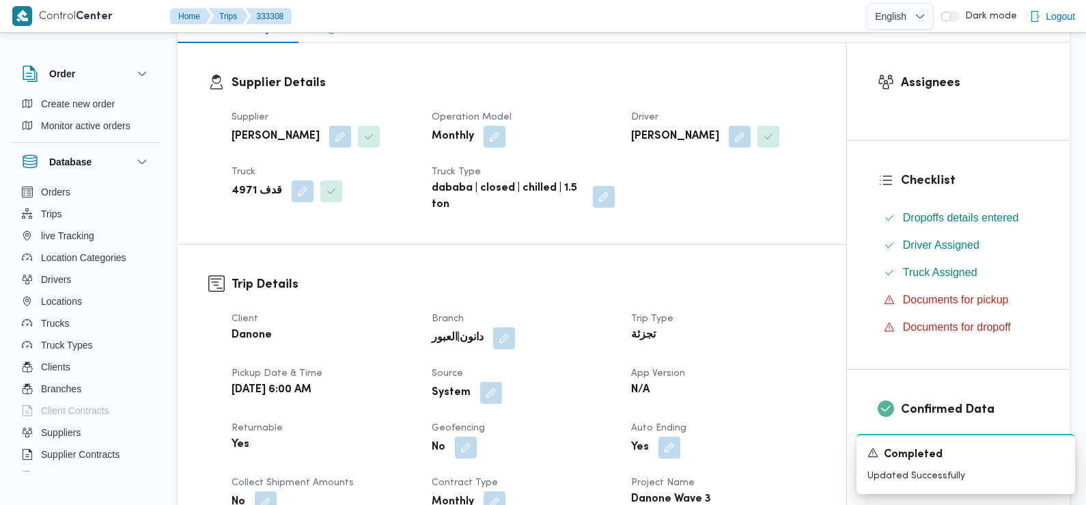
scroll to position [241, 0]
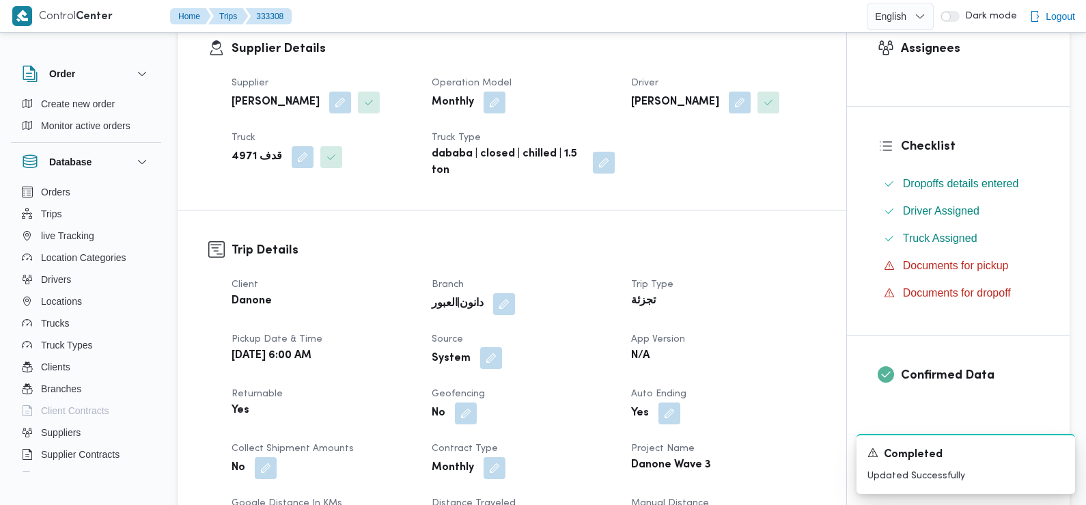
click at [488, 356] on button "button" at bounding box center [491, 358] width 22 height 22
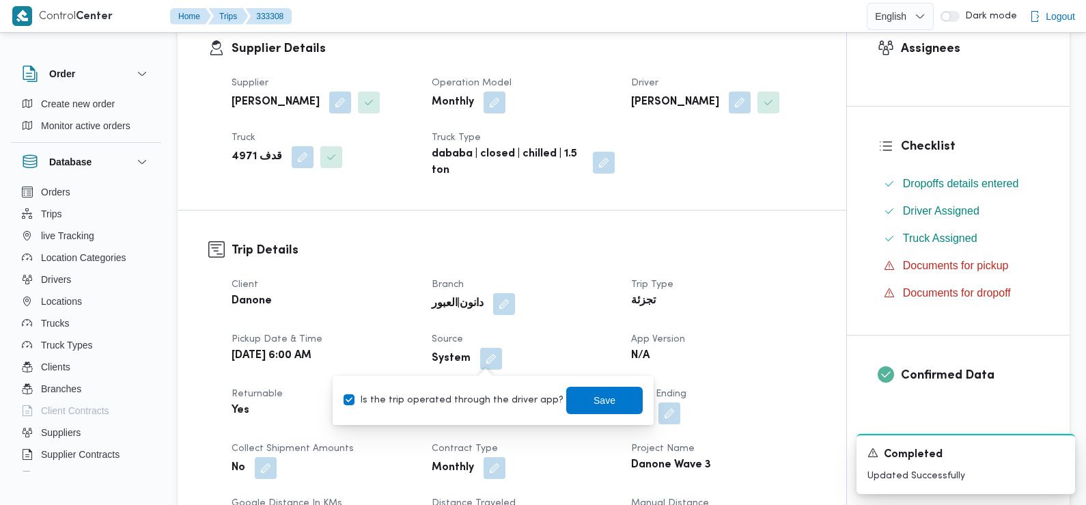
click at [480, 403] on label "Is the trip operated through the driver app?" at bounding box center [454, 400] width 220 height 16
checkbox input "false"
click at [569, 407] on span "Save" at bounding box center [604, 399] width 77 height 27
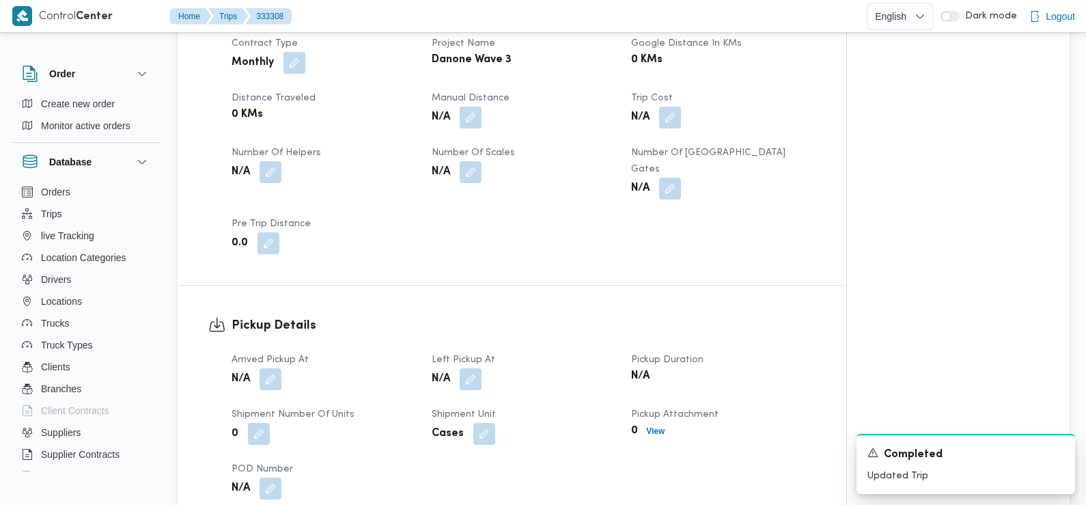
scroll to position [651, 0]
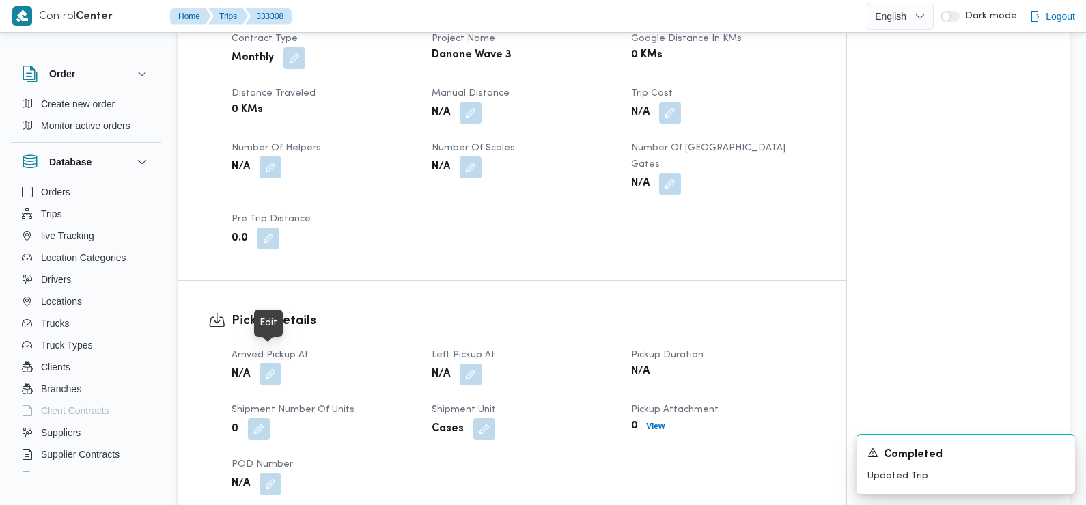
click at [271, 363] on button "button" at bounding box center [271, 374] width 22 height 22
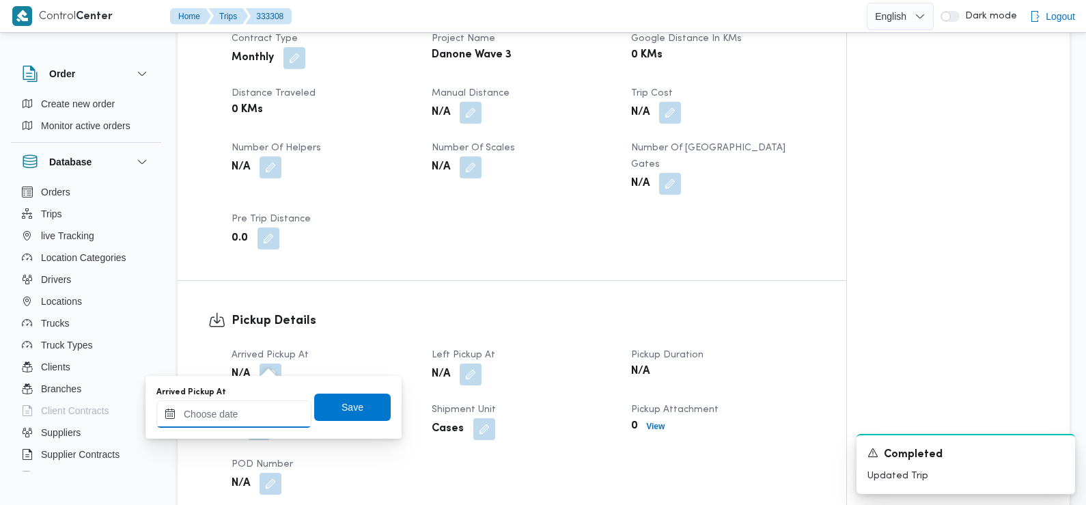
click at [256, 407] on input "Arrived Pickup At" at bounding box center [233, 413] width 155 height 27
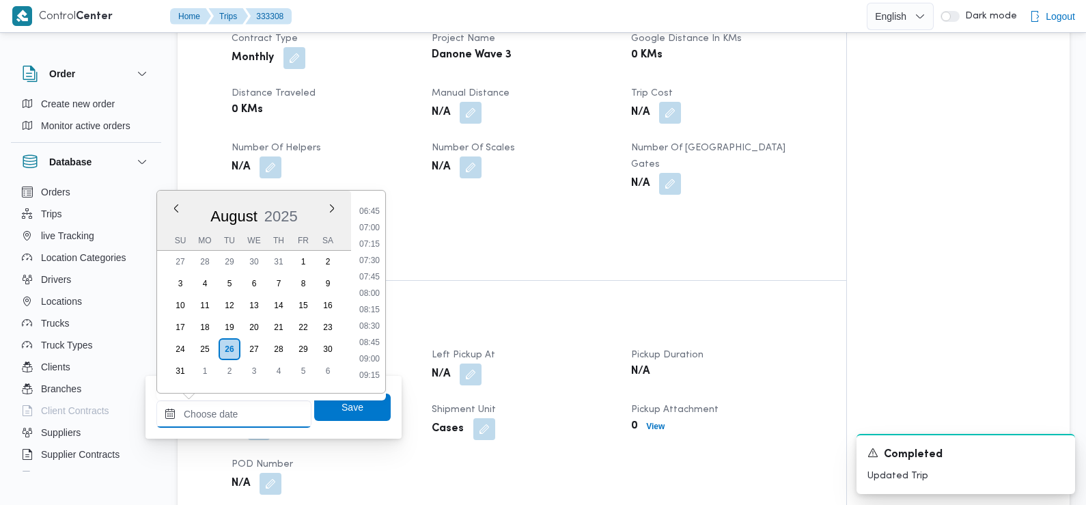
scroll to position [439, 0]
click at [372, 245] on li "07:15" at bounding box center [369, 245] width 31 height 14
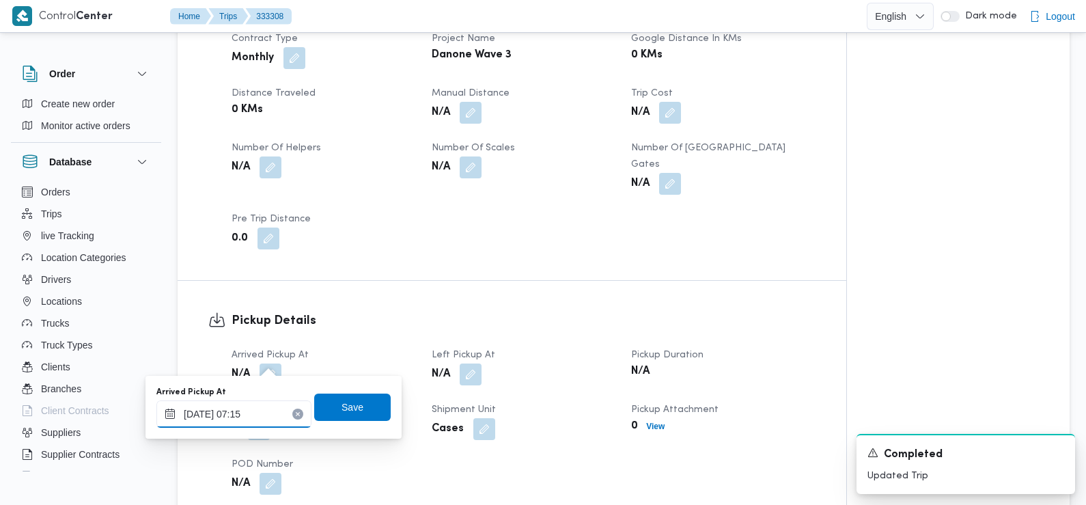
type input "26/08/2025 07:15"
click at [363, 403] on span "Save" at bounding box center [352, 406] width 77 height 27
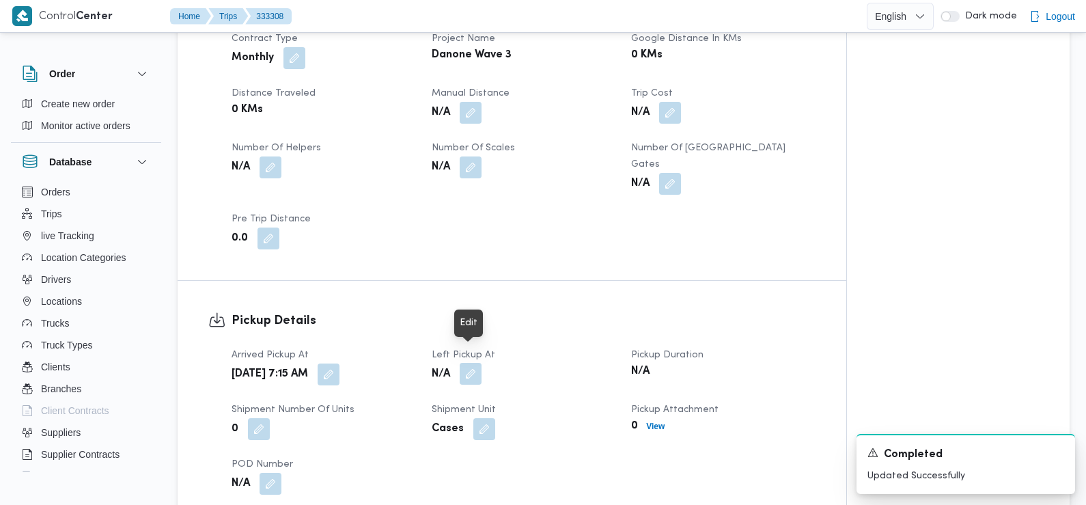
click at [470, 363] on button "button" at bounding box center [471, 374] width 22 height 22
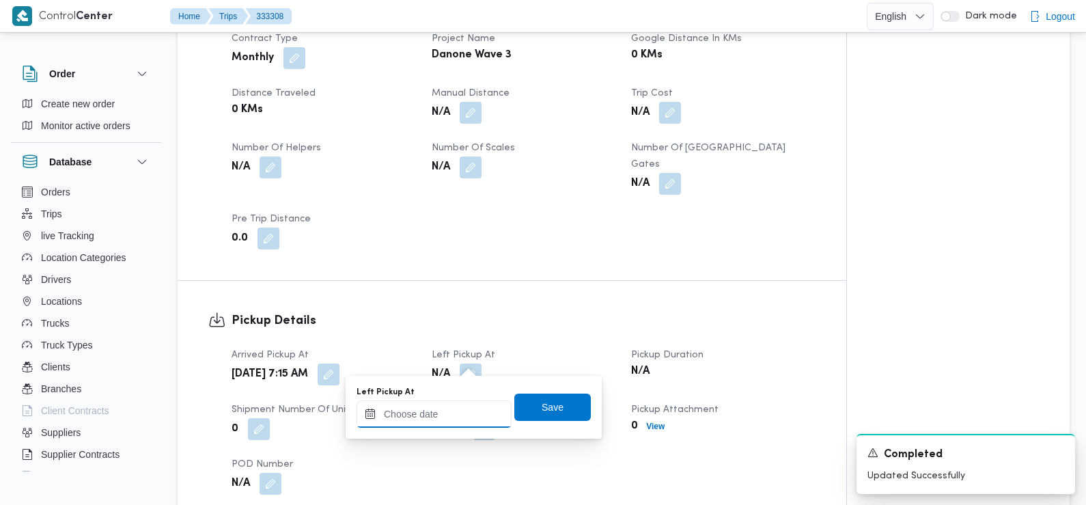
click at [456, 410] on input "Left Pickup At" at bounding box center [434, 413] width 155 height 27
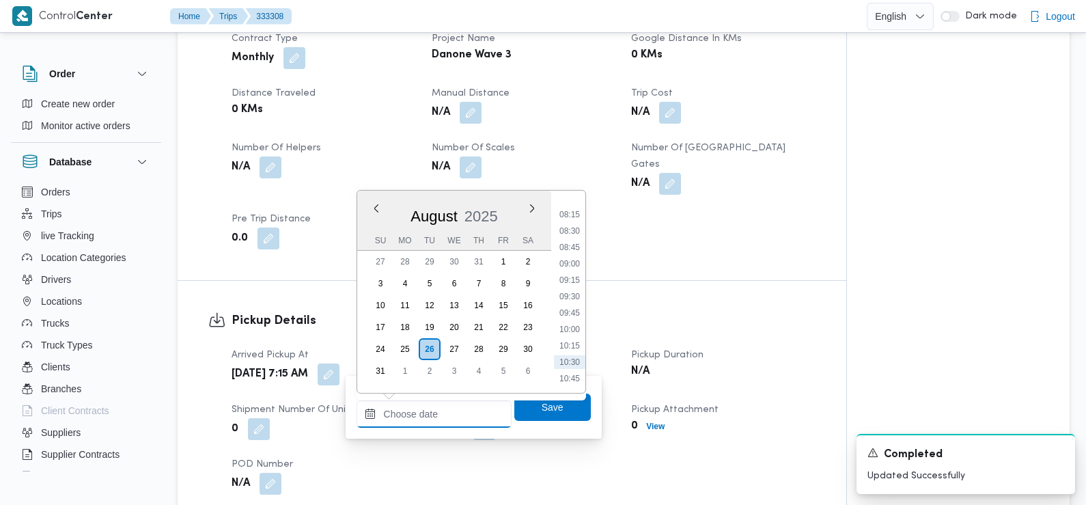
scroll to position [531, 0]
click at [572, 256] on li "08:45" at bounding box center [569, 252] width 31 height 14
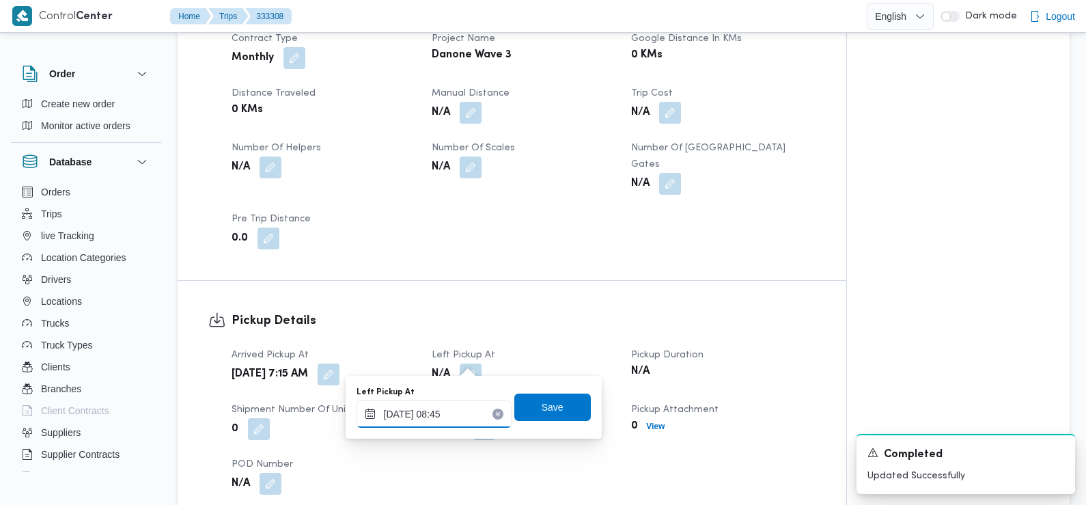
type input "[DATE] 08:45"
click at [525, 420] on span "Save" at bounding box center [553, 407] width 77 height 27
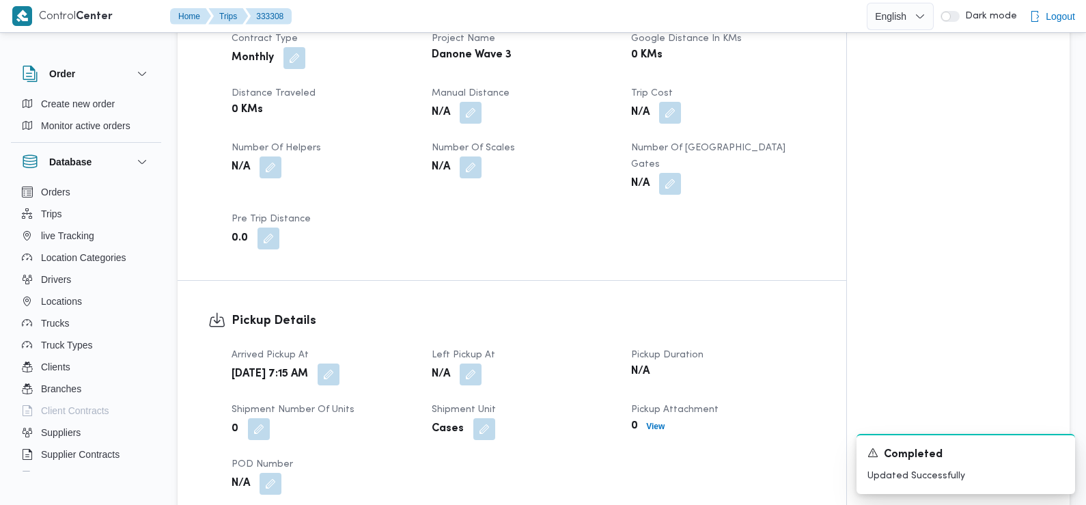
click at [525, 417] on div "Cases" at bounding box center [523, 429] width 187 height 25
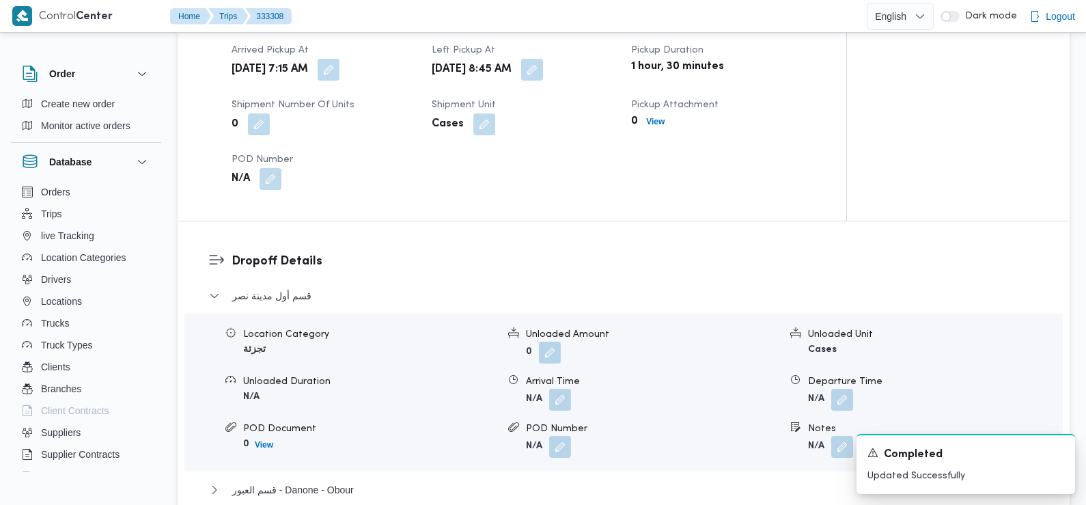
scroll to position [1006, 0]
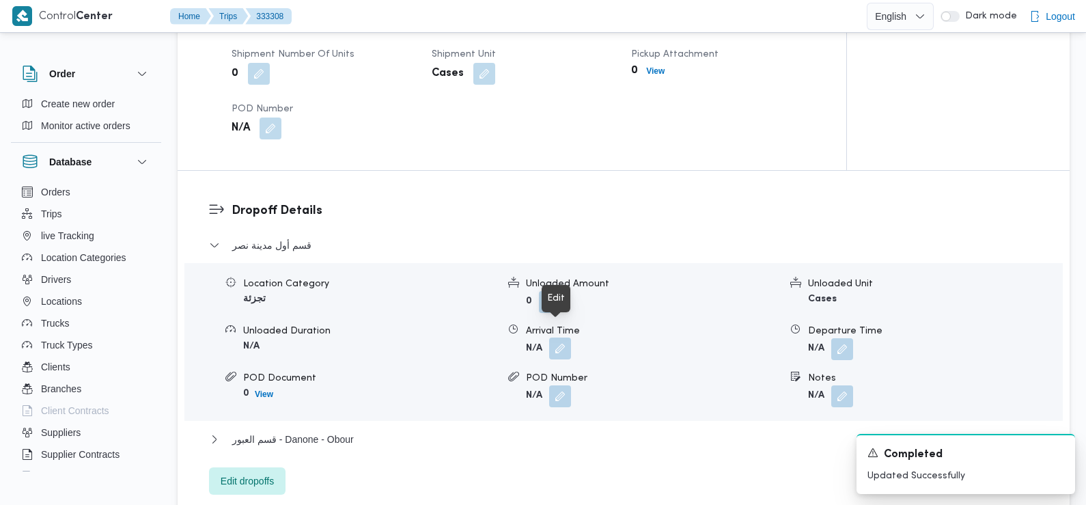
click at [559, 338] on button "button" at bounding box center [560, 349] width 22 height 22
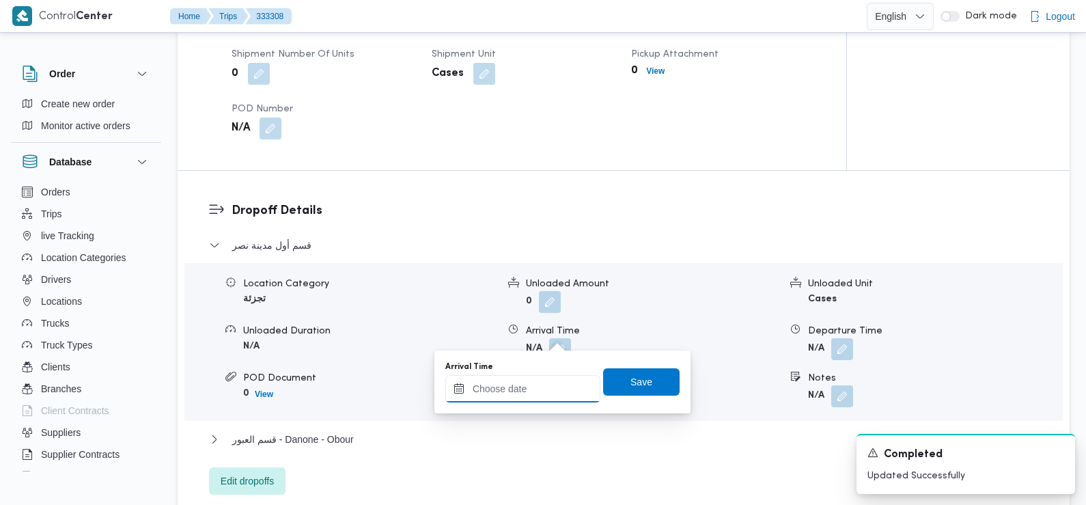
click at [537, 385] on input "Arrival Time" at bounding box center [523, 388] width 155 height 27
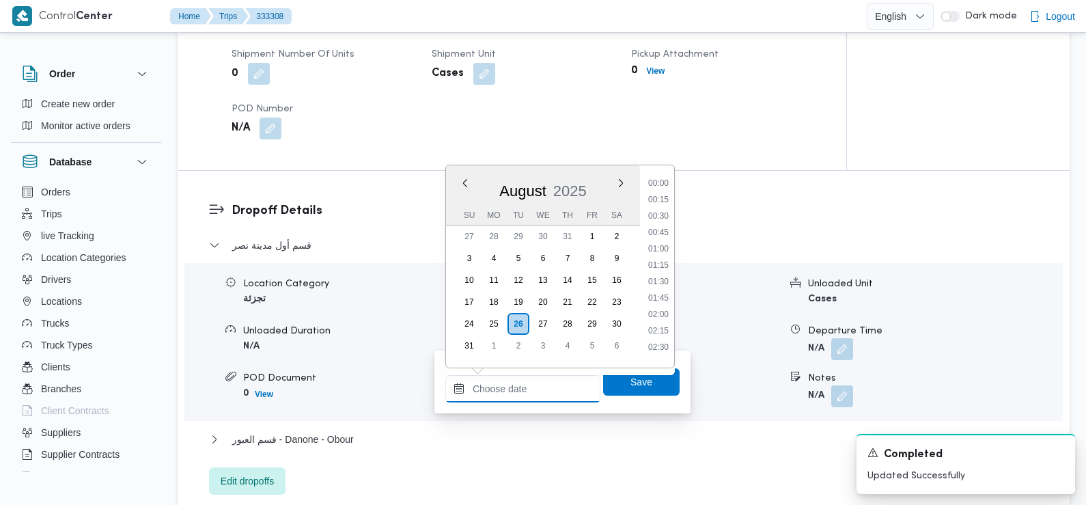
scroll to position [594, 0]
click at [659, 216] on li "09:30" at bounding box center [658, 212] width 31 height 14
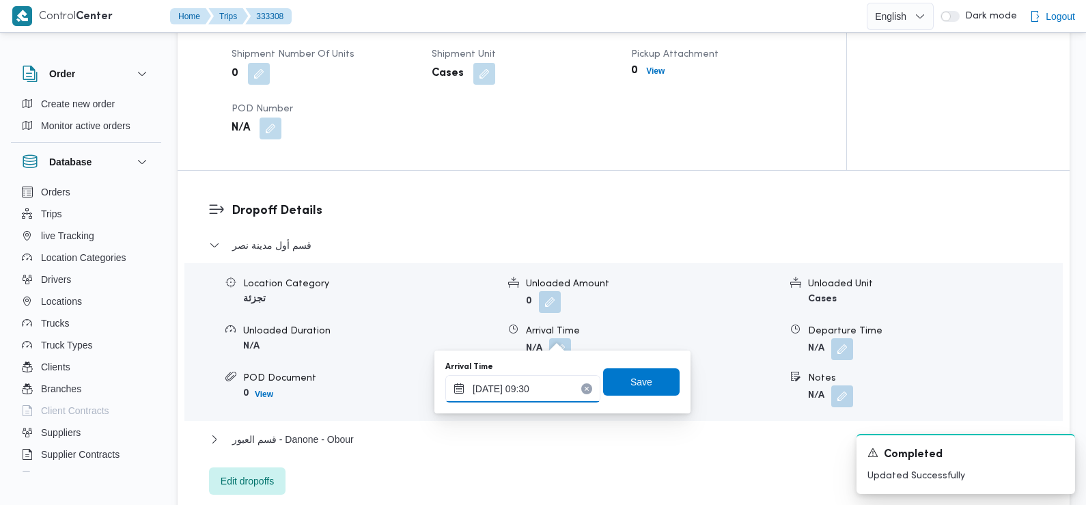
type input "[DATE] 09:30"
click at [631, 383] on span "Save" at bounding box center [642, 381] width 22 height 16
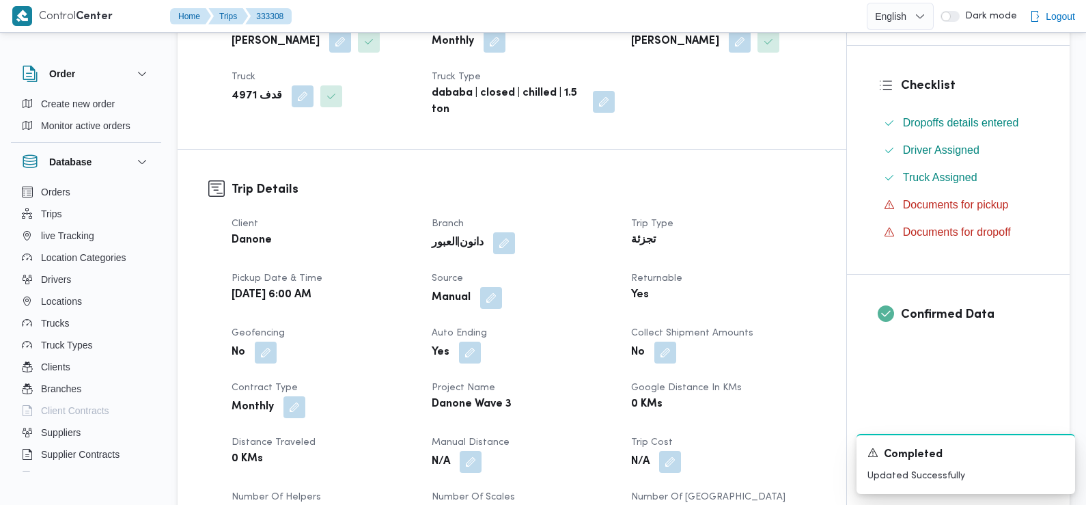
scroll to position [0, 0]
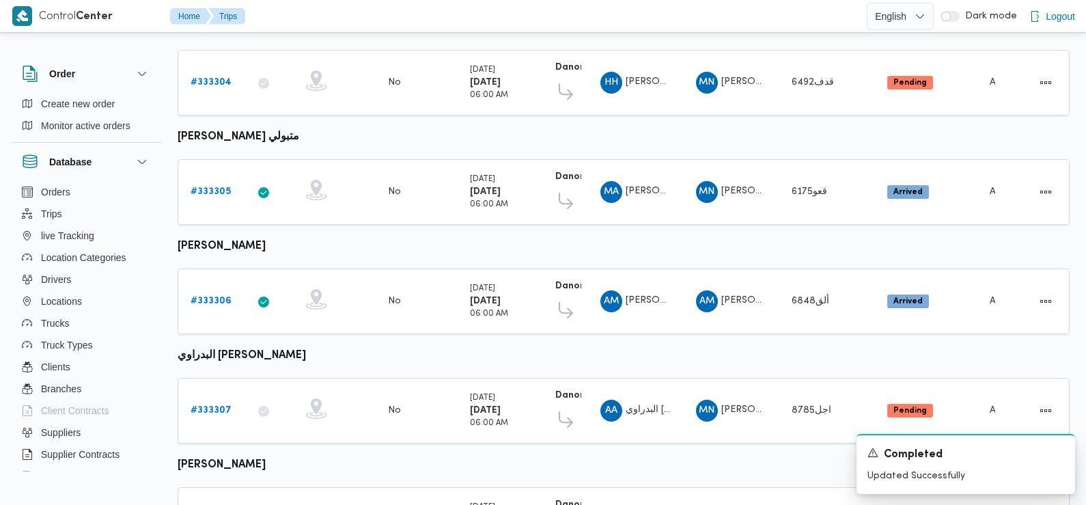
scroll to position [500, 0]
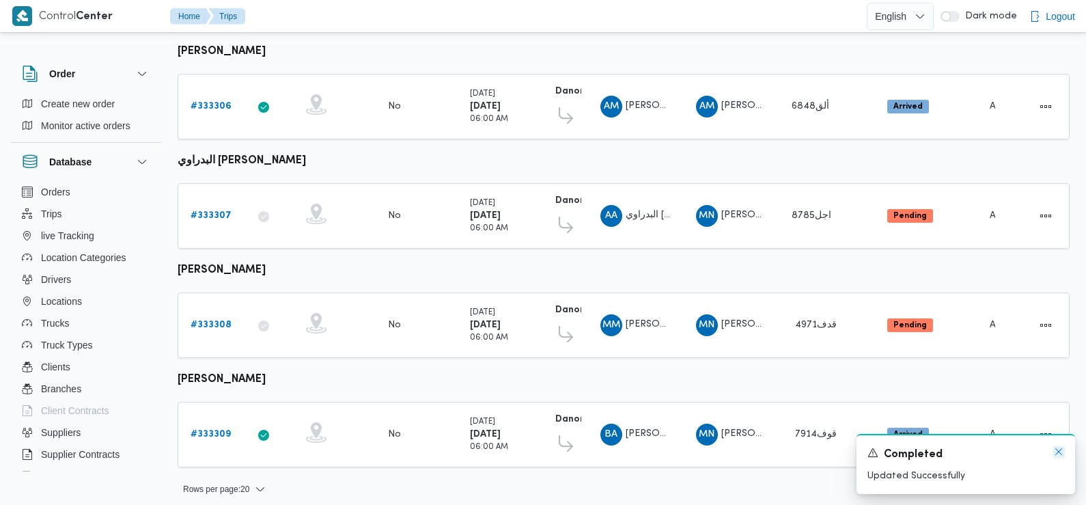
click at [1059, 453] on icon "Dismiss toast" at bounding box center [1059, 451] width 11 height 11
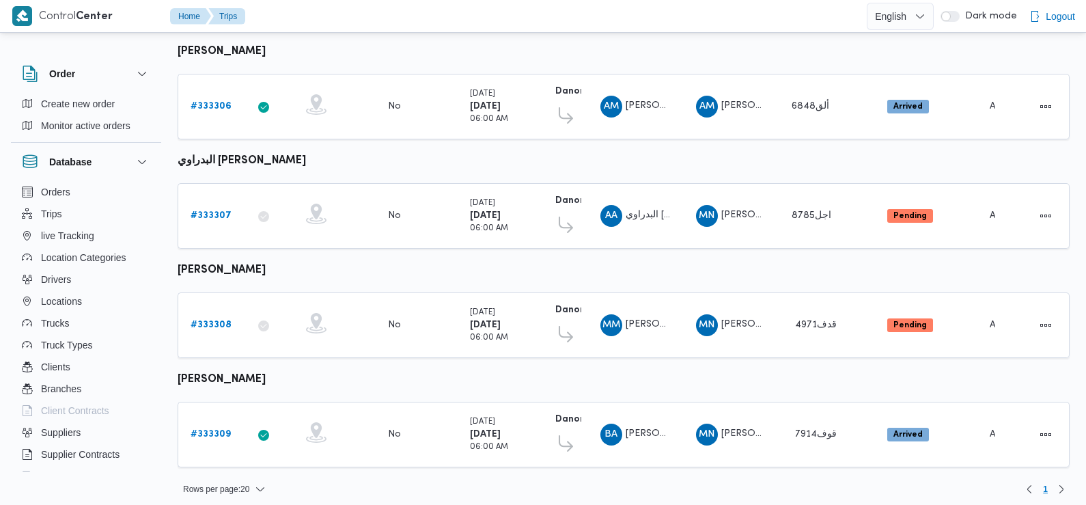
scroll to position [0, 0]
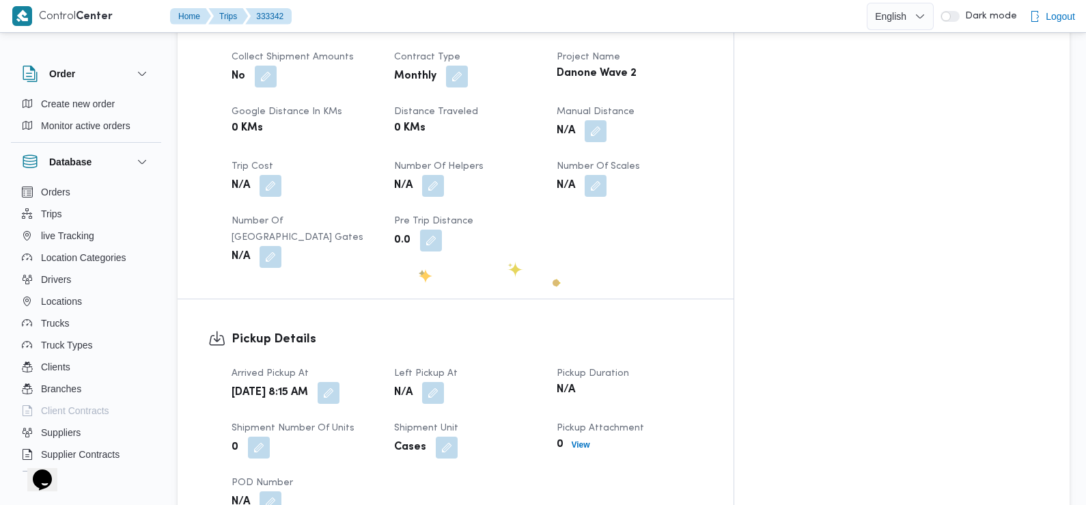
scroll to position [661, 0]
click at [340, 381] on button "button" at bounding box center [329, 392] width 22 height 22
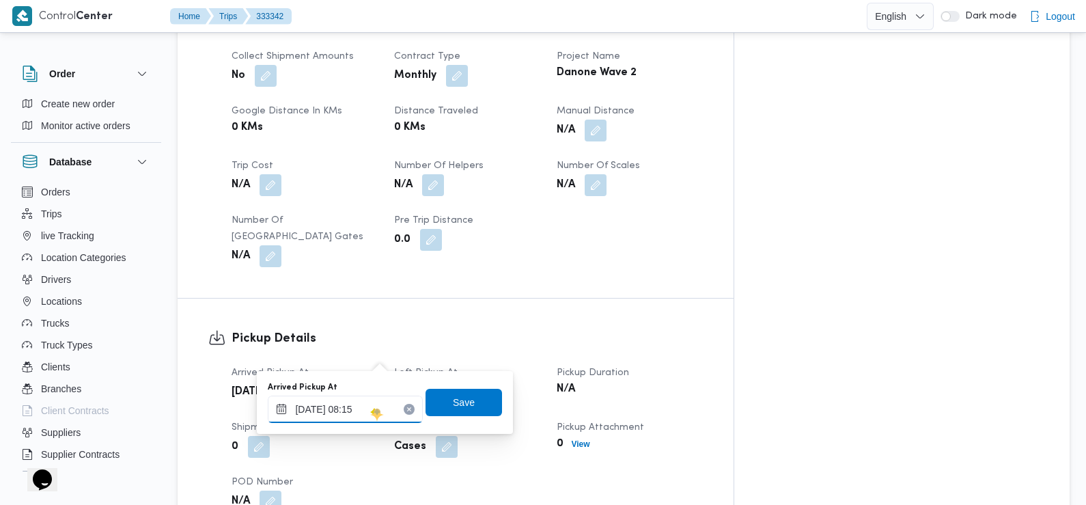
click at [370, 408] on input "[DATE] 08:15" at bounding box center [345, 409] width 155 height 27
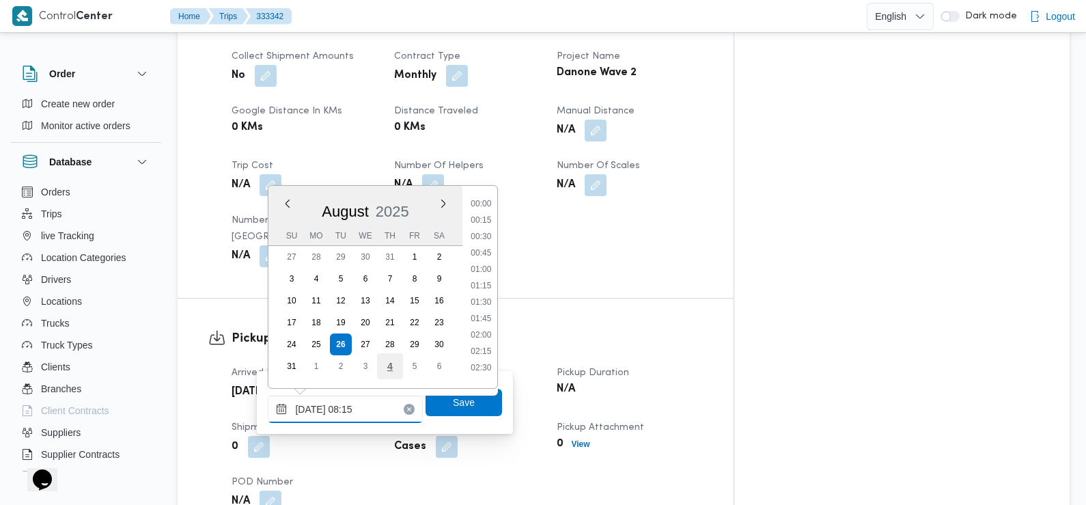
scroll to position [447, 0]
click at [484, 245] on li "07:30" at bounding box center [481, 249] width 31 height 14
type input "[DATE] 07:30"
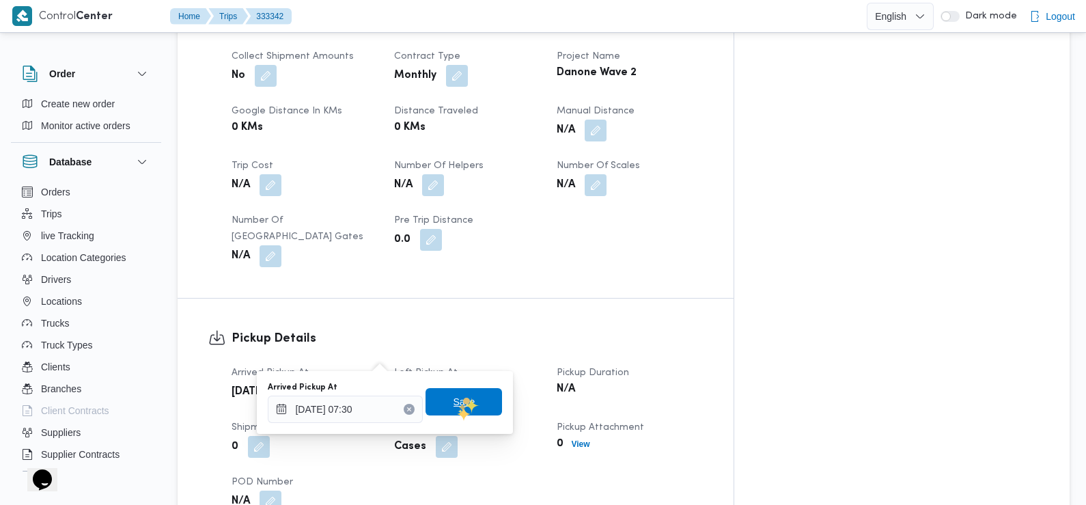
click at [456, 409] on span "Save" at bounding box center [465, 402] width 22 height 16
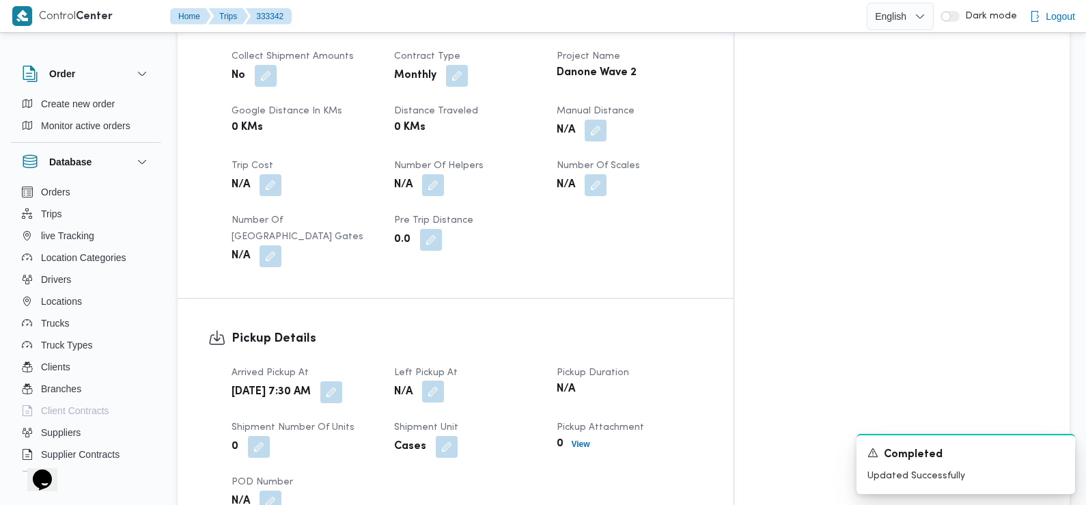
click at [444, 381] on button "button" at bounding box center [433, 392] width 22 height 22
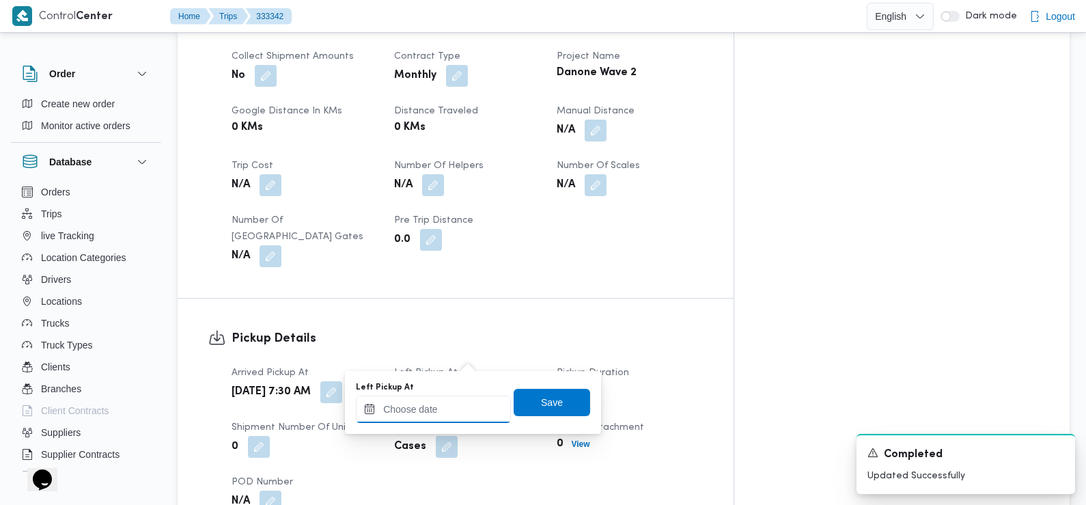
click at [452, 402] on input "Left Pickup At" at bounding box center [433, 409] width 155 height 27
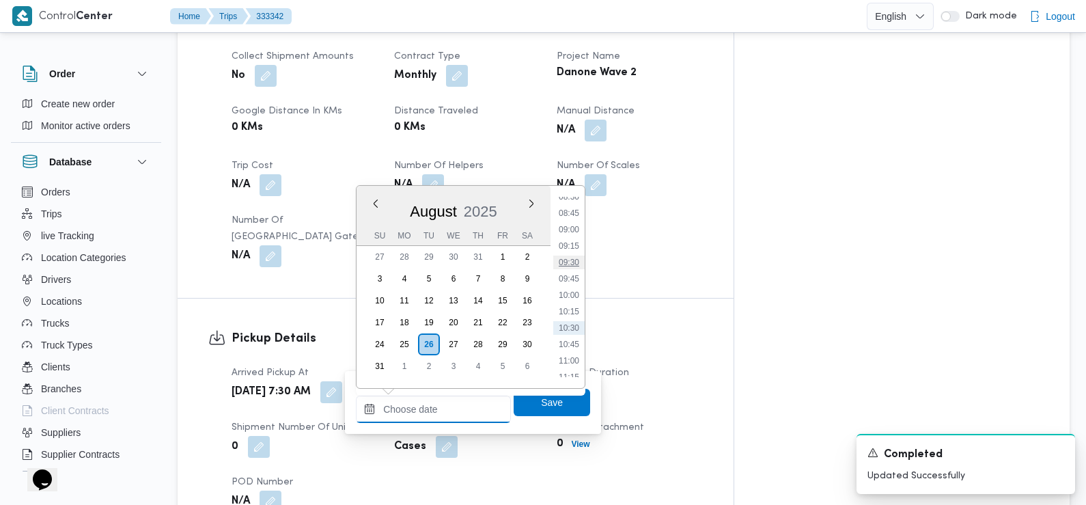
scroll to position [562, 0]
click at [572, 217] on li "08:45" at bounding box center [568, 215] width 31 height 14
type input "[DATE] 08:45"
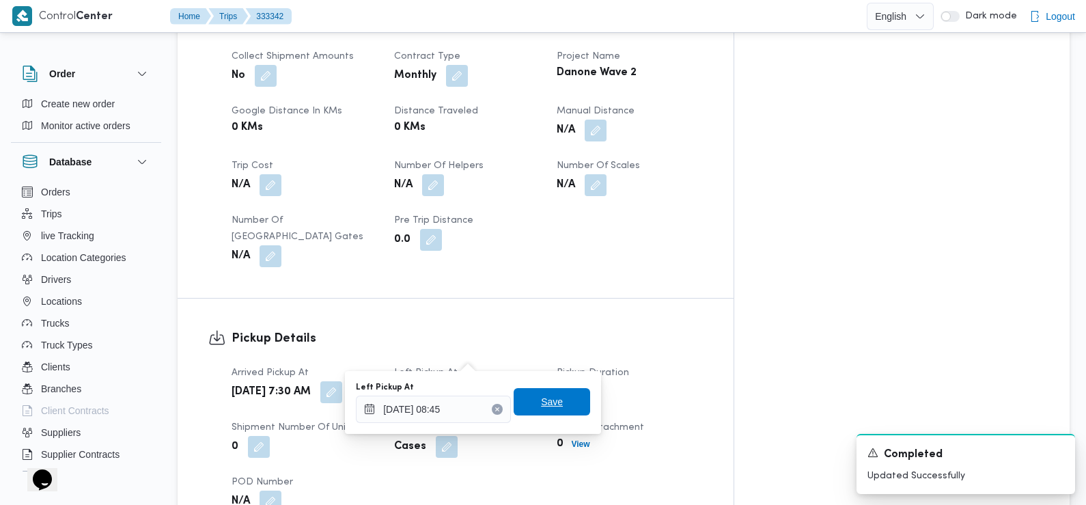
click at [541, 404] on span "Save" at bounding box center [552, 402] width 22 height 16
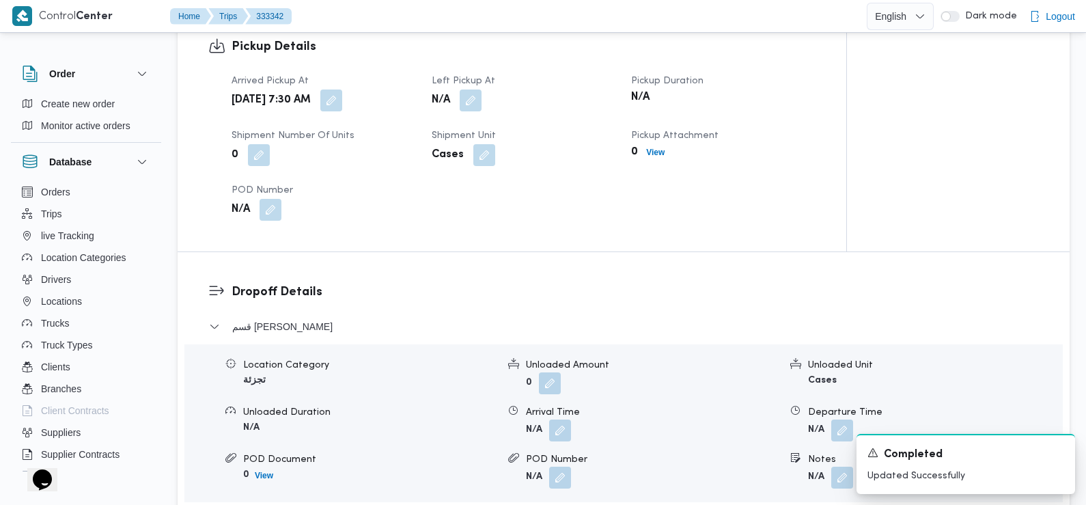
scroll to position [961, 0]
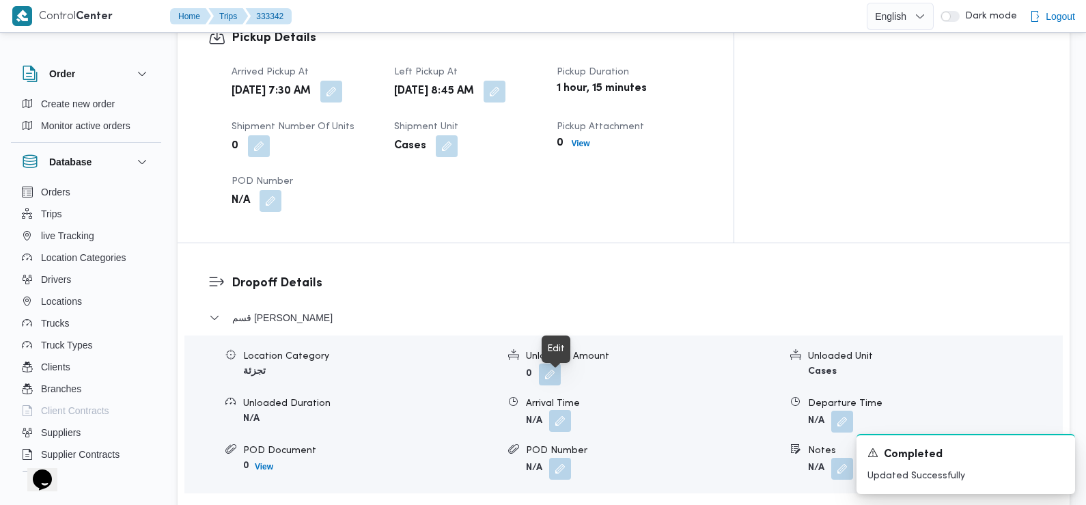
click at [562, 410] on button "button" at bounding box center [560, 421] width 22 height 22
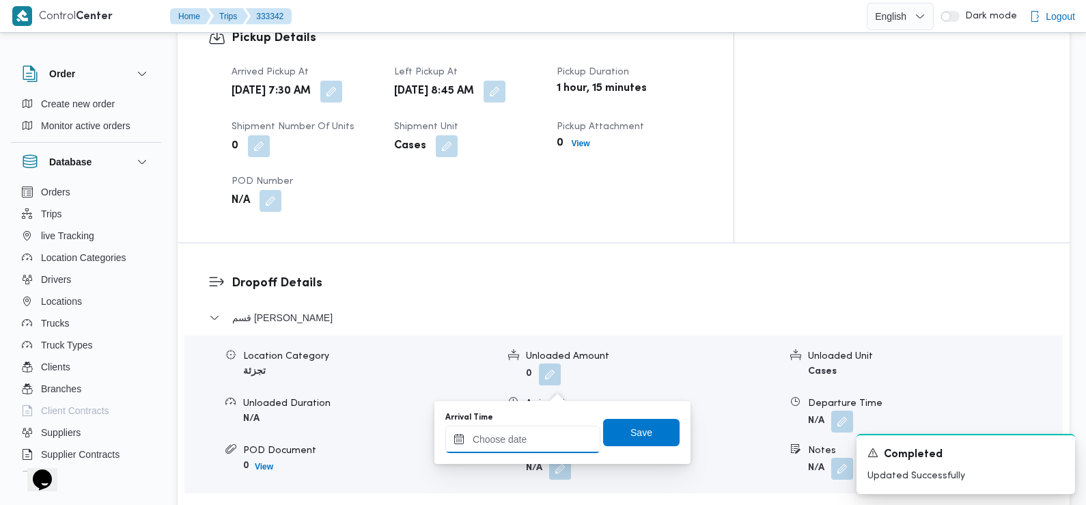
click at [549, 440] on input "Arrival Time" at bounding box center [523, 439] width 155 height 27
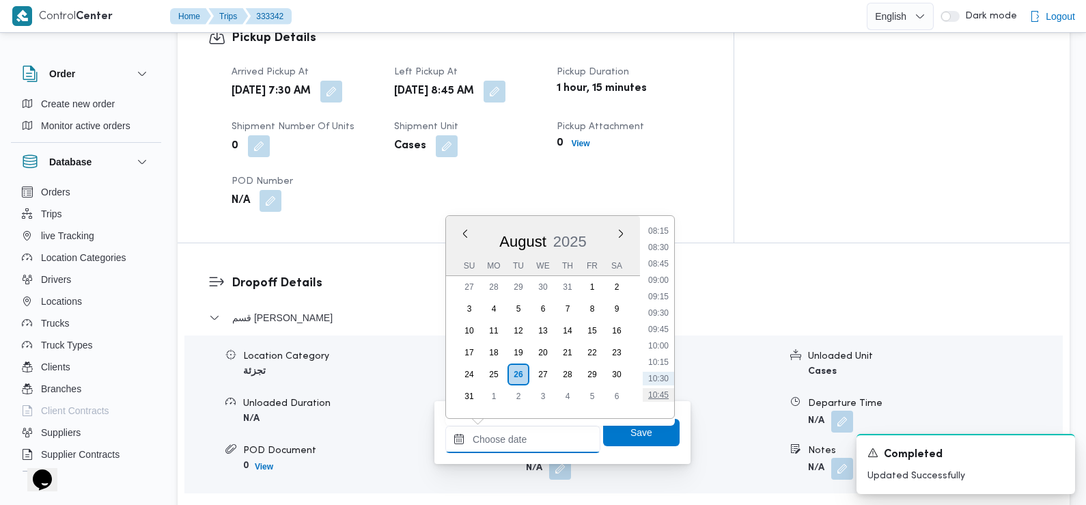
scroll to position [540, 0]
click at [657, 313] on li "09:30" at bounding box center [658, 317] width 31 height 14
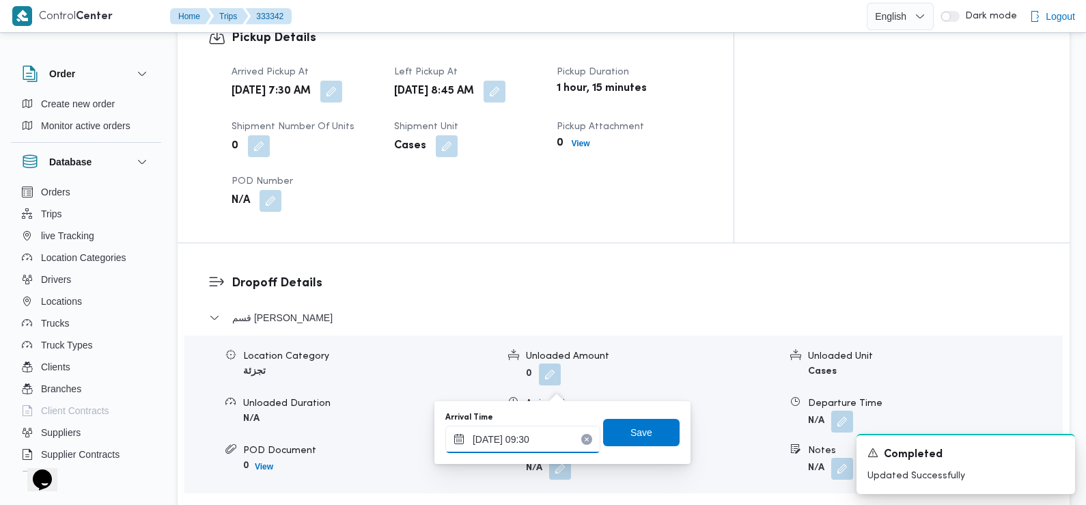
type input "[DATE] 09:30"
click at [631, 430] on span "Save" at bounding box center [642, 432] width 22 height 16
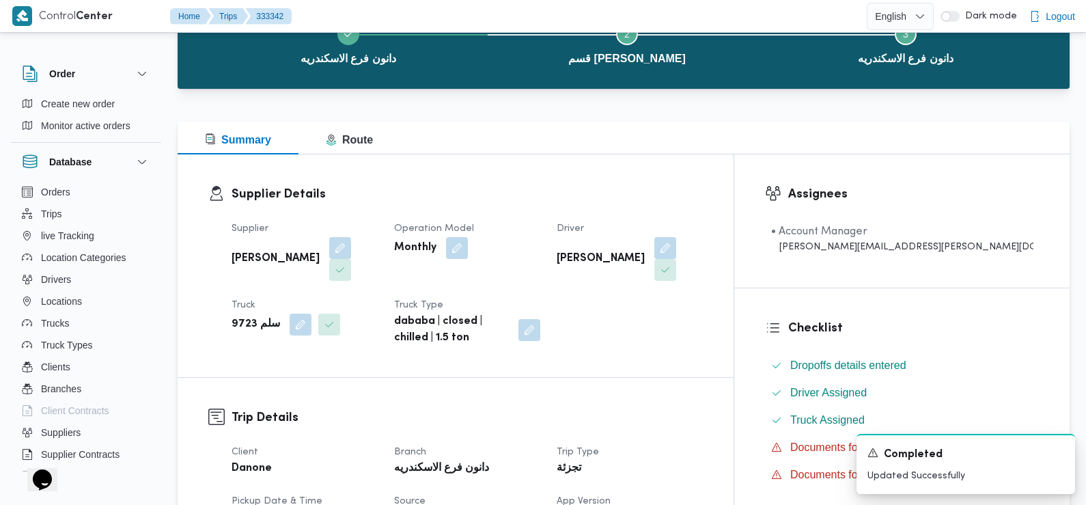
scroll to position [0, 0]
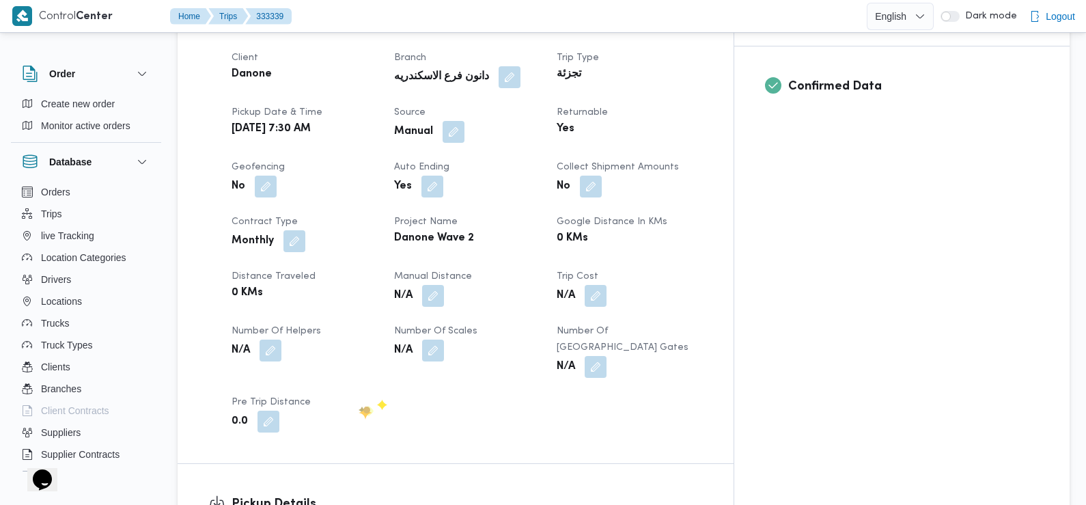
scroll to position [706, 0]
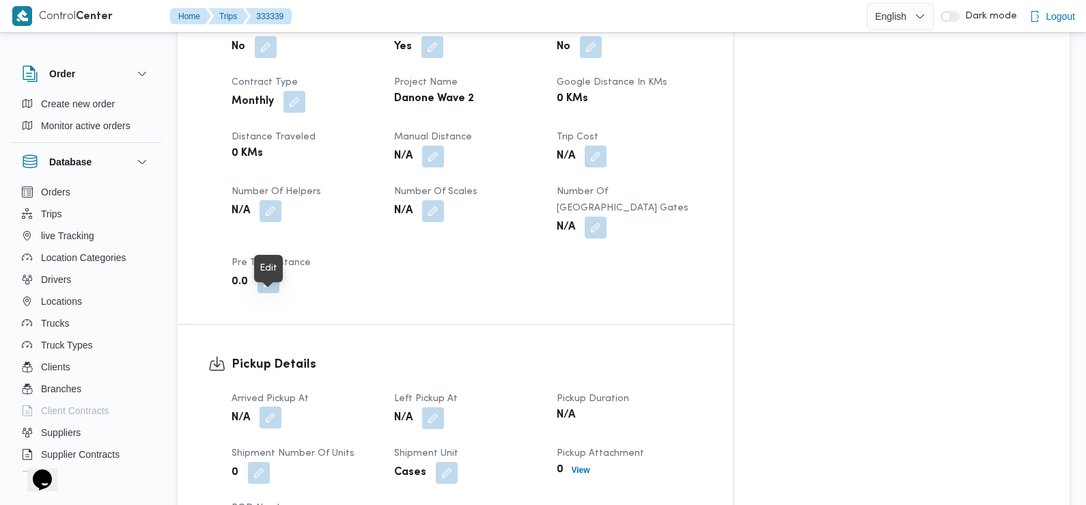
click at [275, 407] on button "button" at bounding box center [271, 418] width 22 height 22
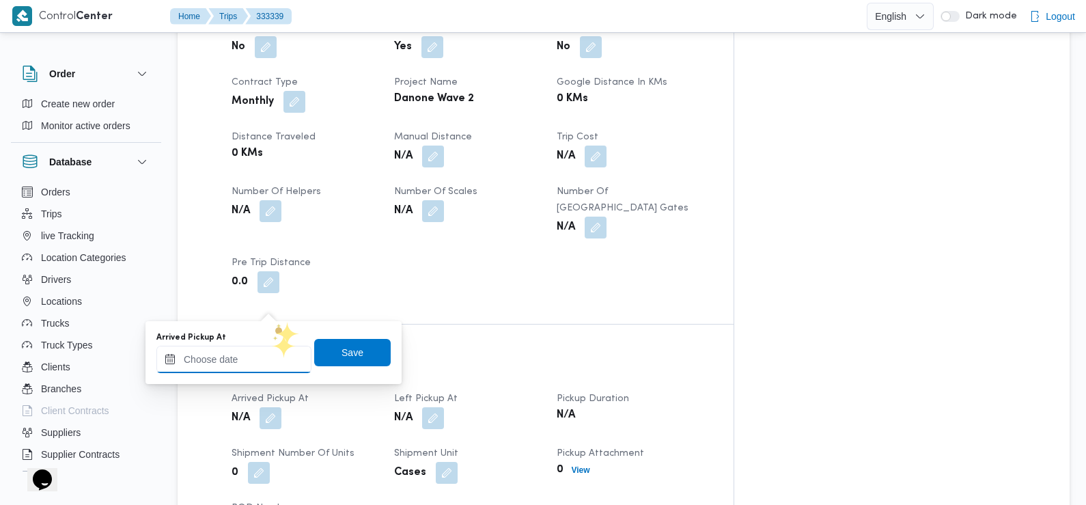
click at [259, 351] on input "Arrived Pickup At" at bounding box center [233, 359] width 155 height 27
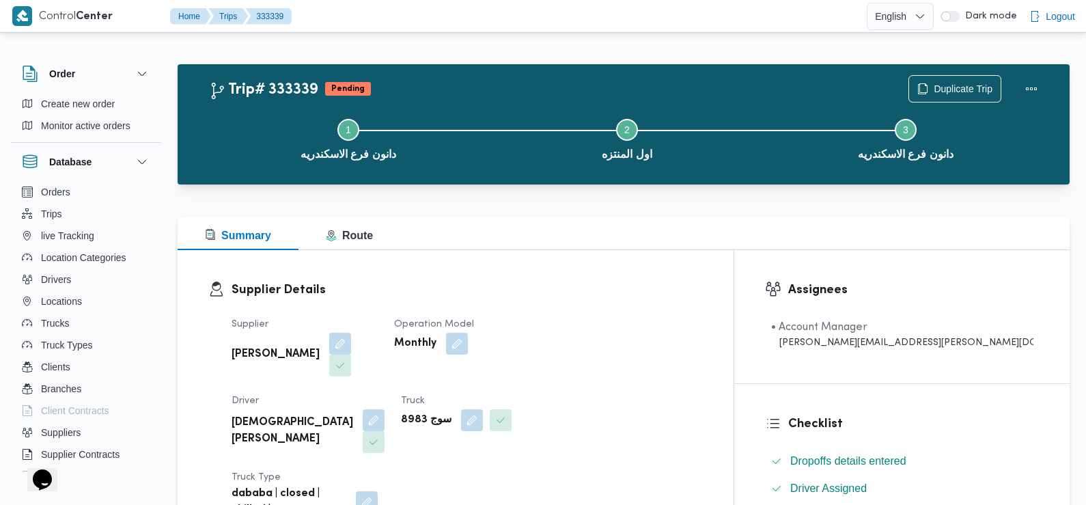
scroll to position [812, 0]
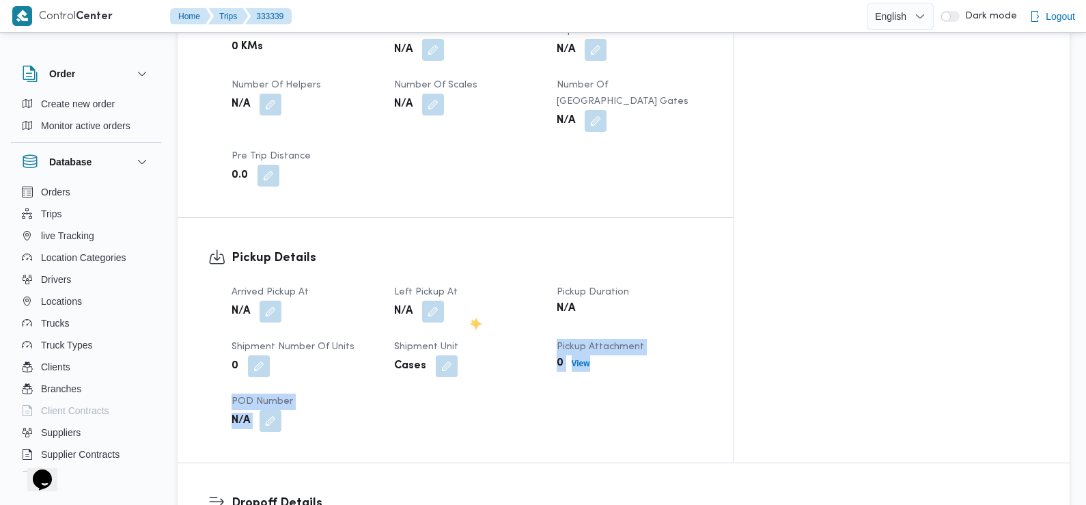
drag, startPoint x: 433, startPoint y: 324, endPoint x: 523, endPoint y: 316, distance: 89.9
click at [470, 316] on div "Arrived Pickup At N/A Left Pickup At N/A Pickup Duration N/A Shipment Number of…" at bounding box center [467, 358] width 488 height 164
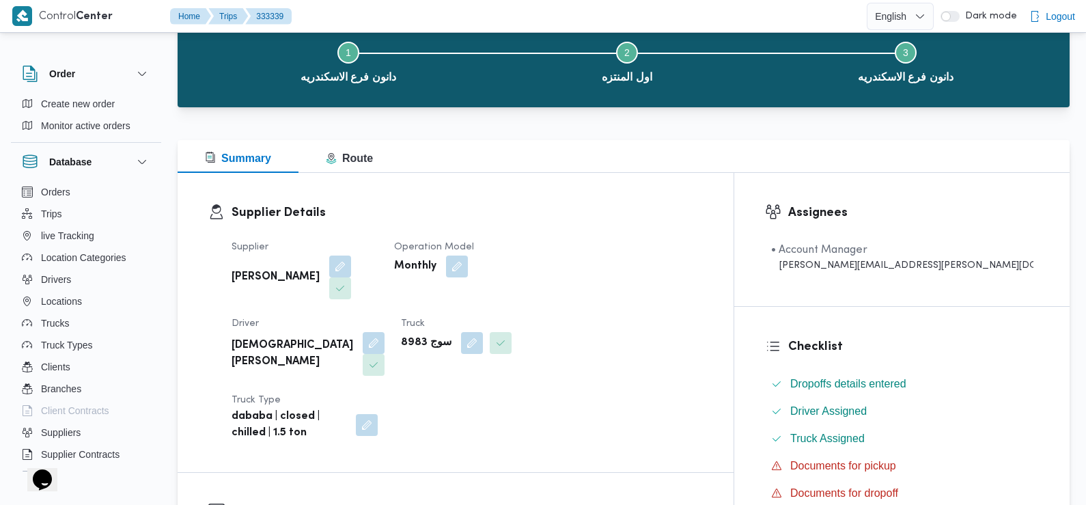
scroll to position [0, 0]
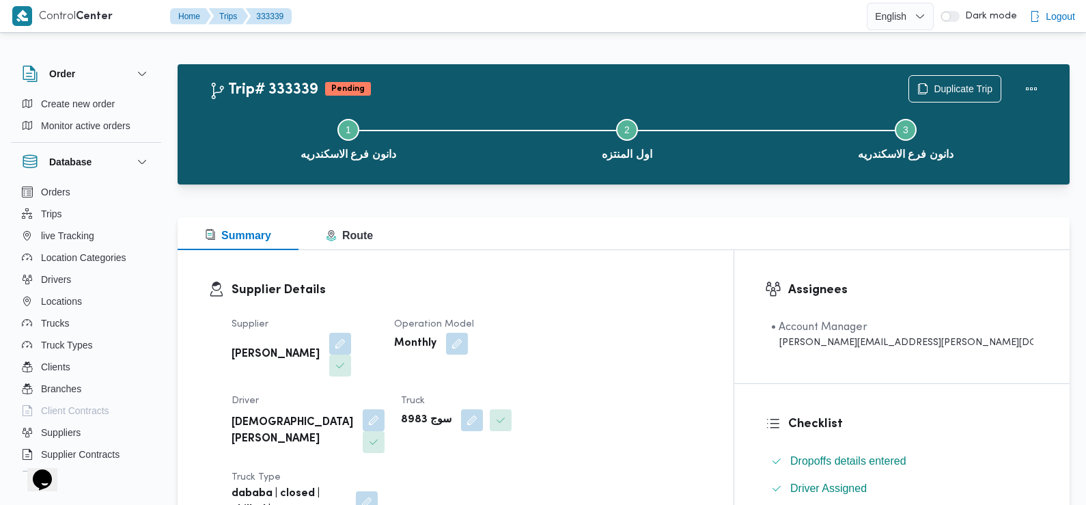
drag, startPoint x: 556, startPoint y: 324, endPoint x: 650, endPoint y: 406, distance: 125.0
click at [650, 406] on div "Supplier سامي عبدالله علي عباس Operation Model Monthly Driver اسلام عماد عبدالج…" at bounding box center [467, 417] width 488 height 219
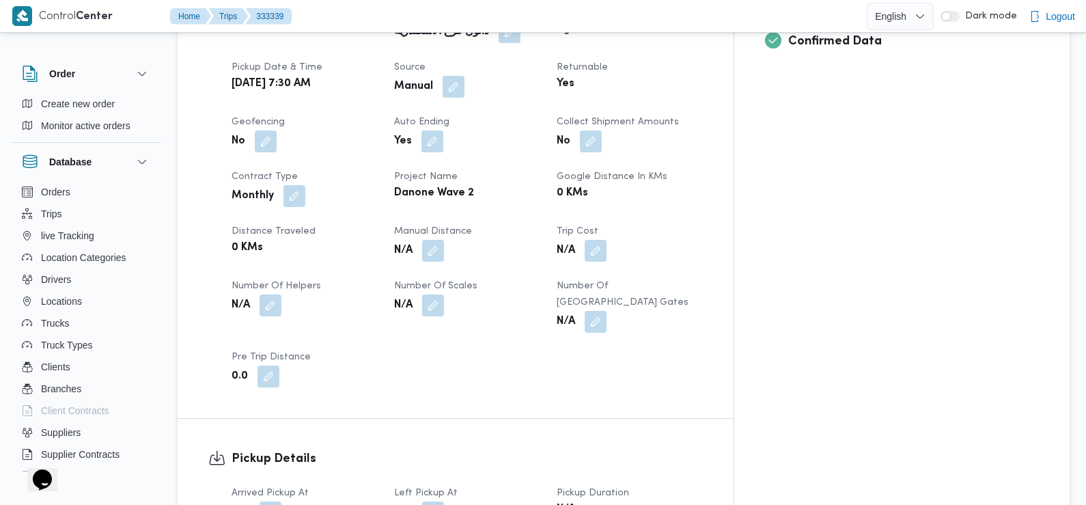
scroll to position [670, 0]
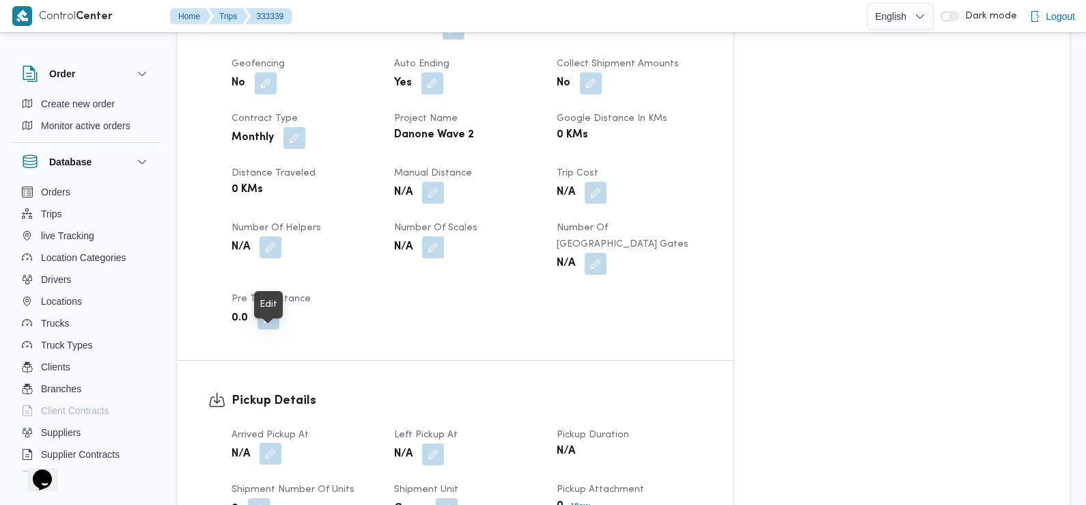
click at [279, 443] on button "button" at bounding box center [271, 454] width 22 height 22
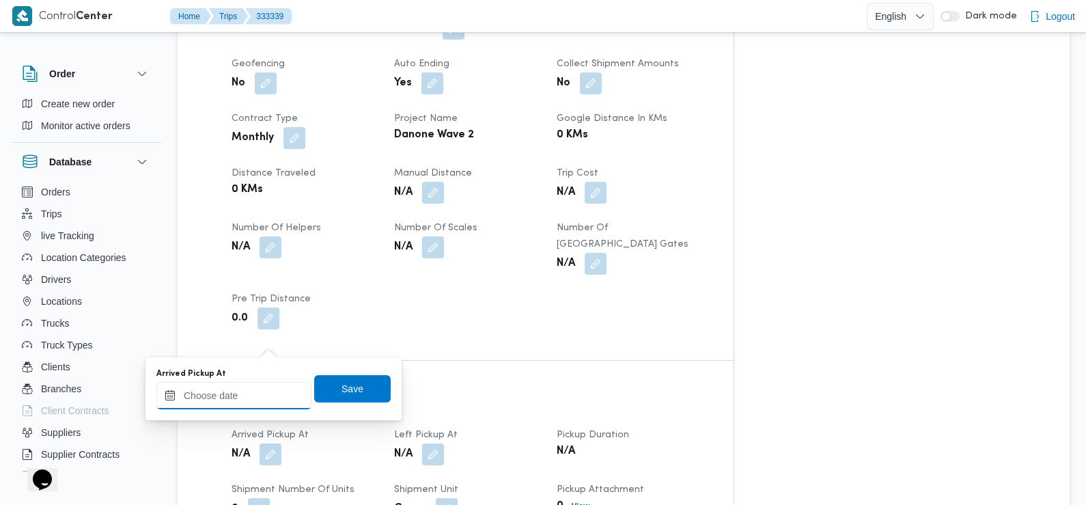
click at [240, 405] on input "Arrived Pickup At" at bounding box center [233, 395] width 155 height 27
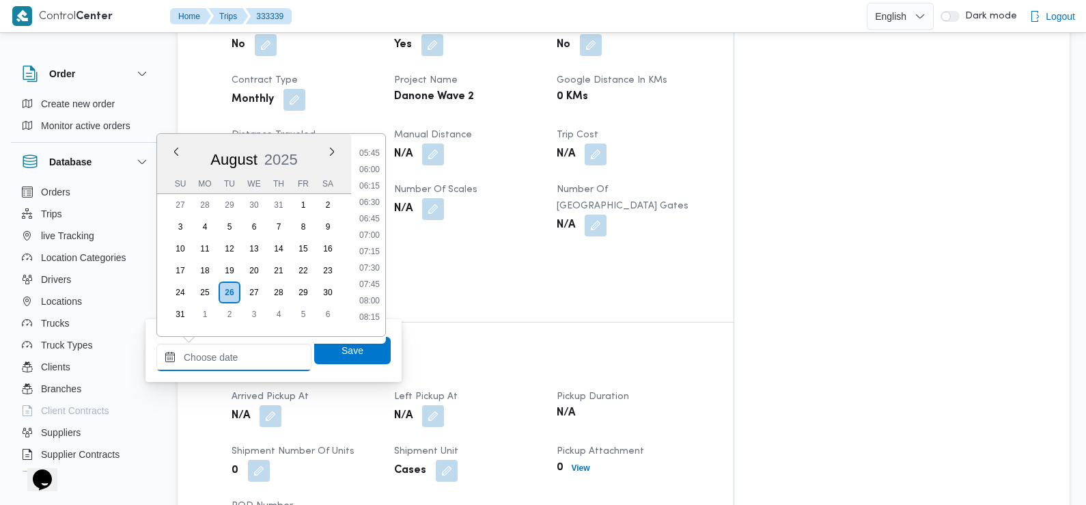
scroll to position [756, 0]
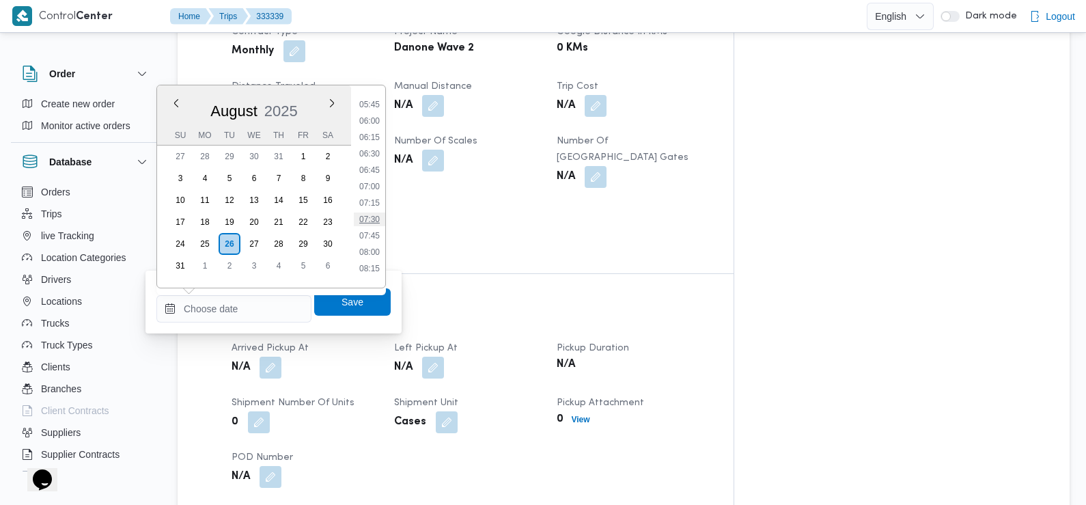
click at [374, 219] on li "07:30" at bounding box center [369, 220] width 31 height 14
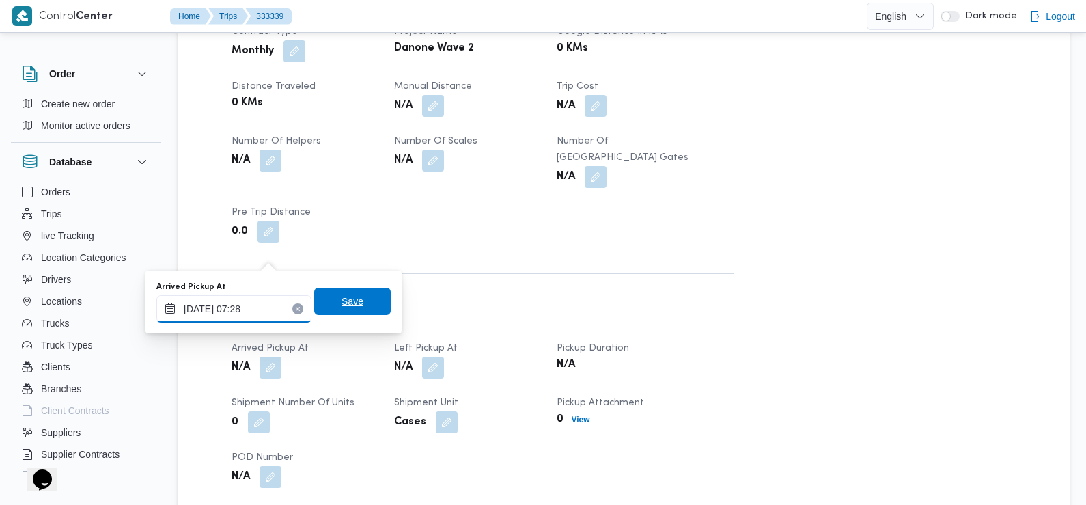
type input "26/08/2025 07:28"
click at [342, 309] on span "Save" at bounding box center [353, 301] width 22 height 16
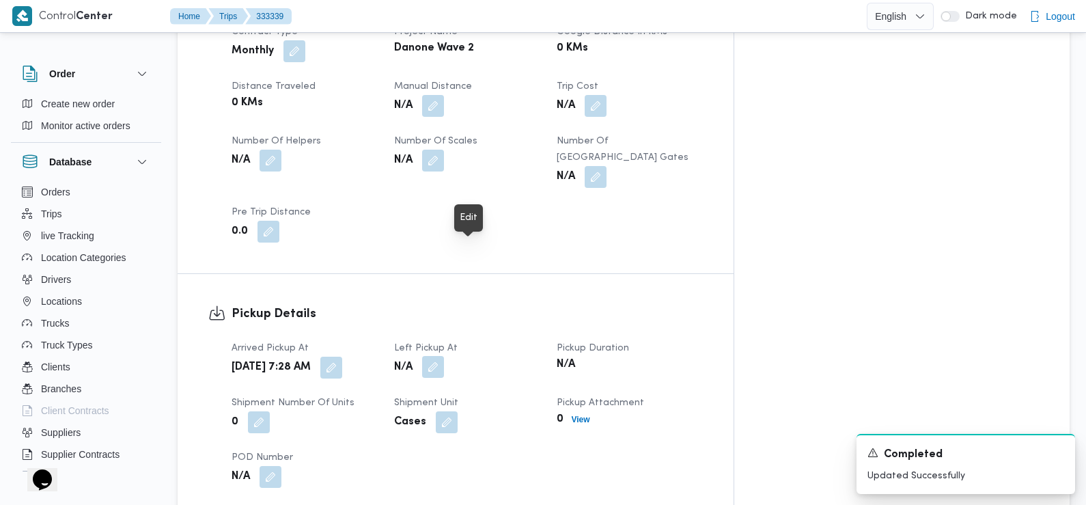
click at [444, 356] on button "button" at bounding box center [433, 367] width 22 height 22
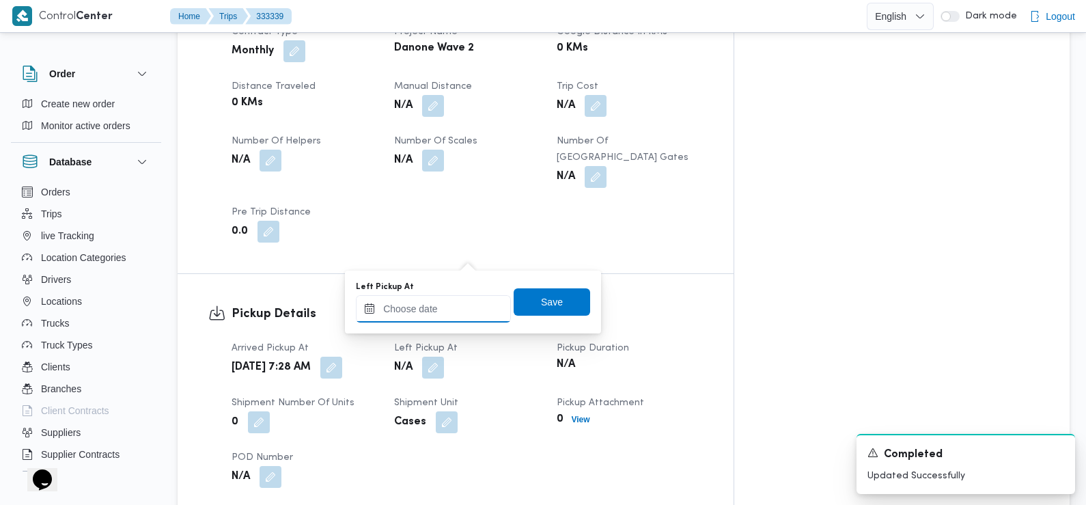
click at [440, 316] on input "Left Pickup At" at bounding box center [433, 308] width 155 height 27
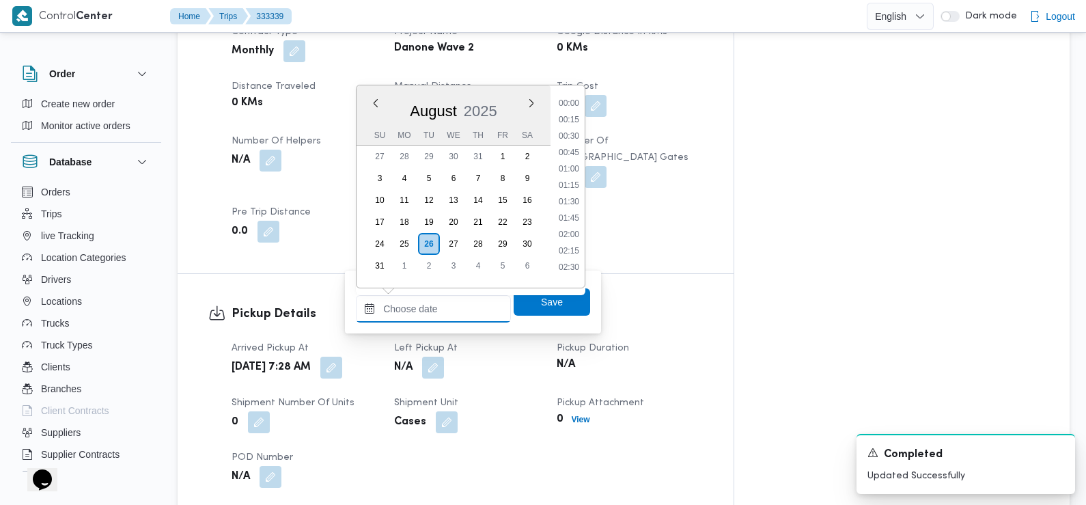
scroll to position [594, 0]
click at [568, 101] on li "09:00" at bounding box center [568, 99] width 31 height 14
type input "[DATE] 09:00"
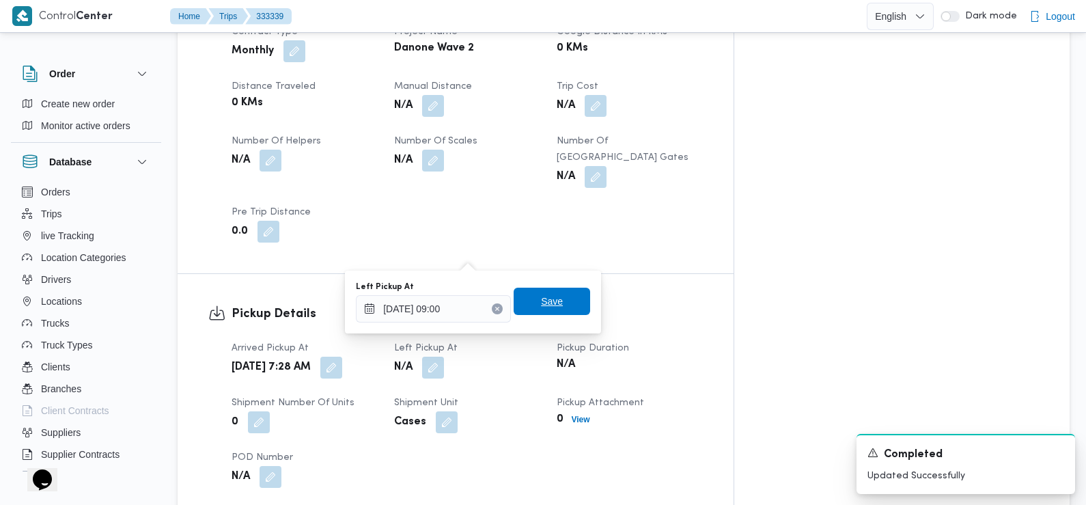
click at [541, 300] on span "Save" at bounding box center [552, 301] width 22 height 16
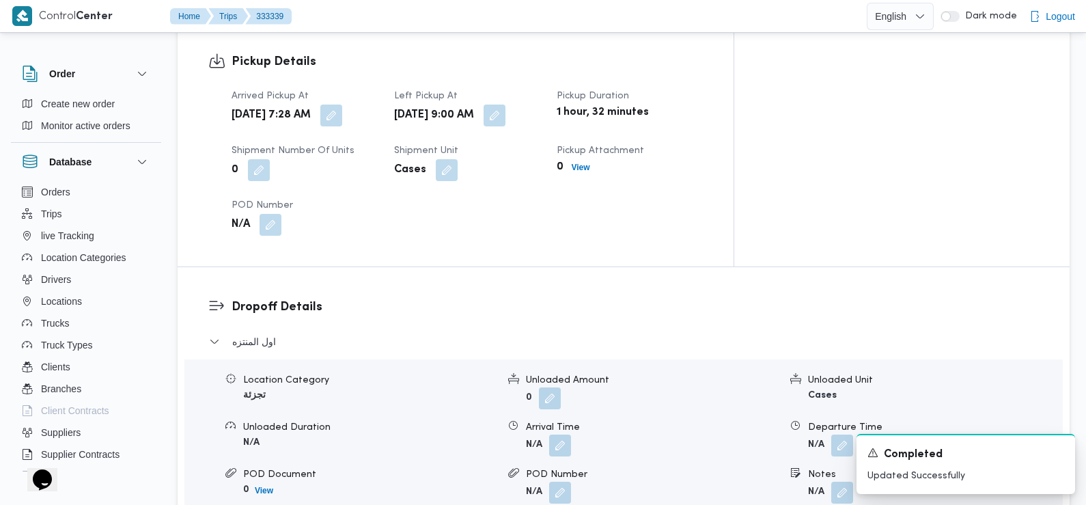
scroll to position [1047, 0]
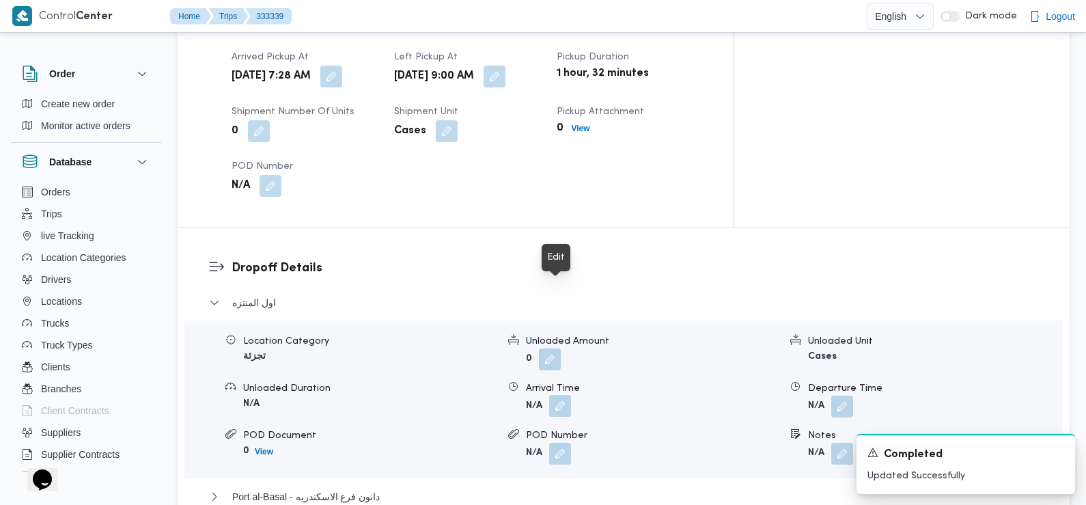
click at [566, 395] on button "button" at bounding box center [560, 406] width 22 height 22
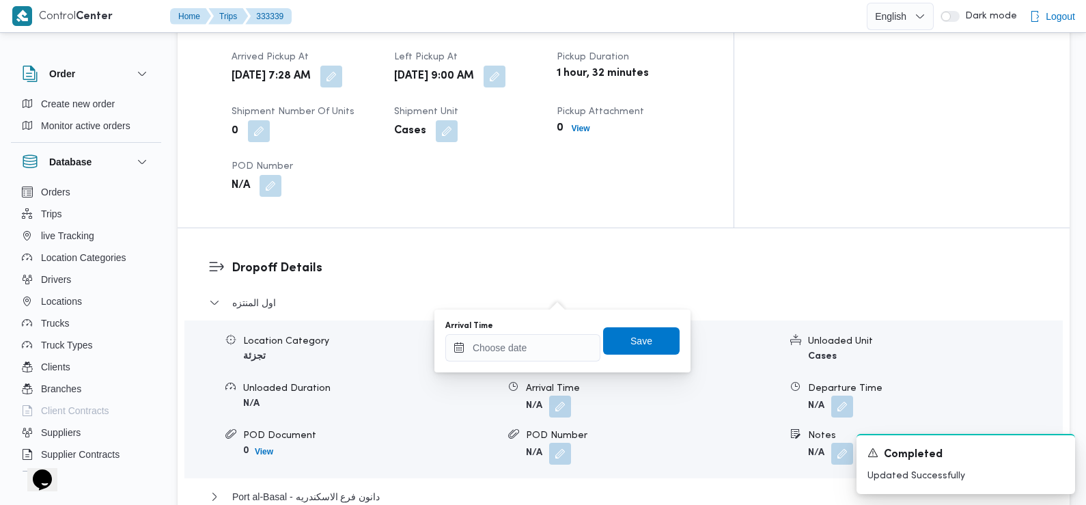
click at [531, 363] on div "You are in a dialog. To close this dialog, hit escape. Arrival Time Save" at bounding box center [563, 341] width 256 height 63
click at [517, 344] on input "Arrival Time" at bounding box center [523, 347] width 155 height 27
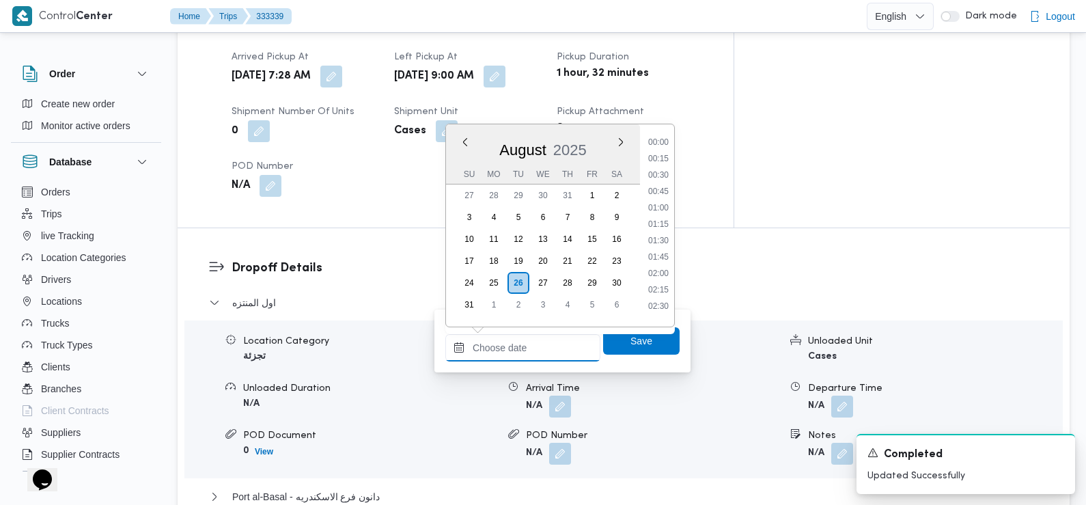
scroll to position [594, 0]
drag, startPoint x: 663, startPoint y: 171, endPoint x: 655, endPoint y: 172, distance: 7.5
click at [655, 172] on li "09:30" at bounding box center [658, 171] width 31 height 14
type input "[DATE] 09:30"
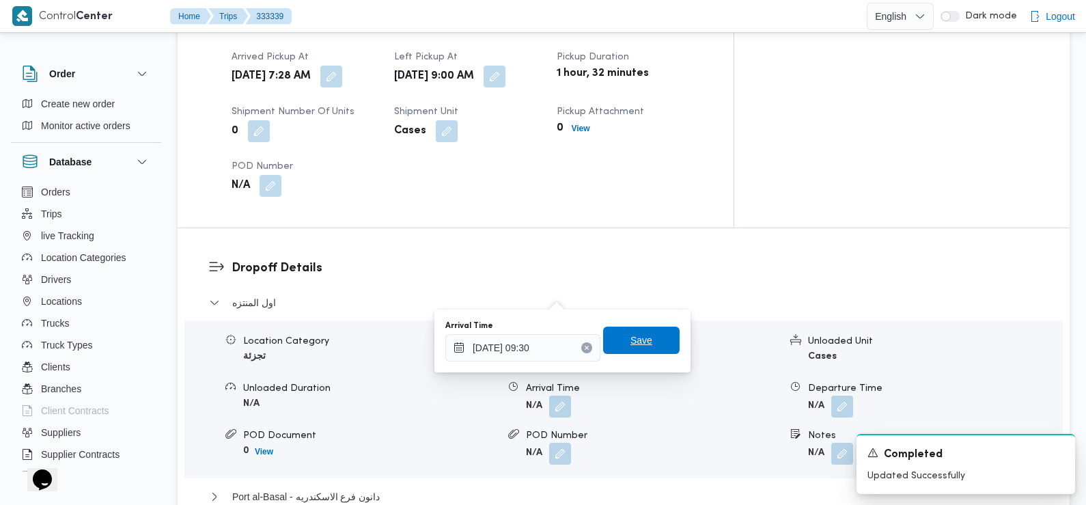
click at [620, 337] on span "Save" at bounding box center [641, 340] width 77 height 27
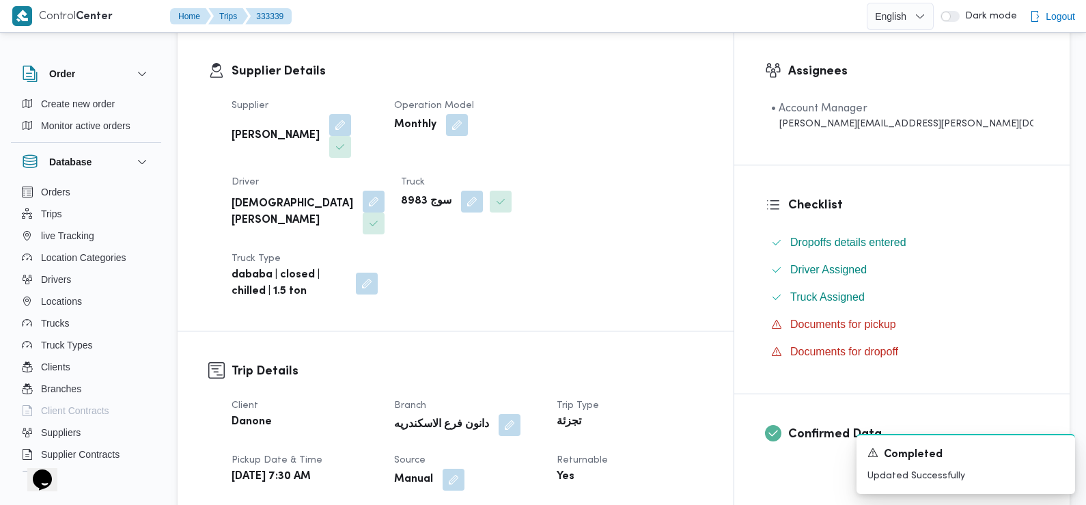
scroll to position [0, 0]
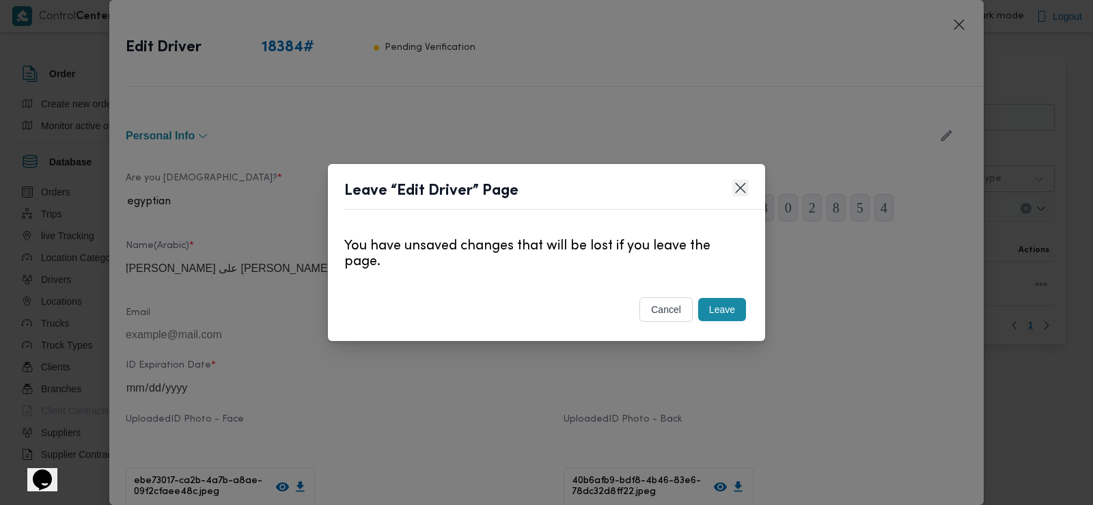
click at [738, 190] on button "Closes this modal window" at bounding box center [740, 188] width 16 height 16
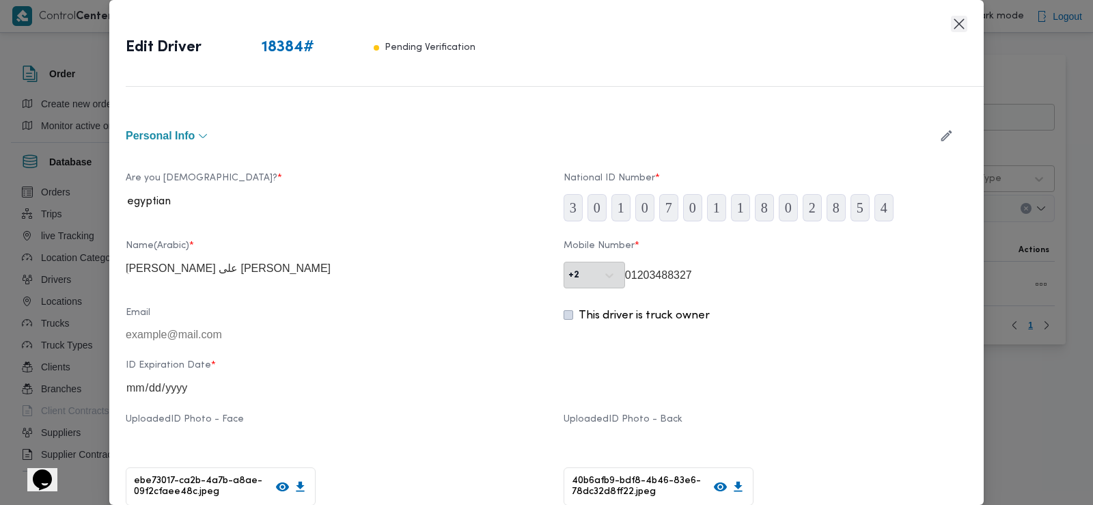
click at [957, 26] on button "Closes this modal window" at bounding box center [959, 24] width 16 height 16
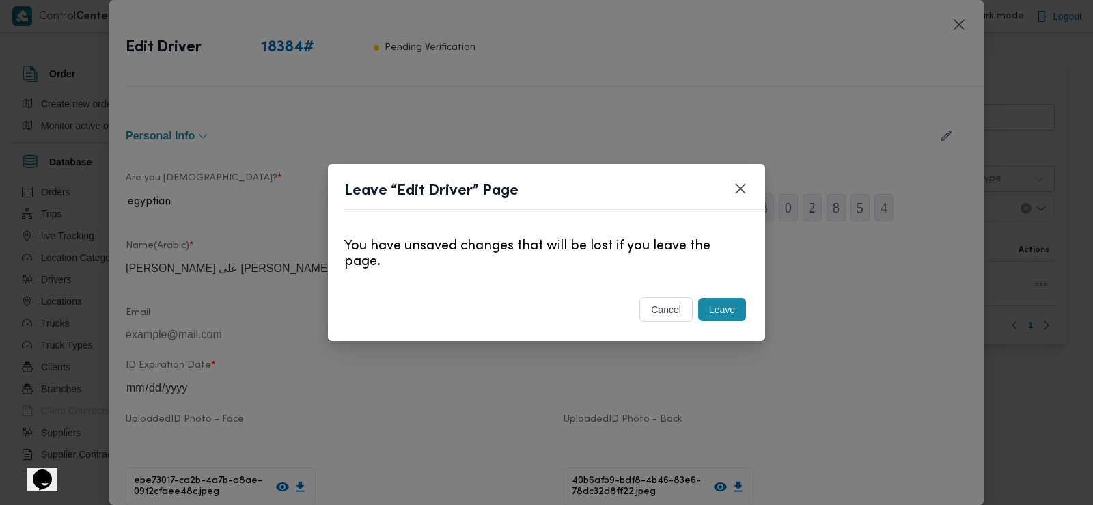
click at [715, 316] on button "Leave" at bounding box center [722, 309] width 48 height 23
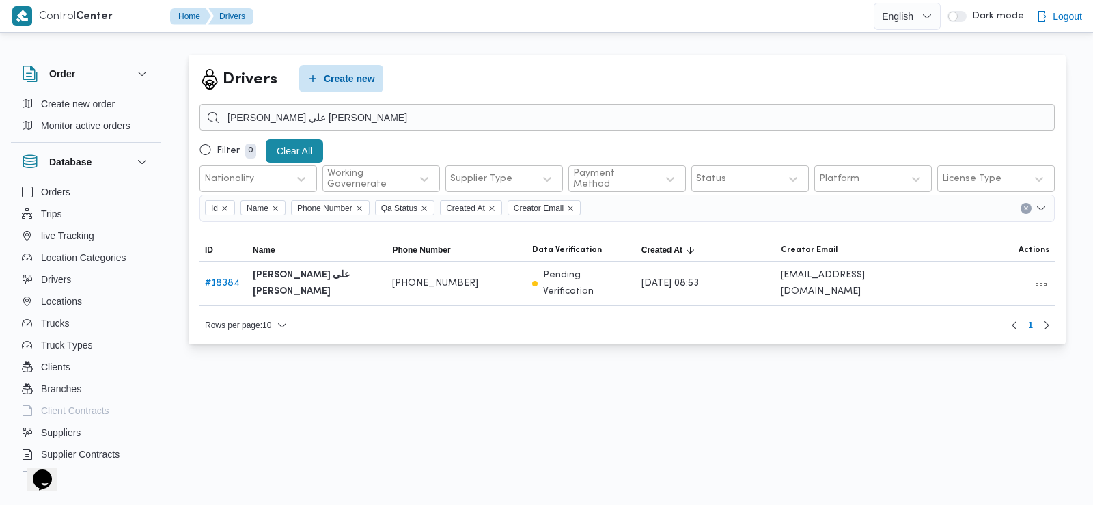
click at [368, 79] on span "Create new" at bounding box center [349, 78] width 51 height 16
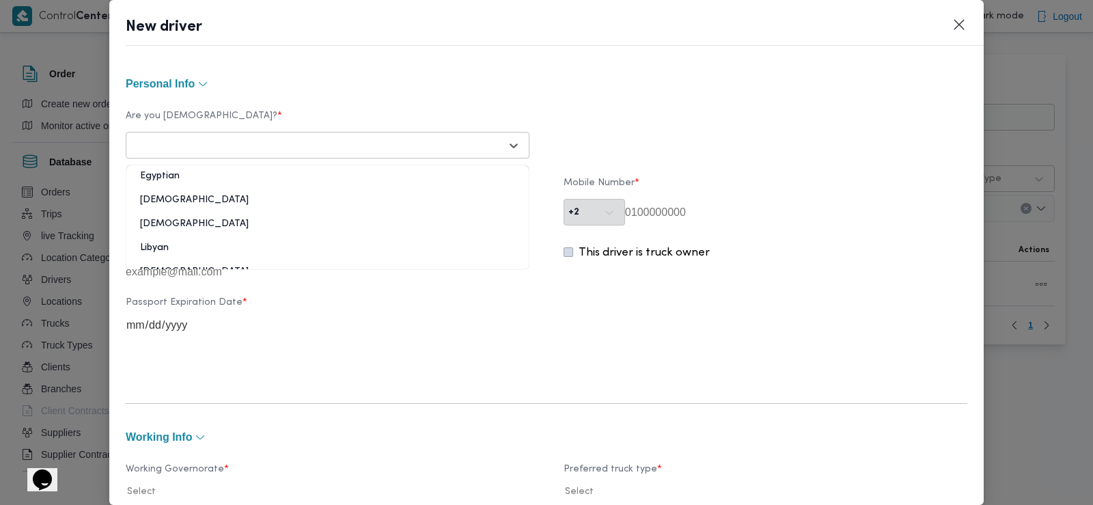
click at [331, 148] on div at bounding box center [316, 146] width 370 height 14
click at [206, 179] on div "Egyptian" at bounding box center [327, 181] width 402 height 24
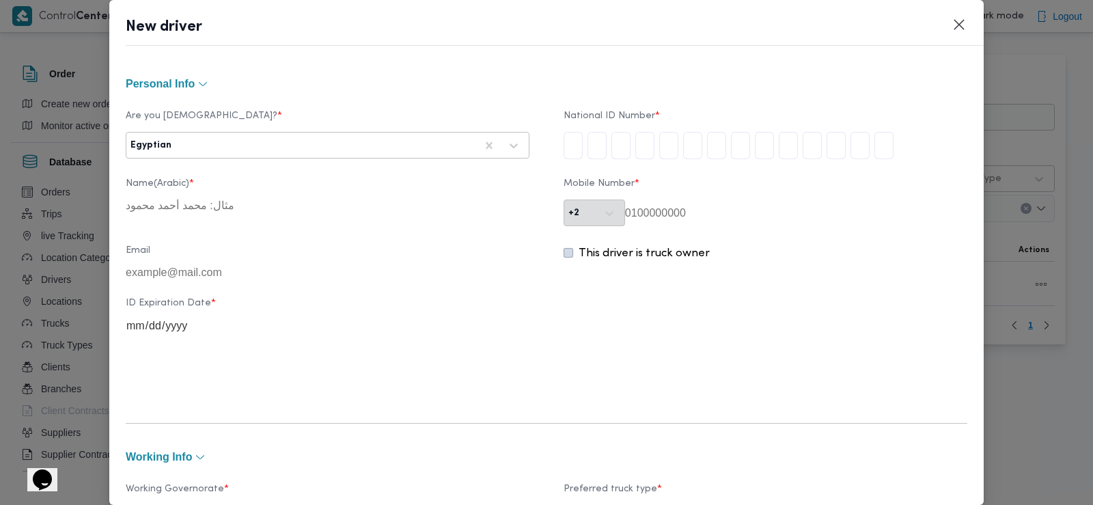
click at [576, 143] on input "tel" at bounding box center [573, 145] width 19 height 27
click at [565, 141] on input "tel" at bounding box center [573, 145] width 19 height 27
type input "2"
type input "6"
type input "9"
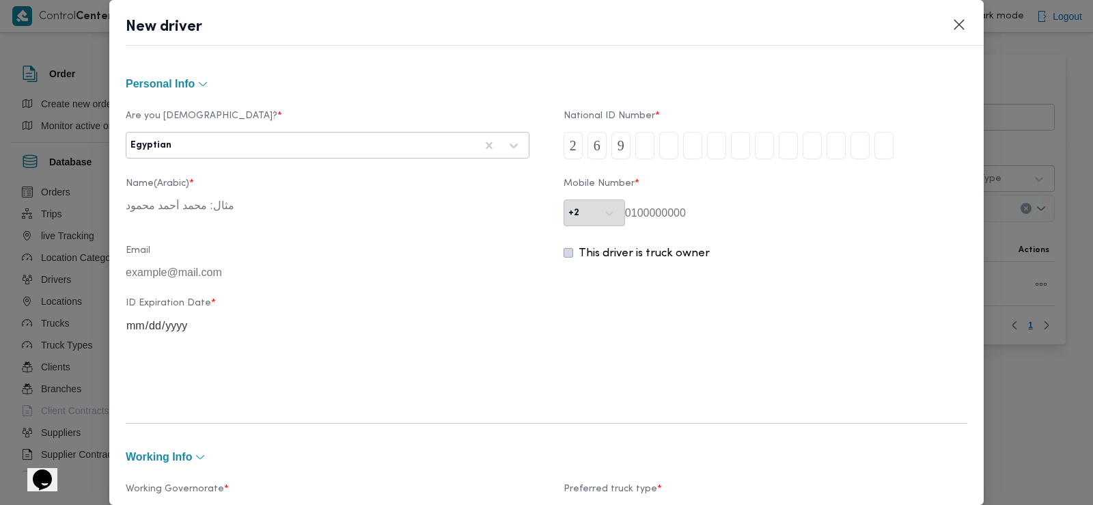
type input "1"
type input "0"
type input "3"
type input "1"
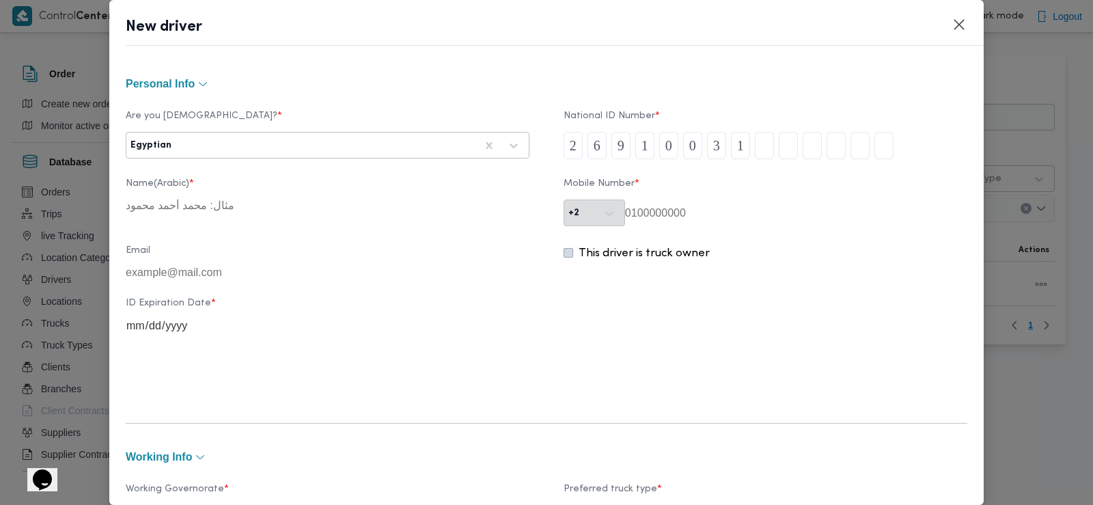
type input "2"
type input "0"
type input "1"
type input "2"
type input "5"
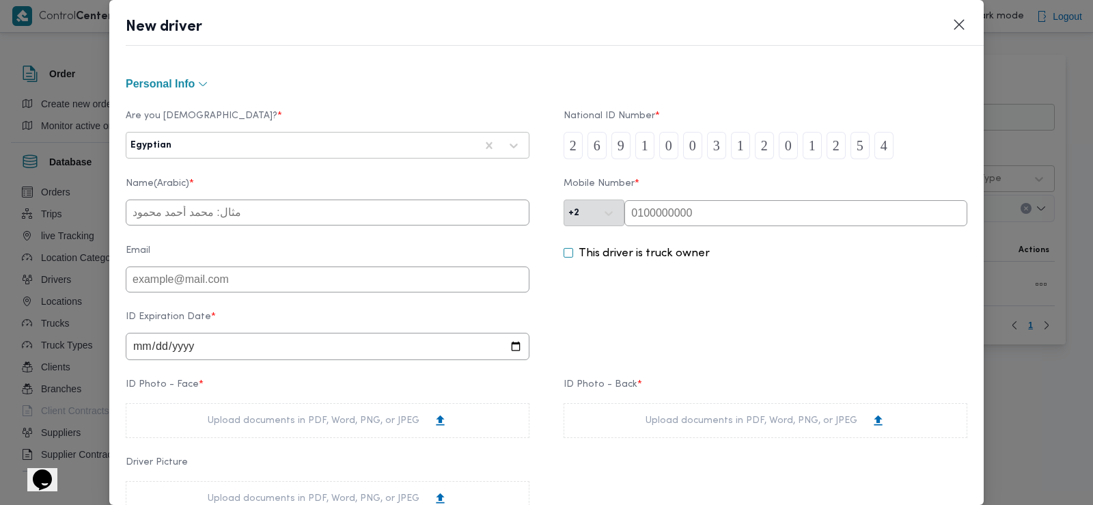
type input "4"
click at [665, 211] on input "text" at bounding box center [796, 213] width 343 height 26
paste input "01002792335"
type input "01002792335"
click at [265, 211] on input "text" at bounding box center [328, 213] width 404 height 26
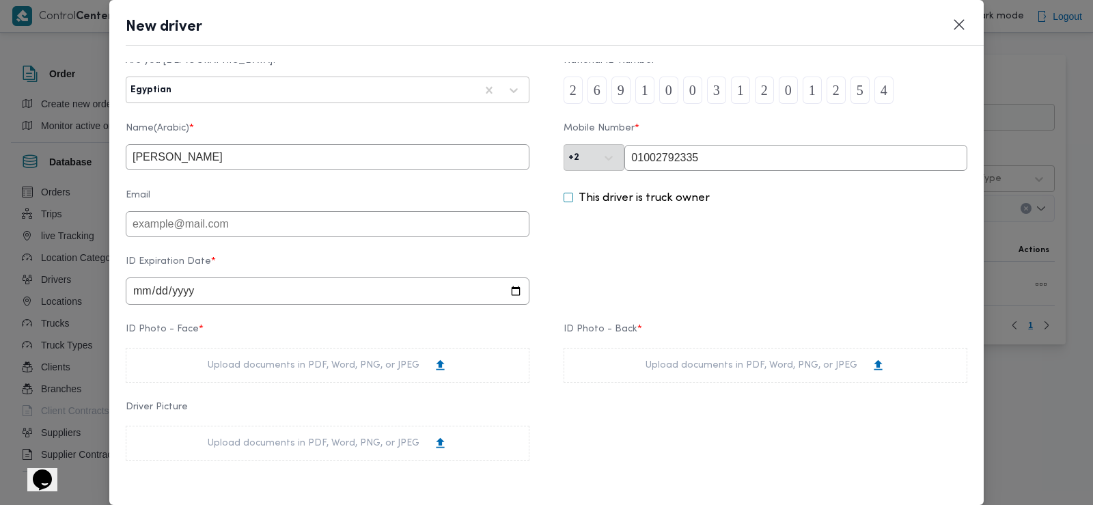
scroll to position [73, 0]
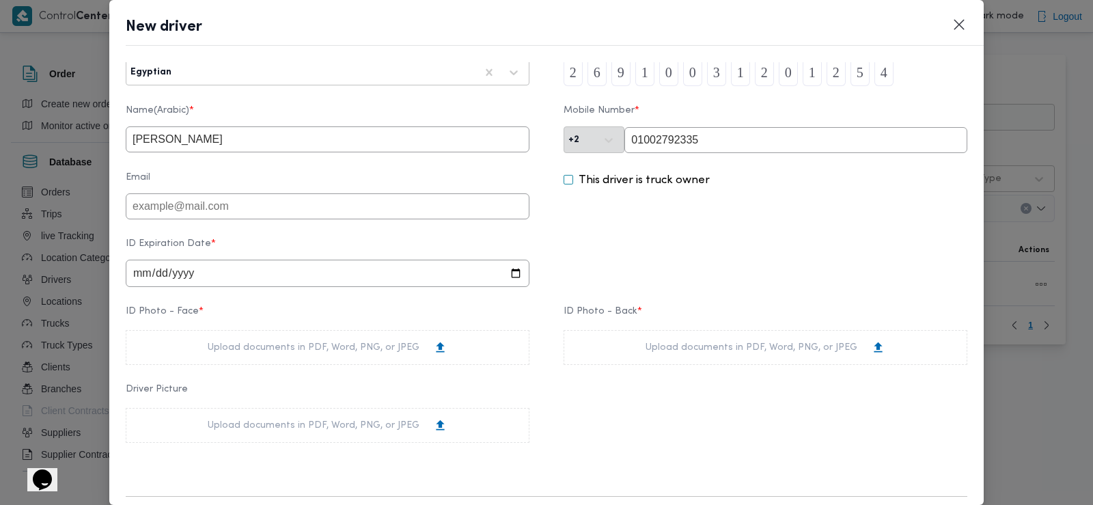
type input "[PERSON_NAME]"
click at [141, 275] on input "date" at bounding box center [328, 273] width 404 height 27
click at [234, 348] on div "Upload documents in PDF, Word, PNG, or JPEG" at bounding box center [328, 347] width 240 height 14
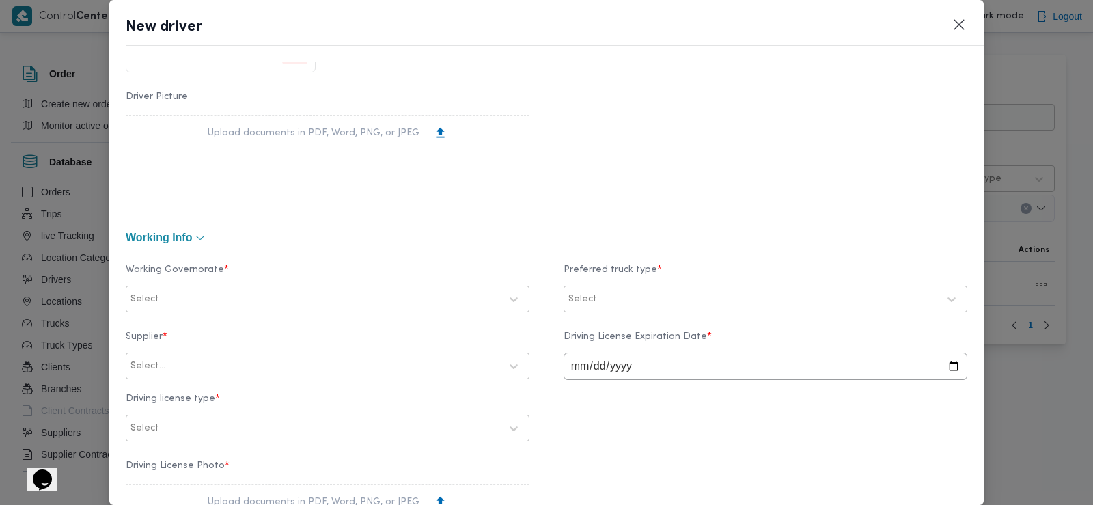
scroll to position [474, 0]
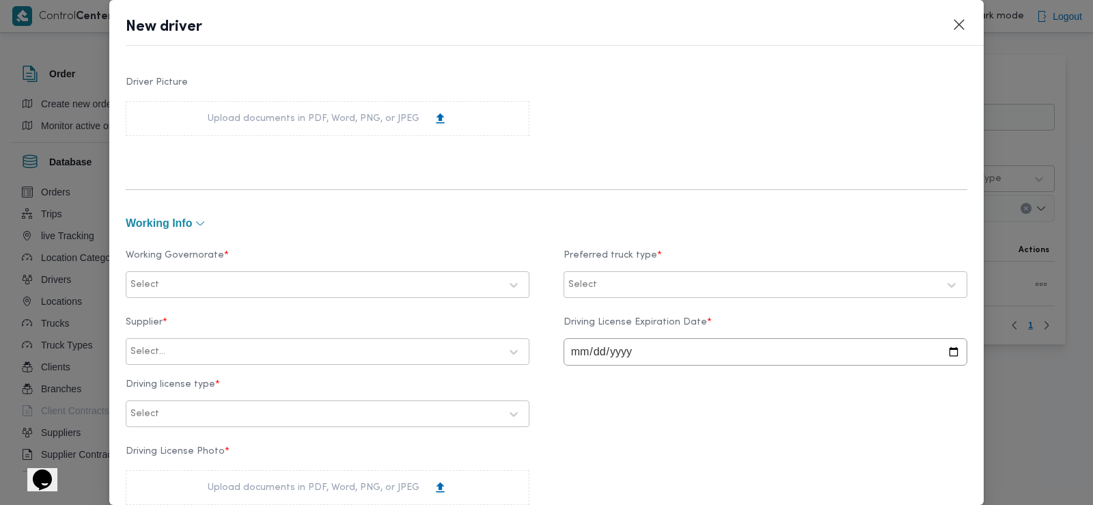
click at [243, 286] on div at bounding box center [331, 285] width 338 height 14
click at [211, 318] on div "الدقهلية" at bounding box center [327, 318] width 375 height 16
click at [596, 274] on div "Select" at bounding box center [765, 285] width 397 height 25
click at [583, 344] on label "Dababa" at bounding box center [604, 342] width 53 height 16
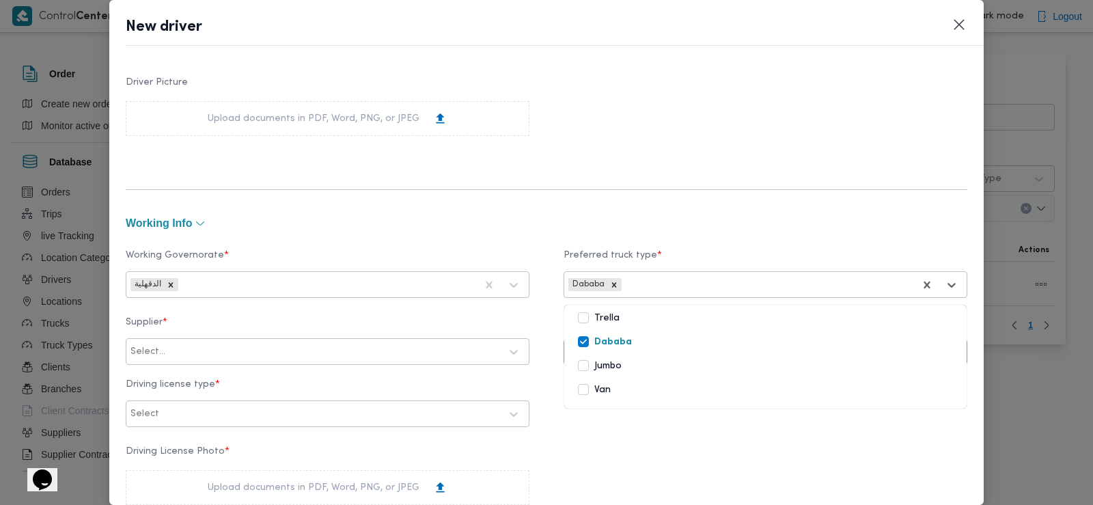
click at [251, 355] on div at bounding box center [334, 352] width 332 height 14
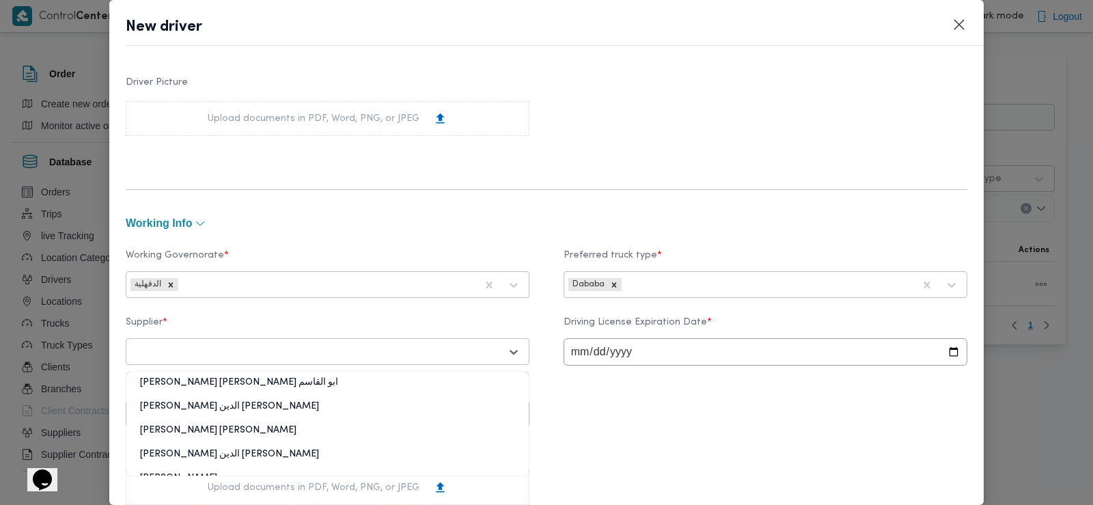
click at [307, 316] on div "Supplier * 25 results available. Use Up and Down to choose options, press Enter…" at bounding box center [547, 372] width 842 height 124
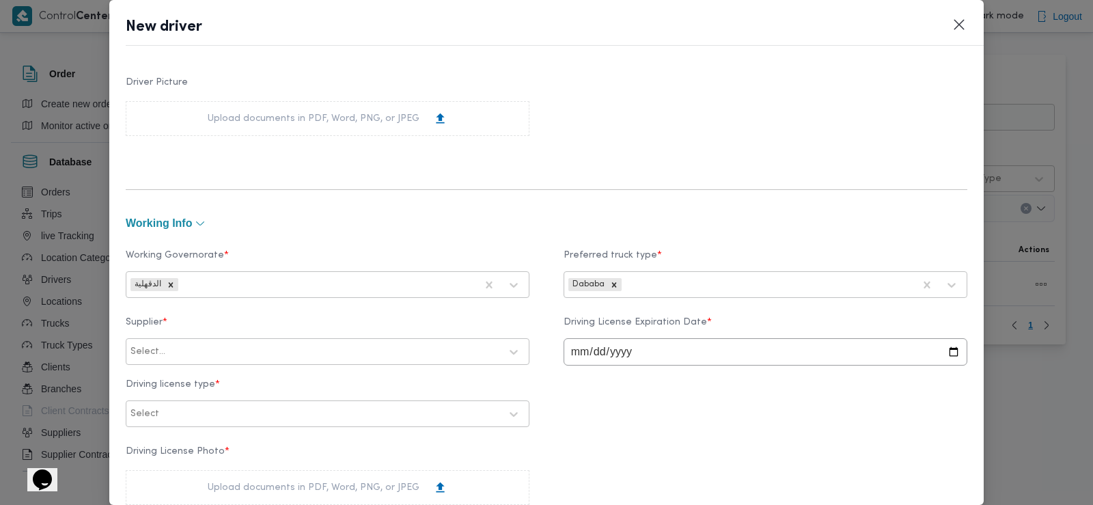
click at [204, 356] on div at bounding box center [334, 352] width 332 height 14
type input "سعد عبدالع"
click at [229, 409] on div "[PERSON_NAME]" at bounding box center [327, 412] width 402 height 24
click at [573, 351] on input "date" at bounding box center [766, 351] width 404 height 27
type input "2027-03-12"
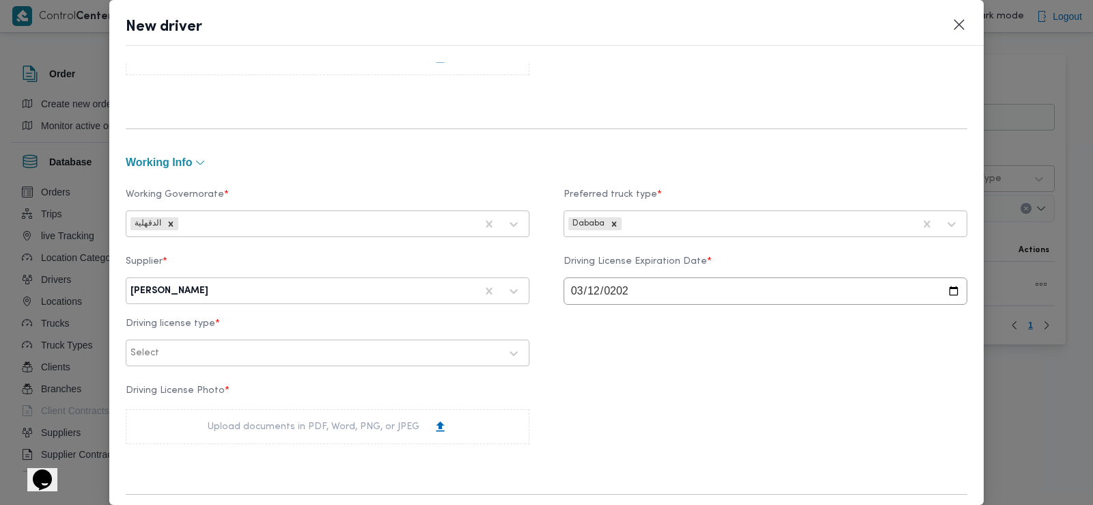
scroll to position [620, 0]
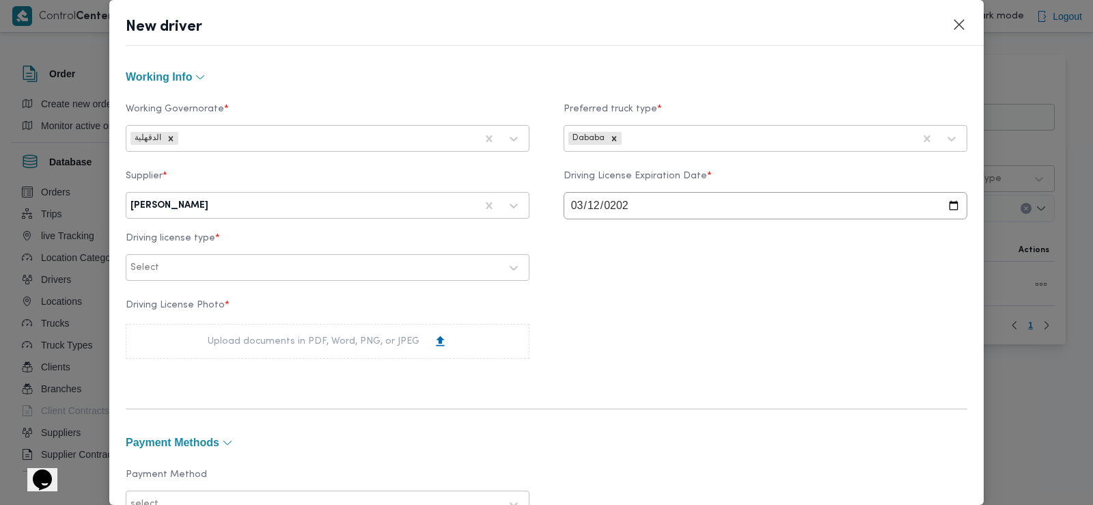
click at [199, 272] on div at bounding box center [331, 268] width 338 height 14
click at [165, 313] on div "أولى" at bounding box center [327, 304] width 402 height 24
click at [272, 346] on div "Upload documents in PDF, Word, PNG, or JPEG" at bounding box center [328, 341] width 240 height 14
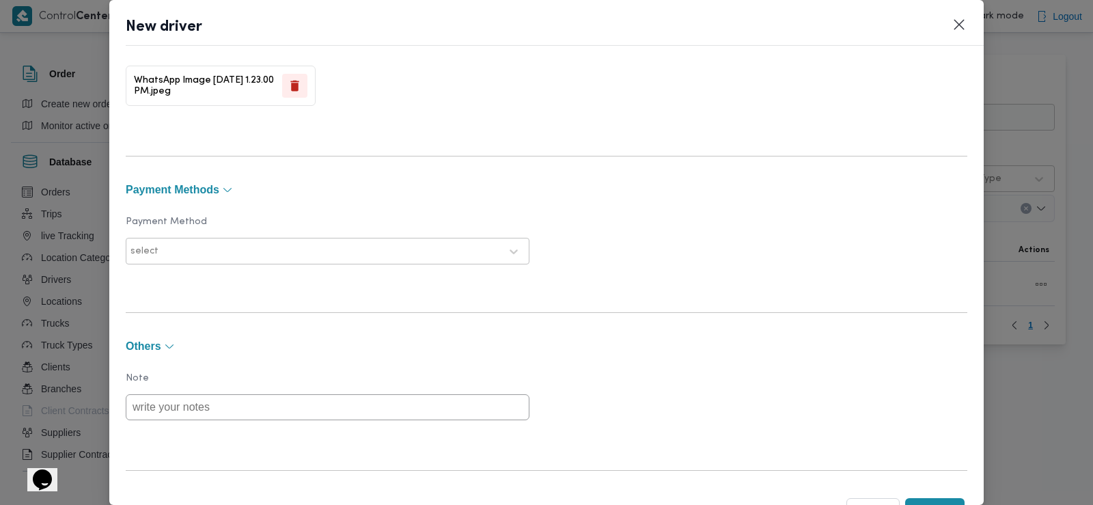
scroll to position [1027, 0]
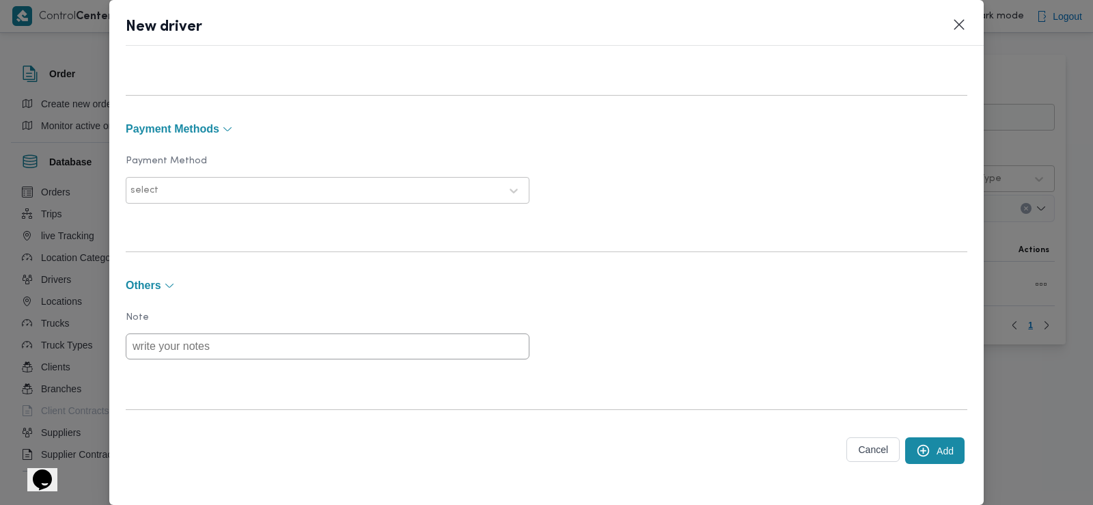
click at [921, 452] on button "Add" at bounding box center [934, 450] width 59 height 27
click at [916, 446] on icon "submit" at bounding box center [923, 450] width 14 height 14
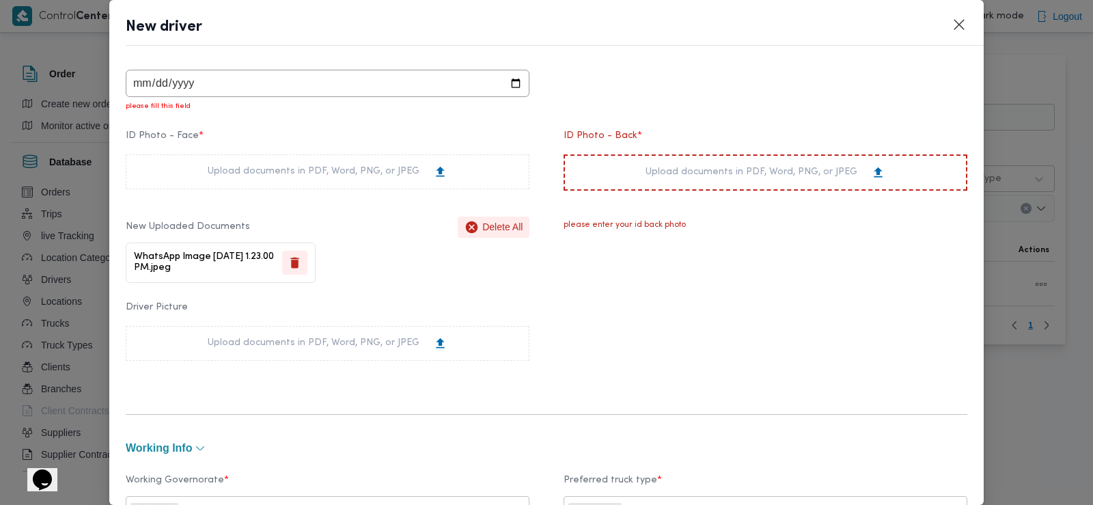
scroll to position [258, 0]
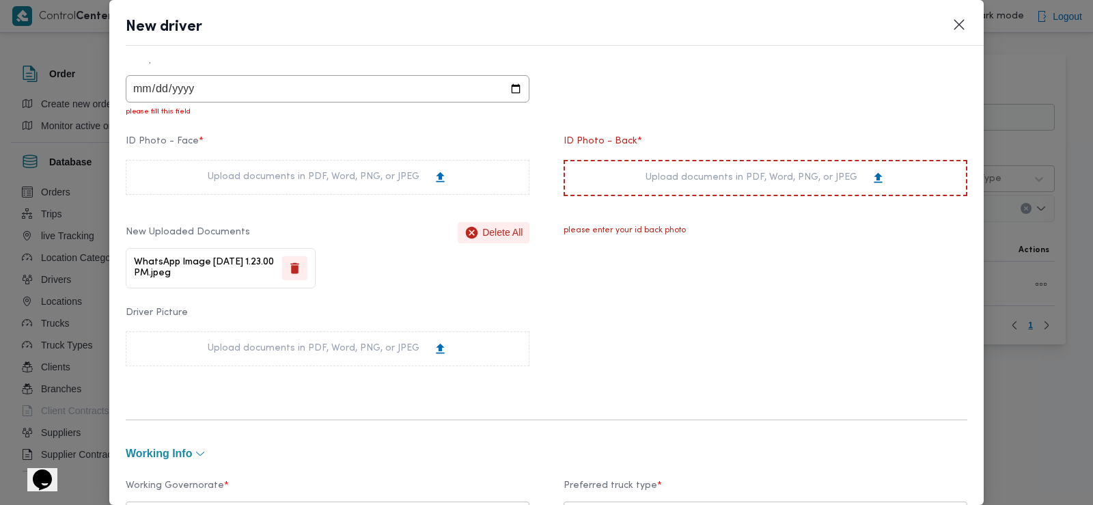
click at [664, 181] on div "Upload documents in PDF, Word, PNG, or JPEG" at bounding box center [766, 178] width 240 height 14
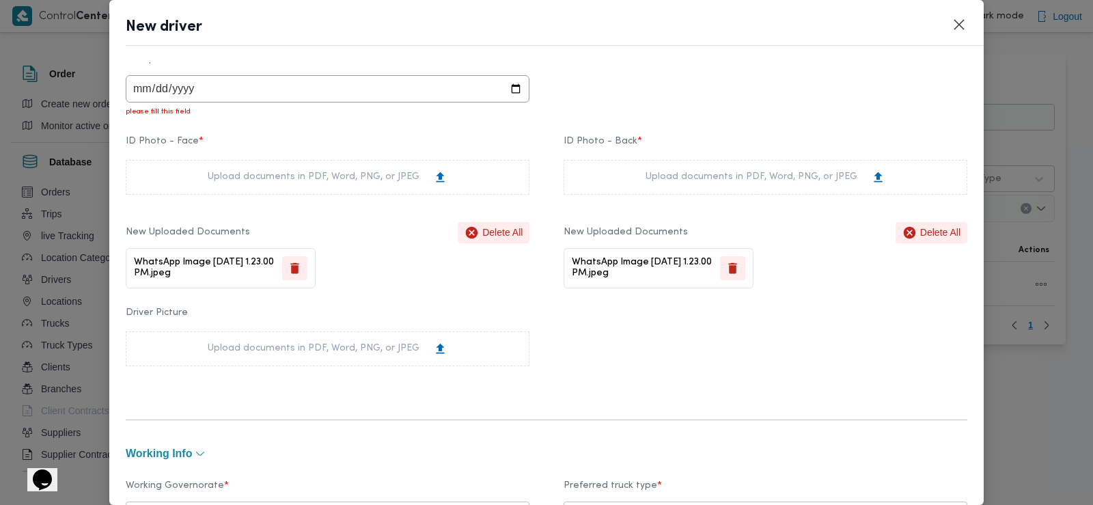
click at [141, 87] on input "date" at bounding box center [328, 88] width 404 height 27
type input "0001-02-12"
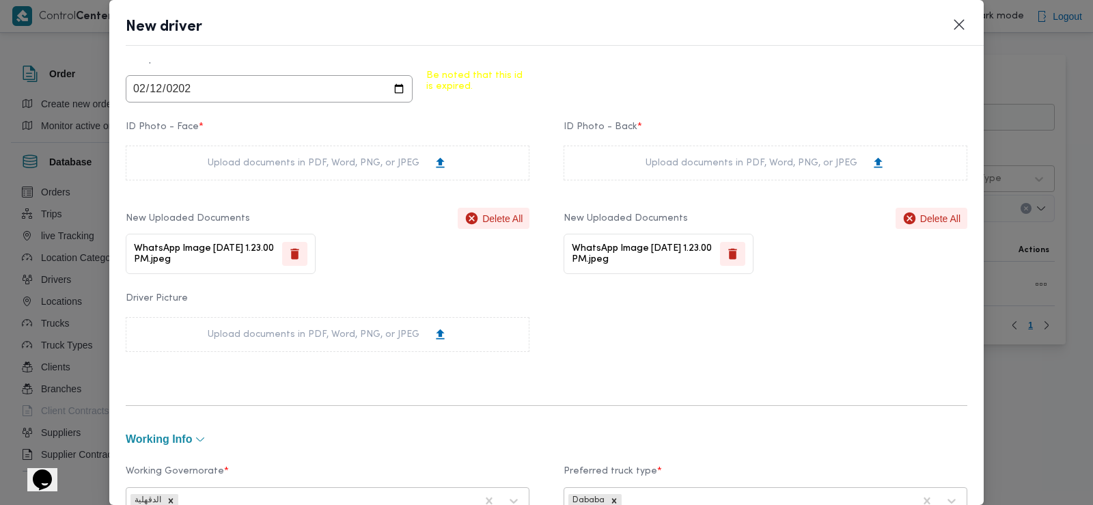
type input "2027-02-12"
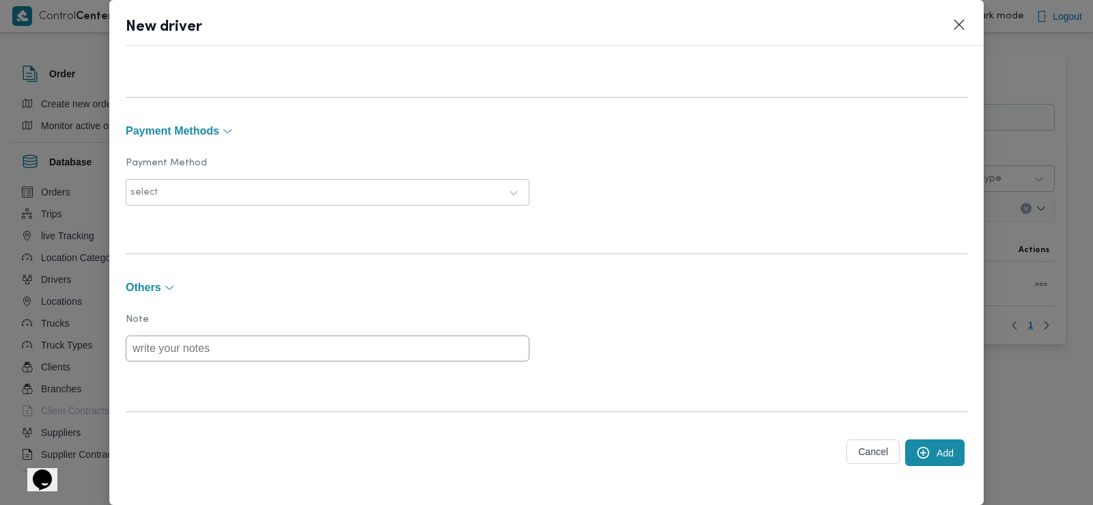
scroll to position [1027, 0]
click at [916, 450] on icon "submit" at bounding box center [923, 450] width 14 height 14
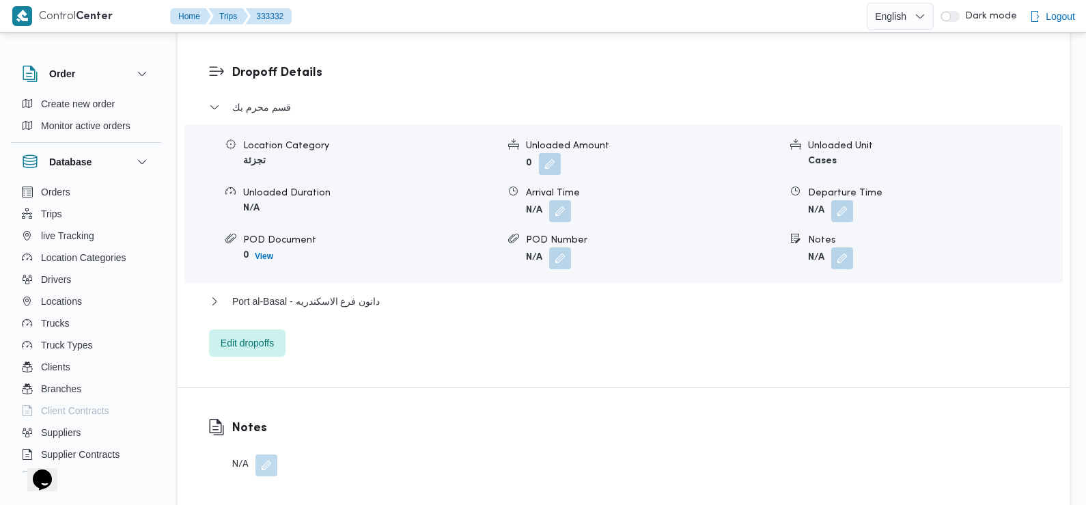
scroll to position [1194, 0]
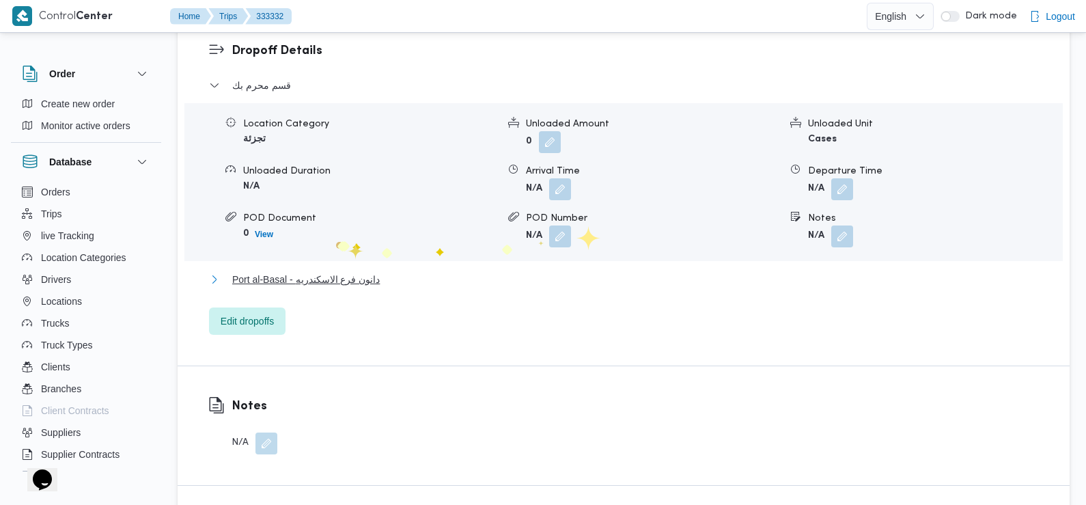
click at [335, 271] on span "Port al-Basal - دانون فرع الاسكندريه" at bounding box center [306, 279] width 148 height 16
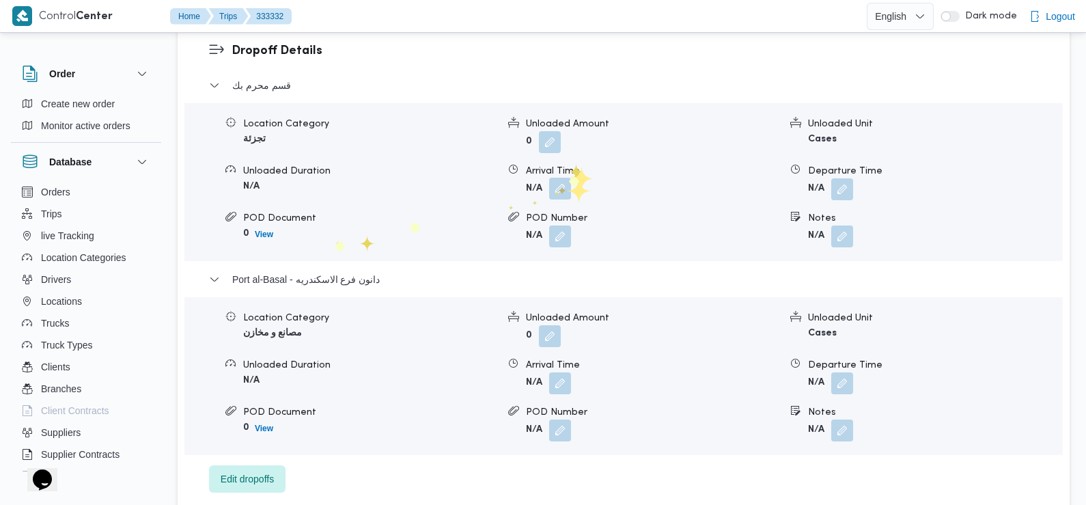
click at [563, 178] on button "button" at bounding box center [560, 189] width 22 height 22
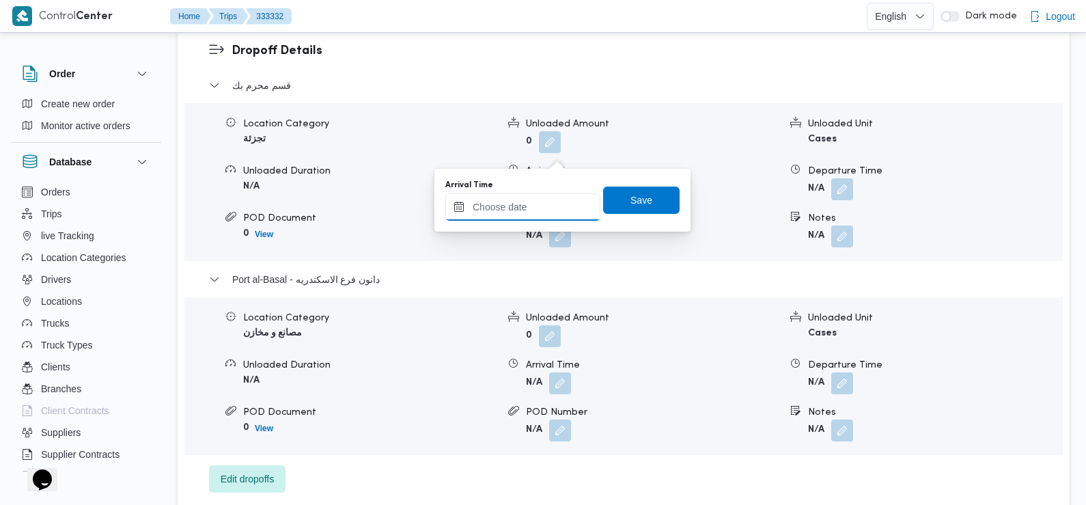
click at [546, 204] on input "Arrival Time" at bounding box center [523, 206] width 155 height 27
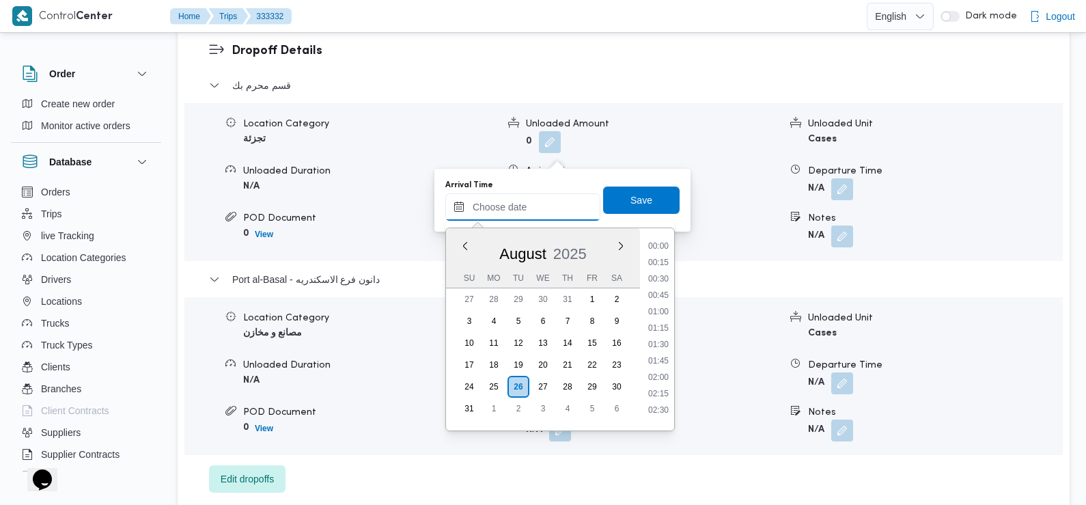
scroll to position [611, 0]
click at [666, 256] on li "09:30" at bounding box center [658, 258] width 31 height 14
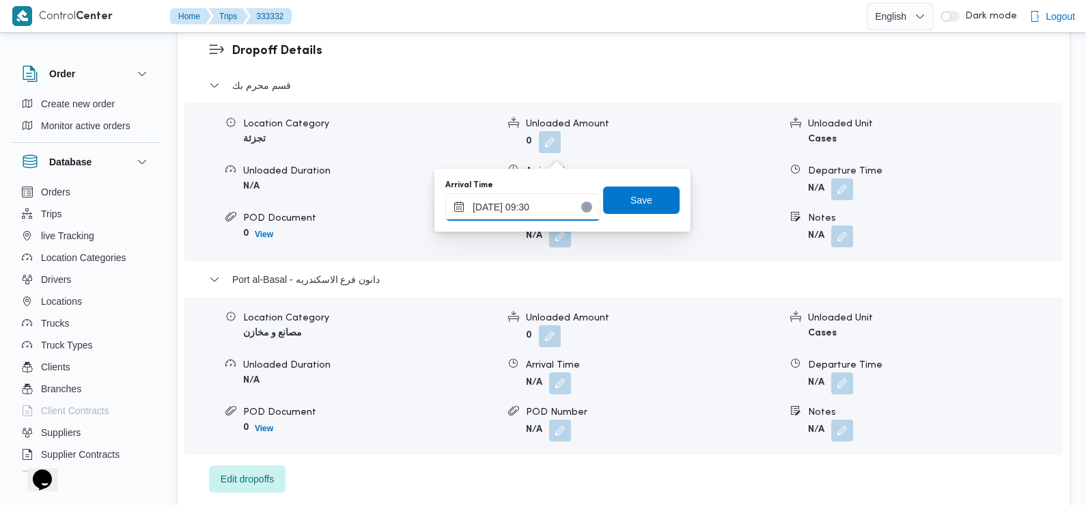
type input "[DATE] 09:30"
click at [644, 206] on span "Save" at bounding box center [641, 199] width 77 height 27
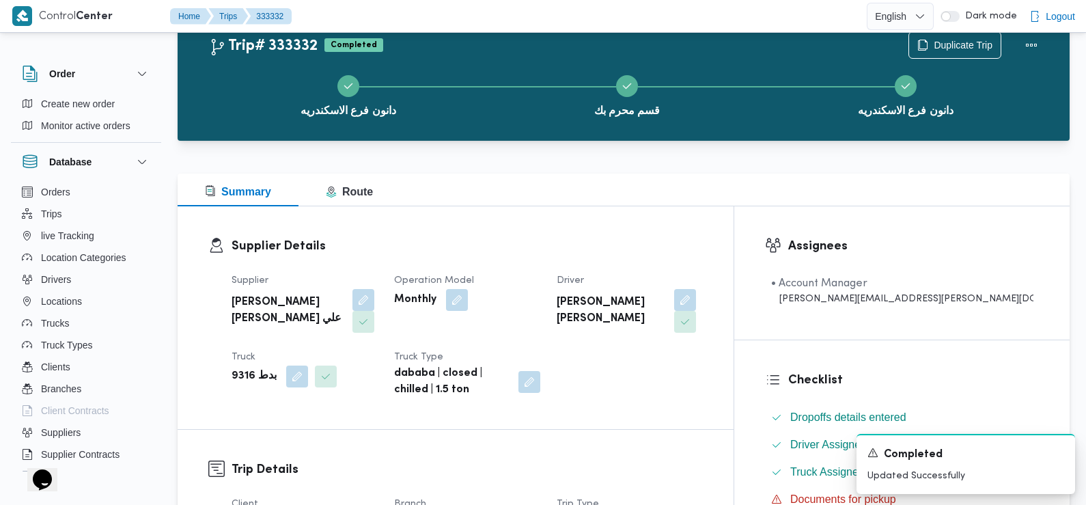
scroll to position [0, 0]
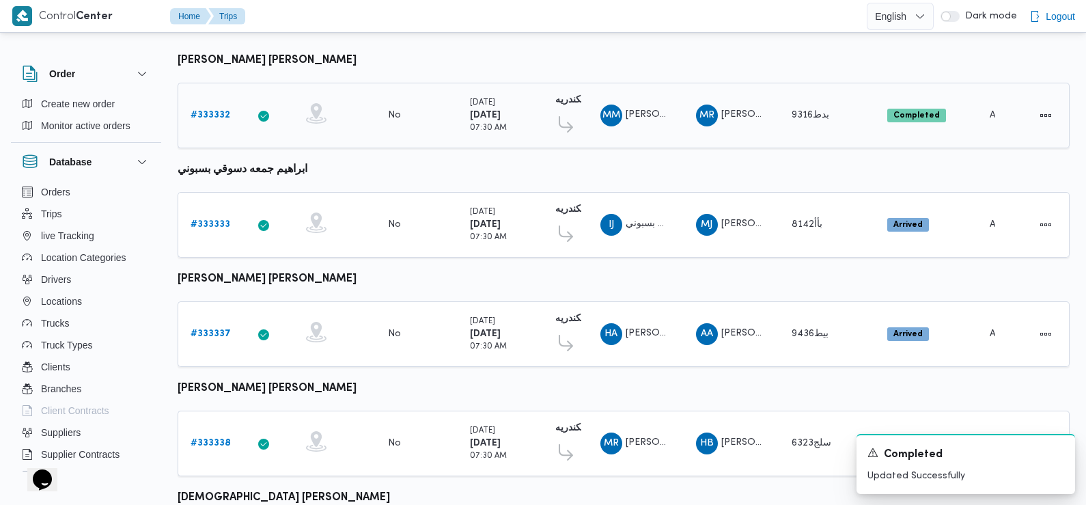
scroll to position [164, 0]
click at [226, 223] on b "# 333333" at bounding box center [211, 223] width 40 height 9
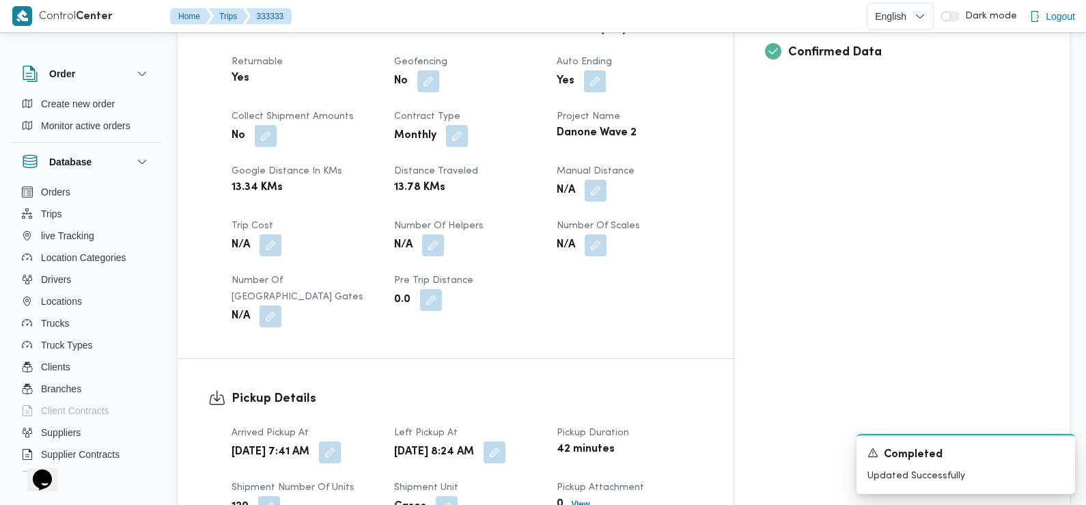
scroll to position [601, 0]
click at [341, 440] on button "button" at bounding box center [330, 451] width 22 height 22
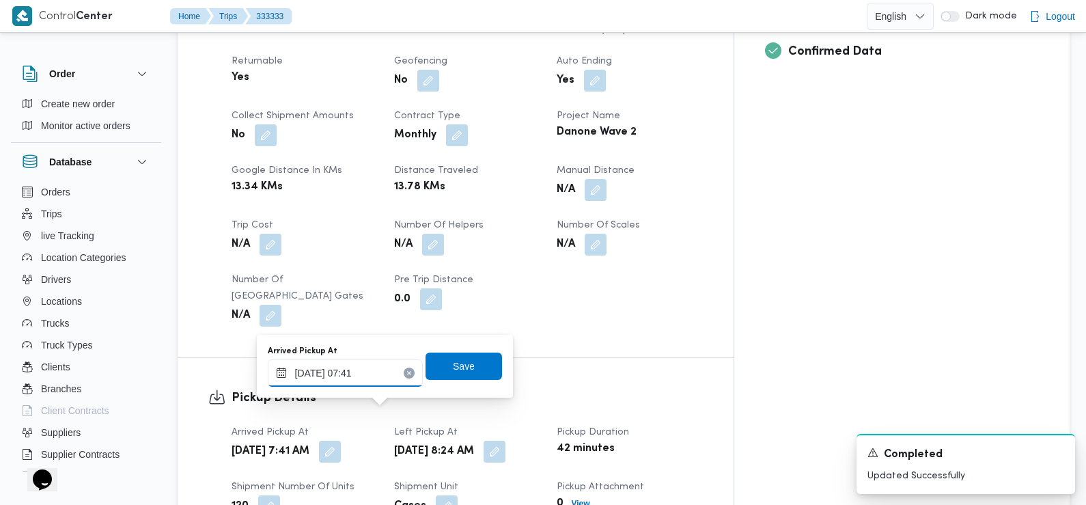
click at [363, 374] on input "[DATE] 07:41" at bounding box center [345, 372] width 155 height 27
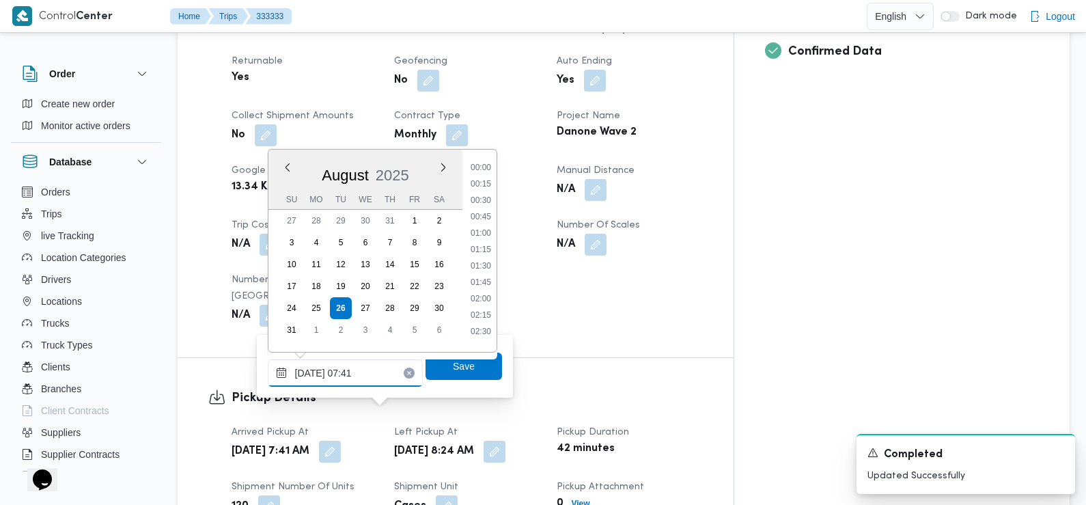
scroll to position [398, 0]
click at [479, 242] on li "07:15" at bounding box center [480, 245] width 31 height 14
type input "[DATE] 07:15"
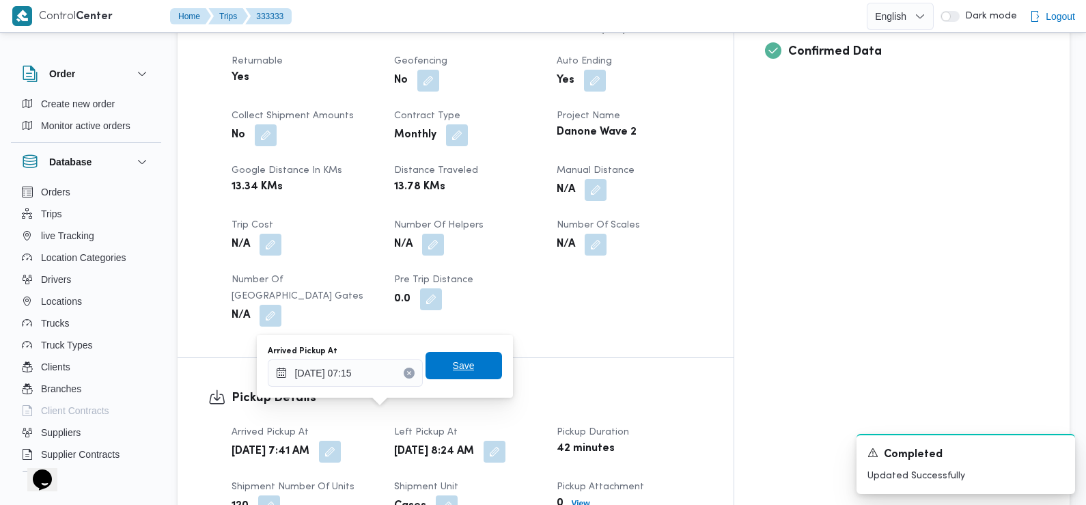
click at [456, 361] on span "Save" at bounding box center [464, 365] width 22 height 16
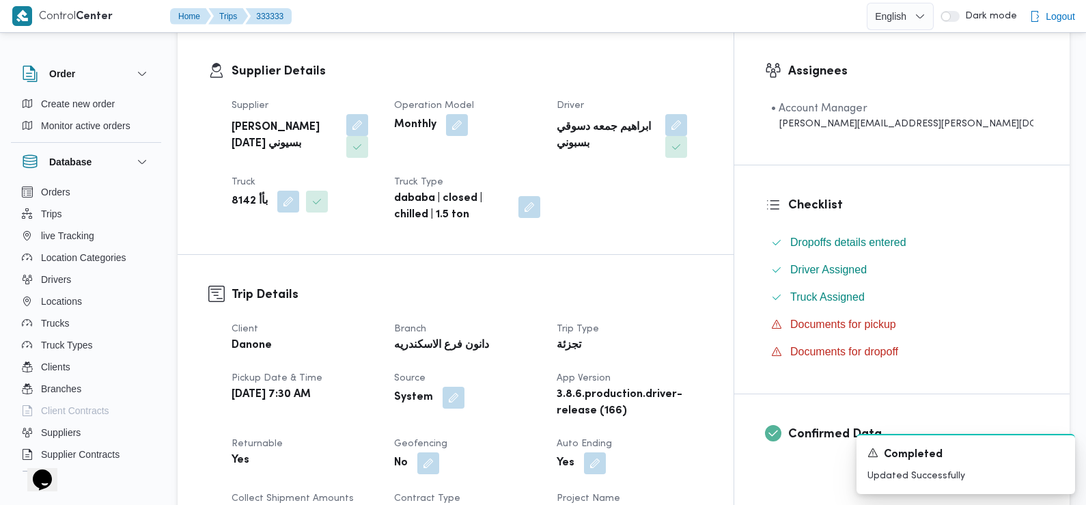
scroll to position [0, 0]
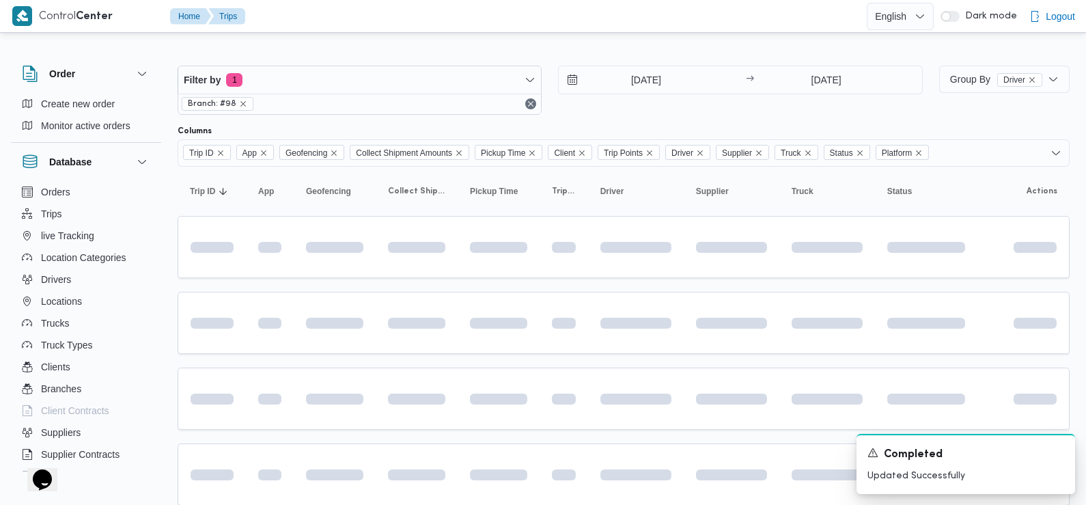
scroll to position [164, 0]
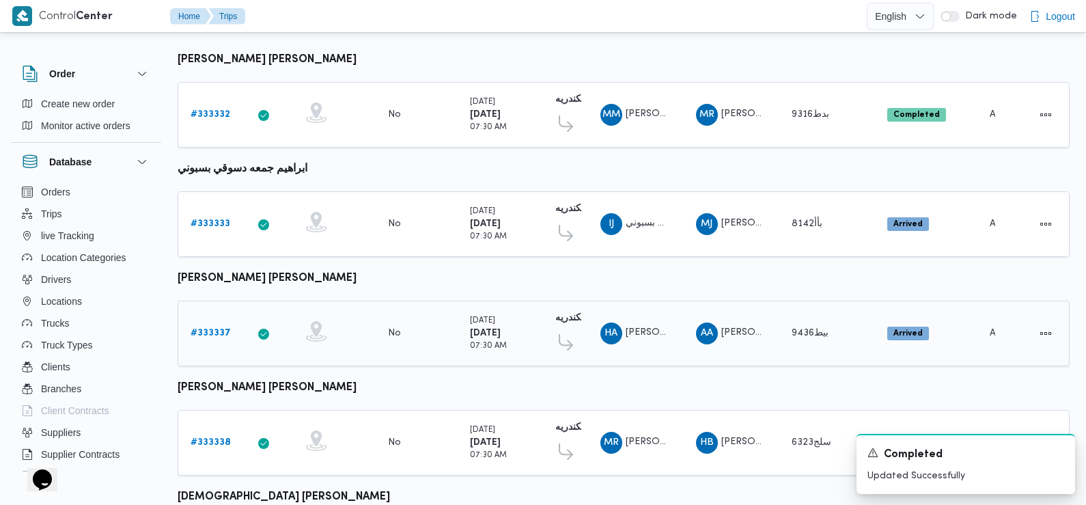
click at [210, 330] on b "# 333337" at bounding box center [211, 333] width 40 height 9
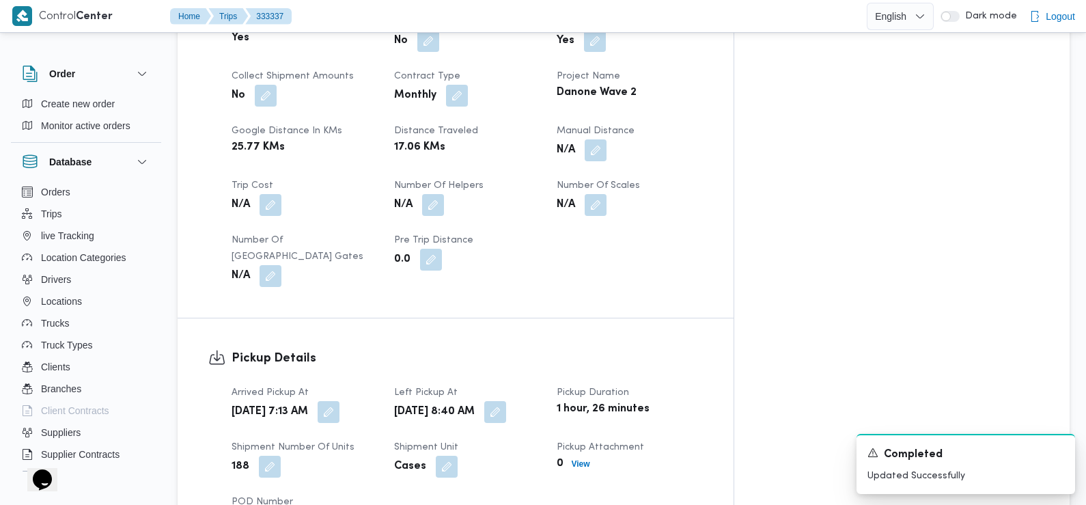
scroll to position [647, 0]
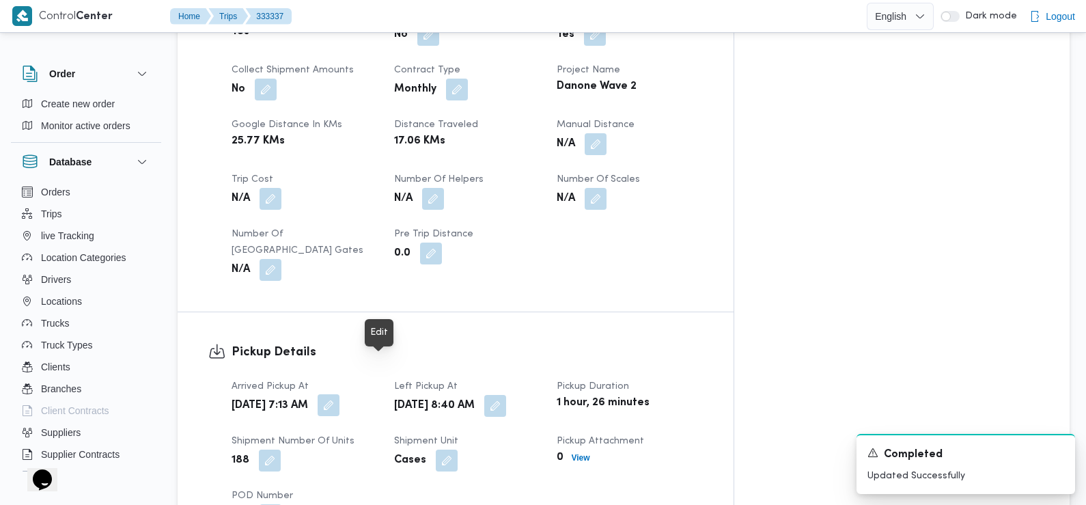
click at [340, 394] on button "button" at bounding box center [329, 405] width 22 height 22
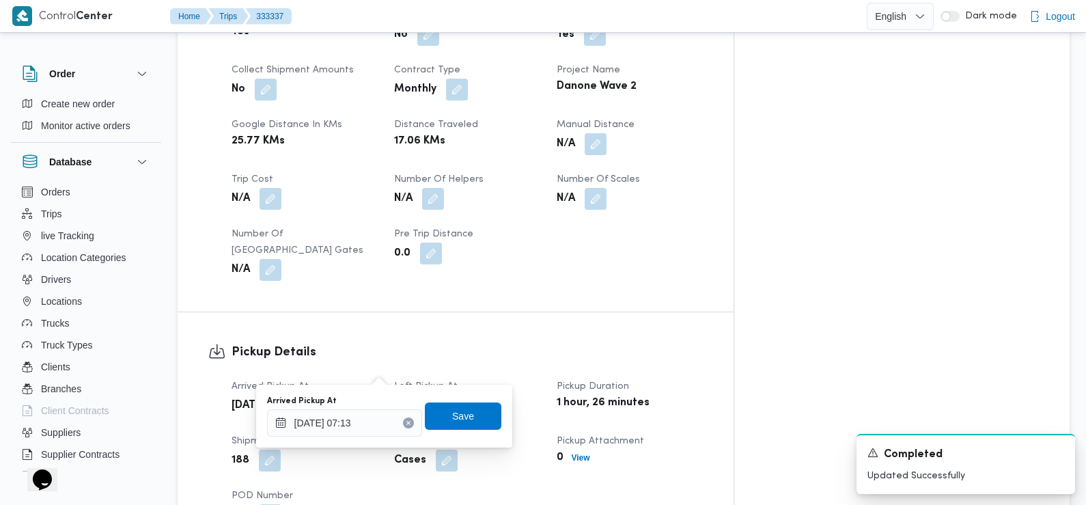
click at [418, 312] on div "Pickup Details Arrived Pickup At [DATE] 7:13 AM Left Pickup At [DATE] 8:40 AM P…" at bounding box center [456, 434] width 556 height 245
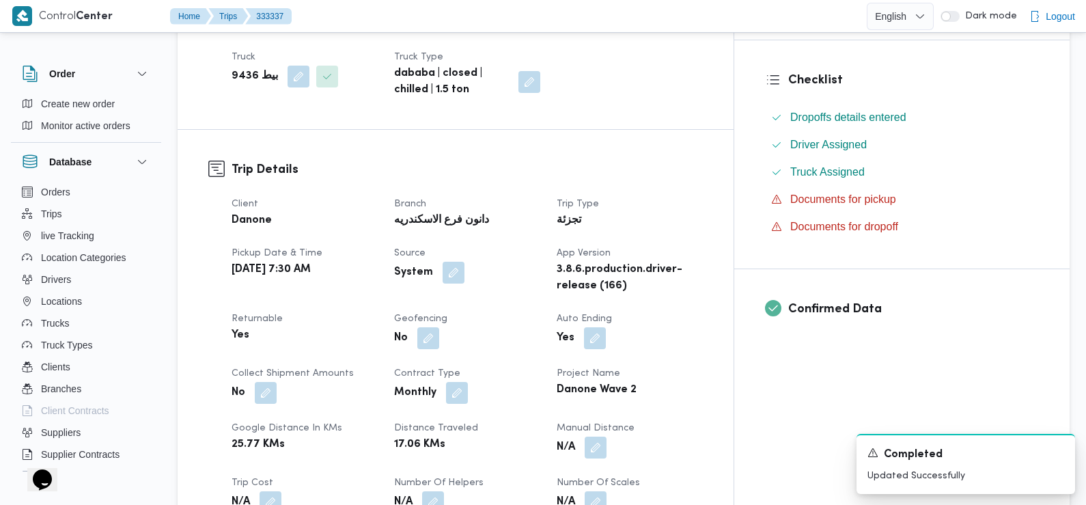
scroll to position [0, 0]
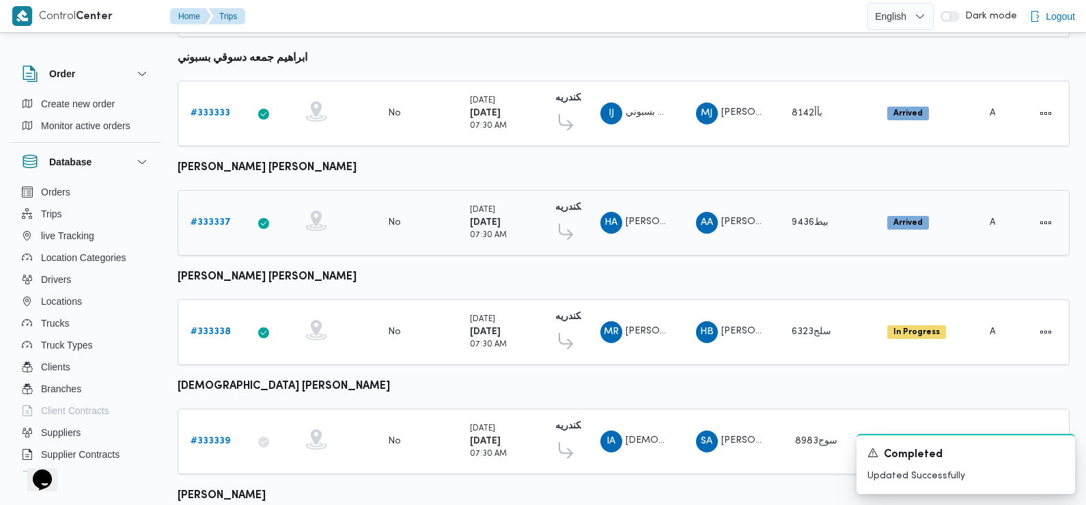
scroll to position [282, 0]
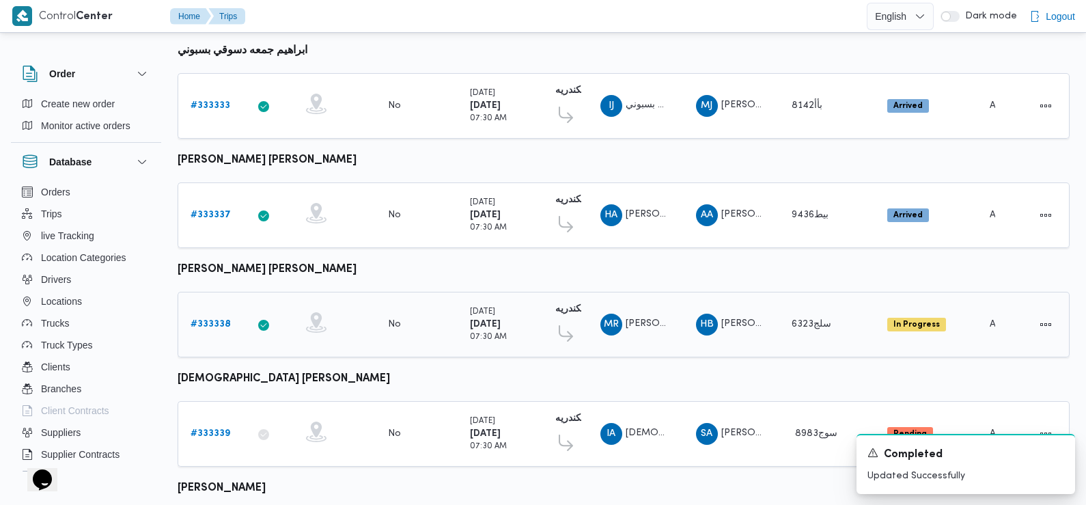
click at [218, 321] on b "# 333338" at bounding box center [211, 324] width 40 height 9
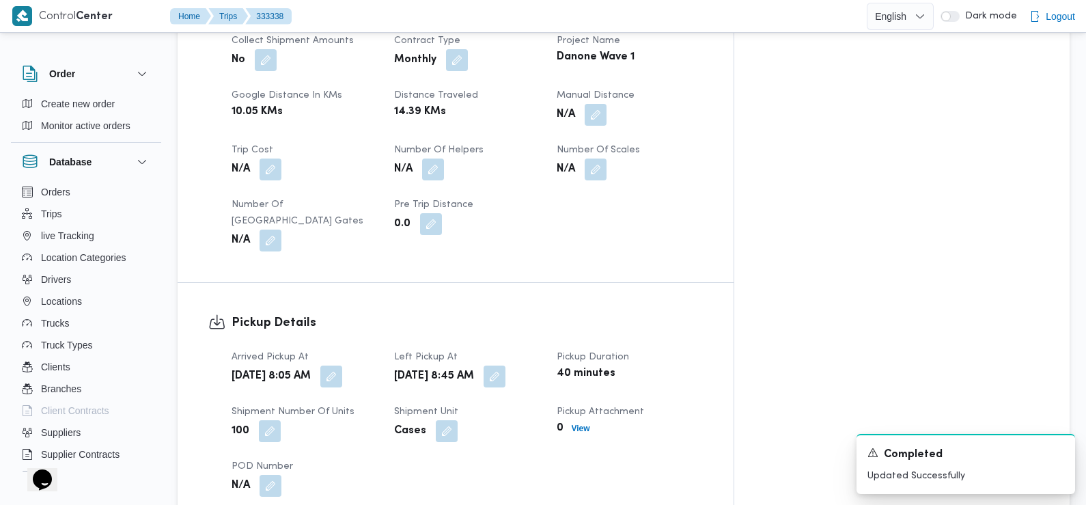
scroll to position [688, 0]
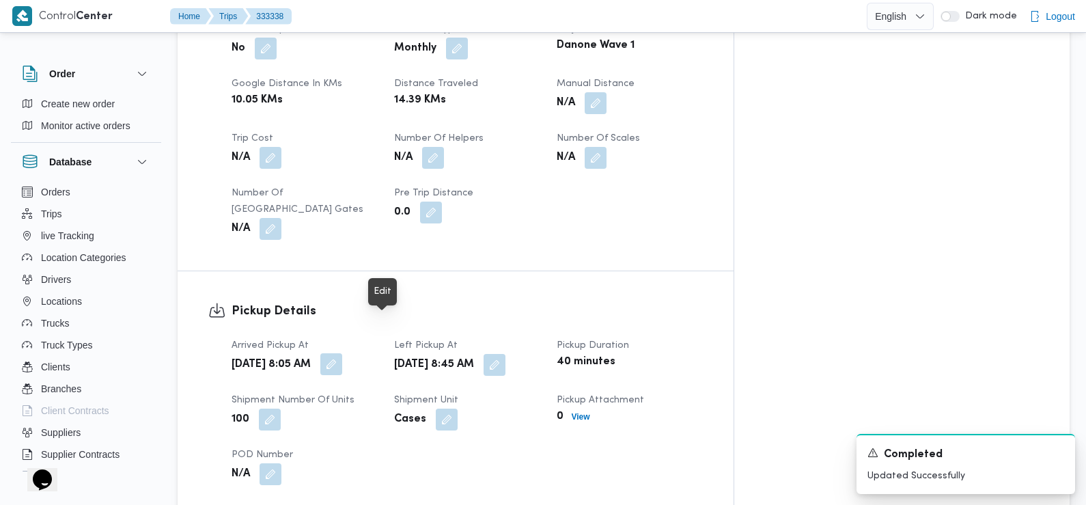
click at [342, 353] on button "button" at bounding box center [331, 364] width 22 height 22
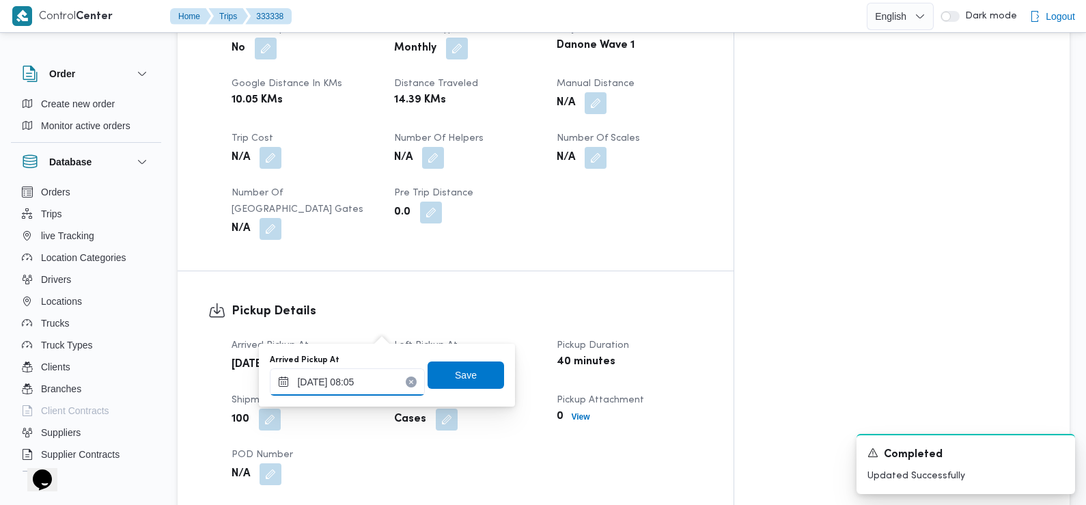
click at [378, 377] on input "[DATE] 08:05" at bounding box center [347, 381] width 155 height 27
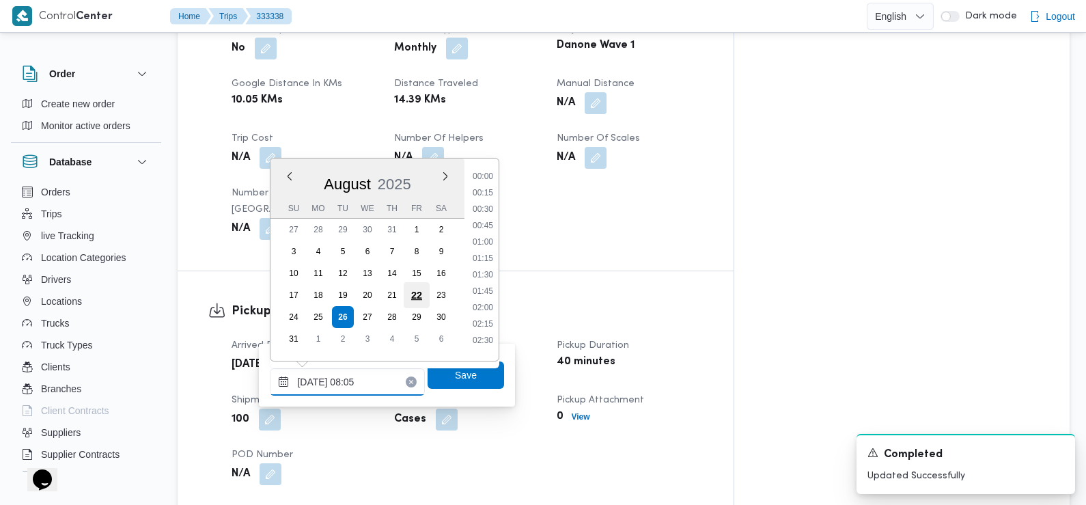
scroll to position [430, 0]
click at [486, 253] on li "07:45" at bounding box center [482, 254] width 31 height 14
type input "[DATE] 07:45"
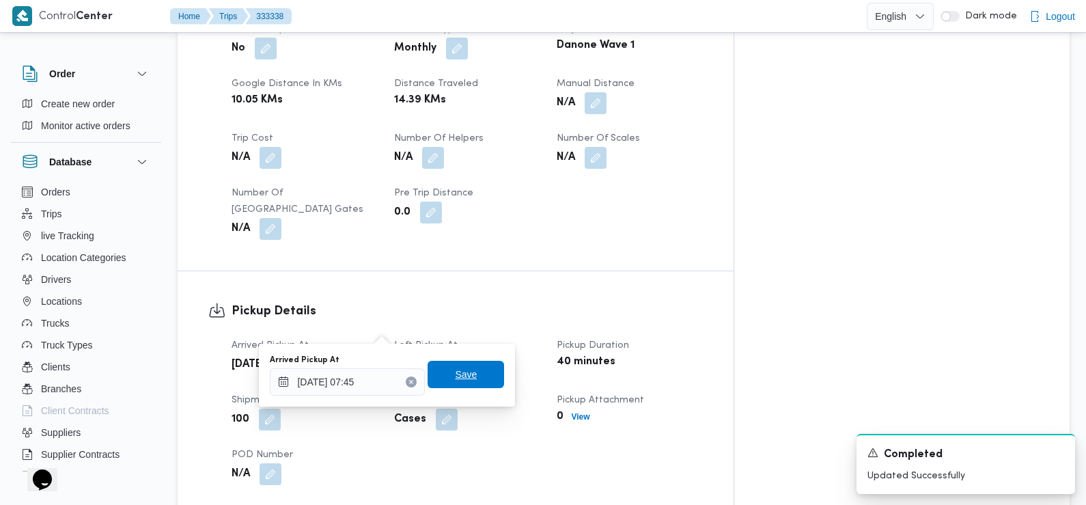
click at [461, 374] on span "Save" at bounding box center [466, 374] width 22 height 16
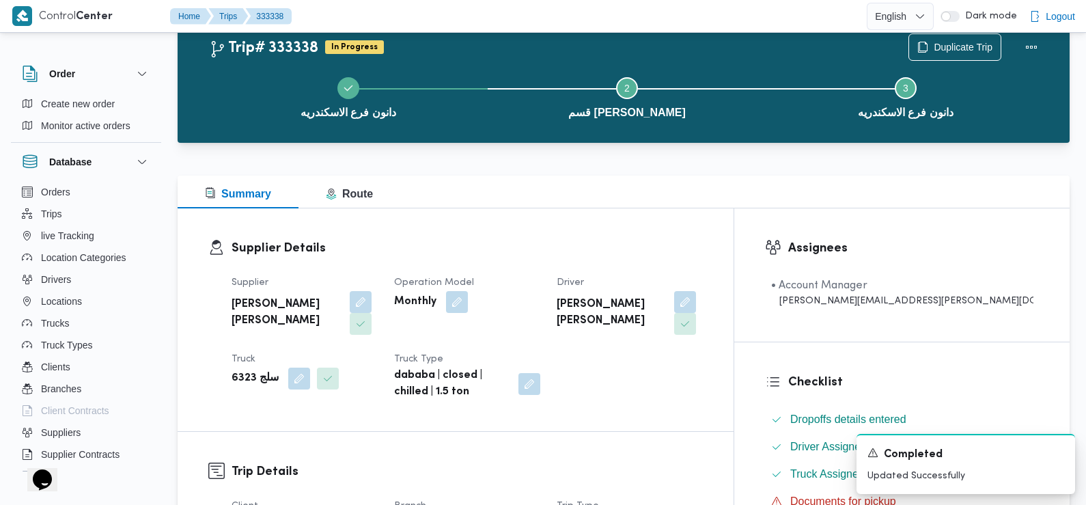
scroll to position [0, 0]
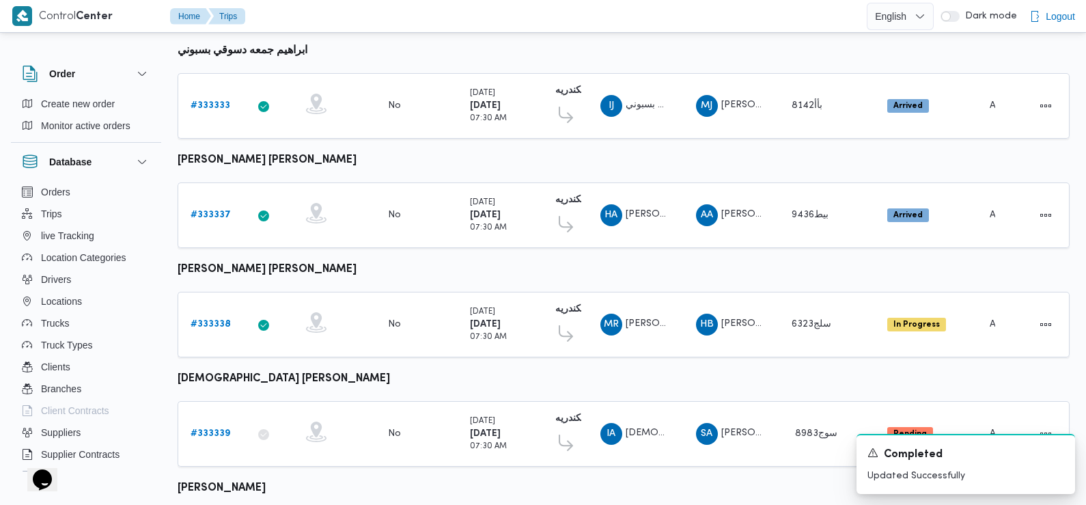
scroll to position [344, 0]
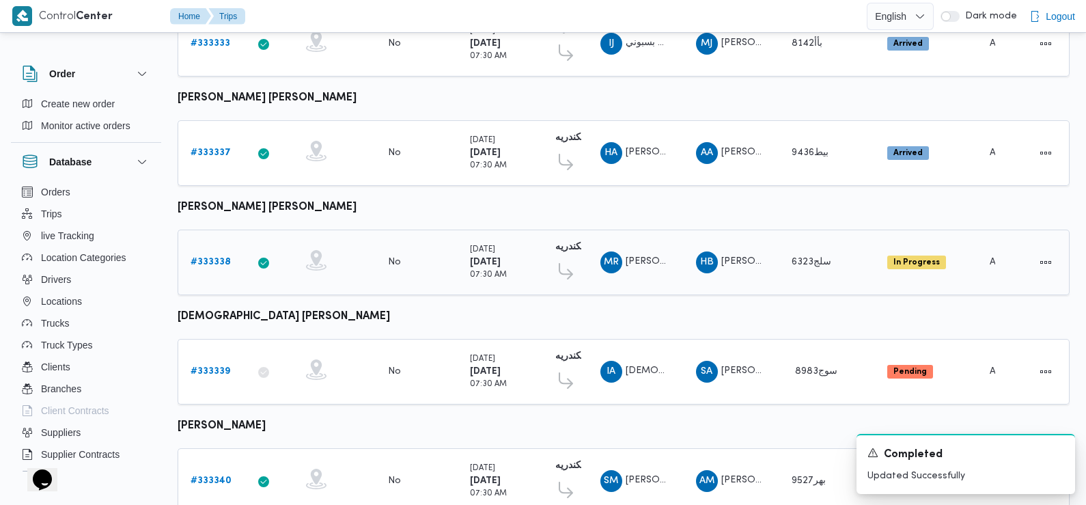
click at [217, 258] on b "# 333338" at bounding box center [211, 262] width 40 height 9
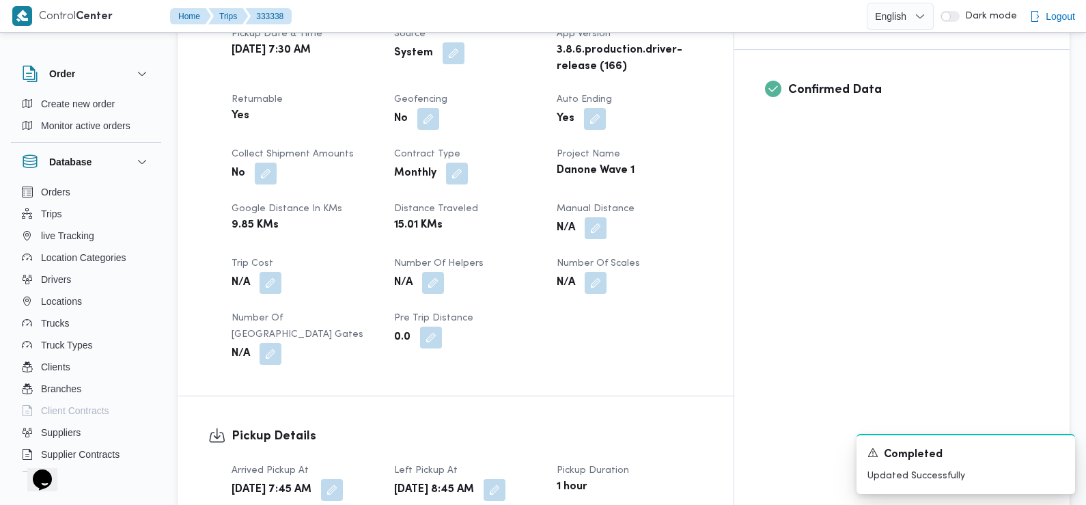
scroll to position [569, 0]
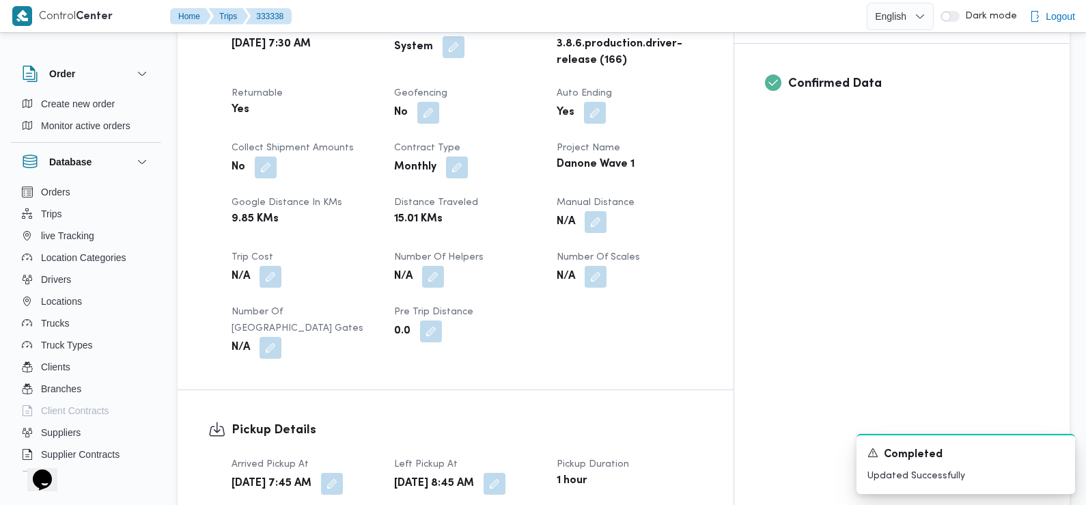
click at [343, 472] on button "button" at bounding box center [332, 483] width 22 height 22
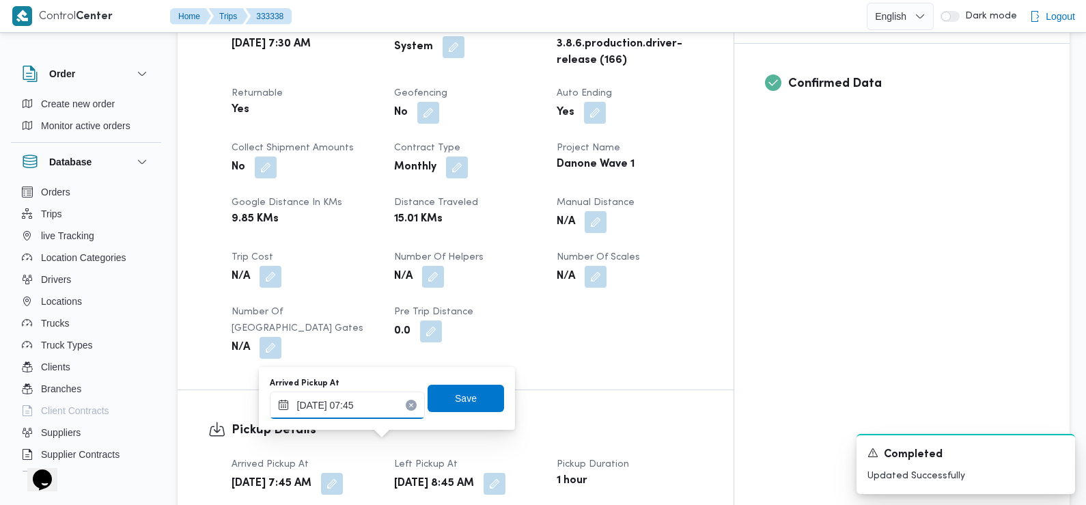
click at [385, 402] on input "26/08/2025 07:45" at bounding box center [347, 405] width 155 height 27
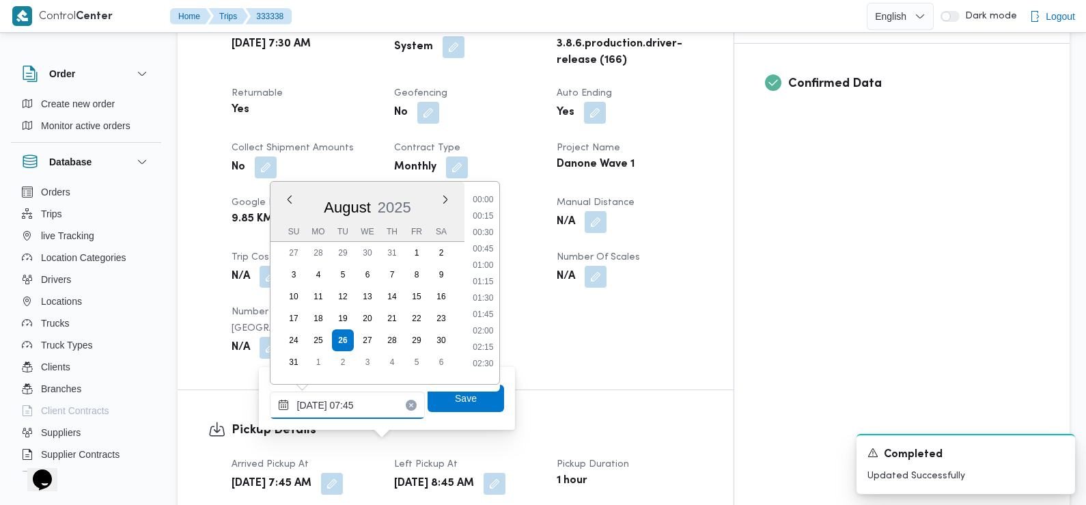
scroll to position [414, 0]
type input "26/08/2025 07:40"
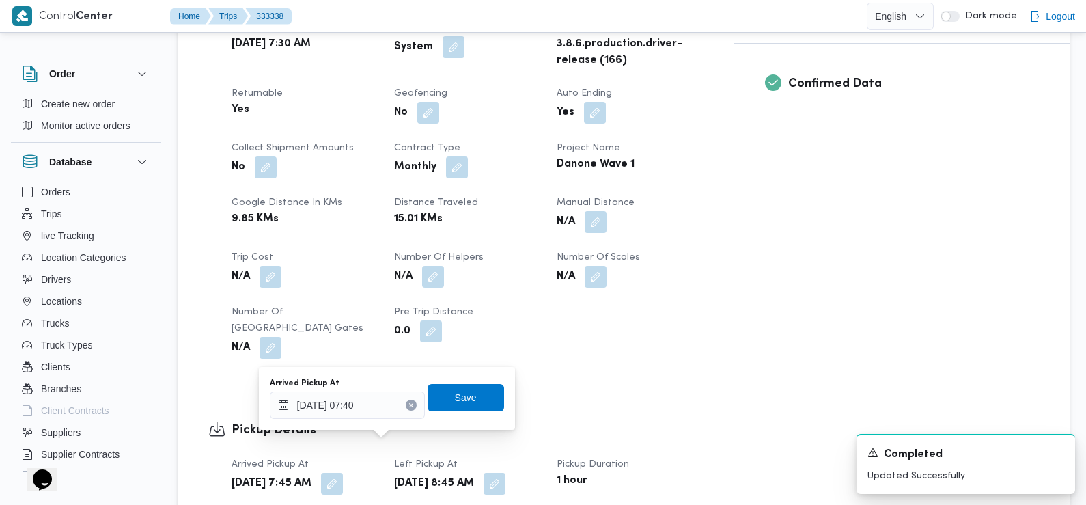
click at [429, 401] on span "Save" at bounding box center [466, 397] width 77 height 27
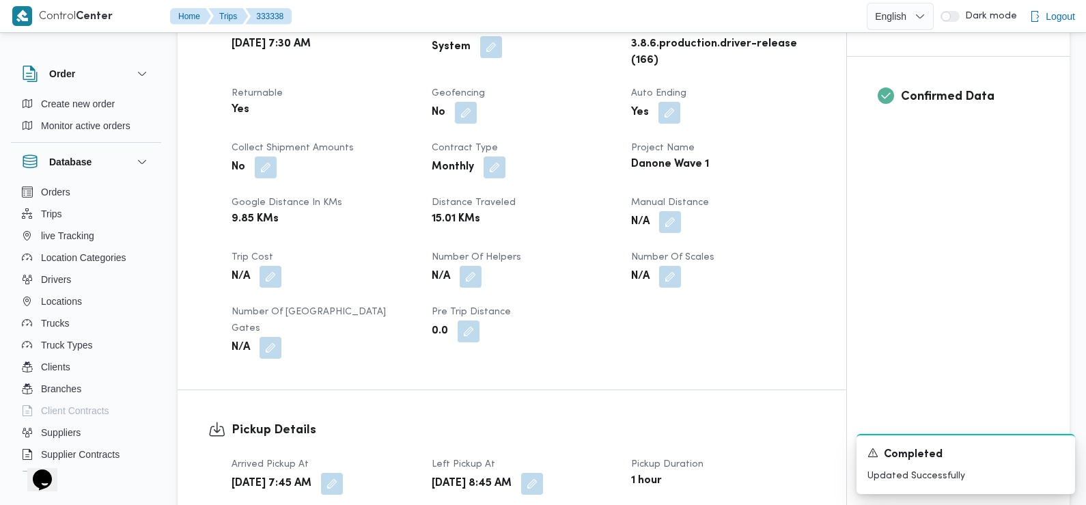
click at [394, 334] on div "Trip Details Client Danone Branch دانون فرع الاسكندريه Trip Type تجزئة Pickup d…" at bounding box center [512, 146] width 669 height 485
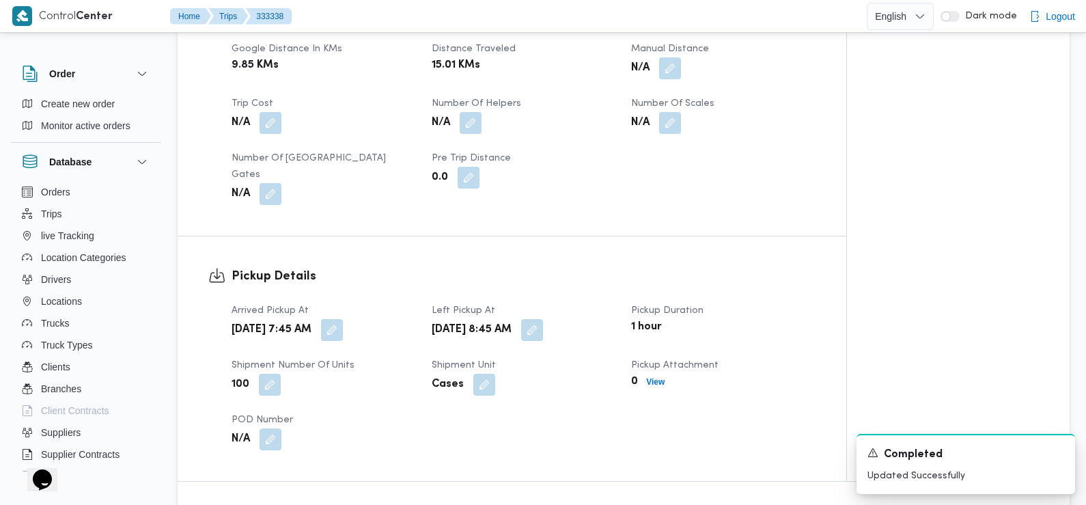
scroll to position [729, 0]
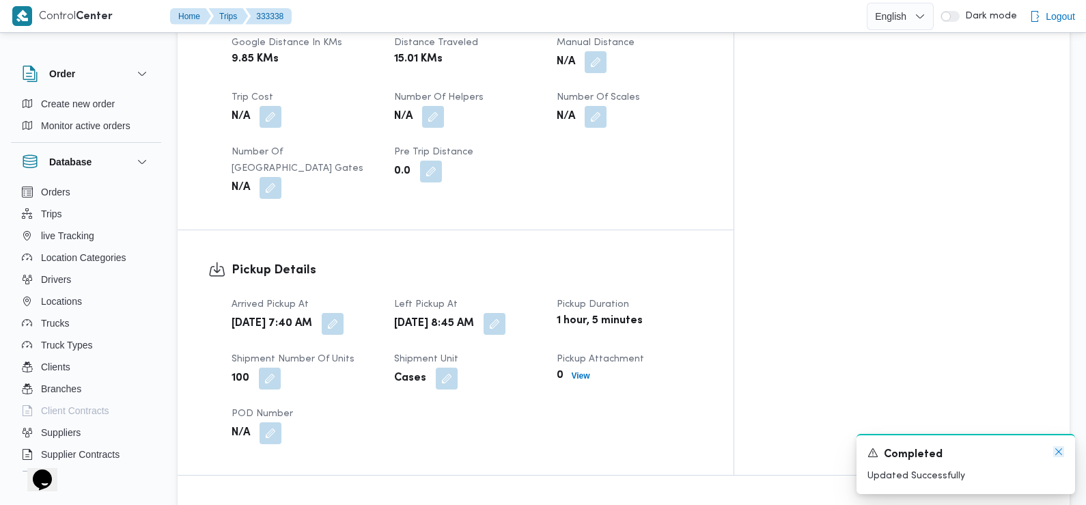
click at [1060, 455] on icon "Dismiss toast" at bounding box center [1059, 451] width 11 height 11
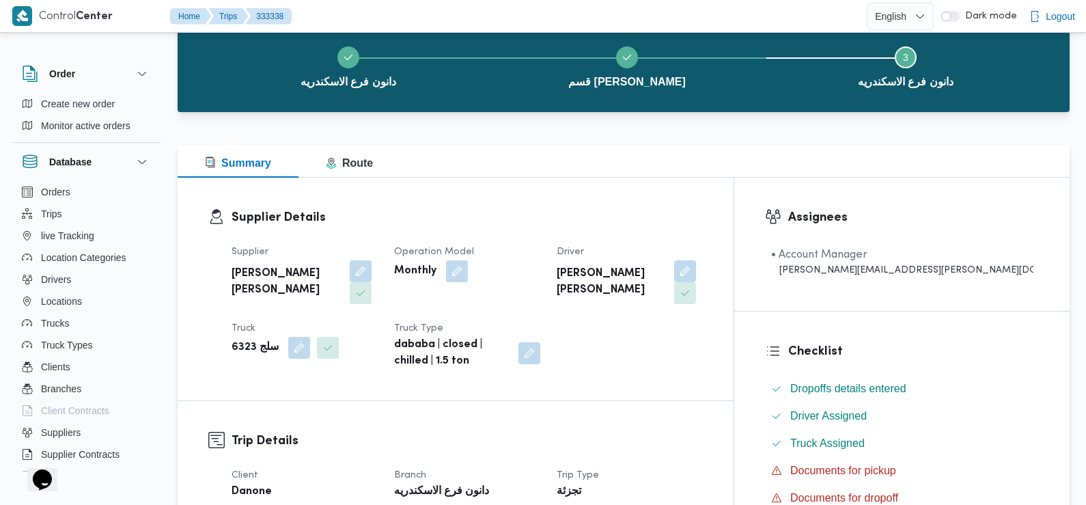
scroll to position [0, 0]
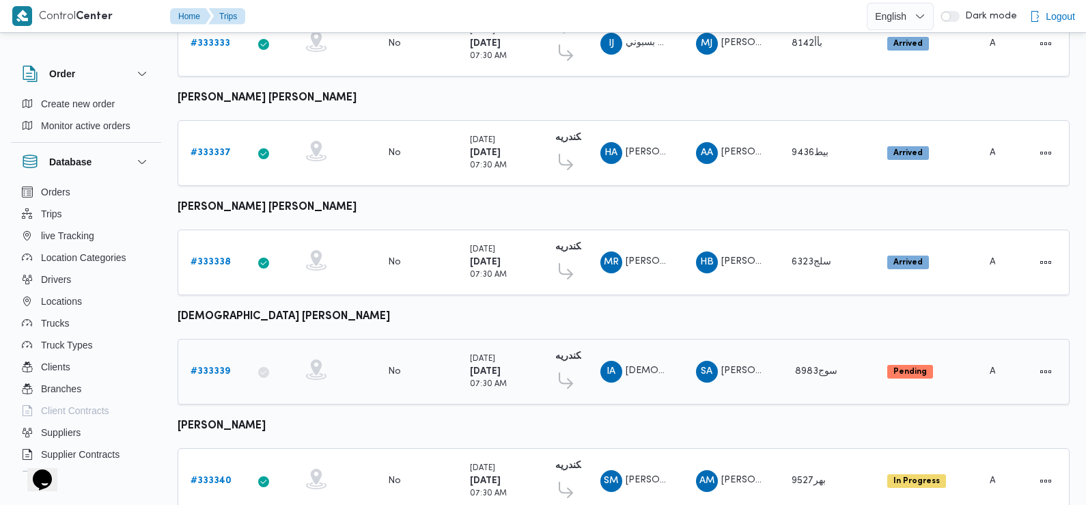
scroll to position [407, 0]
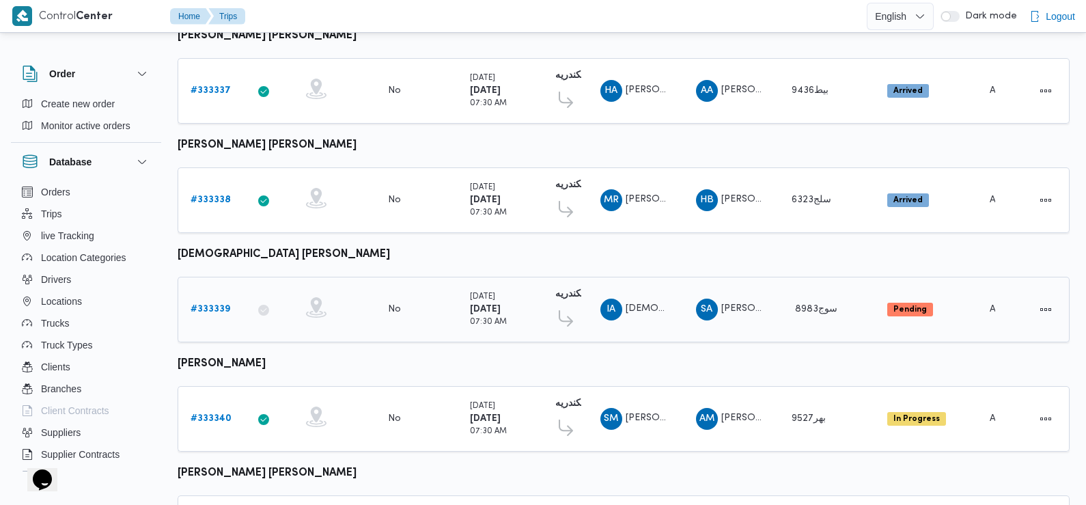
click at [200, 305] on b "# 333339" at bounding box center [211, 309] width 40 height 9
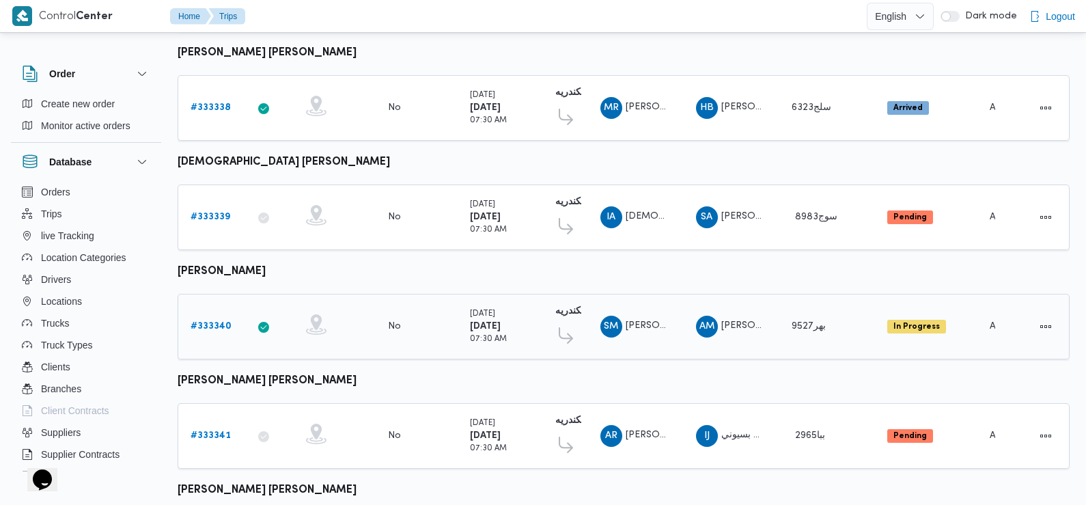
click at [206, 322] on b "# 333340" at bounding box center [211, 326] width 41 height 9
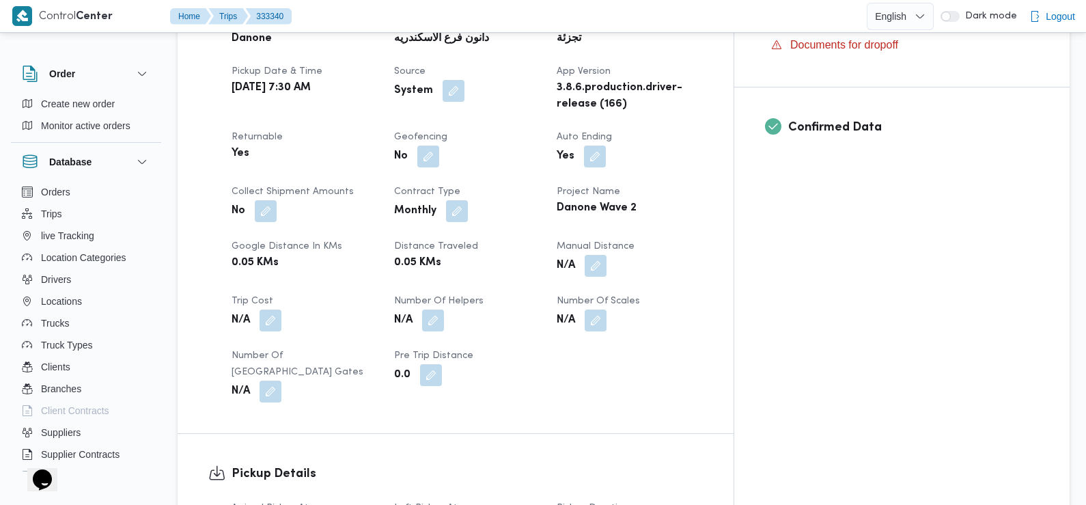
scroll to position [579, 0]
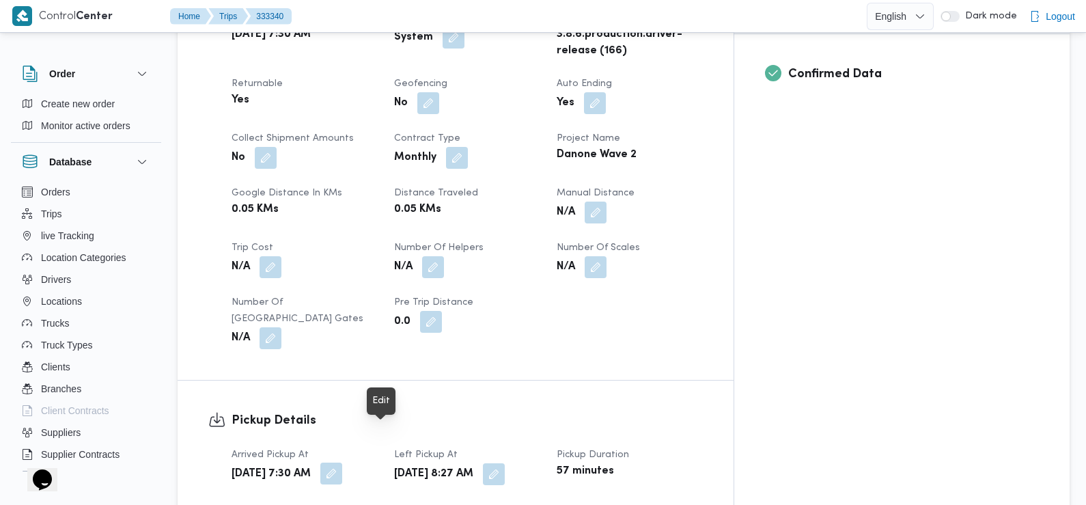
click at [342, 463] on button "button" at bounding box center [331, 474] width 22 height 22
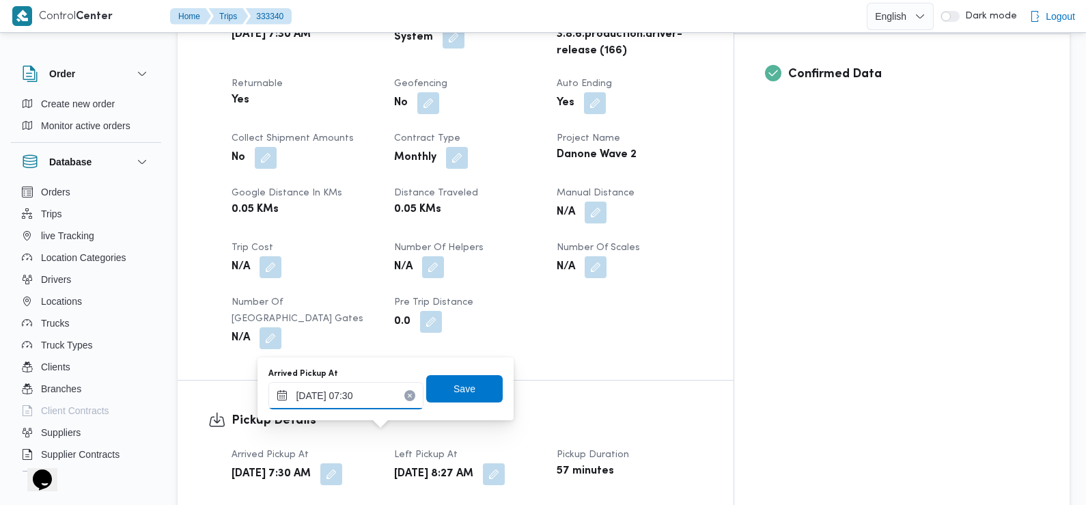
click at [375, 386] on div "26/08/2025 07:30" at bounding box center [346, 395] width 155 height 27
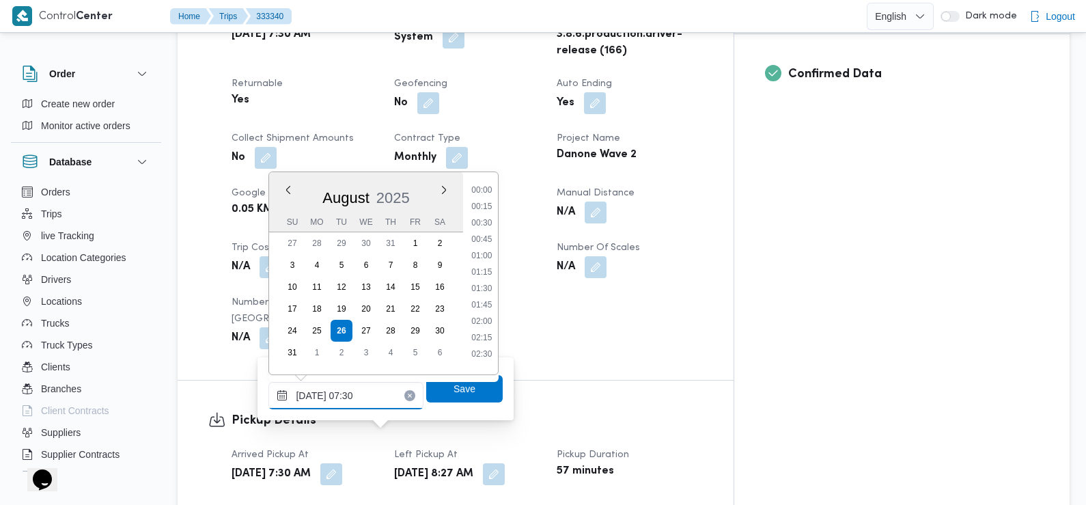
scroll to position [398, 0]
type input "26/08/2025 07:35"
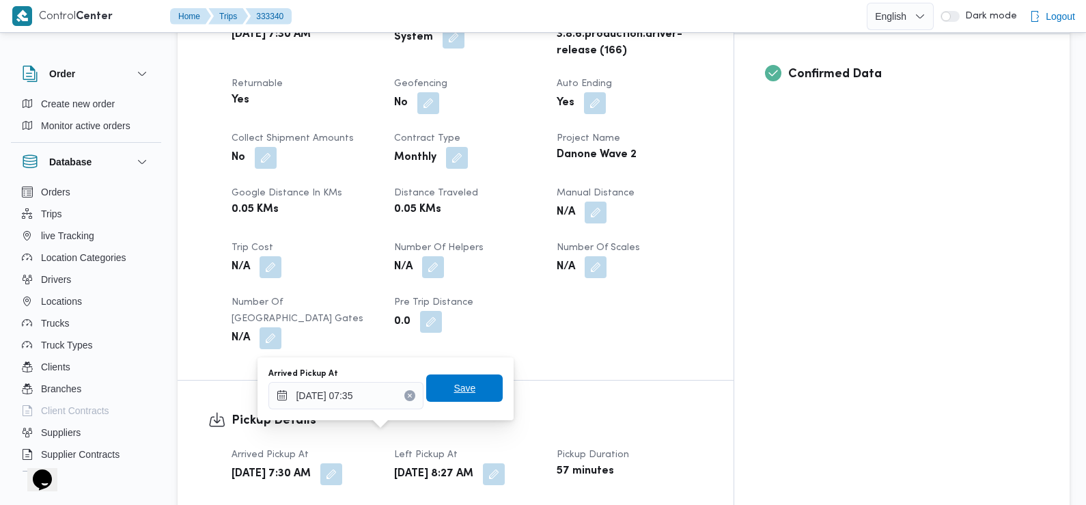
click at [454, 391] on span "Save" at bounding box center [465, 388] width 22 height 16
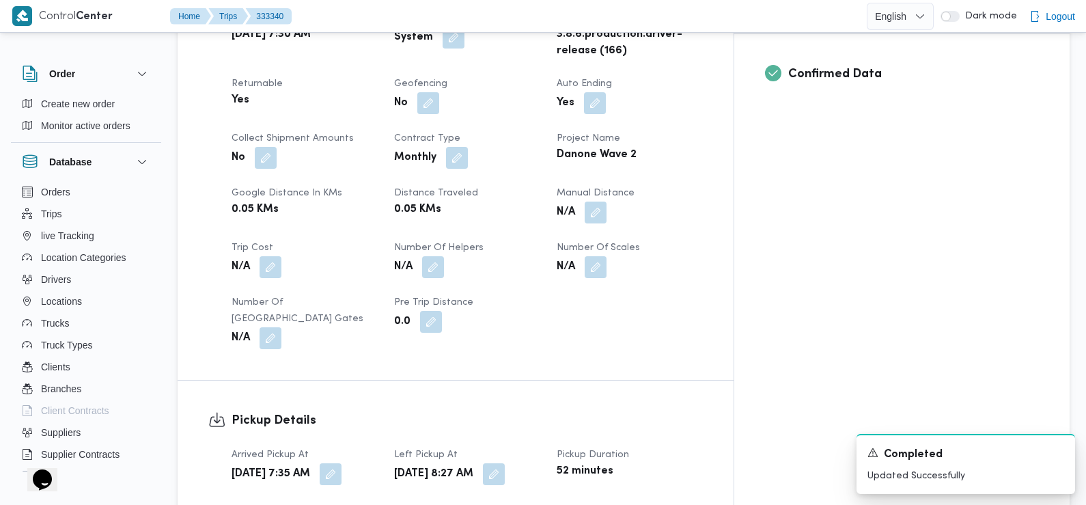
click at [413, 411] on h3 "Pickup Details" at bounding box center [467, 420] width 471 height 18
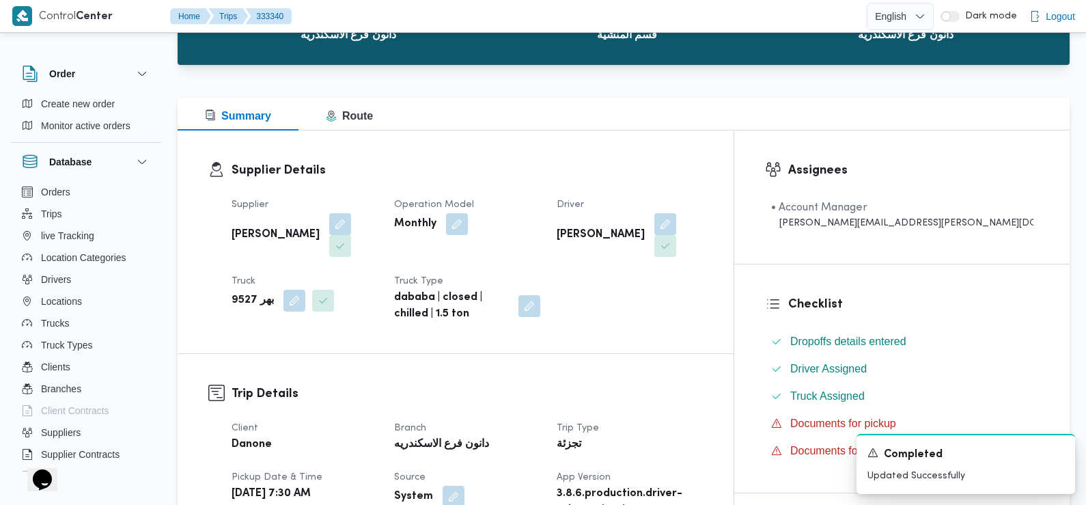
scroll to position [0, 0]
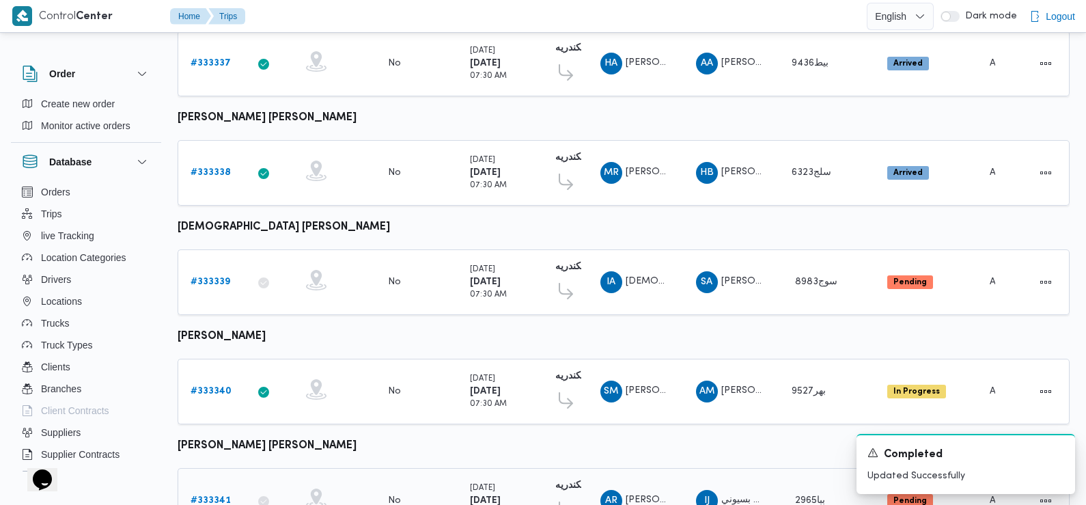
scroll to position [425, 0]
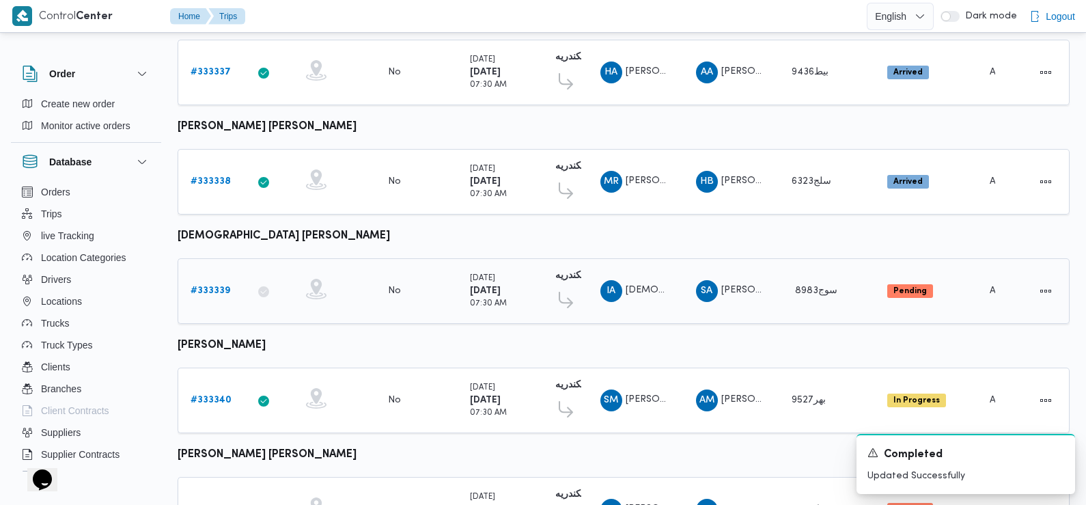
click at [211, 287] on b "# 333339" at bounding box center [211, 290] width 40 height 9
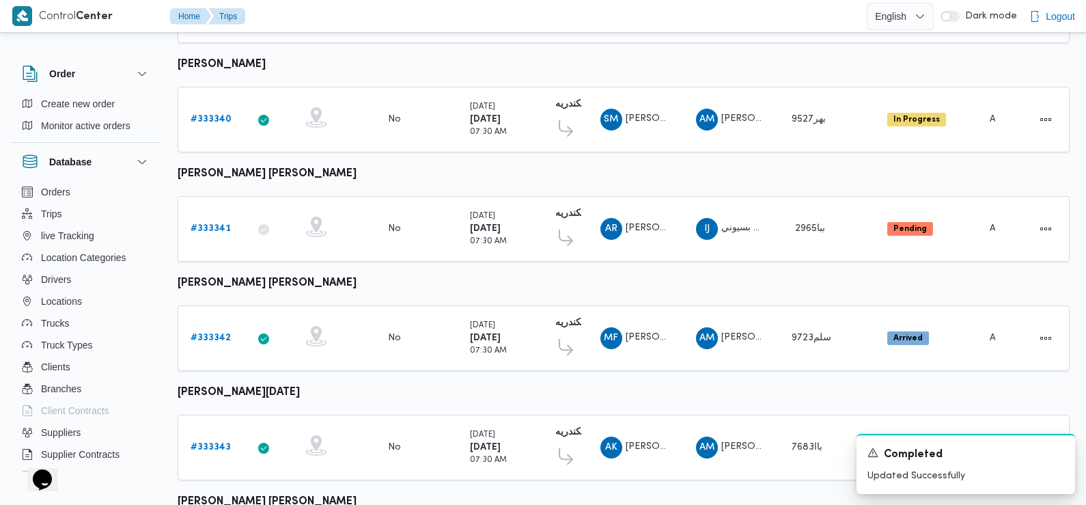
scroll to position [729, 0]
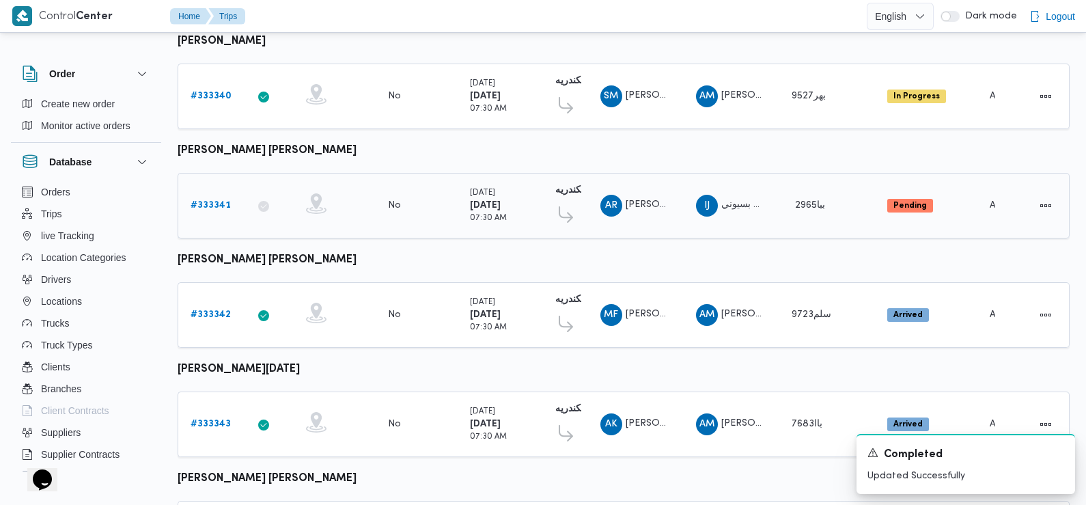
click at [215, 201] on b "# 333341" at bounding box center [211, 205] width 40 height 9
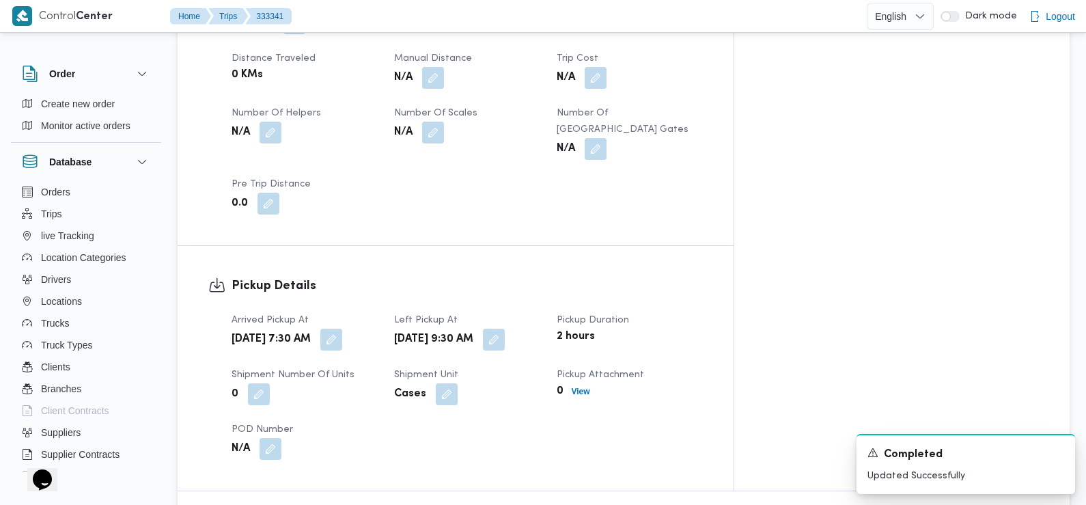
scroll to position [697, 0]
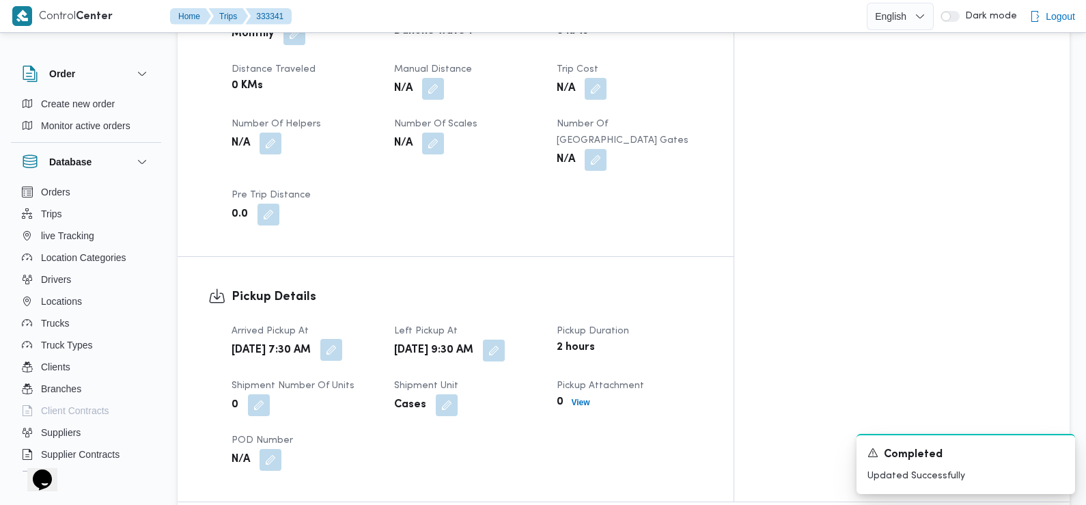
click at [342, 339] on button "button" at bounding box center [331, 350] width 22 height 22
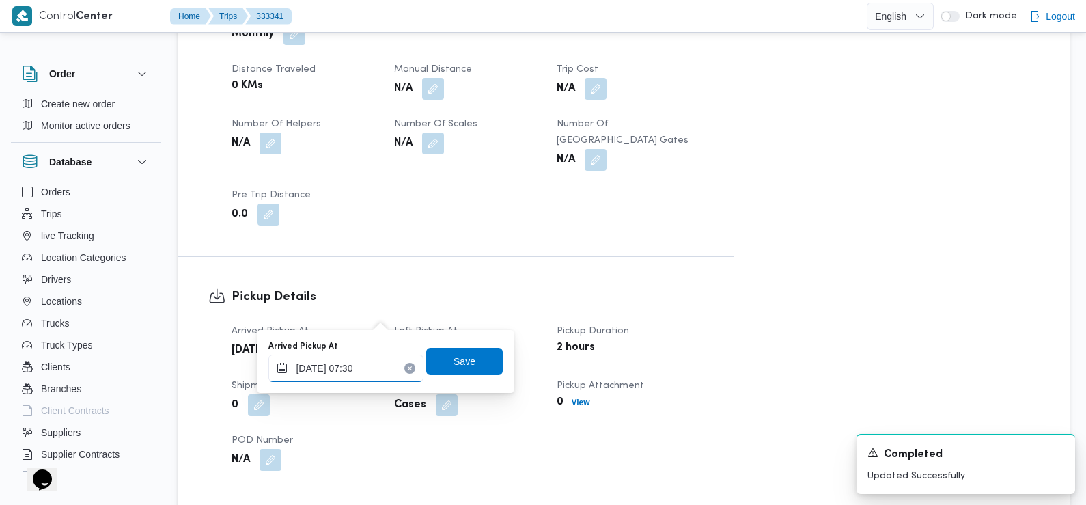
click at [372, 365] on input "26/08/2025 07:30" at bounding box center [346, 368] width 155 height 27
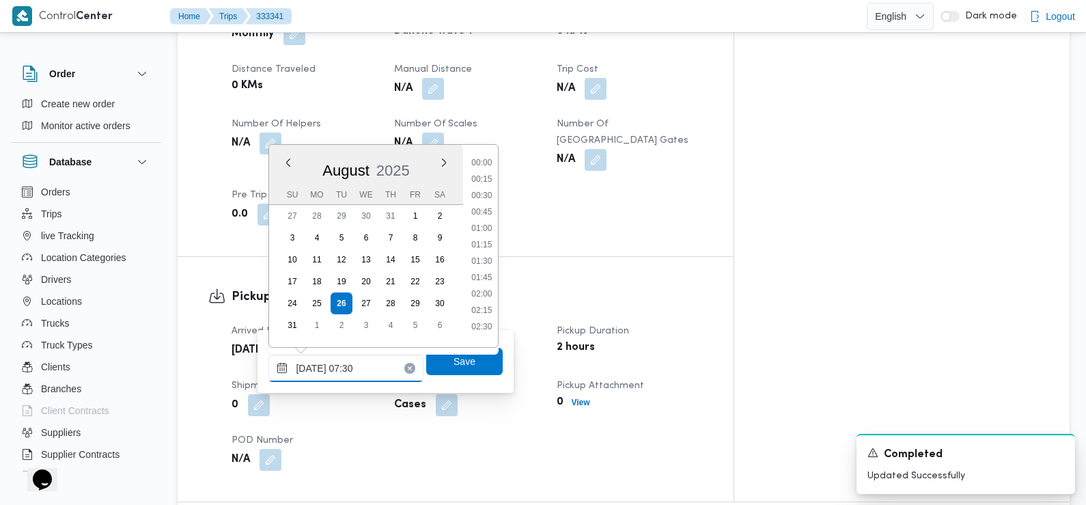
scroll to position [398, 0]
type input "26/08/2025 07:25"
click at [439, 366] on span "Save" at bounding box center [464, 360] width 77 height 27
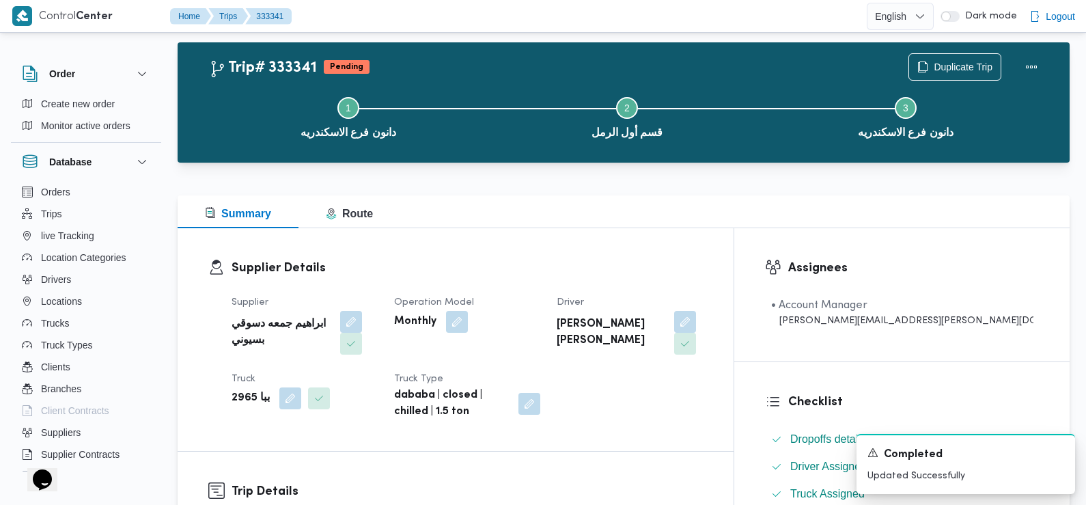
scroll to position [0, 0]
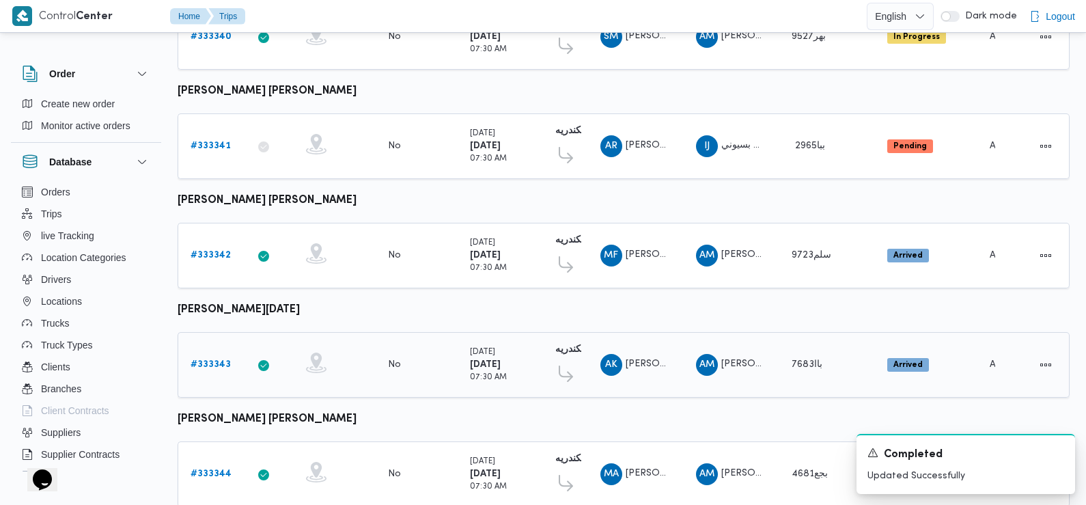
scroll to position [788, 0]
click at [213, 251] on b "# 333342" at bounding box center [211, 255] width 40 height 9
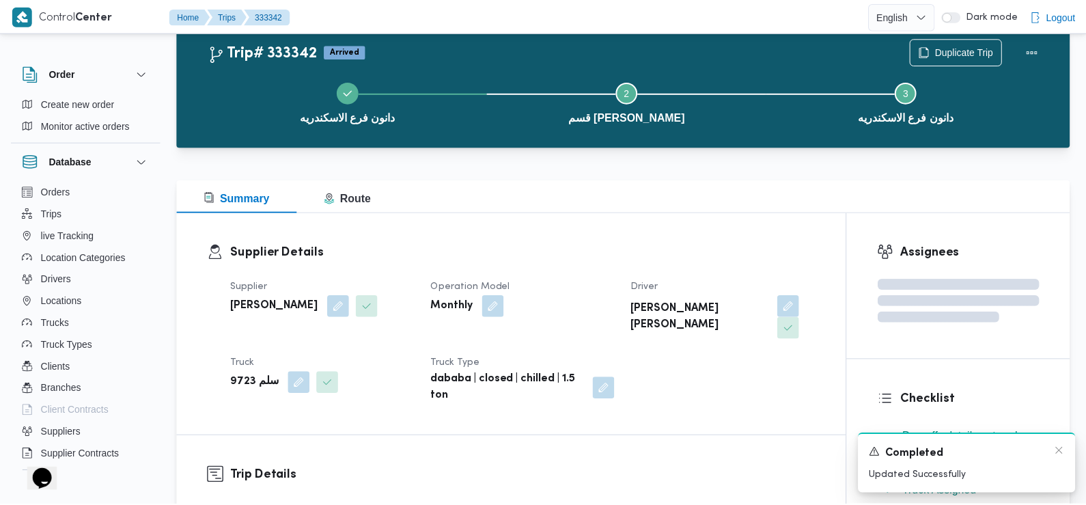
scroll to position [788, 0]
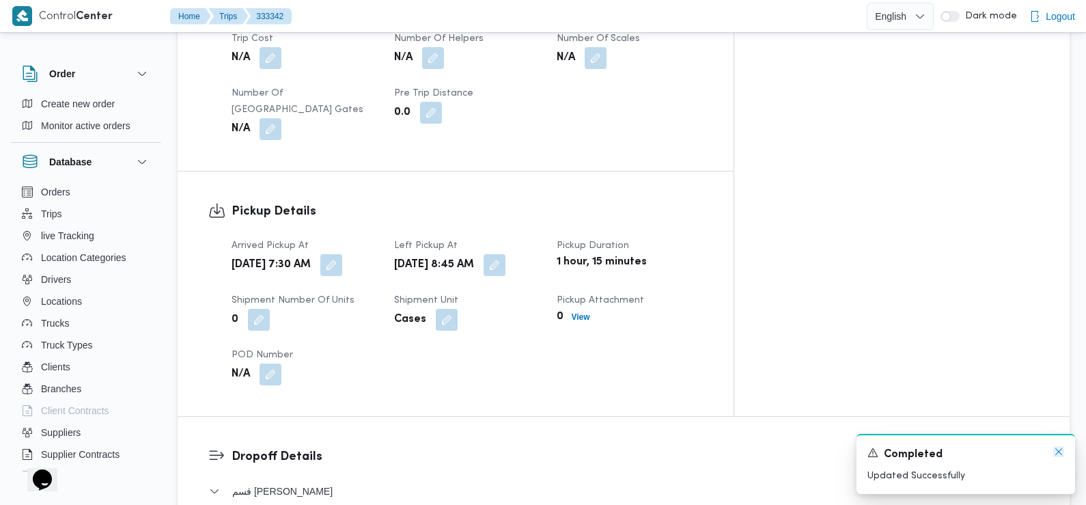
click at [1063, 455] on icon "Dismiss toast" at bounding box center [1059, 451] width 11 height 11
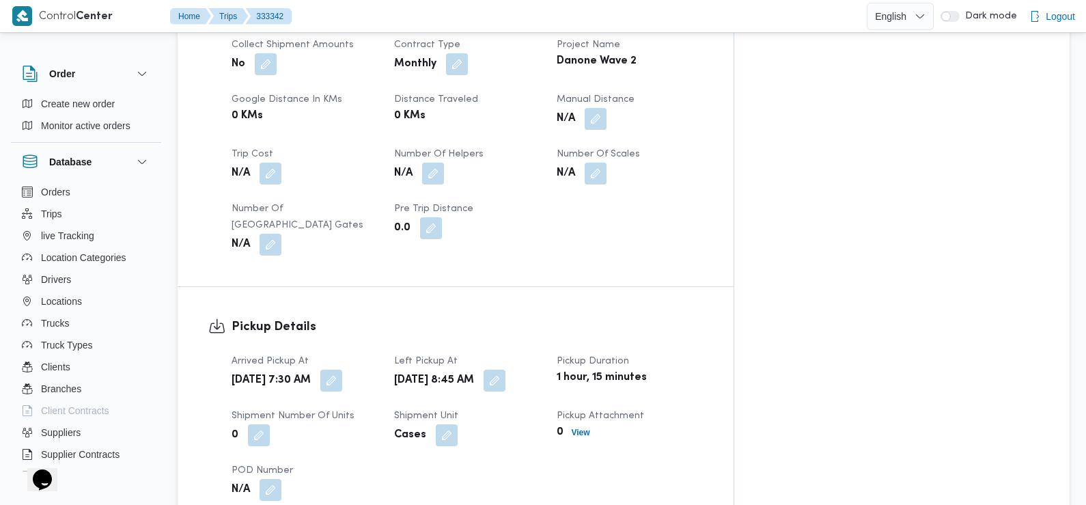
scroll to position [674, 0]
click at [342, 367] on button "button" at bounding box center [331, 378] width 22 height 22
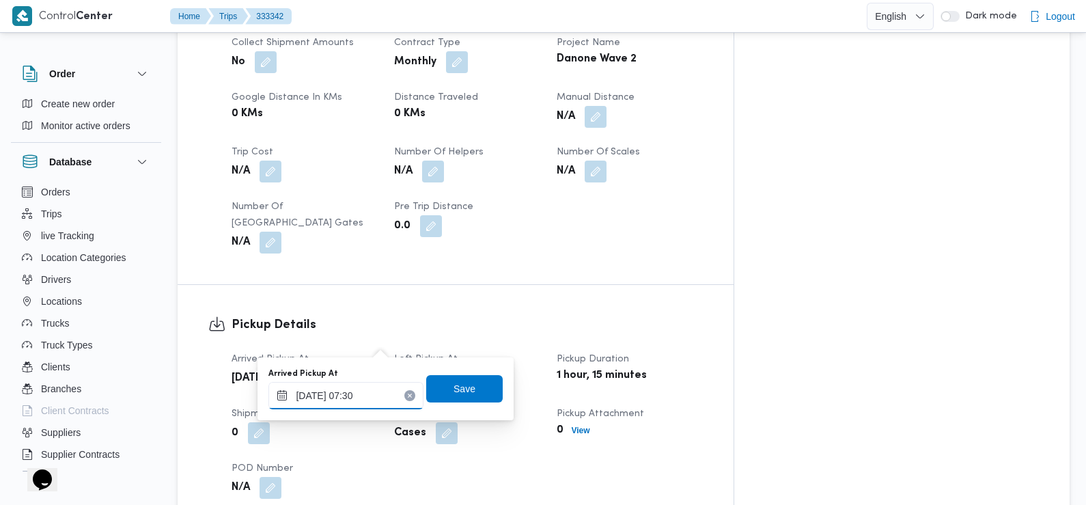
click at [374, 396] on input "26/08/2025 07:30" at bounding box center [346, 395] width 155 height 27
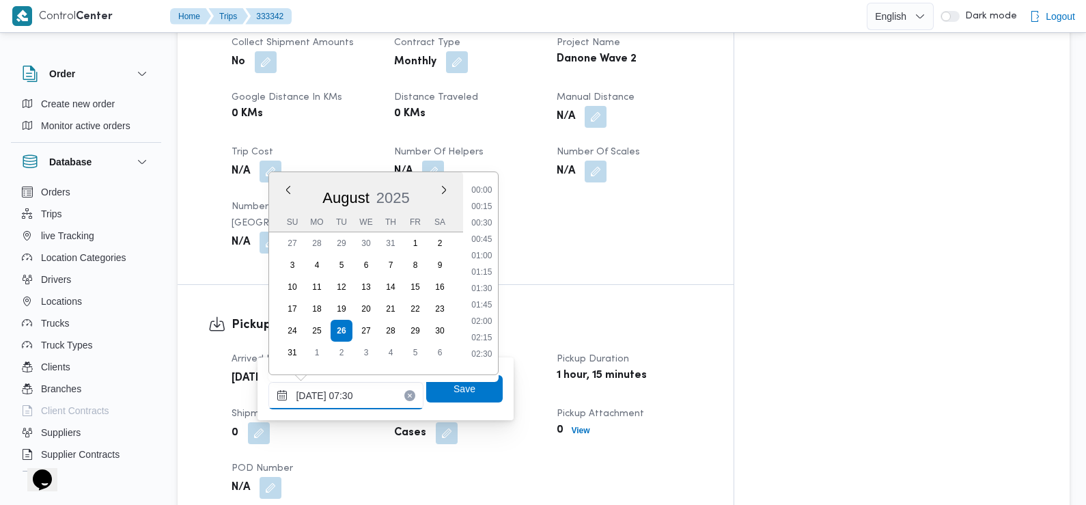
scroll to position [398, 0]
type input "26/08/2025 07:20"
click at [439, 392] on span "Save" at bounding box center [464, 387] width 77 height 27
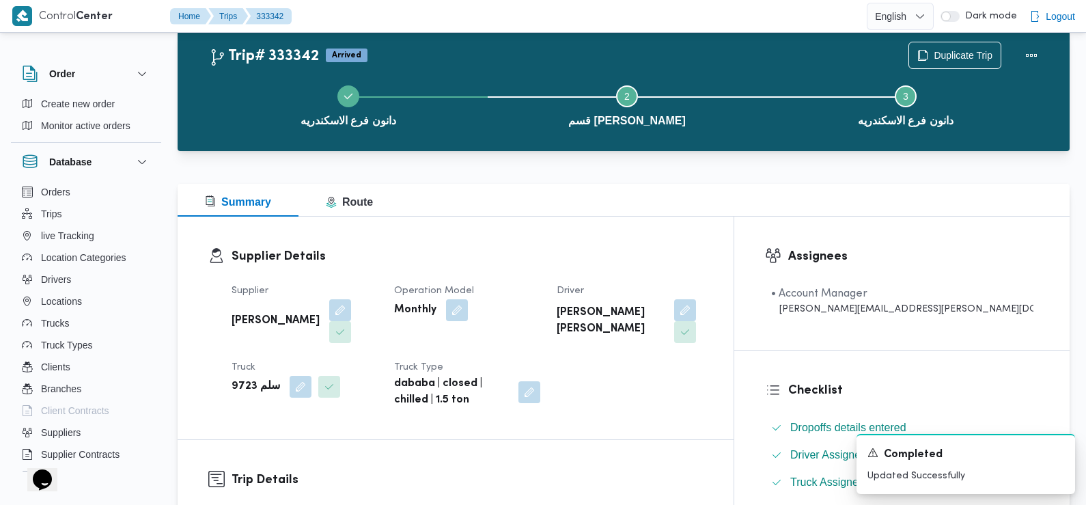
scroll to position [0, 0]
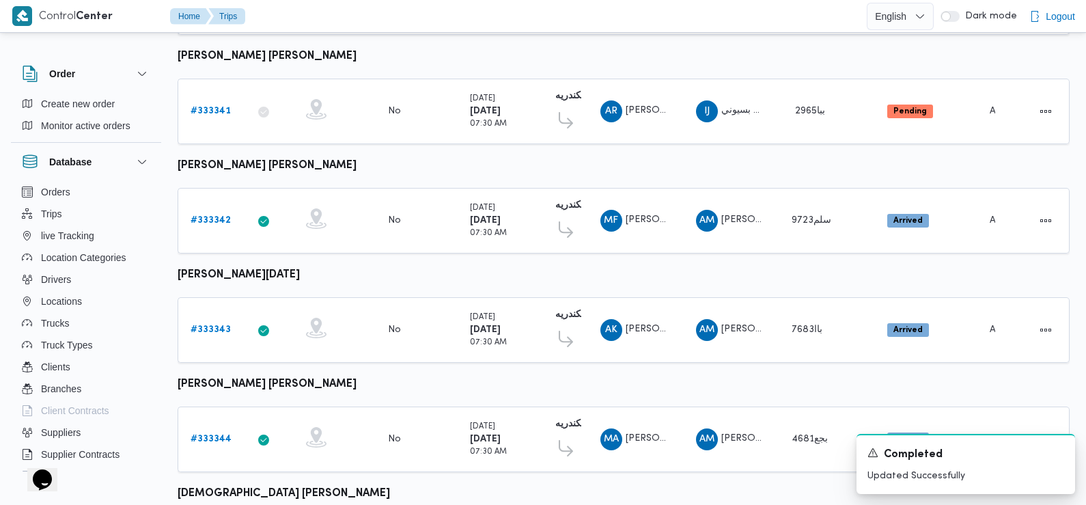
scroll to position [821, 0]
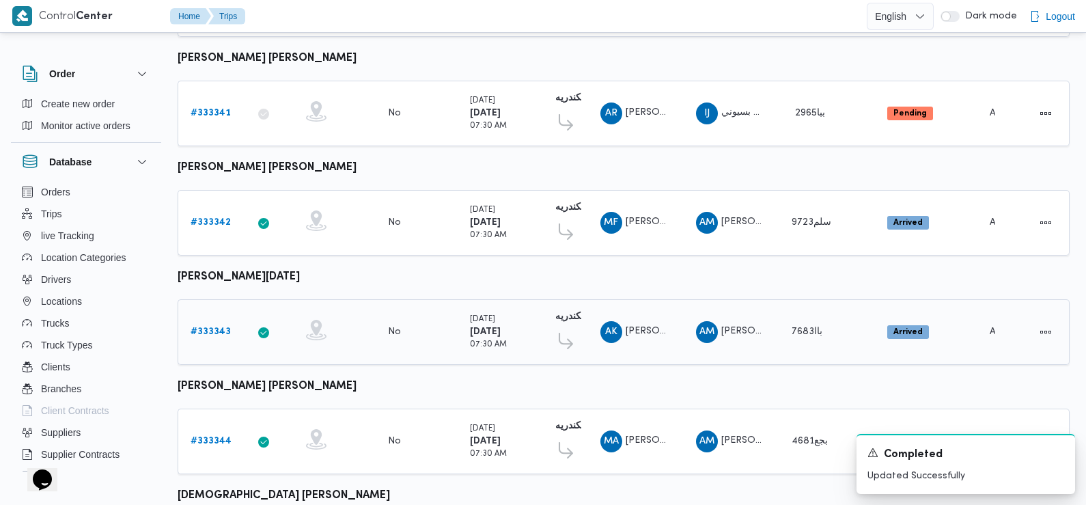
click at [205, 327] on b "# 333343" at bounding box center [211, 331] width 40 height 9
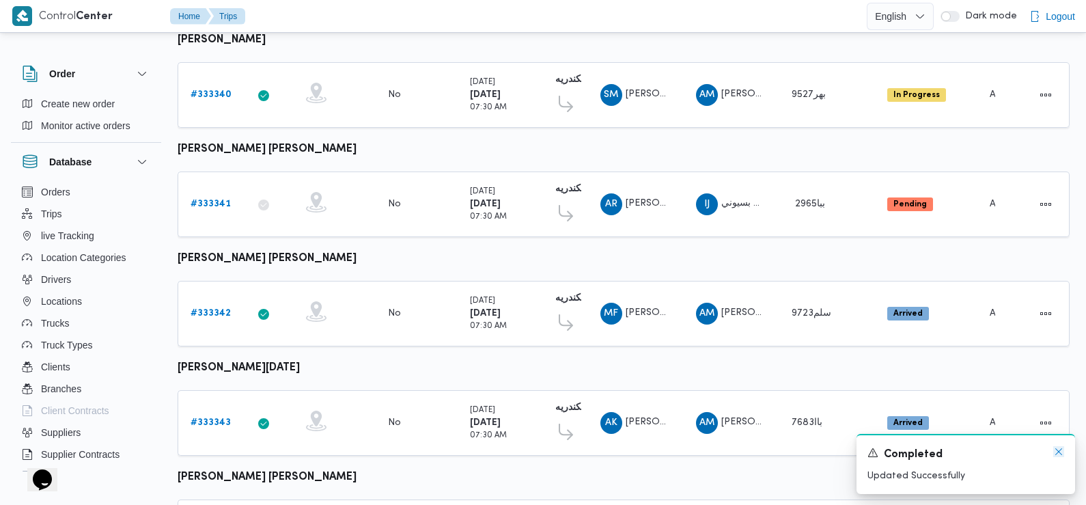
scroll to position [953, 0]
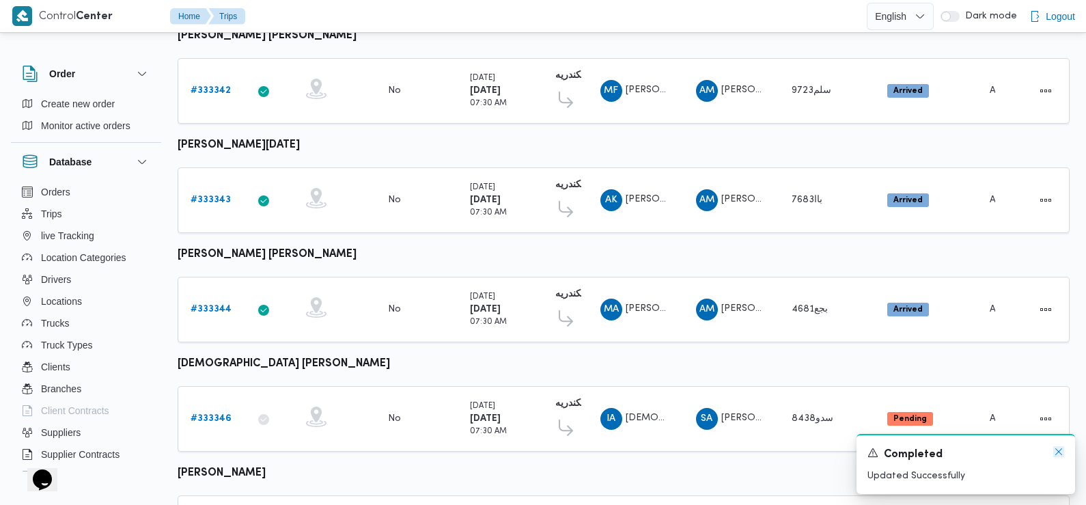
click at [1060, 452] on icon "Dismiss toast" at bounding box center [1059, 451] width 11 height 11
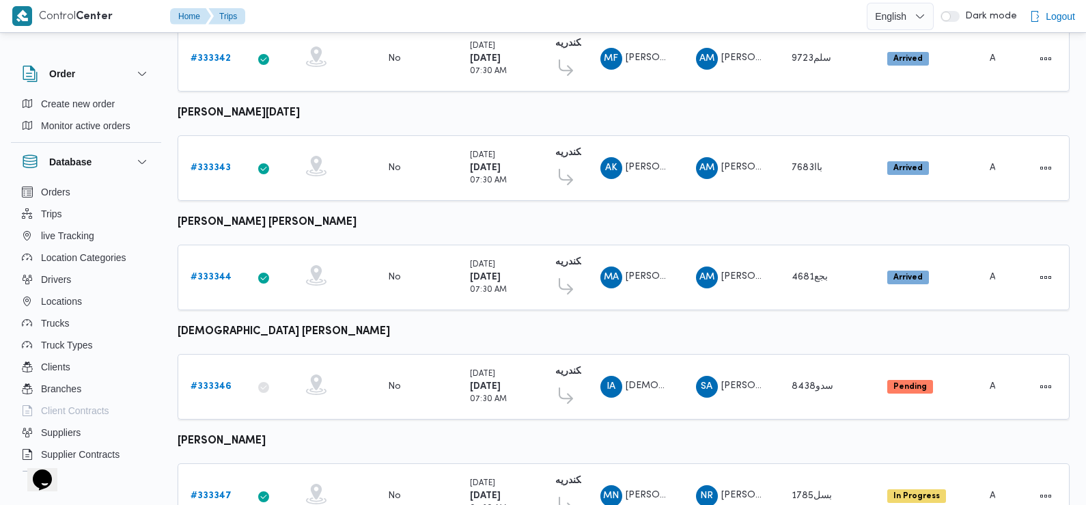
scroll to position [975, 0]
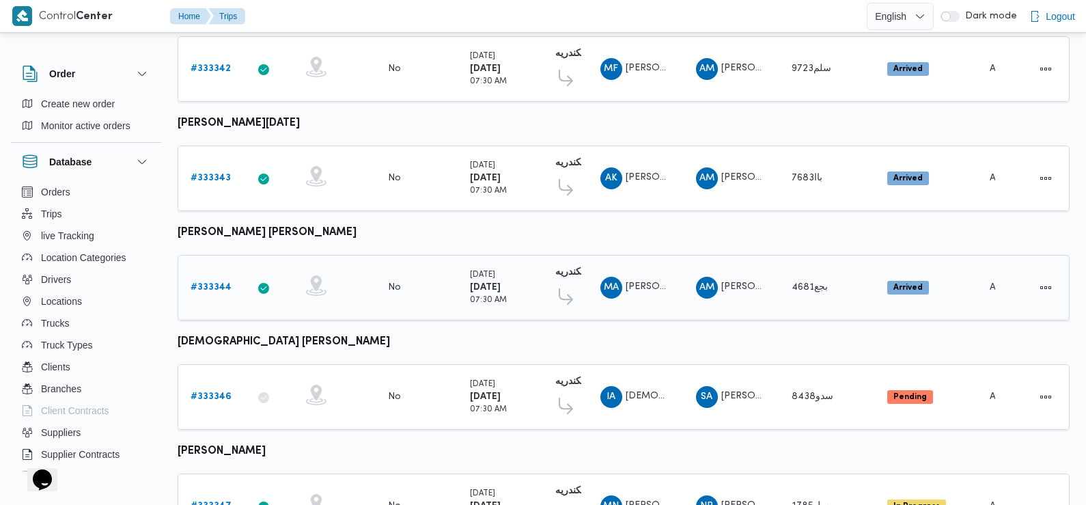
click at [207, 283] on b "# 333344" at bounding box center [211, 287] width 41 height 9
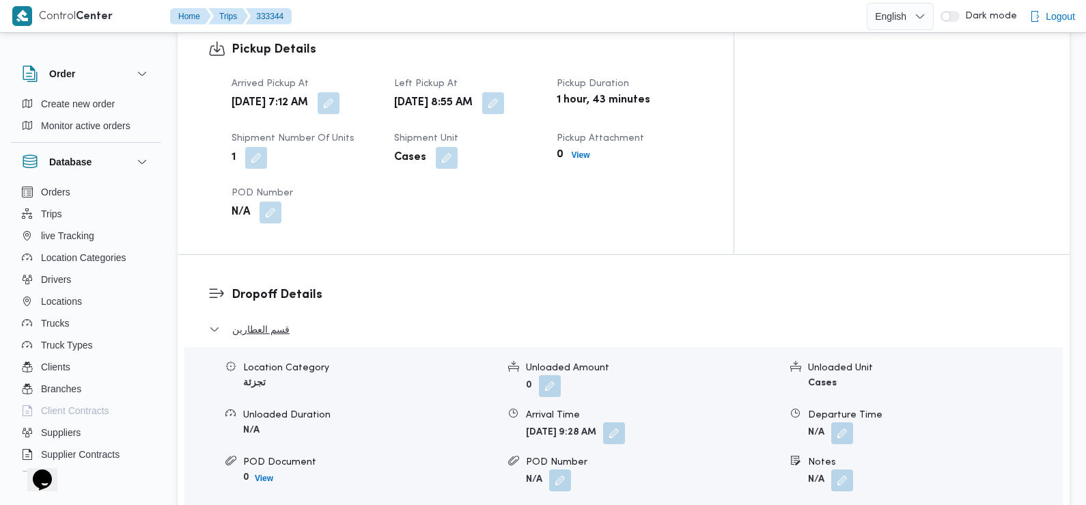
scroll to position [866, 0]
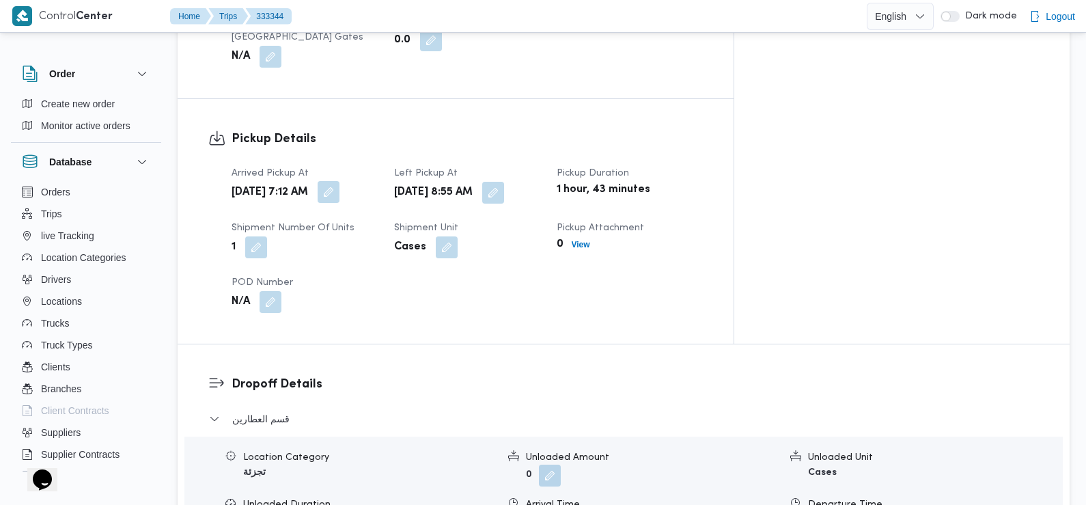
click at [340, 181] on button "button" at bounding box center [329, 192] width 22 height 22
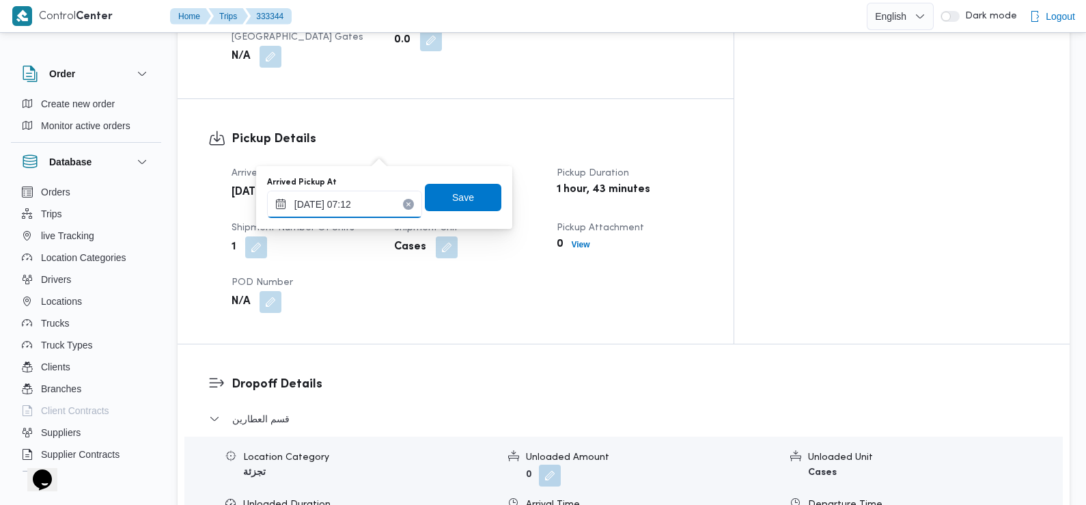
click at [372, 210] on input "26/08/2025 07:12" at bounding box center [344, 204] width 155 height 27
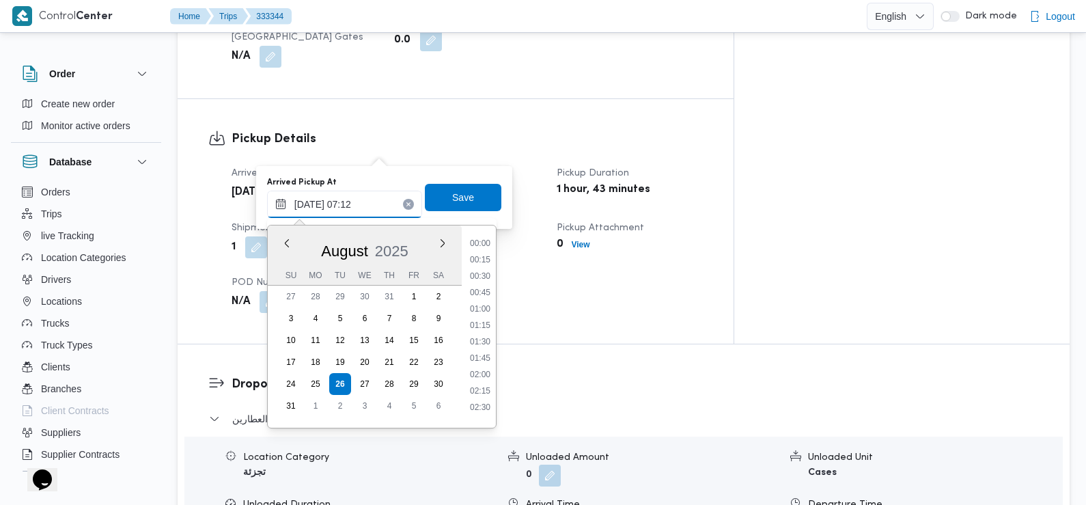
scroll to position [365, 0]
click at [594, 262] on div "Arrived Pickup At Tue, Aug 26, 2025 7:12 AM Left Pickup At Tue, Aug 26, 2025 8:…" at bounding box center [467, 239] width 488 height 164
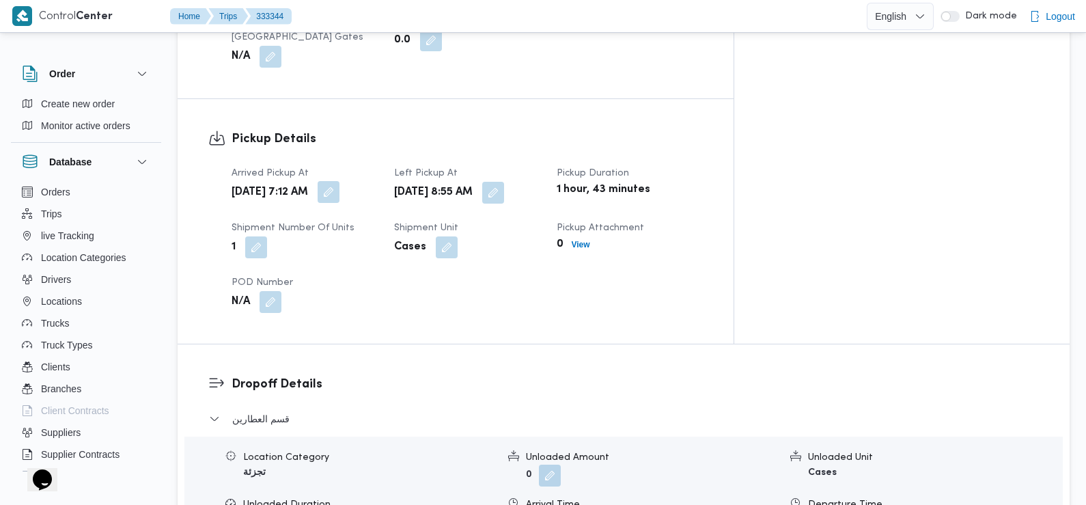
click at [340, 181] on button "button" at bounding box center [329, 192] width 22 height 22
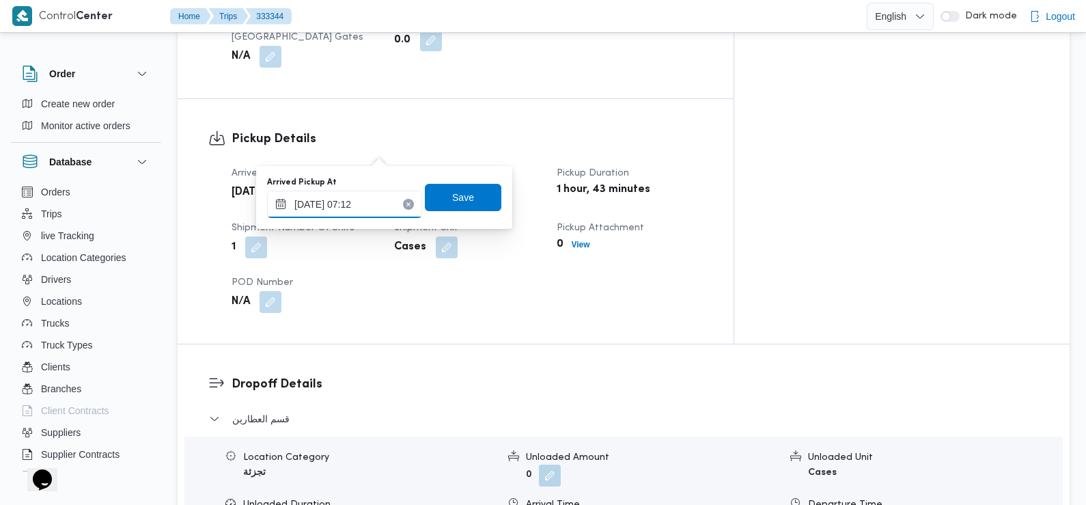
click at [382, 210] on input "26/08/2025 07:12" at bounding box center [344, 204] width 155 height 27
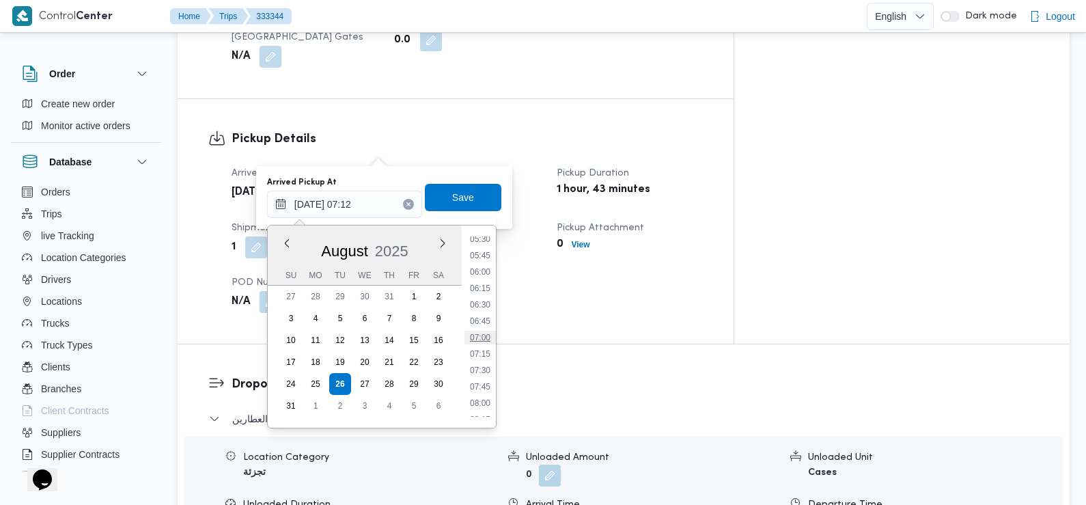
click at [485, 333] on li "07:00" at bounding box center [480, 338] width 31 height 14
type input "26/08/2025 07:00"
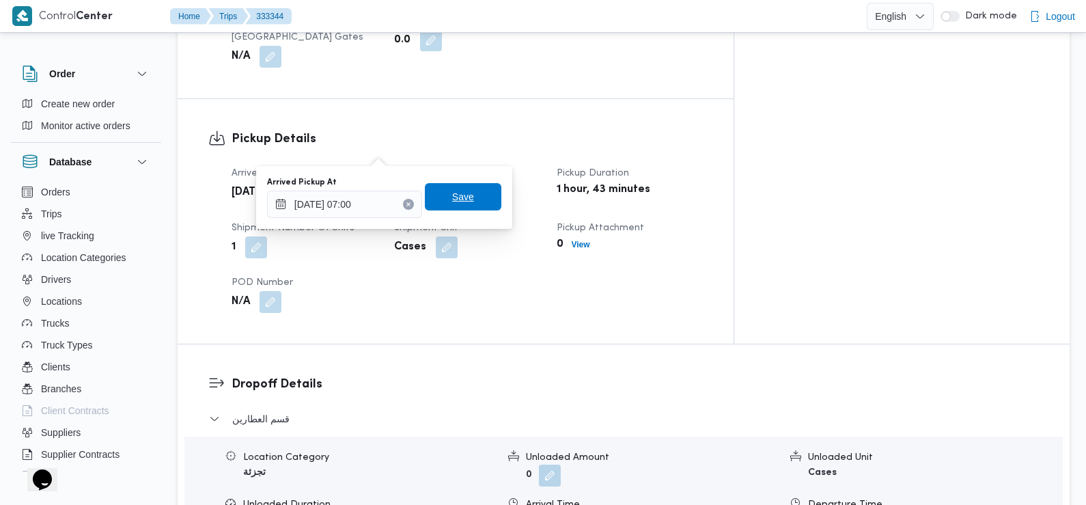
click at [459, 195] on span "Save" at bounding box center [463, 197] width 22 height 16
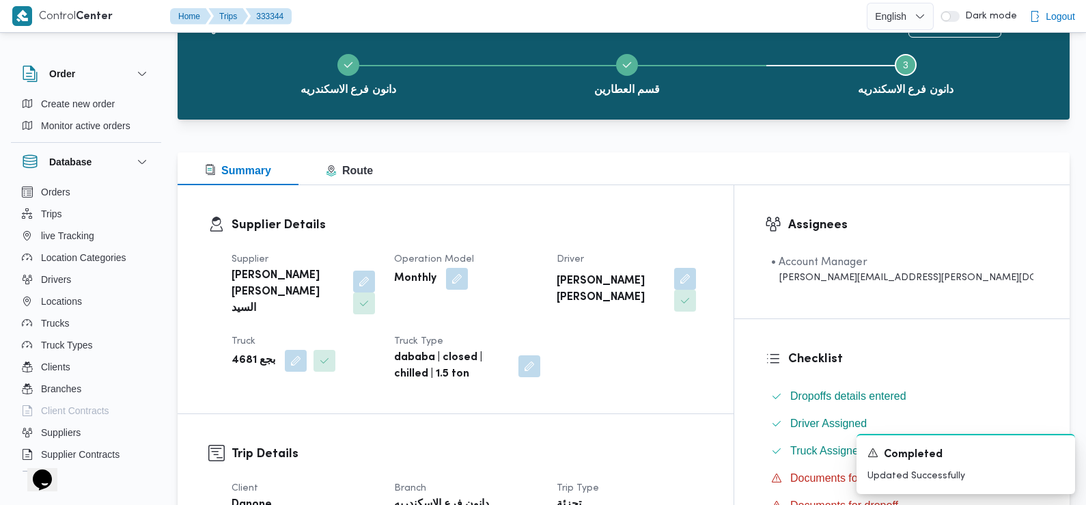
scroll to position [0, 0]
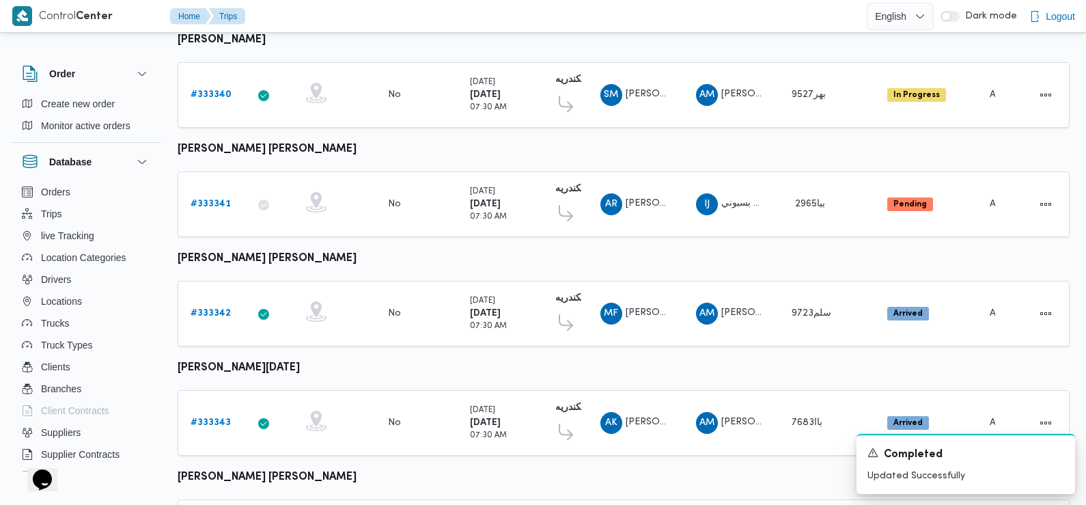
scroll to position [953, 0]
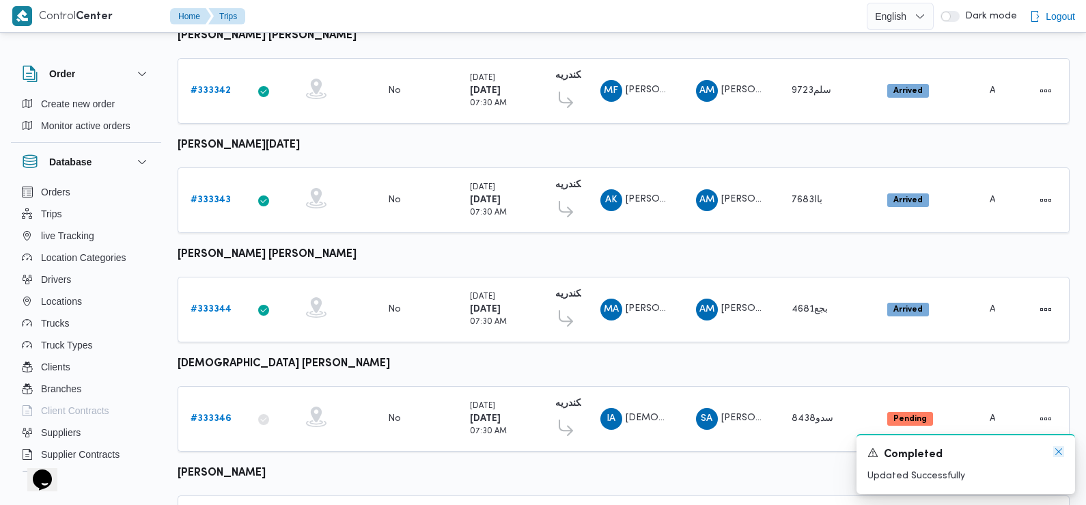
click at [1058, 454] on icon "Dismiss toast" at bounding box center [1059, 451] width 7 height 7
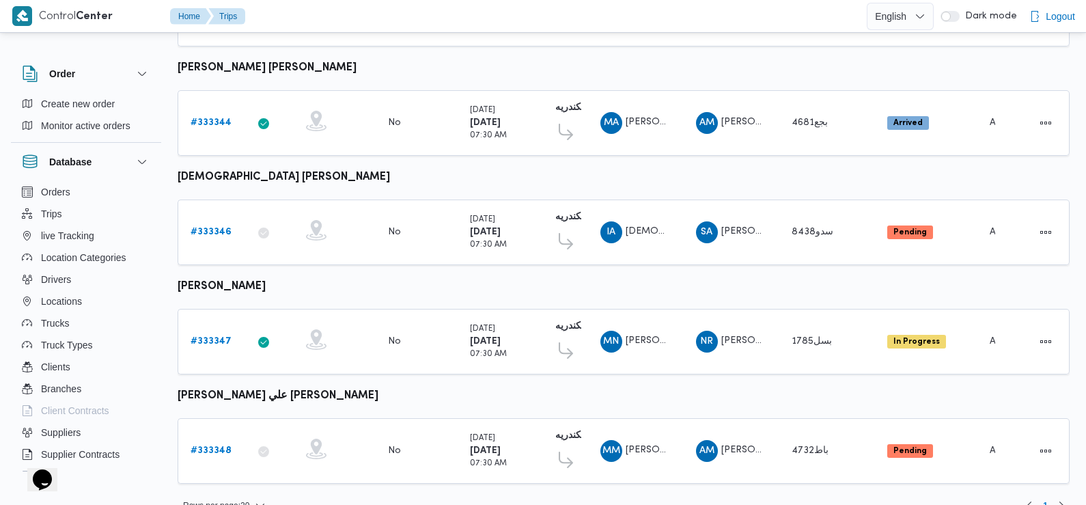
scroll to position [1148, 0]
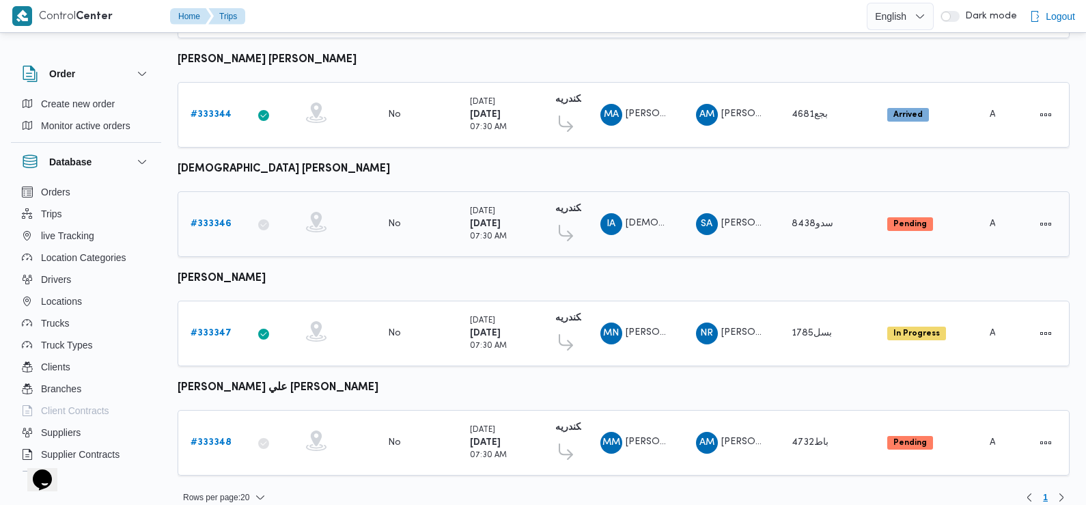
click at [208, 219] on b "# 333346" at bounding box center [211, 223] width 41 height 9
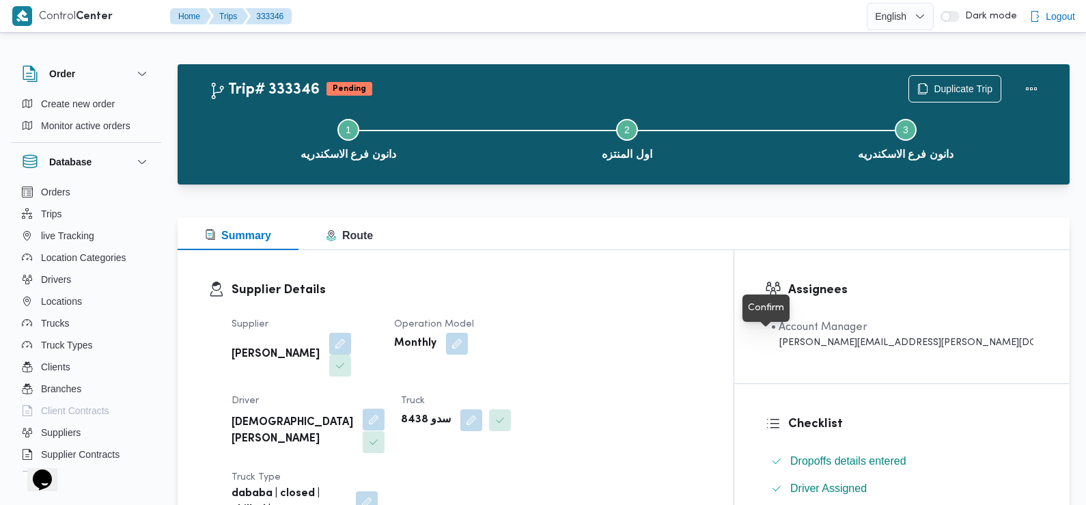
click at [385, 409] on button "button" at bounding box center [374, 420] width 22 height 22
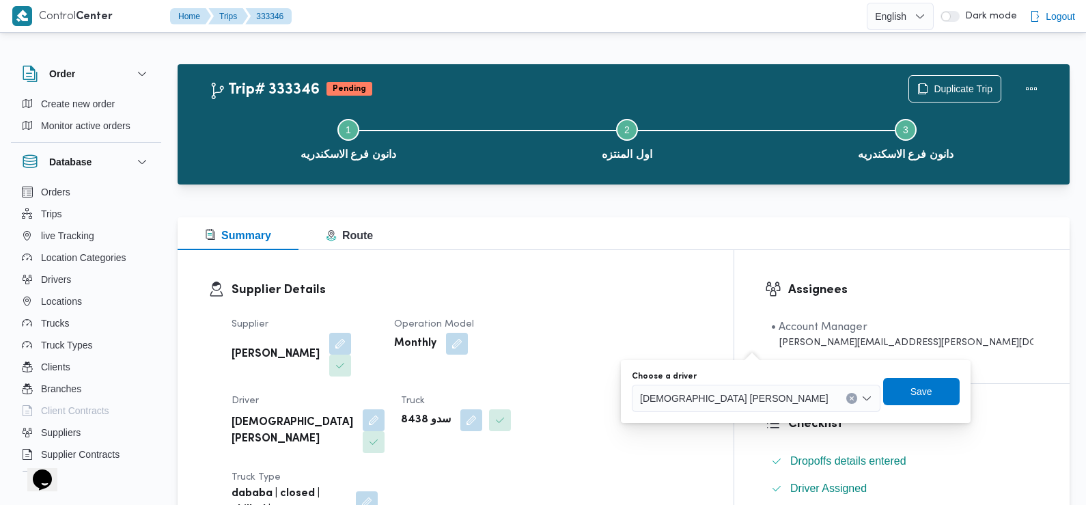
click at [721, 405] on span "اسلام السيد سالم ابوسريع" at bounding box center [734, 397] width 189 height 15
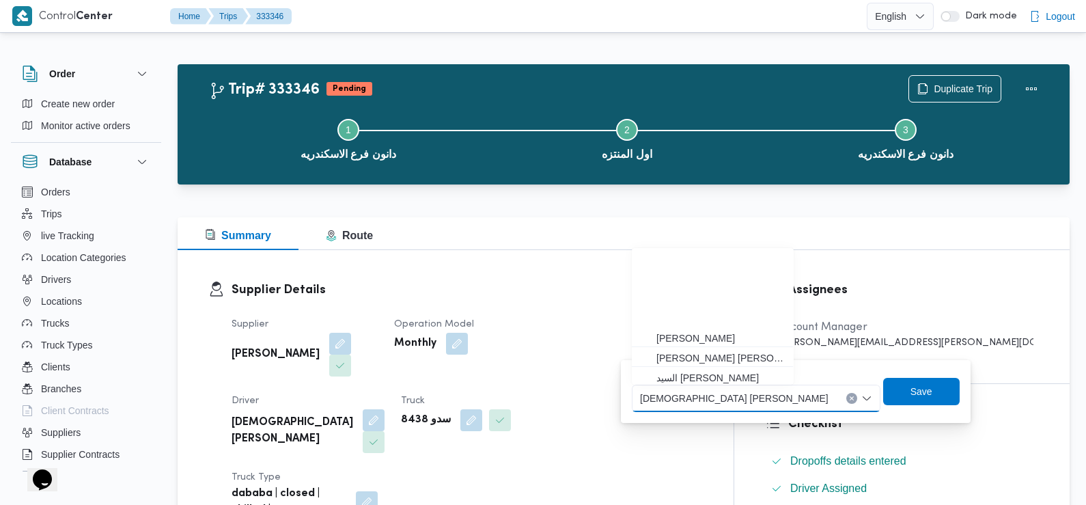
scroll to position [121, 0]
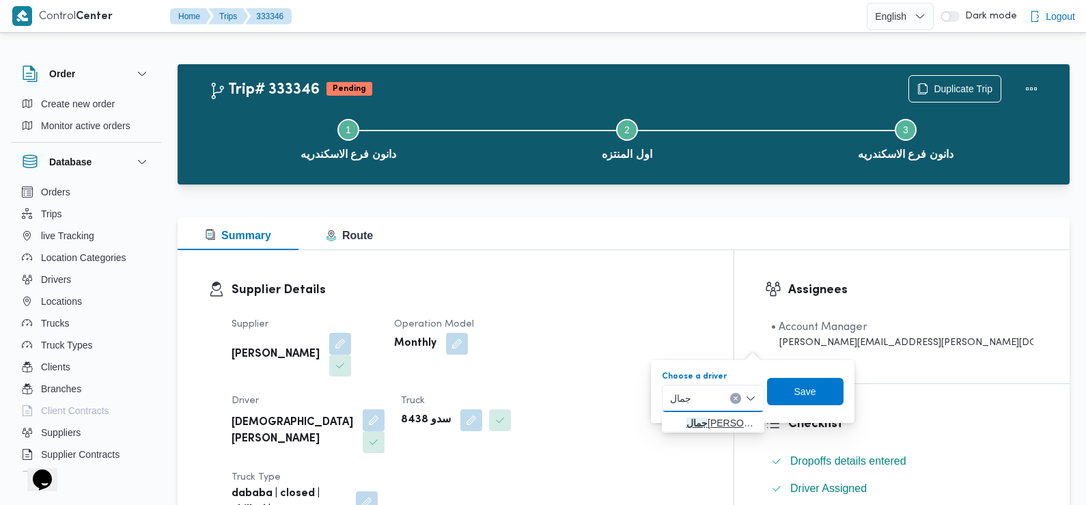
type input "جمال"
click at [717, 423] on span "جمال محمد عبدالهادي علي" at bounding box center [722, 423] width 70 height 16
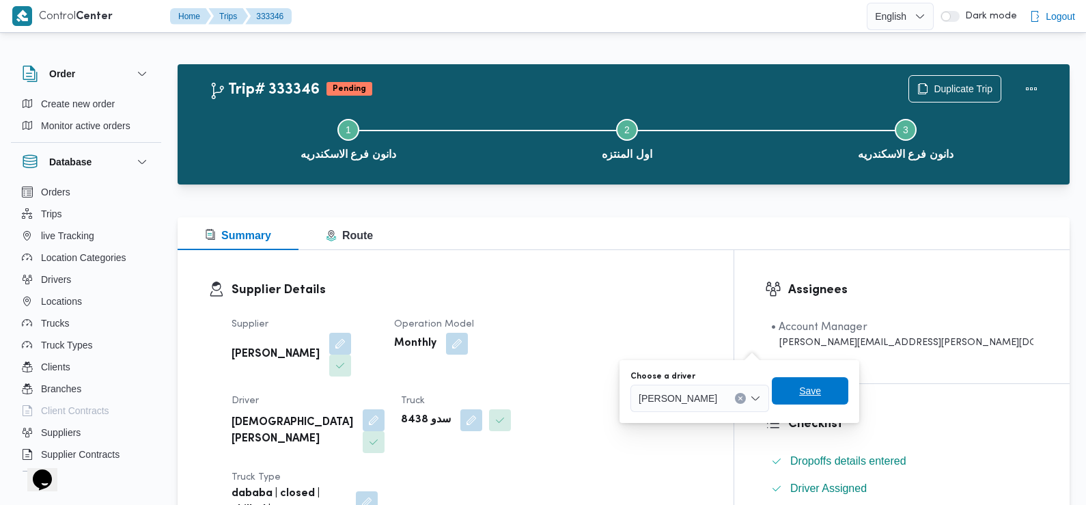
click at [803, 394] on span "Save" at bounding box center [810, 390] width 77 height 27
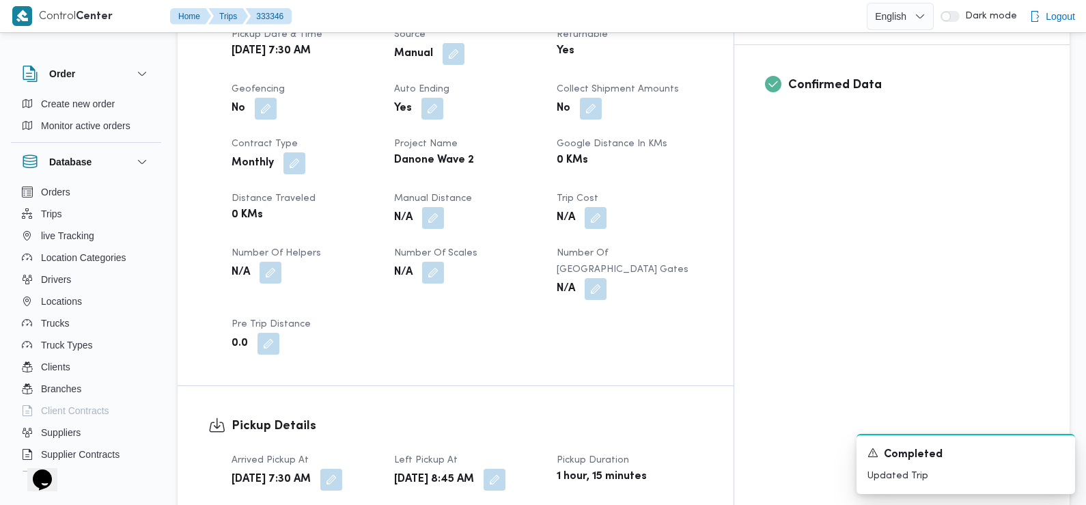
scroll to position [597, 0]
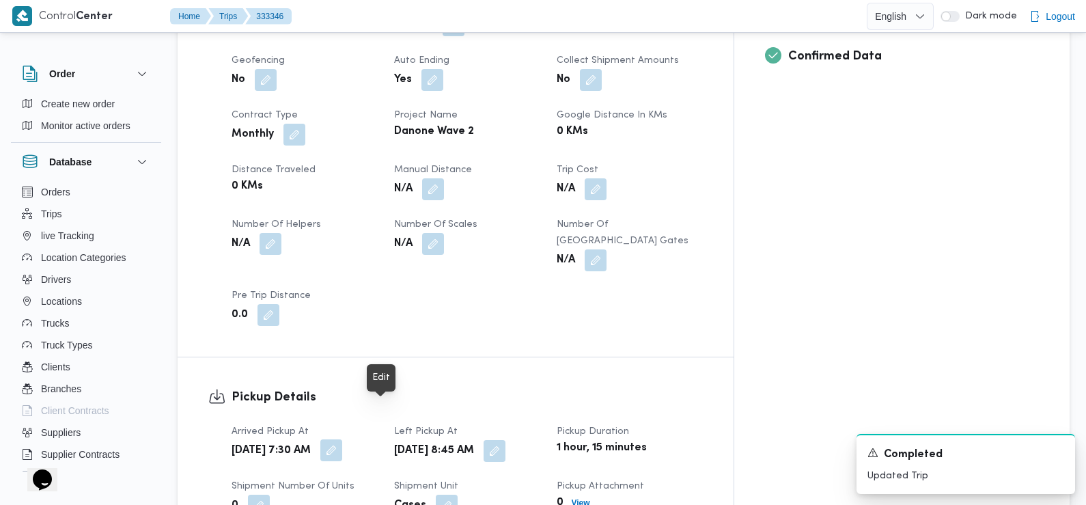
click at [342, 439] on button "button" at bounding box center [331, 450] width 22 height 22
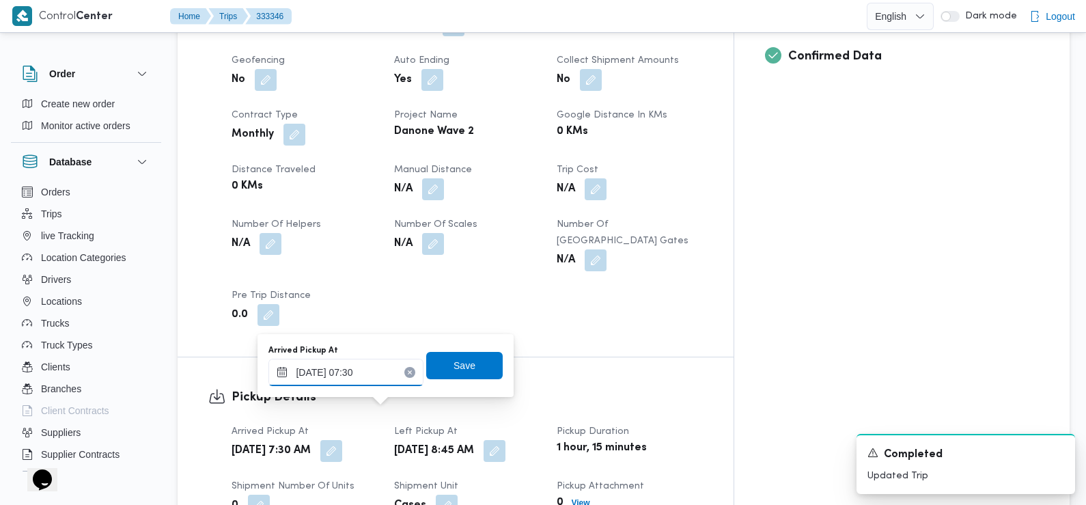
click at [365, 373] on input "26/08/2025 07:30" at bounding box center [346, 372] width 155 height 27
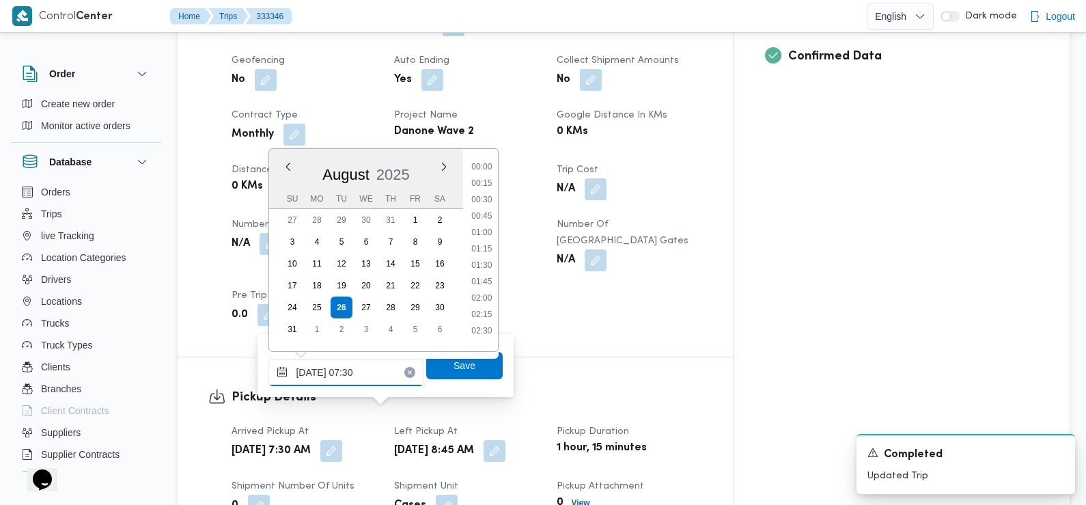
scroll to position [398, 0]
click at [486, 291] on li "08:00" at bounding box center [482, 294] width 31 height 14
type input "26/08/2025 08:00"
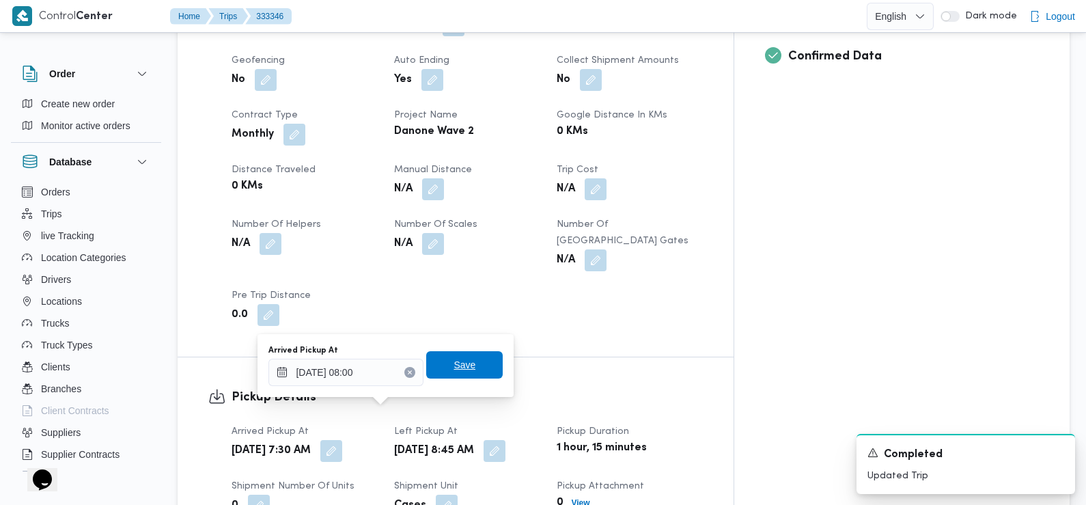
click at [467, 358] on span "Save" at bounding box center [464, 364] width 77 height 27
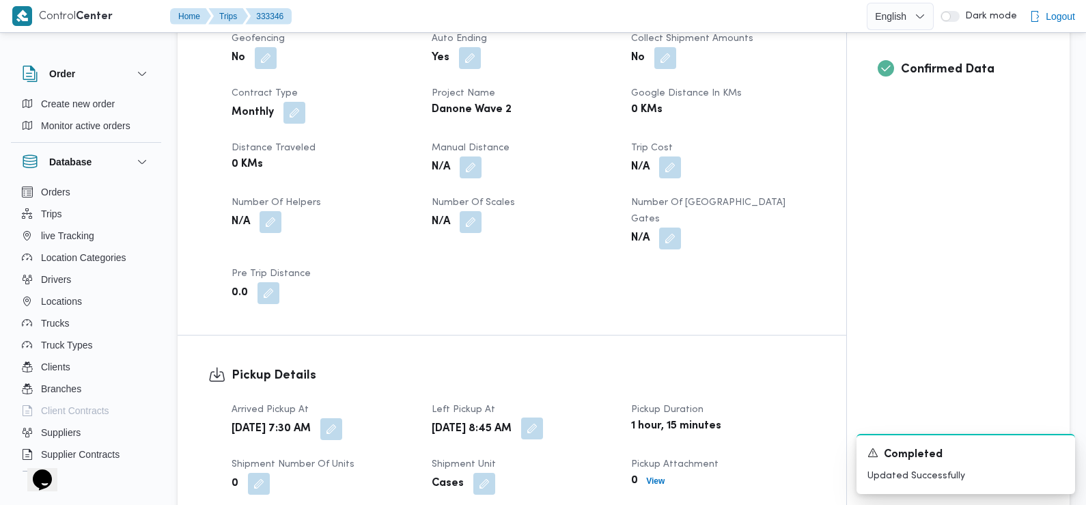
click at [543, 419] on button "button" at bounding box center [532, 428] width 22 height 22
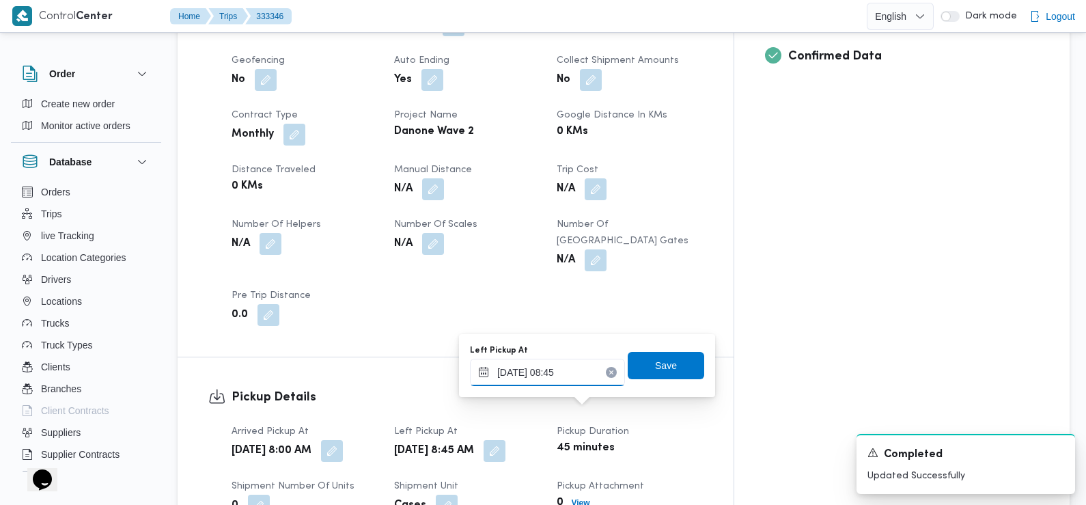
click at [576, 370] on input "26/08/2025 08:45" at bounding box center [547, 372] width 155 height 27
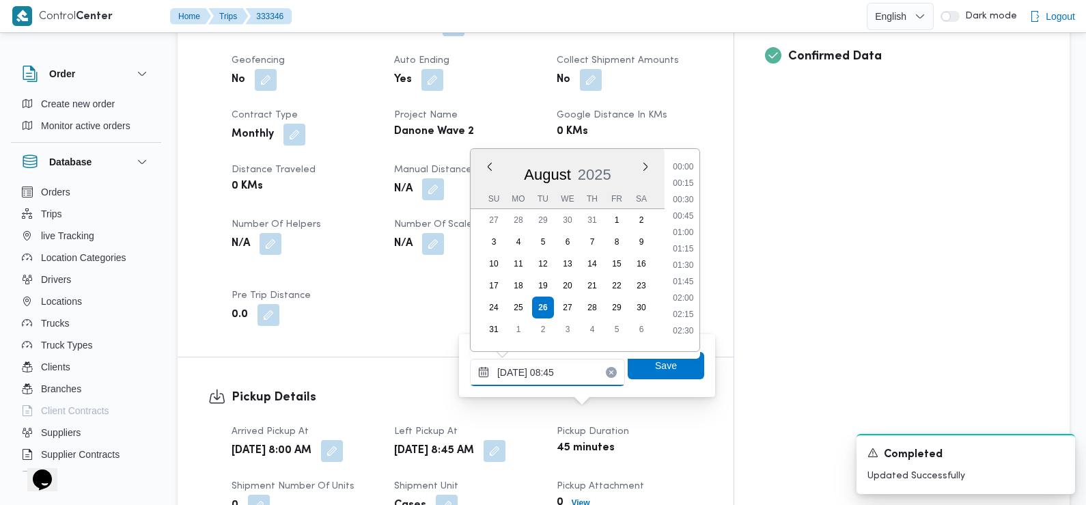
scroll to position [480, 0]
click at [734, 260] on div "Trip Details Client Danone Branch دانون فرع الاسكندريه Trip Type تجزئة Pickup d…" at bounding box center [456, 117] width 556 height 480
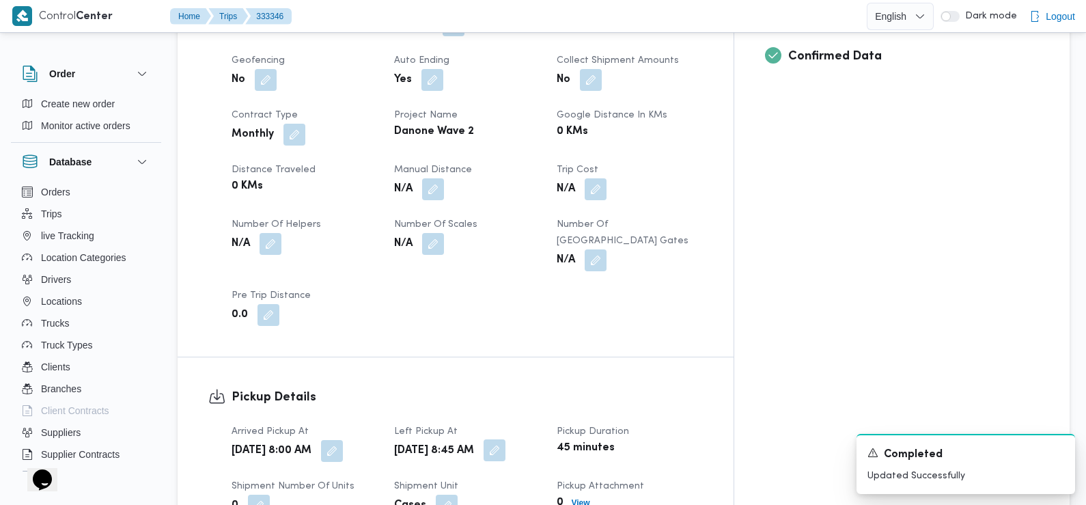
click at [506, 439] on button "button" at bounding box center [495, 450] width 22 height 22
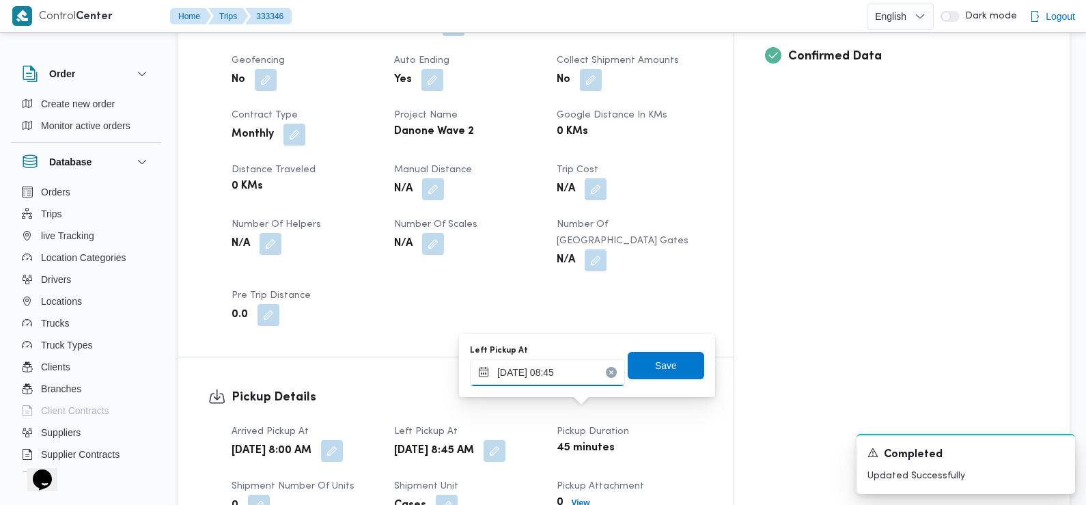
click at [574, 380] on input "26/08/2025 08:45" at bounding box center [547, 372] width 155 height 27
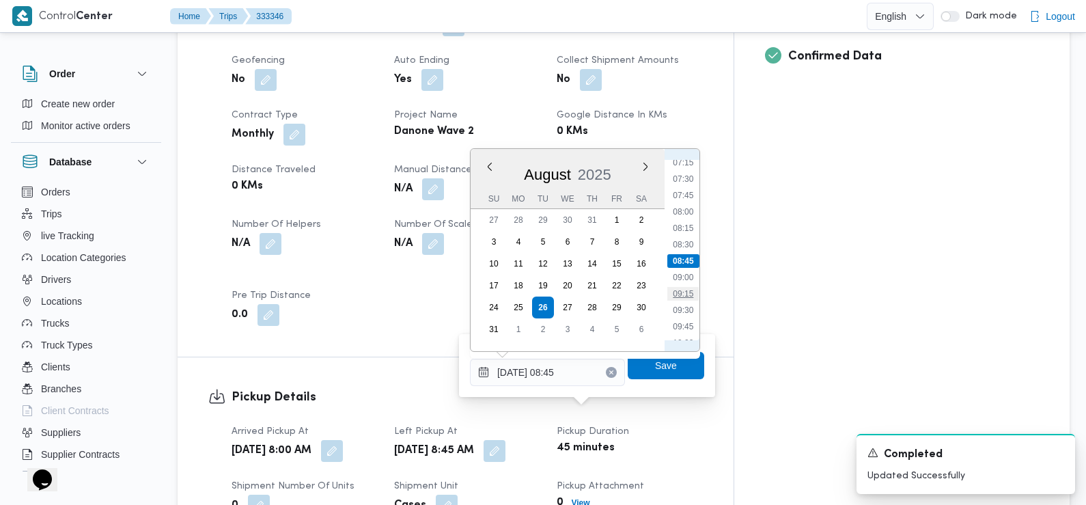
click at [689, 294] on li "09:15" at bounding box center [683, 294] width 31 height 14
type input "26/08/2025 09:15"
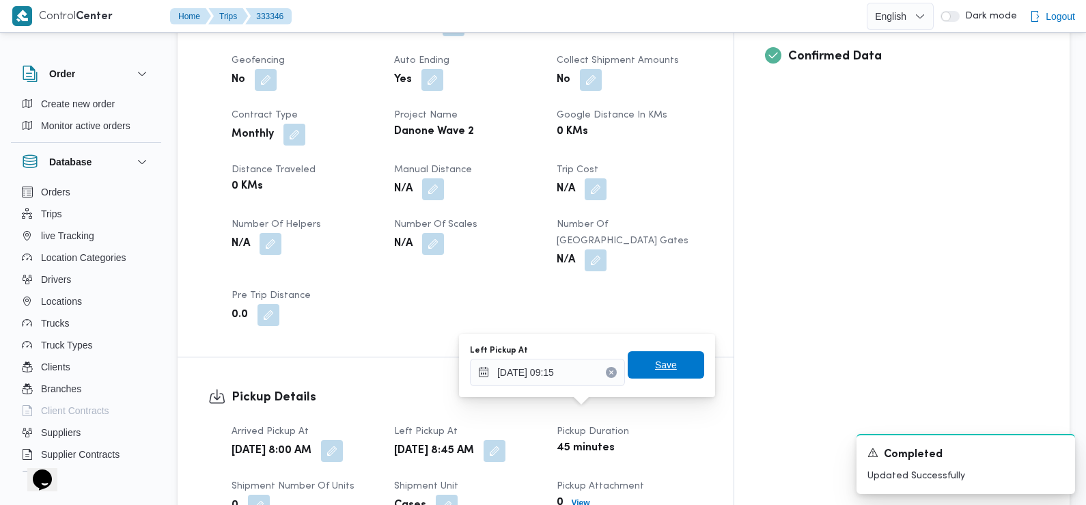
click at [667, 365] on span "Save" at bounding box center [666, 364] width 77 height 27
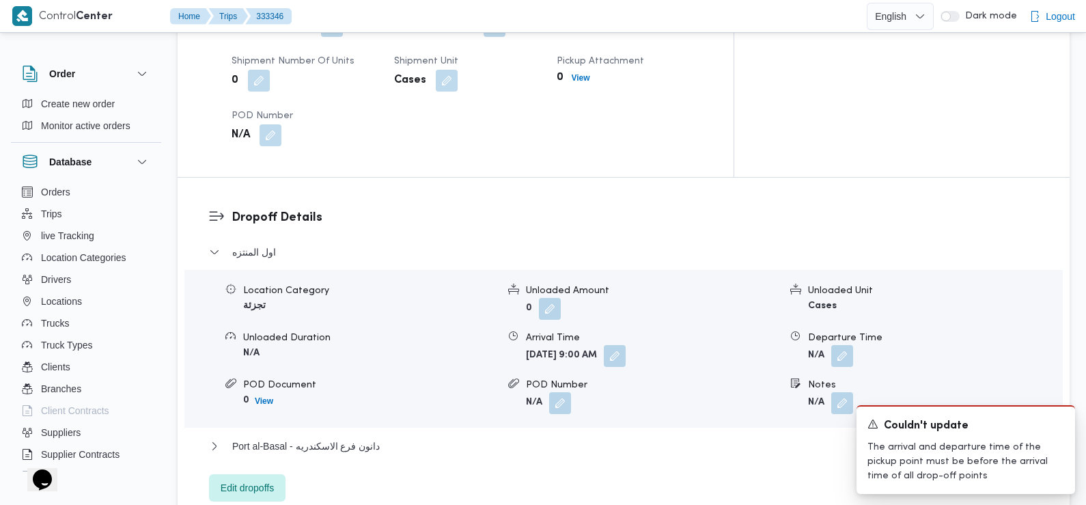
scroll to position [1098, 0]
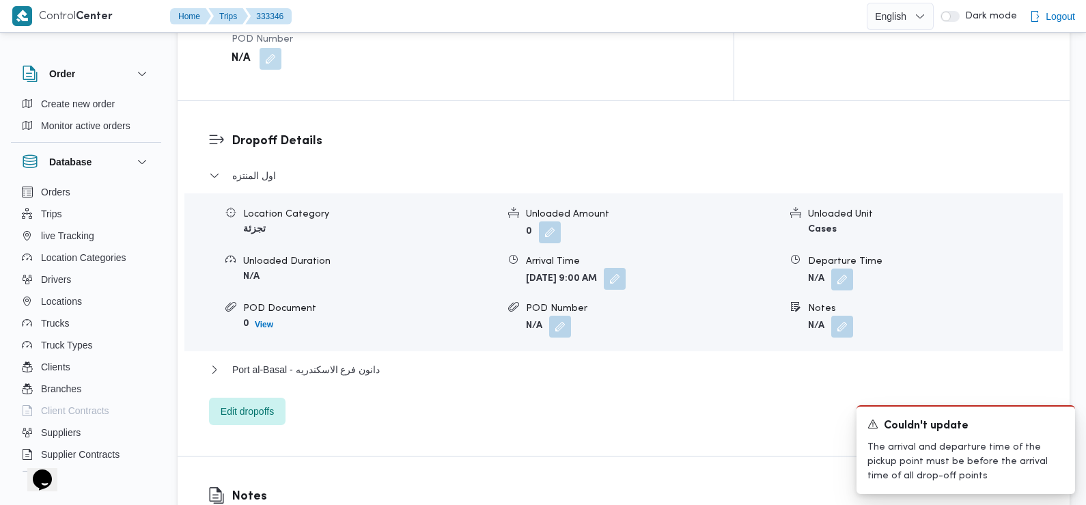
click at [626, 268] on button "button" at bounding box center [615, 279] width 22 height 22
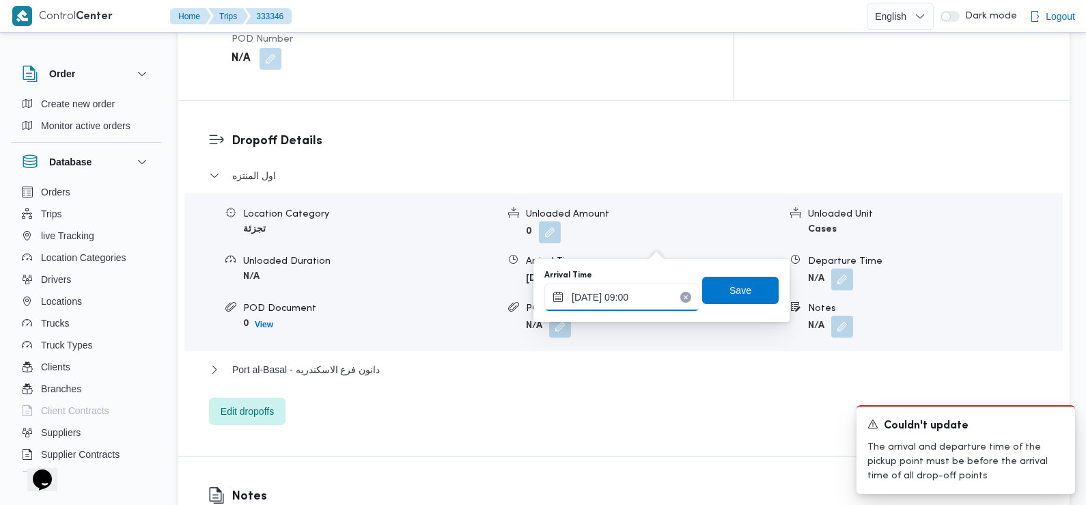
click at [651, 291] on input "26/08/2025 09:00" at bounding box center [622, 297] width 155 height 27
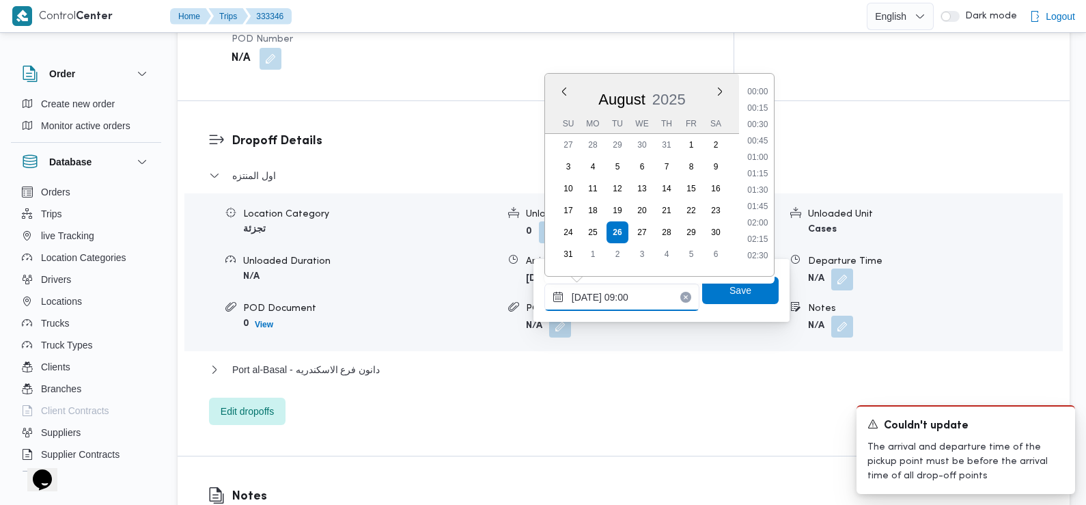
scroll to position [496, 0]
click at [766, 224] on li "09:30" at bounding box center [757, 219] width 31 height 14
type input "26/08/2025 09:30"
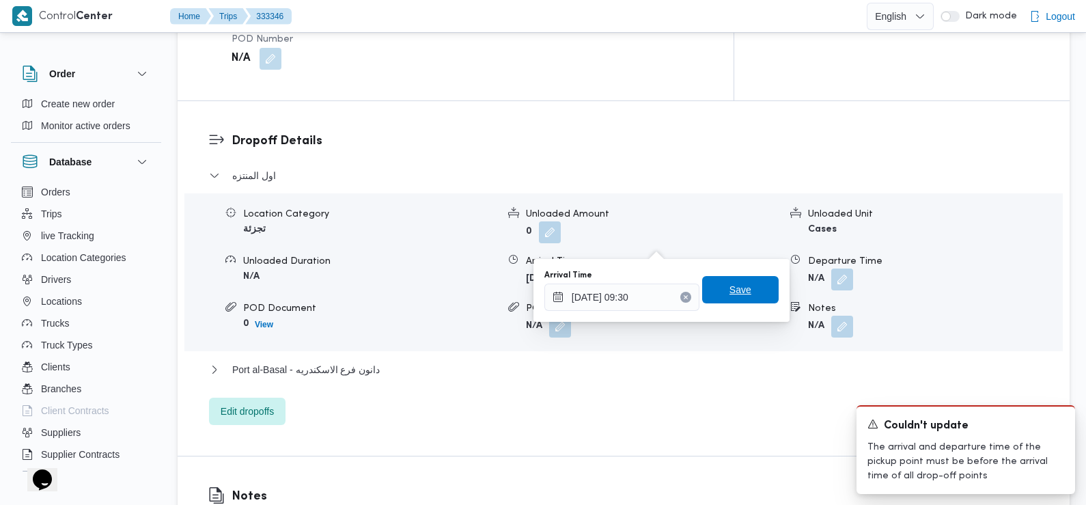
click at [740, 295] on span "Save" at bounding box center [740, 289] width 77 height 27
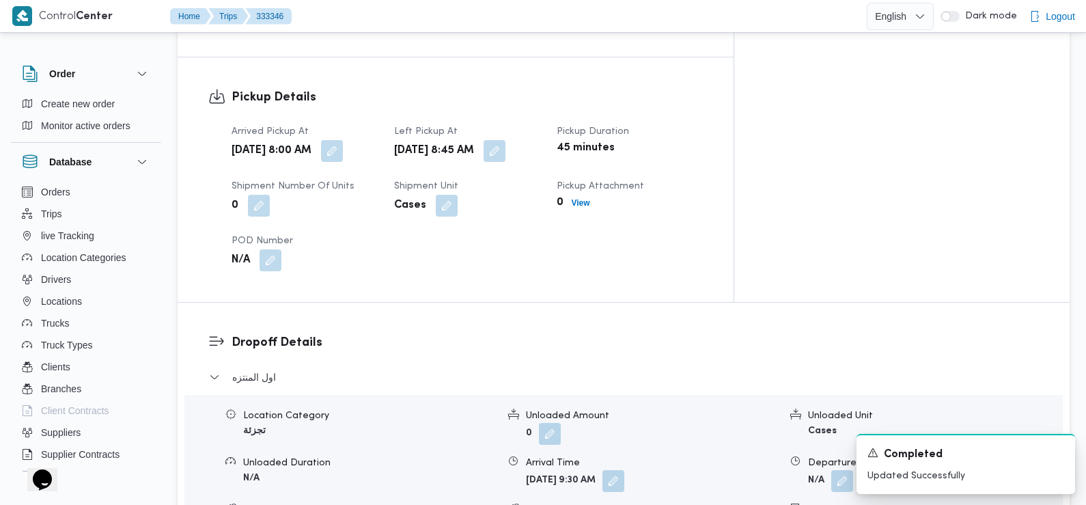
scroll to position [647, 0]
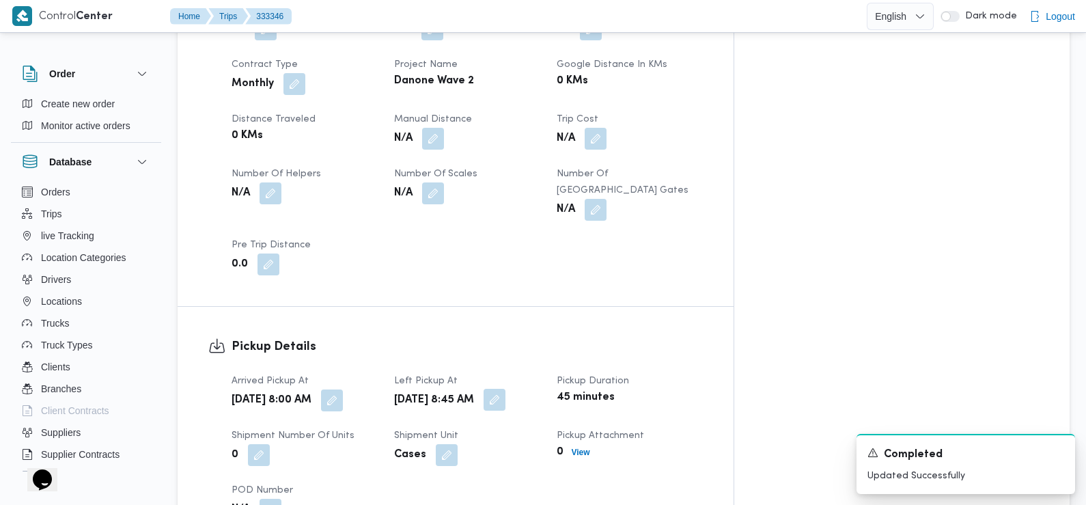
click at [506, 389] on button "button" at bounding box center [495, 400] width 22 height 22
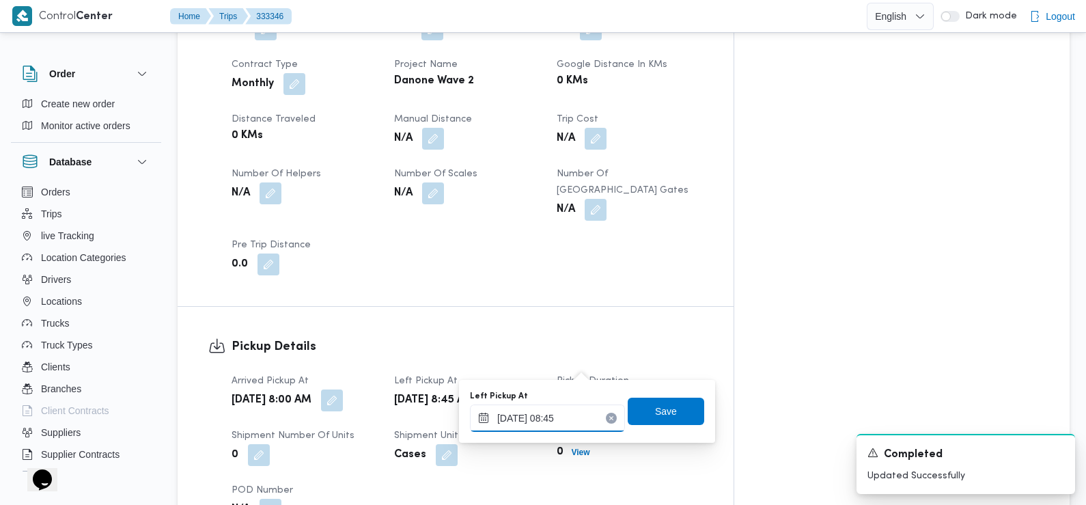
click at [571, 413] on input "26/08/2025 08:45" at bounding box center [547, 418] width 155 height 27
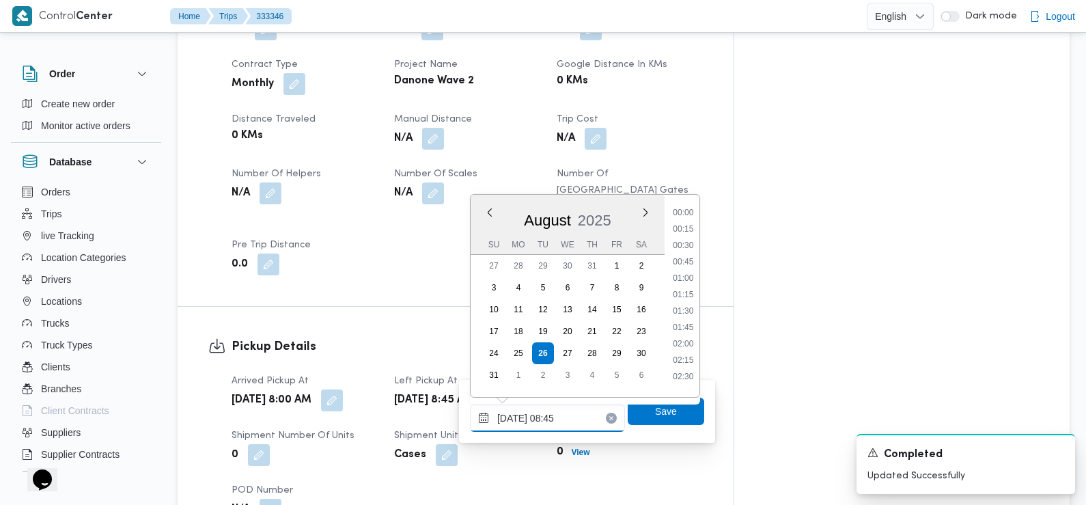
scroll to position [480, 0]
click at [691, 325] on li "09:00" at bounding box center [683, 323] width 31 height 14
type input "26/08/2025 08:45"
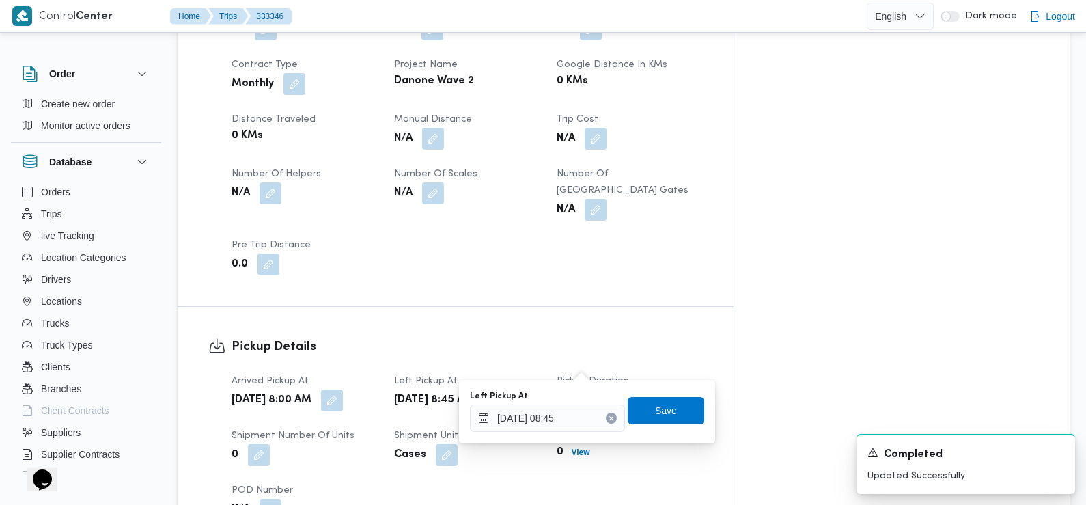
click at [655, 414] on span "Save" at bounding box center [666, 410] width 22 height 16
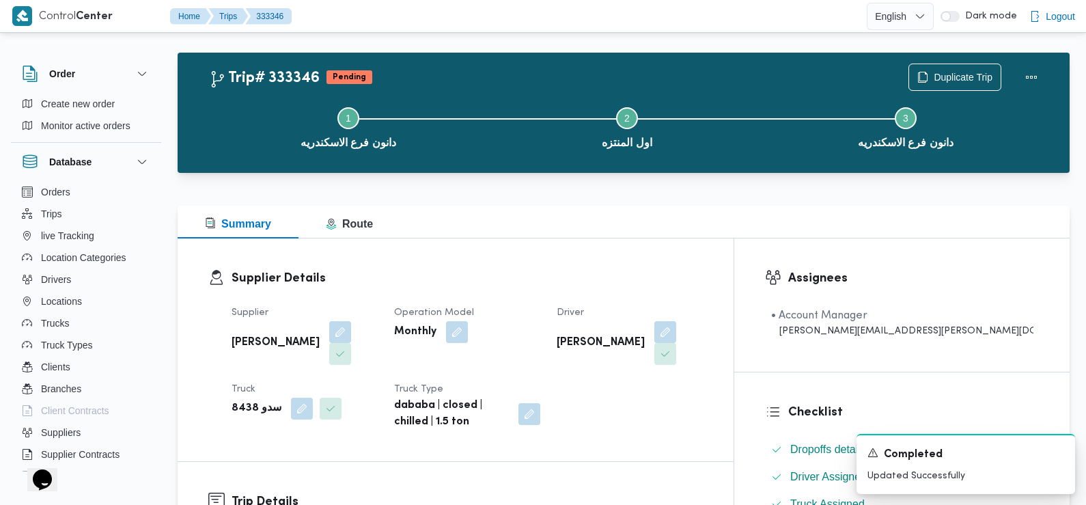
scroll to position [0, 0]
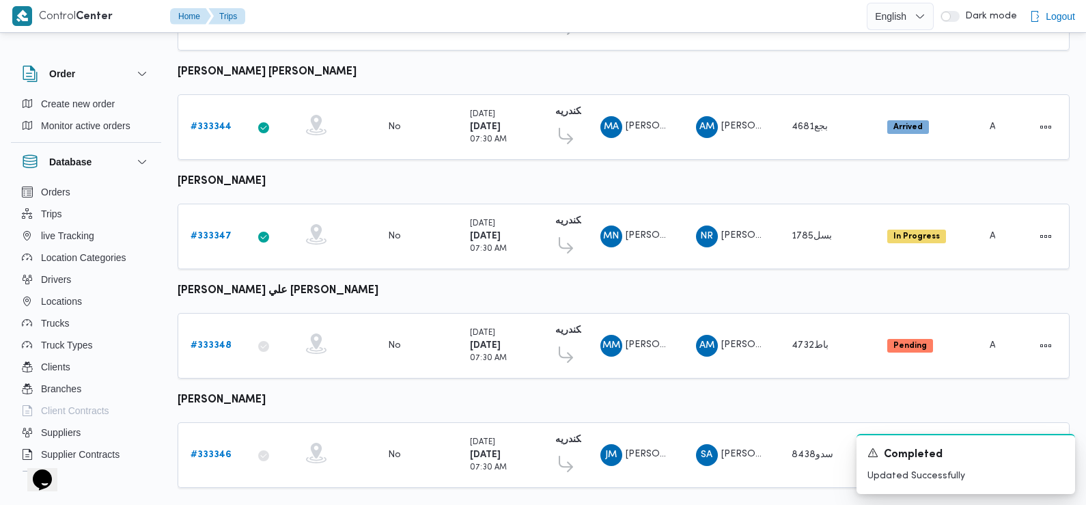
scroll to position [1148, 0]
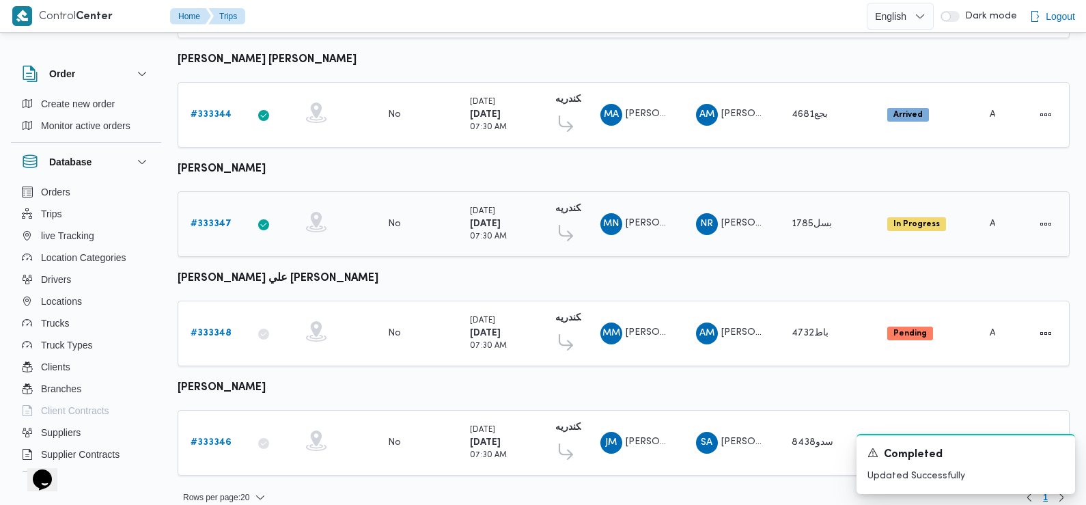
click at [208, 219] on b "# 333347" at bounding box center [211, 223] width 41 height 9
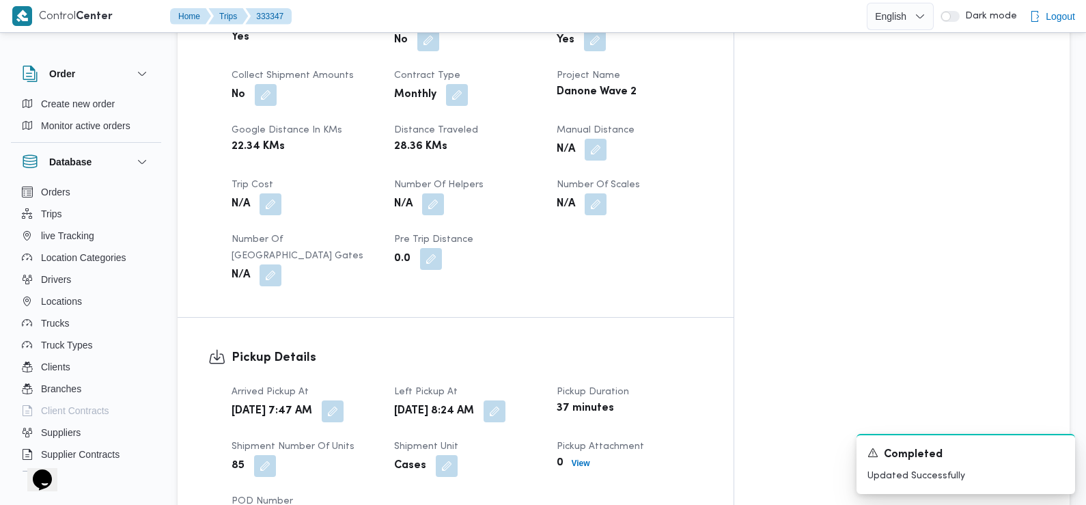
scroll to position [647, 0]
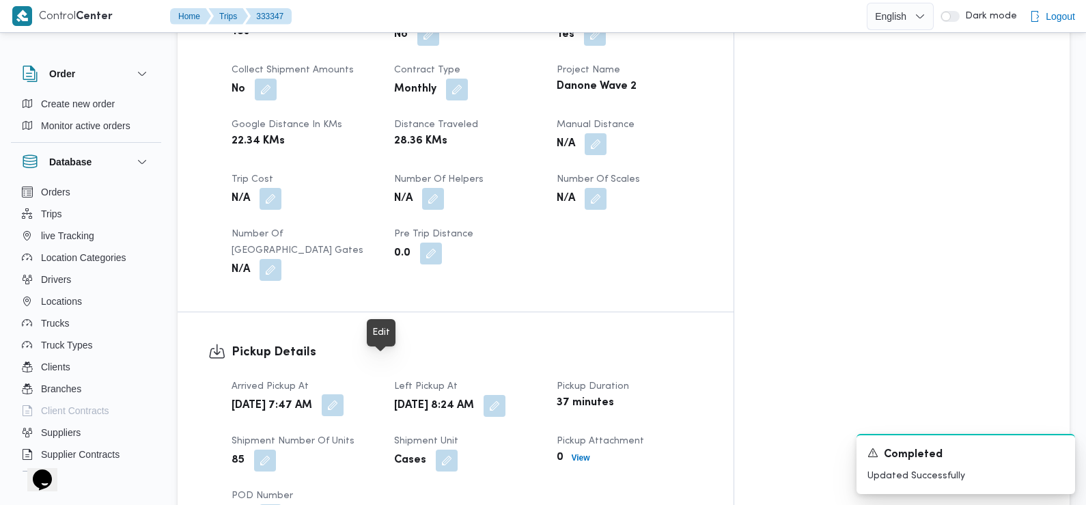
click at [344, 394] on button "button" at bounding box center [333, 405] width 22 height 22
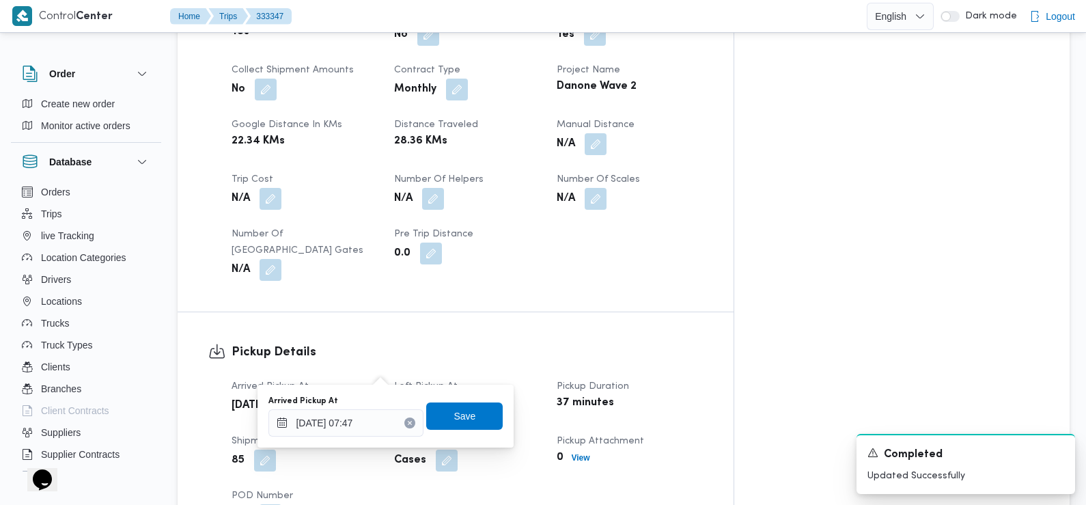
click at [379, 407] on div "Arrived Pickup At" at bounding box center [346, 401] width 155 height 11
click at [378, 419] on input "26/08/2025 07:47" at bounding box center [346, 422] width 155 height 27
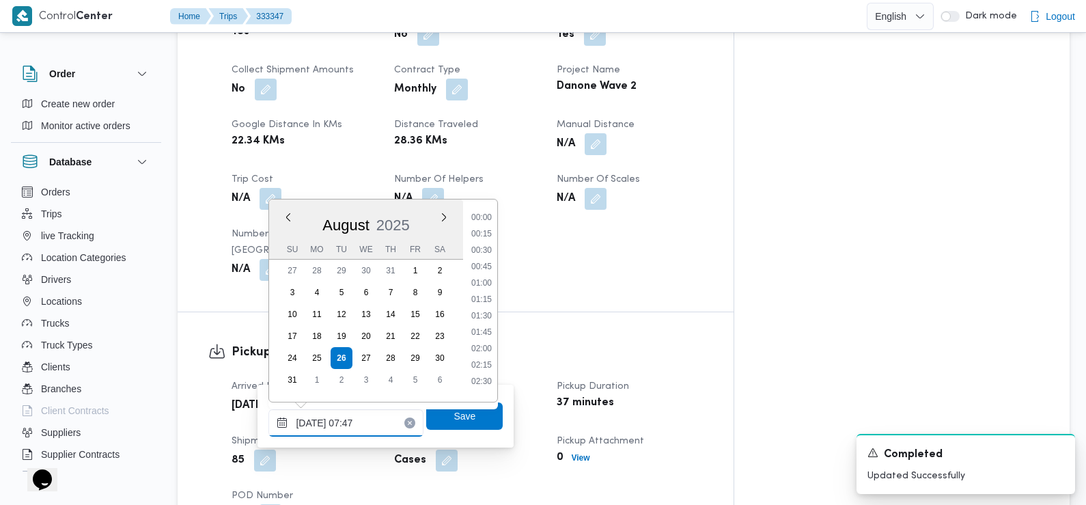
scroll to position [414, 0]
click at [486, 278] on li "07:15" at bounding box center [481, 279] width 31 height 14
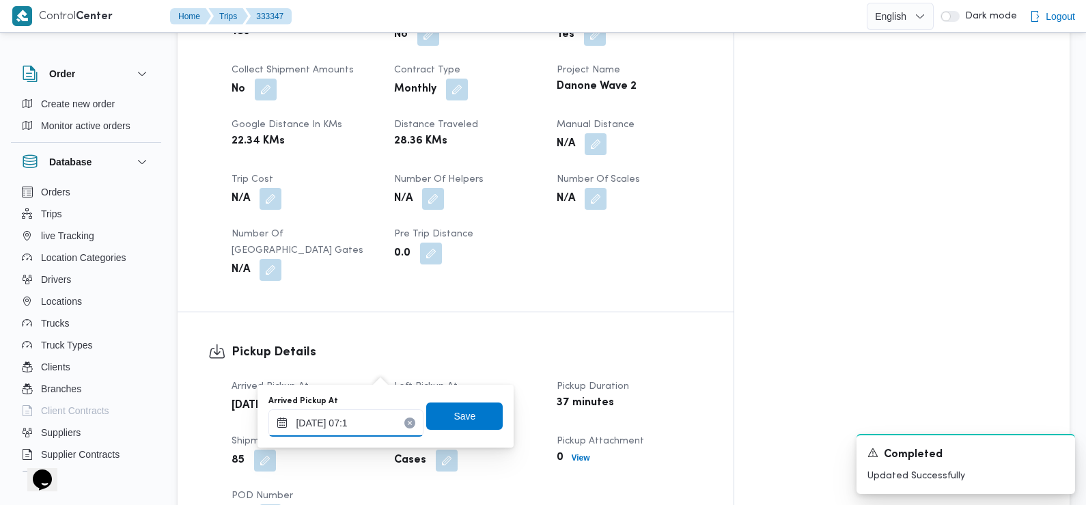
type input "26/08/2025 07:10"
click at [442, 411] on span "Save" at bounding box center [464, 415] width 77 height 27
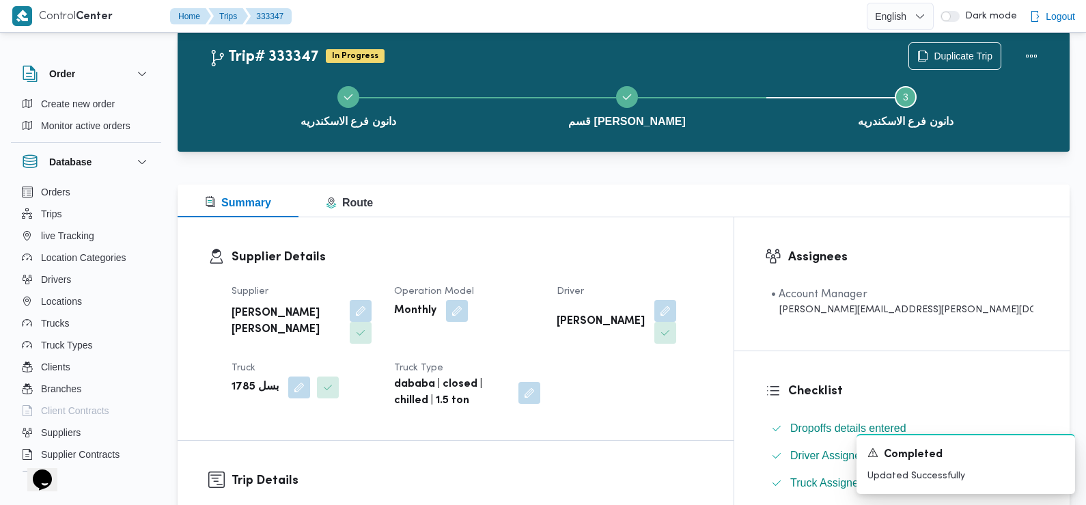
scroll to position [0, 0]
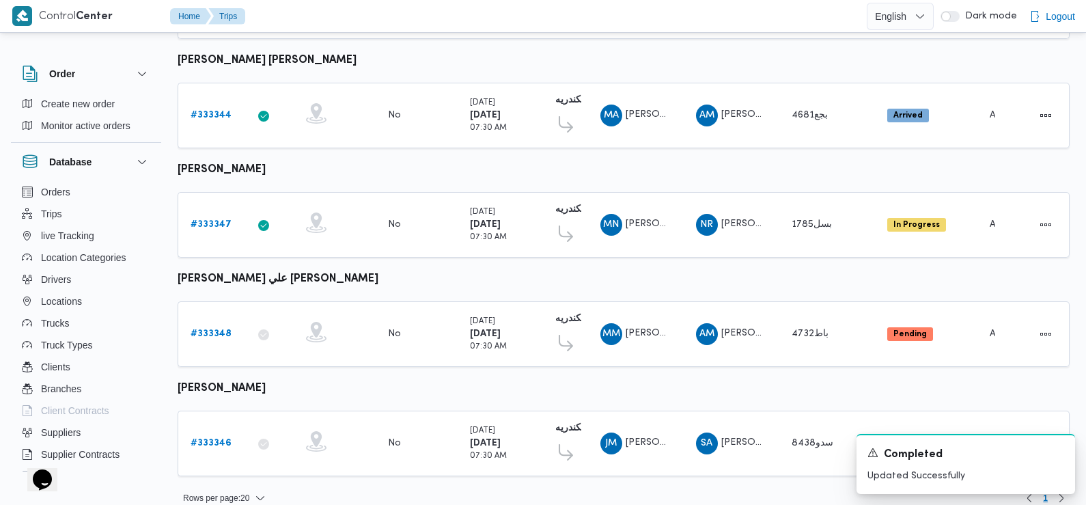
scroll to position [1148, 0]
click at [212, 329] on b "# 333348" at bounding box center [211, 333] width 41 height 9
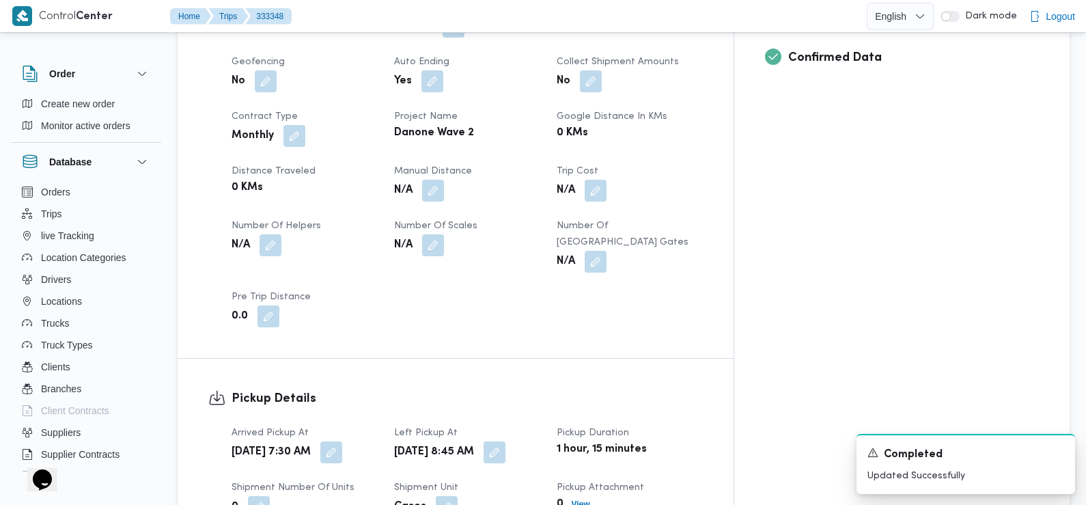
scroll to position [601, 0]
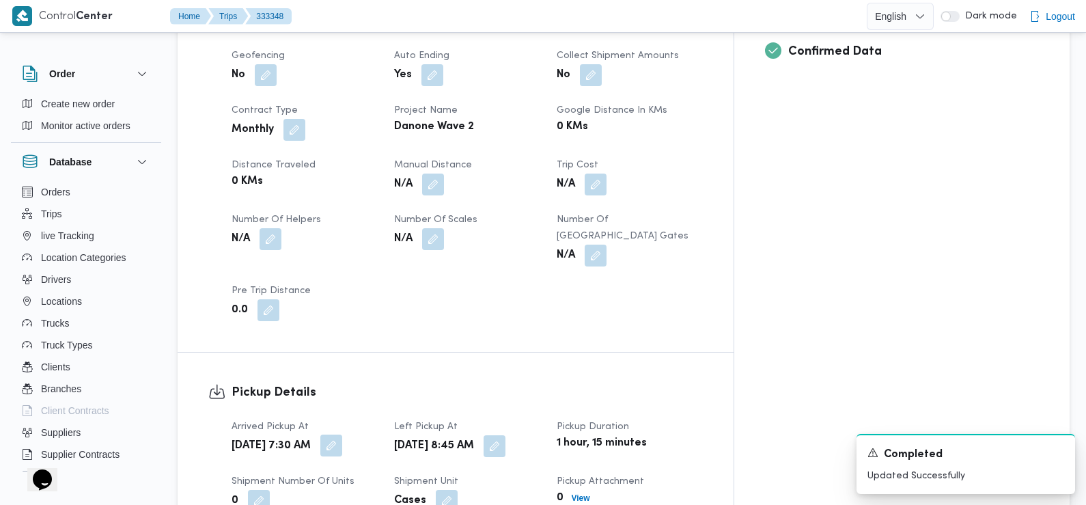
click at [342, 435] on button "button" at bounding box center [331, 446] width 22 height 22
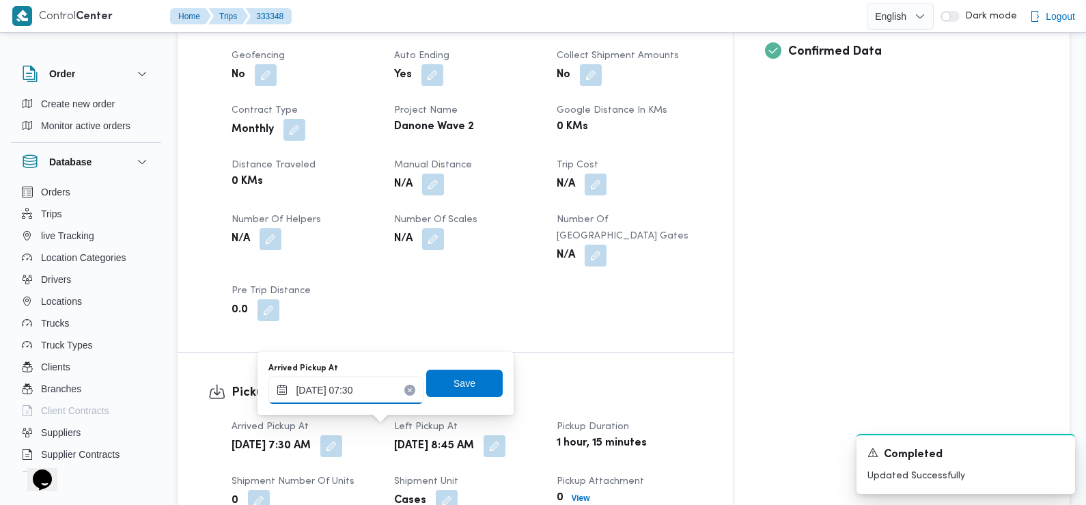
click at [380, 389] on input "26/08/2025 07:30" at bounding box center [346, 389] width 155 height 27
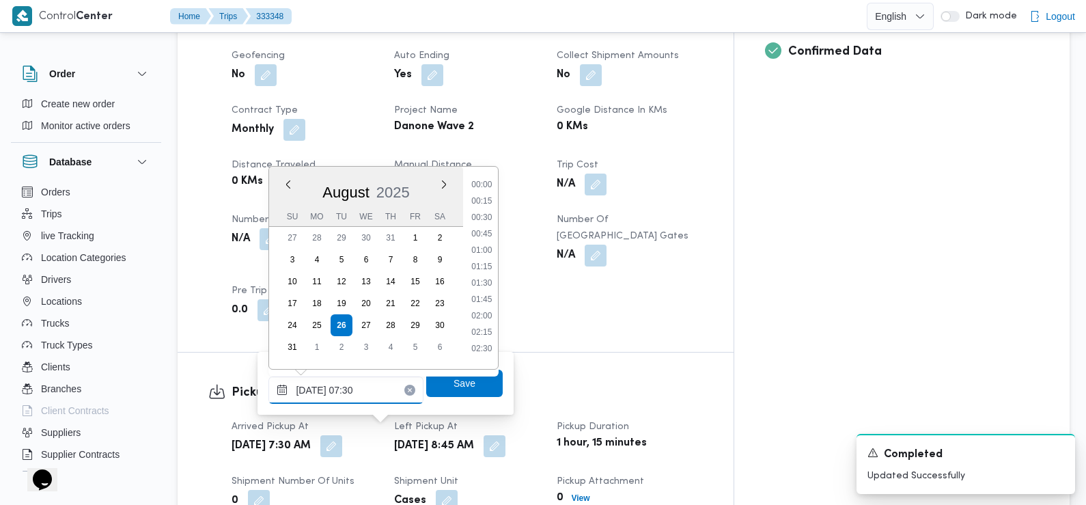
scroll to position [398, 0]
click at [485, 294] on li "07:45" at bounding box center [482, 295] width 31 height 14
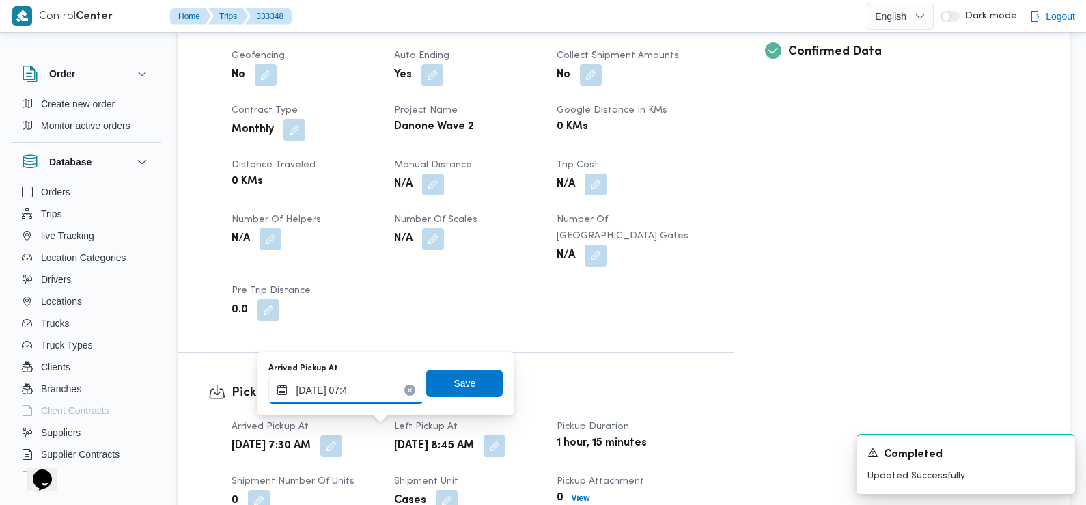
type input "26/08/2025 07:47"
click at [469, 385] on span "Save" at bounding box center [464, 382] width 77 height 27
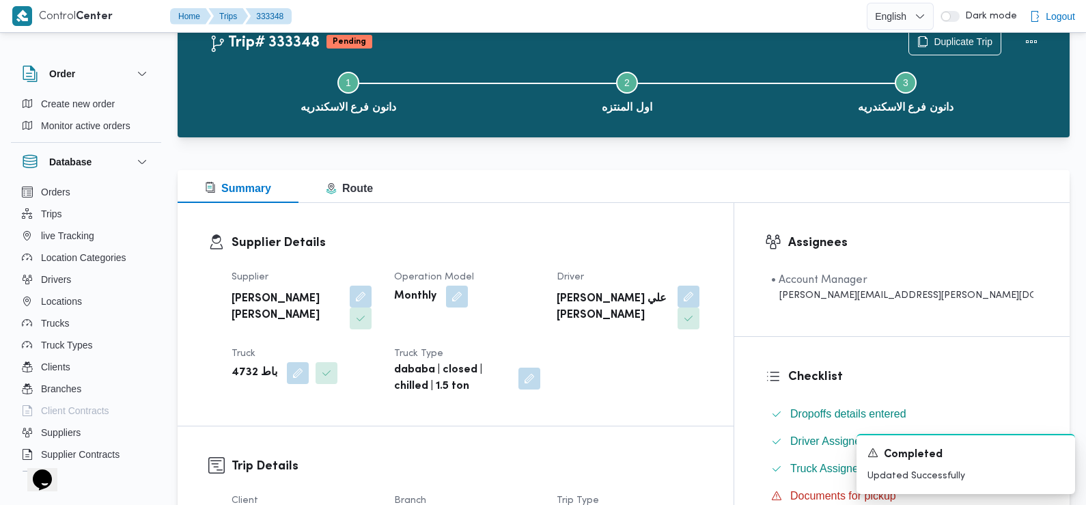
scroll to position [0, 0]
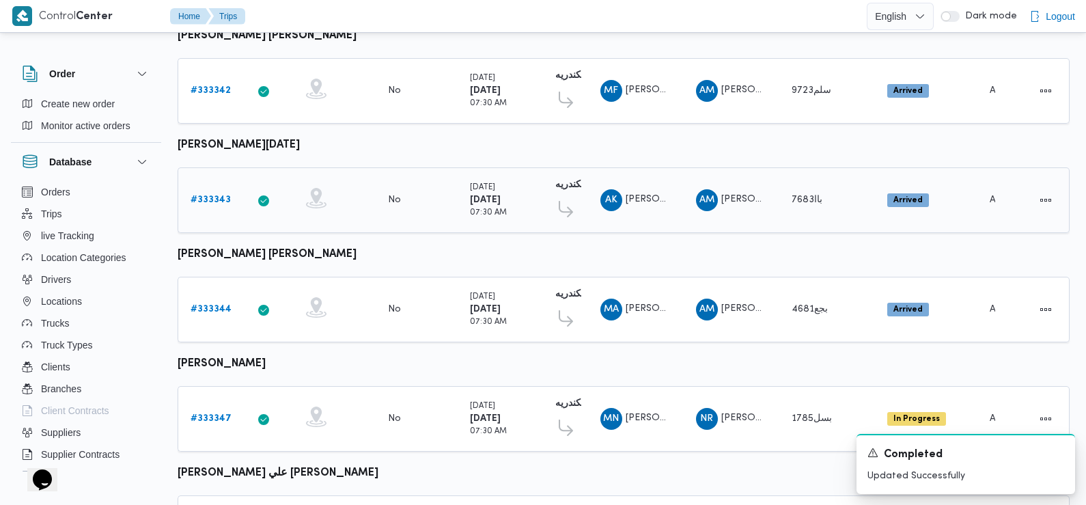
scroll to position [1148, 0]
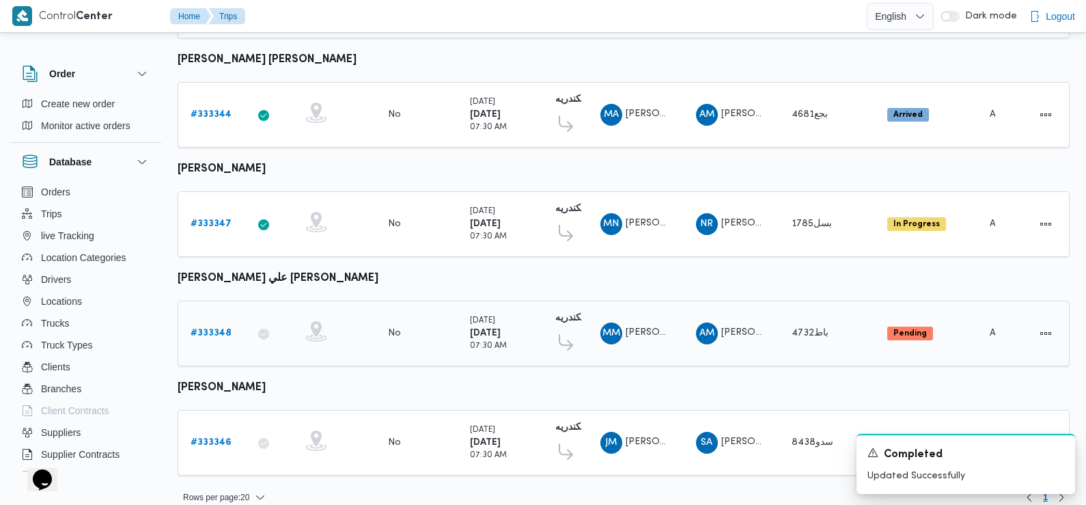
click at [220, 329] on b "# 333348" at bounding box center [211, 333] width 41 height 9
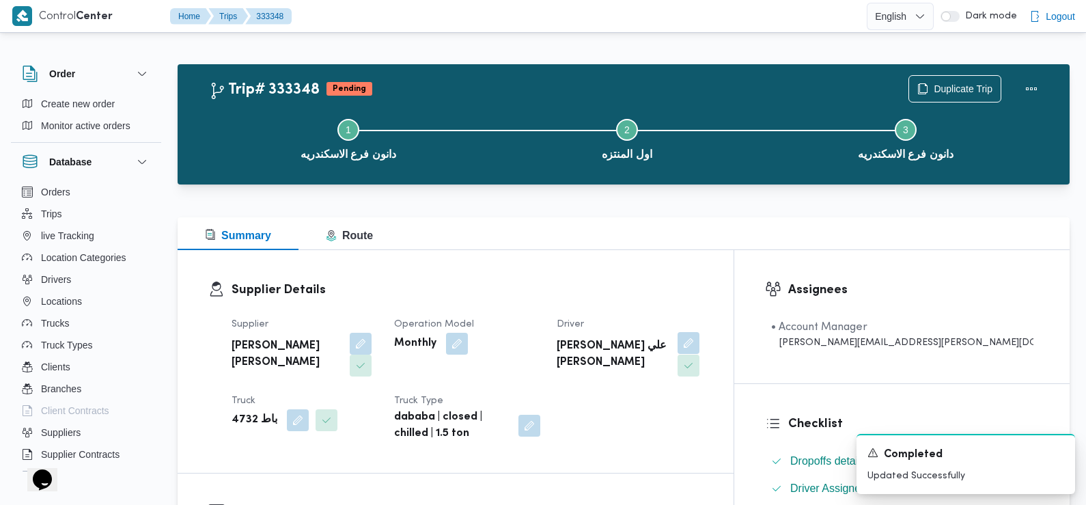
click at [700, 338] on button "button" at bounding box center [689, 343] width 22 height 22
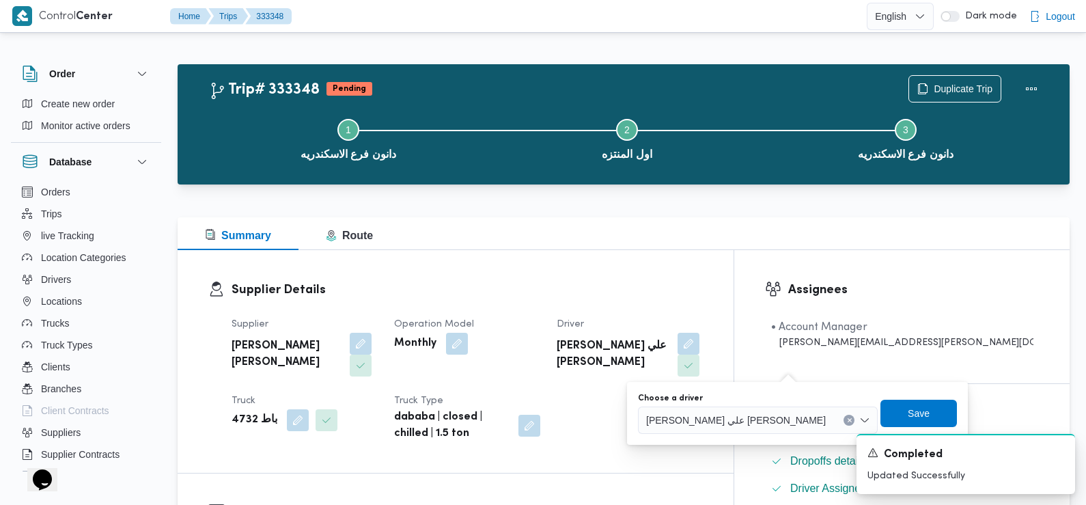
click at [735, 411] on div "محمد محمود عبدالجواد علي محمود حسن" at bounding box center [758, 420] width 240 height 27
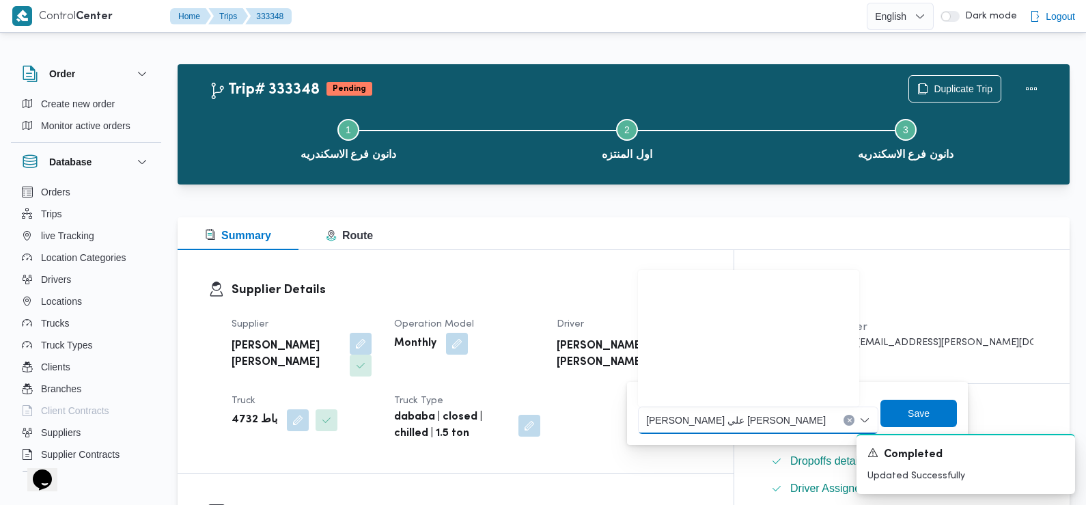
scroll to position [319, 0]
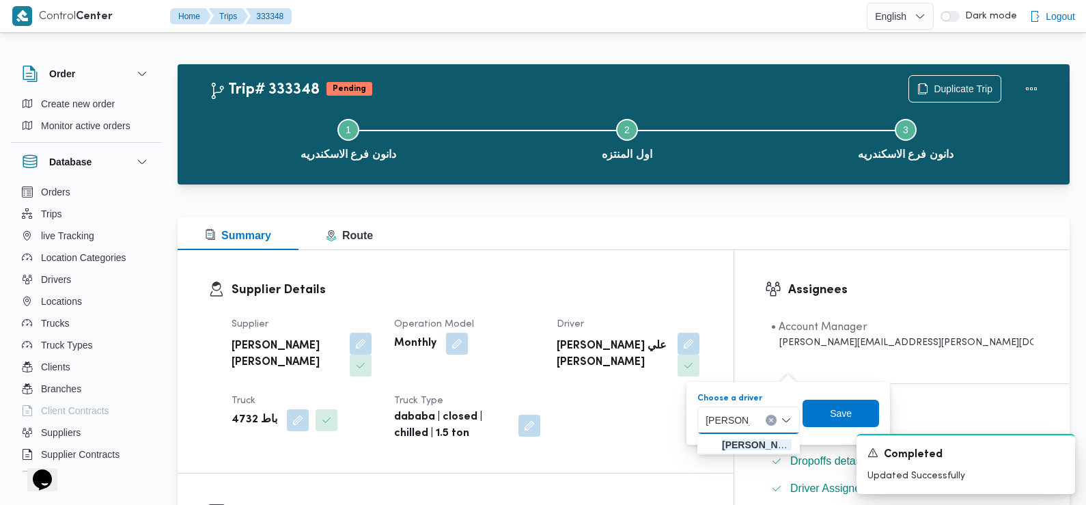
type input "محمد صبحي"
click at [735, 412] on input "محمد صبحي" at bounding box center [730, 420] width 52 height 16
click at [750, 447] on span "محمد صبحي محمد اسماعيل" at bounding box center [757, 445] width 72 height 16
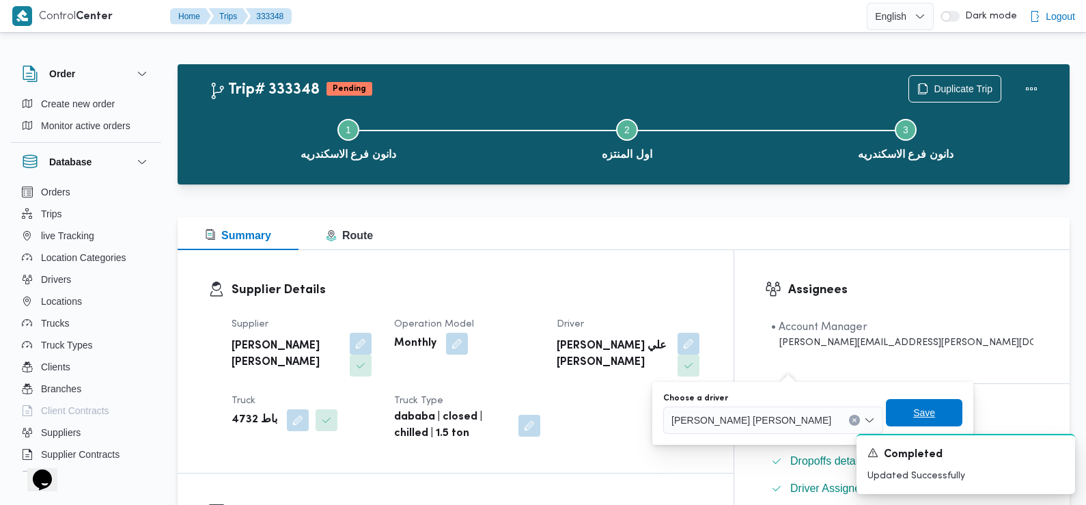
click at [886, 417] on span "Save" at bounding box center [924, 412] width 77 height 27
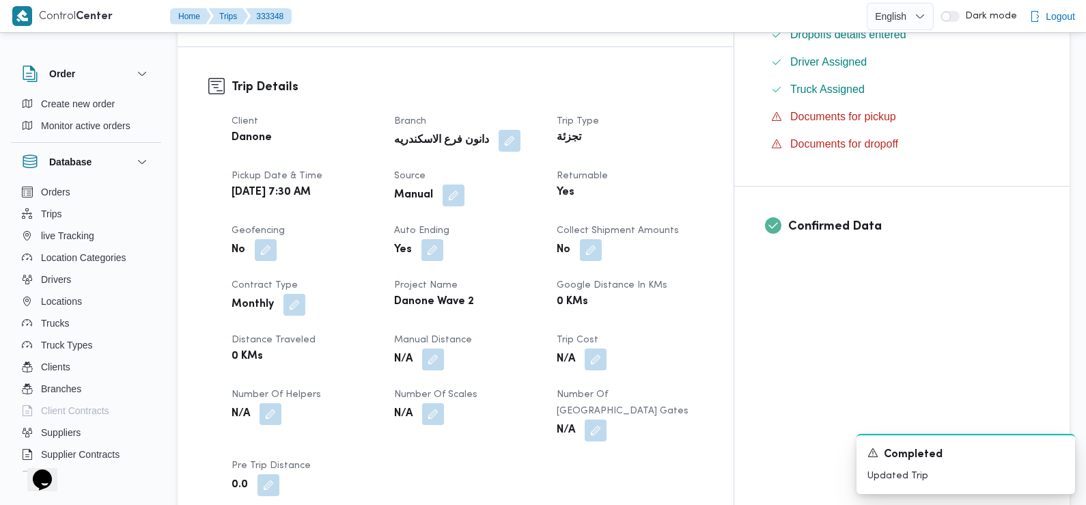
scroll to position [0, 0]
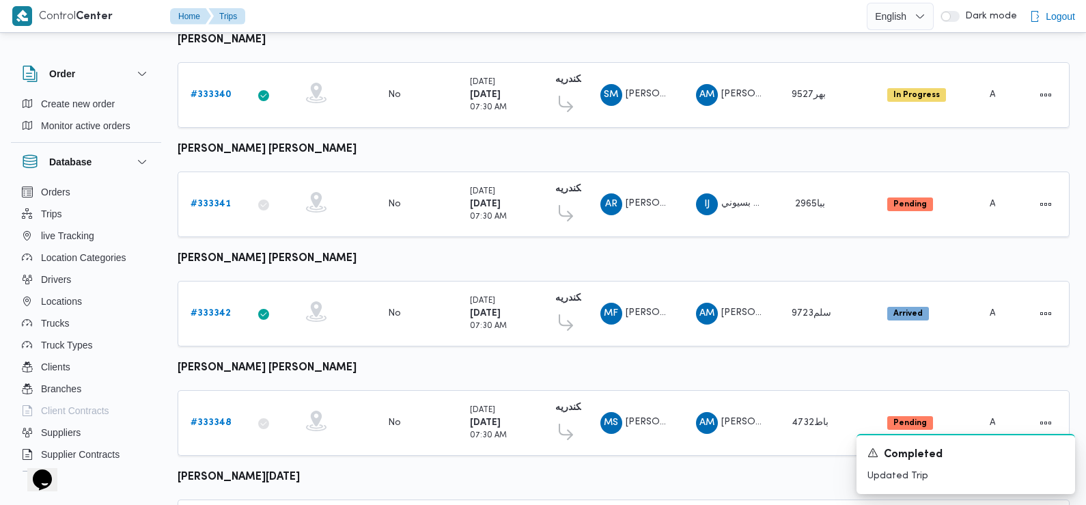
scroll to position [953, 0]
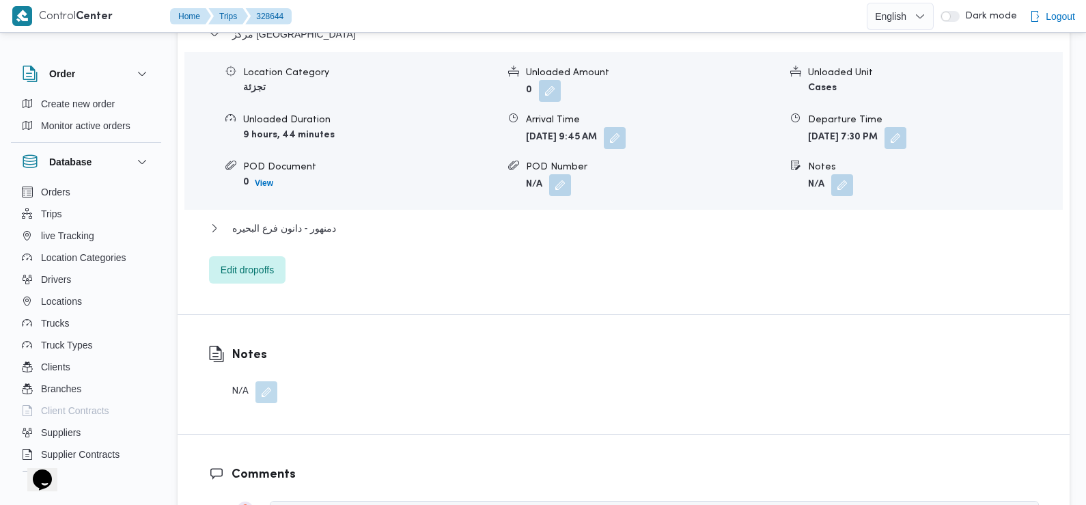
scroll to position [1248, 0]
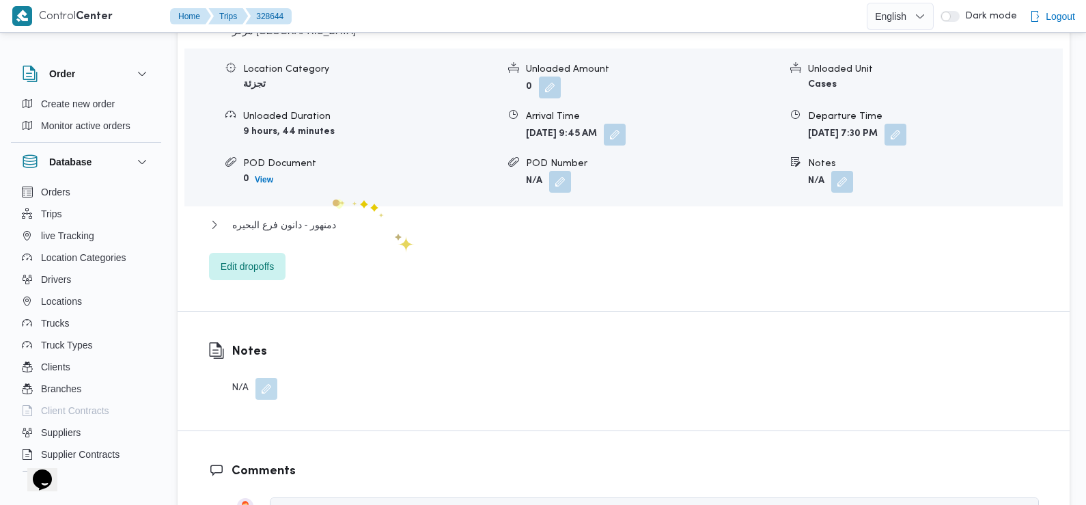
click at [333, 217] on div "دمنهور - دانون فرع البحيره" at bounding box center [624, 230] width 830 height 26
click at [324, 217] on span "دمنهور - دانون فرع البحيره" at bounding box center [284, 225] width 104 height 16
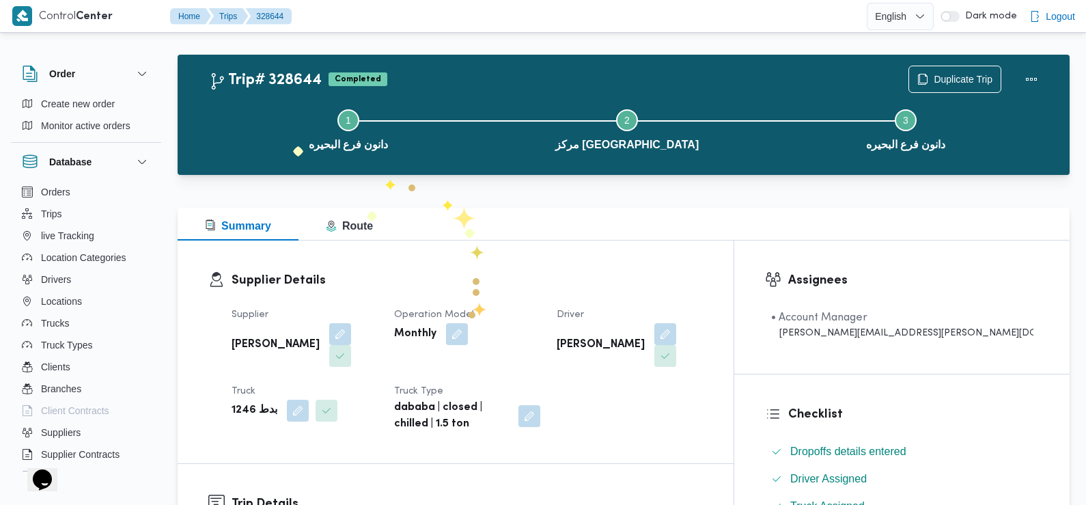
scroll to position [0, 0]
